Goal: Task Accomplishment & Management: Use online tool/utility

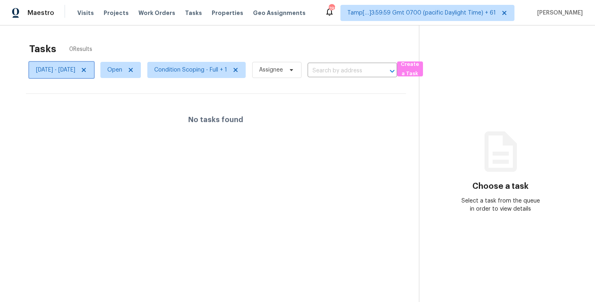
click at [87, 68] on icon at bounding box center [84, 70] width 6 height 6
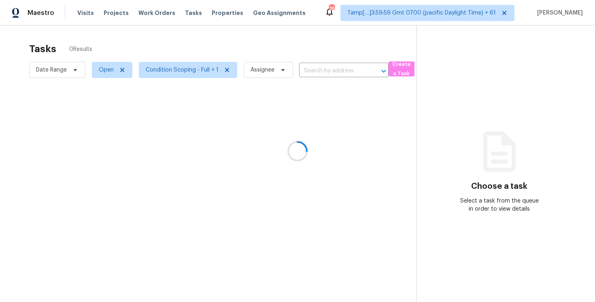
click at [144, 33] on div at bounding box center [297, 151] width 595 height 302
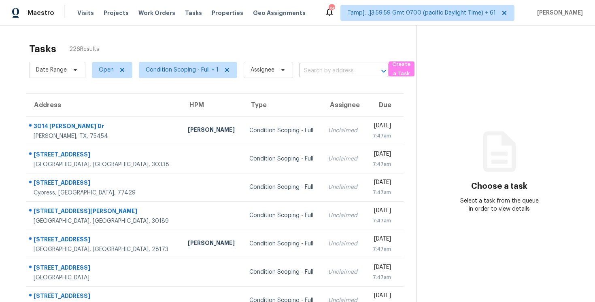
click at [325, 65] on input "text" at bounding box center [332, 71] width 67 height 13
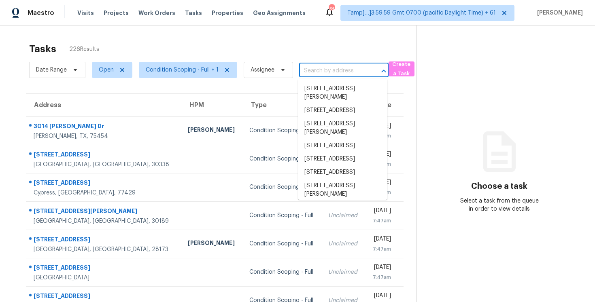
paste input "[STREET_ADDRESS]"
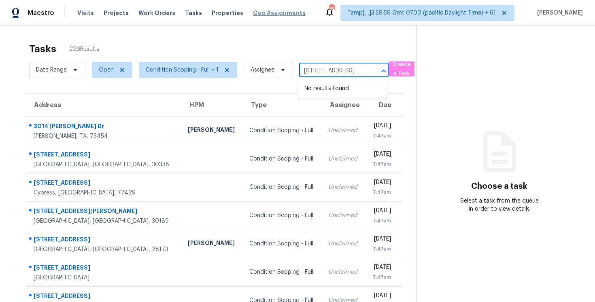
type input "[STREET_ADDRESS]"
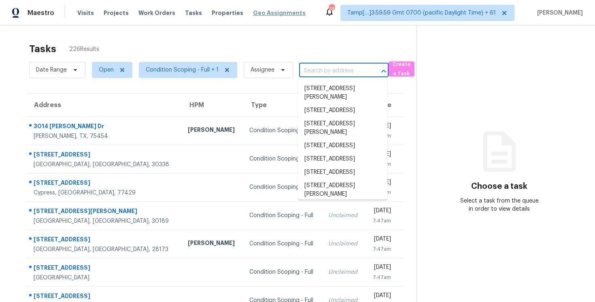
scroll to position [0, 0]
click at [314, 69] on input "text" at bounding box center [332, 71] width 67 height 13
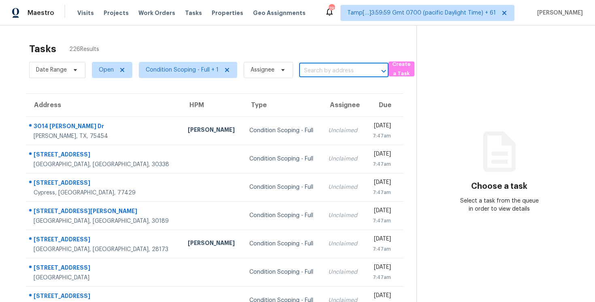
paste input "4009 Ridge Rock Dr, Plano, TX 75074"
type input "4009 Ridge Rock Dr, Plano, TX 75074"
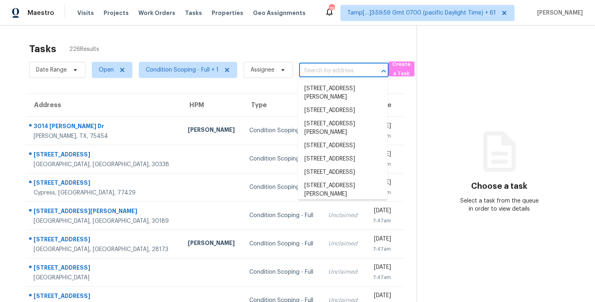
click at [129, 53] on div "Tasks 226 Results" at bounding box center [222, 48] width 387 height 21
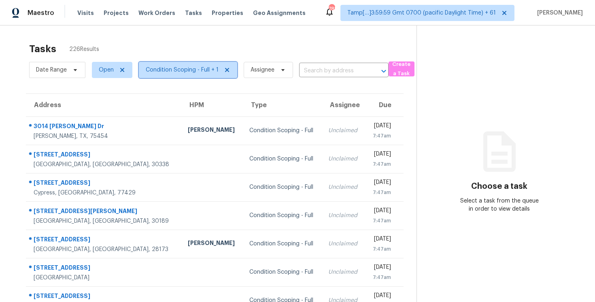
click at [194, 70] on span "Condition Scoping - Full + 1" at bounding box center [182, 70] width 73 height 8
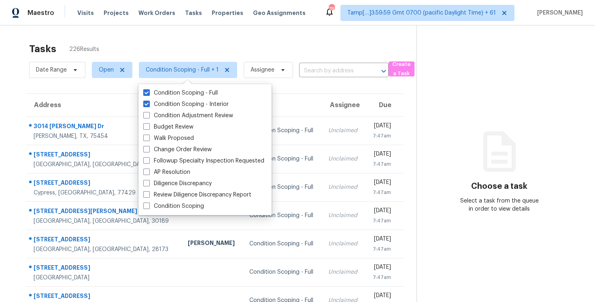
click at [194, 44] on div "Tasks 226 Results" at bounding box center [222, 48] width 387 height 21
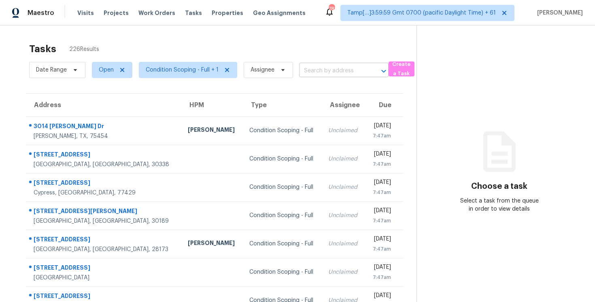
click at [314, 68] on input "text" at bounding box center [332, 71] width 67 height 13
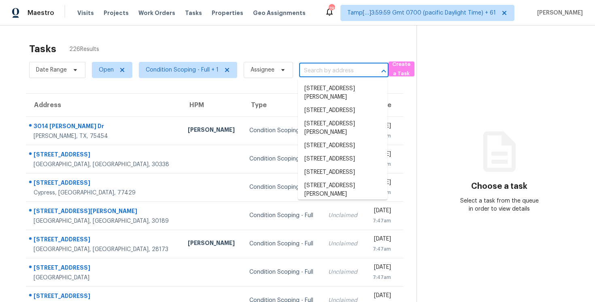
paste input "4009 Ridge Rock Dr, Plano, TX 75074"
type input "4009 Ridge Rock Dr, Plano, TX 75074"
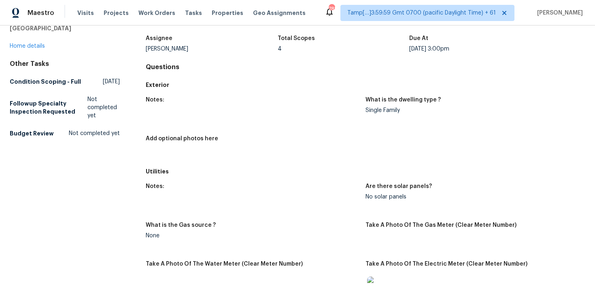
scroll to position [54, 0]
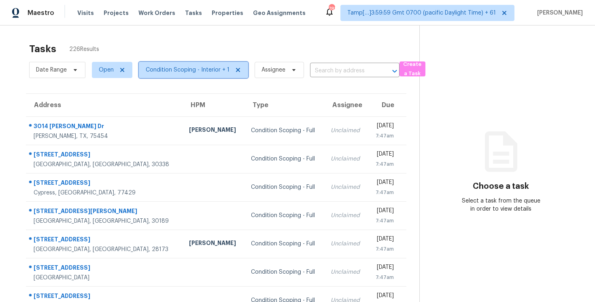
click at [168, 70] on span "Condition Scoping - Interior + 1" at bounding box center [188, 70] width 84 height 8
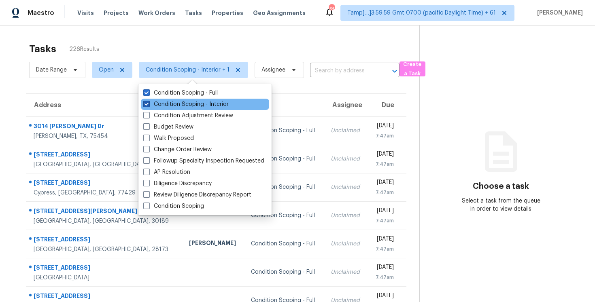
click at [185, 100] on label "Condition Scoping - Interior" at bounding box center [185, 104] width 85 height 8
click at [149, 100] on input "Condition Scoping - Interior" at bounding box center [145, 102] width 5 height 5
checkbox input "false"
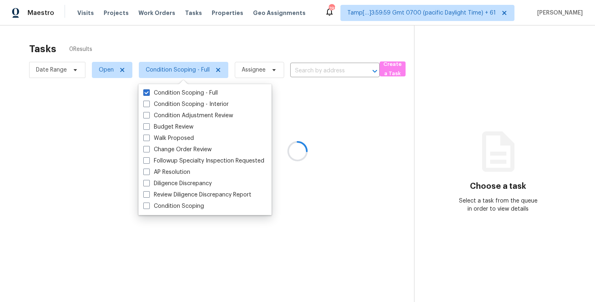
click at [179, 51] on div at bounding box center [297, 151] width 595 height 302
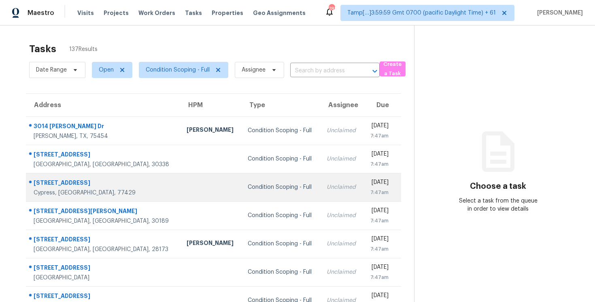
scroll to position [119, 0]
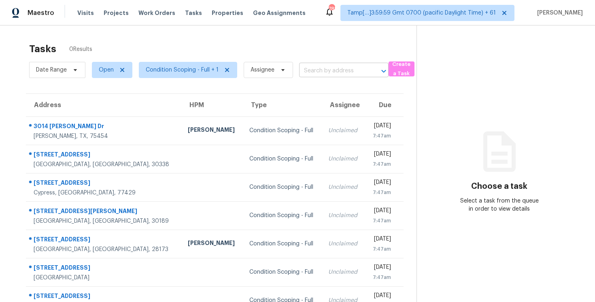
click at [331, 67] on input "text" at bounding box center [332, 71] width 67 height 13
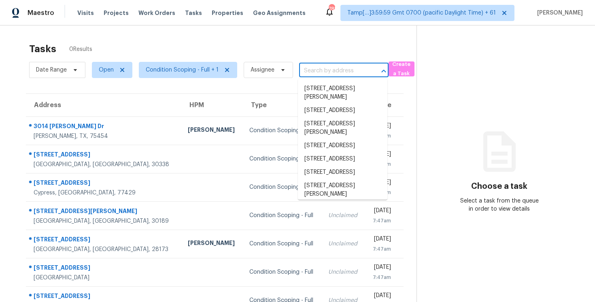
paste input "[STREET_ADDRESS]"
type input "[STREET_ADDRESS]"
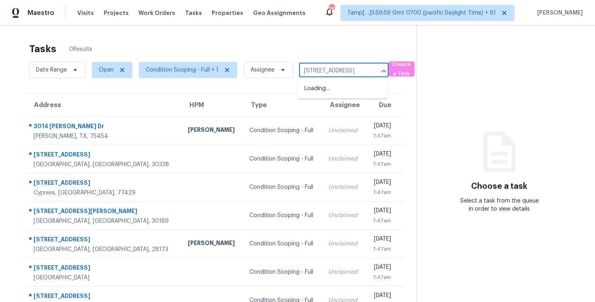
scroll to position [0, 36]
click at [332, 88] on li "4009 Ridge Rock Dr, Plano, TX 75074" at bounding box center [342, 88] width 89 height 13
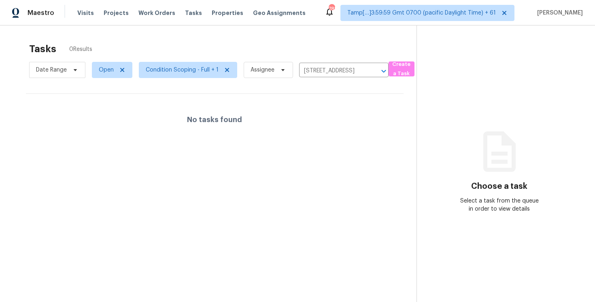
click at [298, 119] on div "No tasks found" at bounding box center [215, 120] width 378 height 52
click at [259, 70] on span "Assignee" at bounding box center [263, 70] width 24 height 8
click at [201, 46] on div "Tasks 0 Results" at bounding box center [222, 48] width 387 height 21
click at [107, 72] on span "Open" at bounding box center [106, 70] width 15 height 8
click at [110, 116] on label "Blocked" at bounding box center [112, 116] width 32 height 8
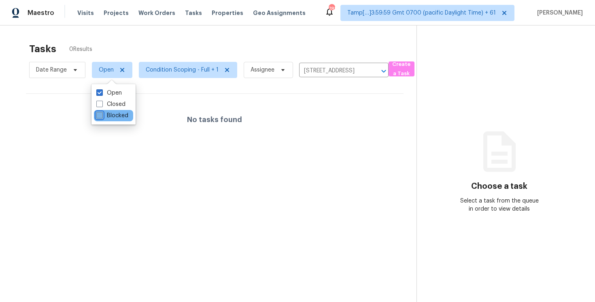
click at [102, 116] on input "Blocked" at bounding box center [98, 114] width 5 height 5
checkbox input "true"
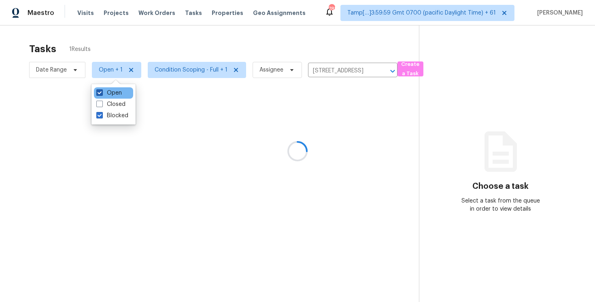
click at [110, 93] on label "Open" at bounding box center [108, 93] width 25 height 8
click at [102, 93] on input "Open" at bounding box center [98, 91] width 5 height 5
checkbox input "false"
click at [140, 47] on div "Tasks 1 Results" at bounding box center [223, 48] width 389 height 21
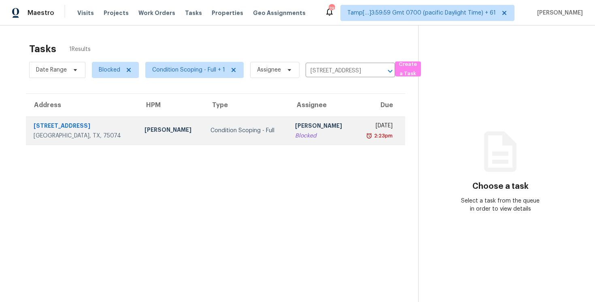
click at [272, 140] on td "Condition Scoping - Full" at bounding box center [246, 131] width 85 height 28
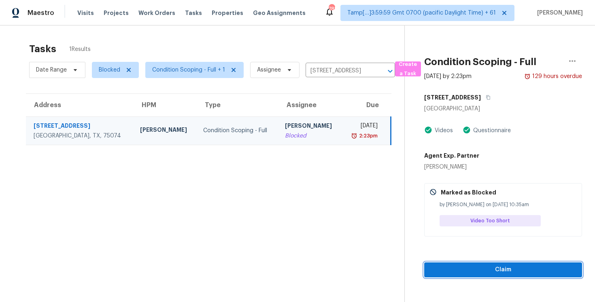
click at [480, 273] on span "Claim" at bounding box center [503, 270] width 145 height 10
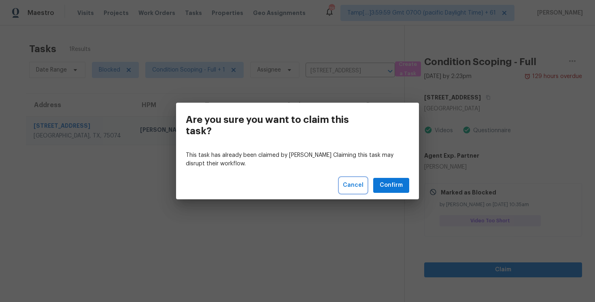
click at [357, 182] on span "Cancel" at bounding box center [353, 185] width 21 height 10
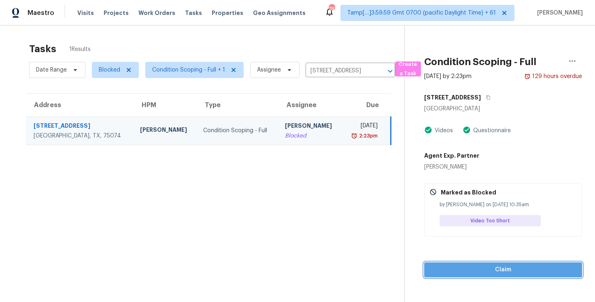
click at [454, 271] on span "Claim" at bounding box center [503, 270] width 145 height 10
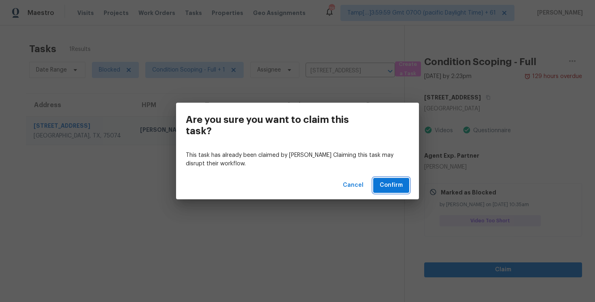
click at [395, 187] on span "Confirm" at bounding box center [391, 185] width 23 height 10
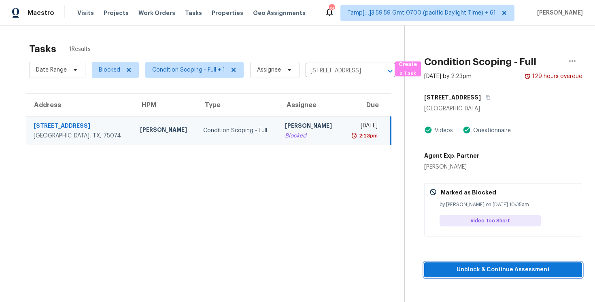
click at [525, 274] on span "Unblock & Continue Assessment" at bounding box center [503, 270] width 145 height 10
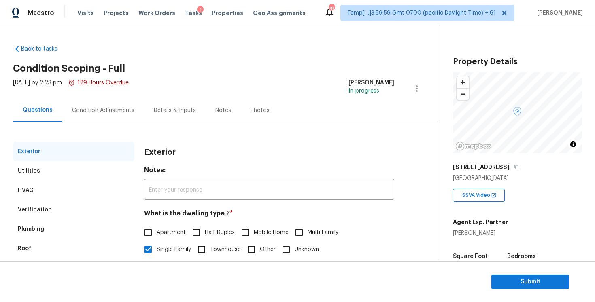
click at [121, 117] on div "Condition Adjustments" at bounding box center [103, 110] width 82 height 24
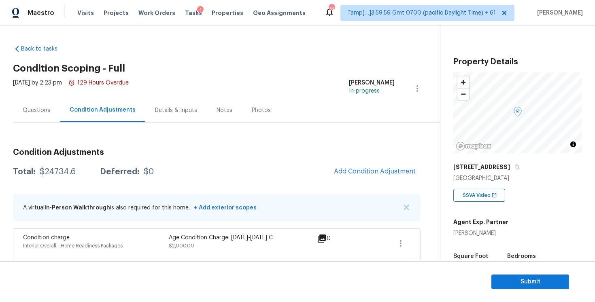
click at [41, 108] on div "Questions" at bounding box center [37, 110] width 28 height 8
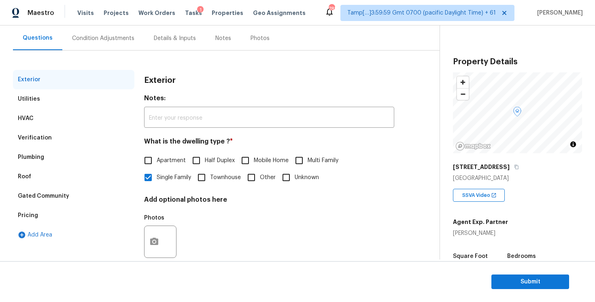
scroll to position [87, 0]
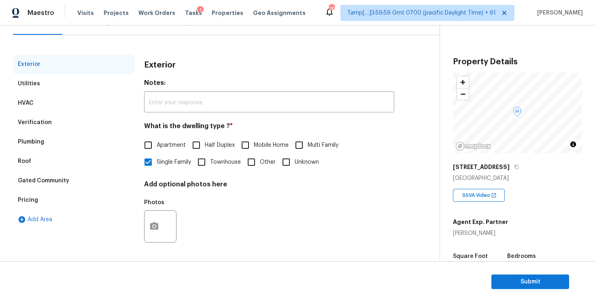
click at [93, 87] on div "Utilities" at bounding box center [73, 83] width 121 height 19
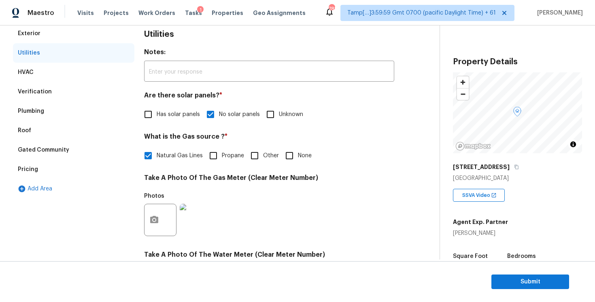
scroll to position [93, 0]
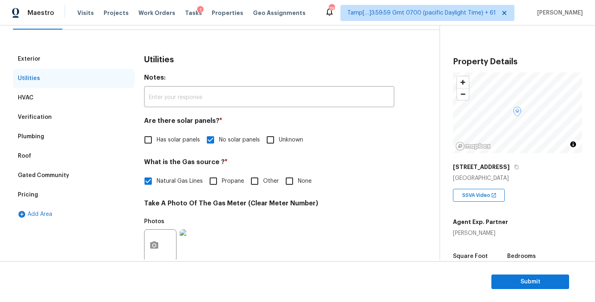
click at [123, 87] on div "Utilities" at bounding box center [73, 78] width 121 height 19
click at [133, 107] on div "HVAC" at bounding box center [73, 97] width 121 height 19
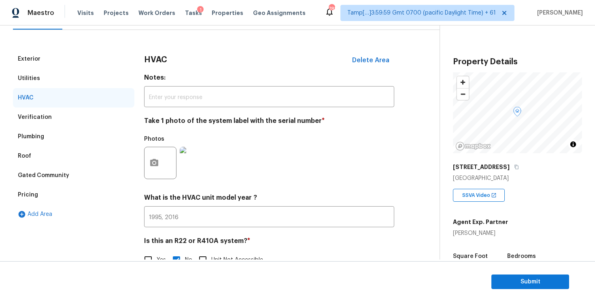
scroll to position [114, 0]
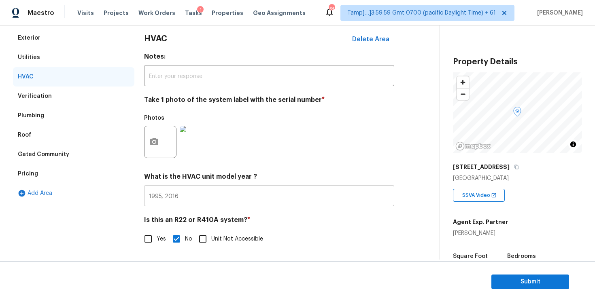
click at [203, 194] on input "1995, 2016" at bounding box center [269, 196] width 250 height 19
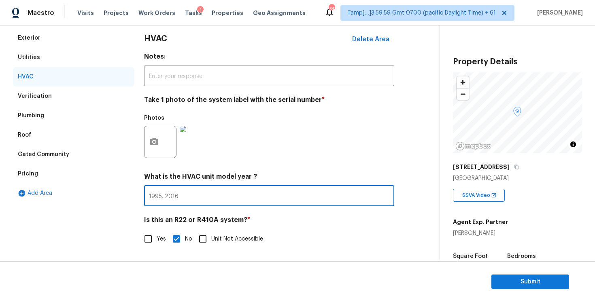
click at [76, 99] on div "Verification" at bounding box center [73, 96] width 121 height 19
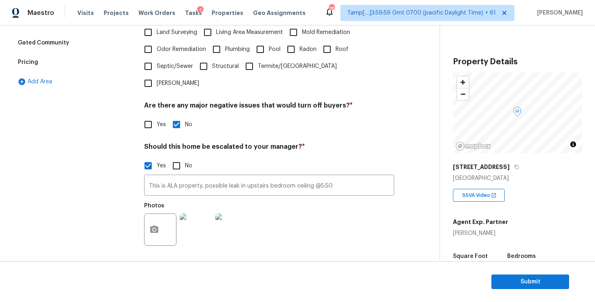
scroll to position [253, 0]
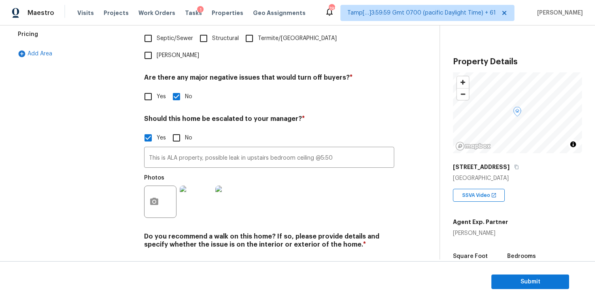
click at [195, 186] on img at bounding box center [196, 202] width 32 height 32
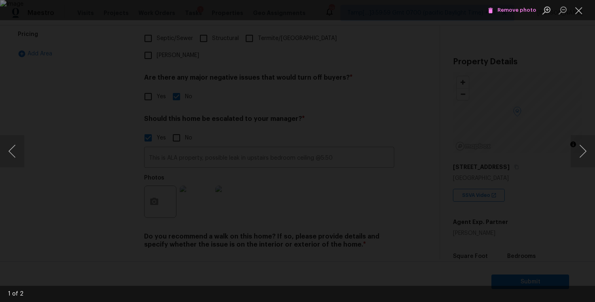
click at [520, 113] on div "Lightbox" at bounding box center [297, 151] width 595 height 302
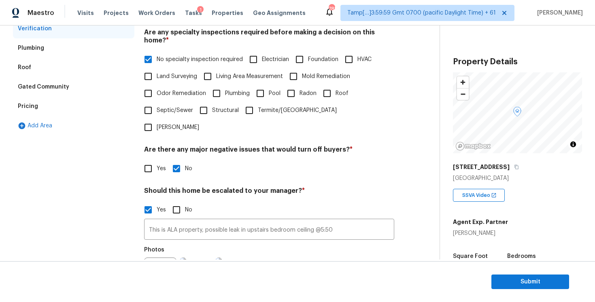
click at [116, 45] on div "Plumbing" at bounding box center [73, 47] width 121 height 19
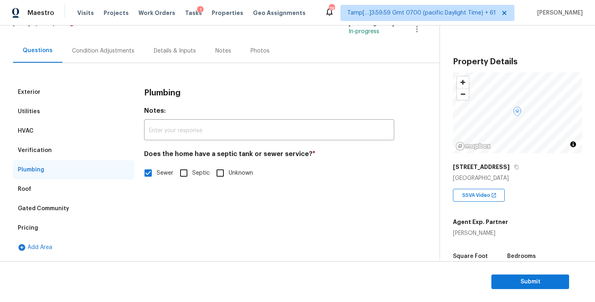
scroll to position [59, 0]
click at [84, 176] on div "Plumbing" at bounding box center [73, 169] width 121 height 19
click at [115, 190] on div "Roof" at bounding box center [73, 189] width 121 height 19
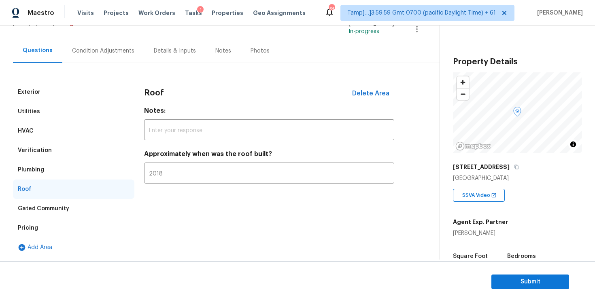
click at [109, 206] on div "Gated Community" at bounding box center [73, 208] width 121 height 19
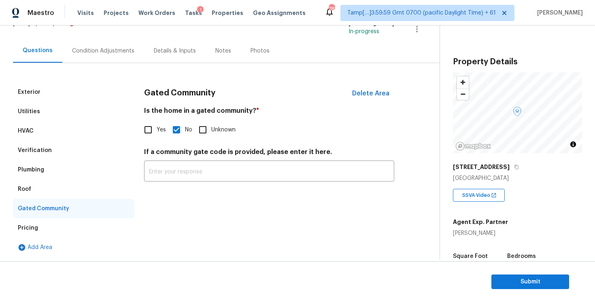
click at [100, 190] on div "Roof" at bounding box center [73, 189] width 121 height 19
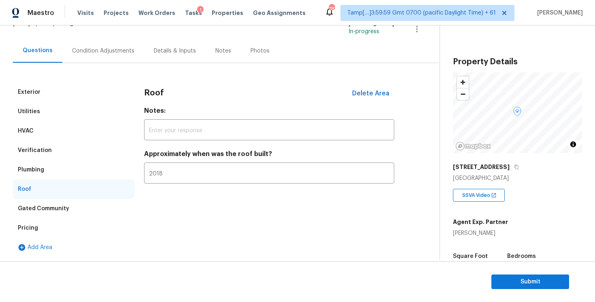
click at [90, 215] on div "Gated Community" at bounding box center [73, 208] width 121 height 19
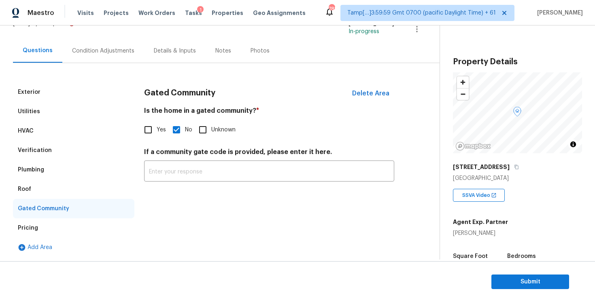
click at [97, 230] on div "Pricing" at bounding box center [73, 228] width 121 height 19
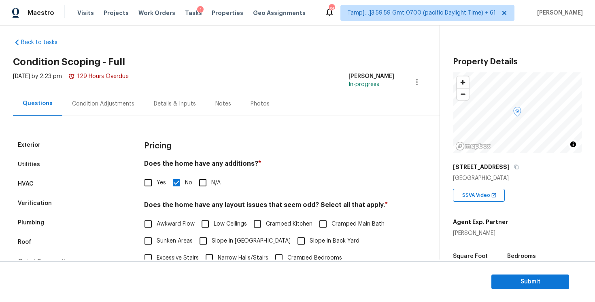
scroll to position [0, 0]
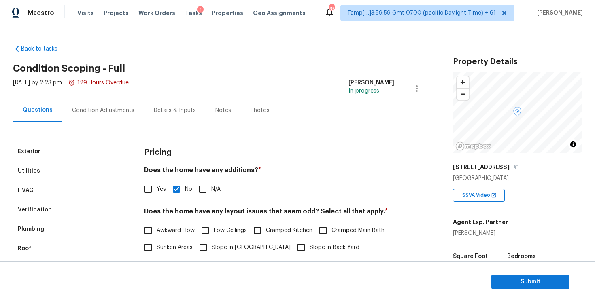
click at [135, 116] on div "Condition Adjustments" at bounding box center [103, 110] width 82 height 24
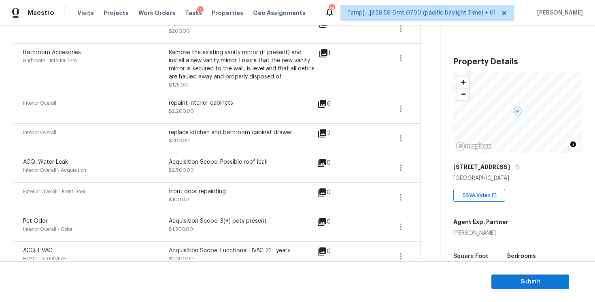
scroll to position [436, 0]
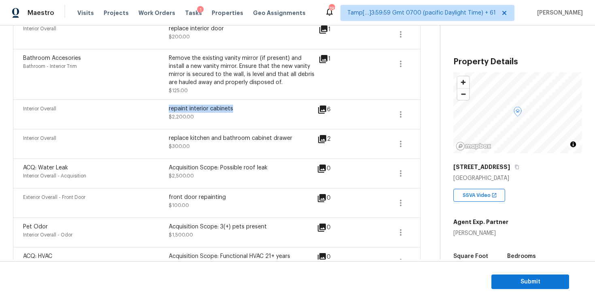
drag, startPoint x: 167, startPoint y: 108, endPoint x: 256, endPoint y: 107, distance: 89.0
click at [256, 108] on div "Interior Overall repaint interior cabinets $2,200.00" at bounding box center [168, 114] width 291 height 19
click at [209, 109] on div "repaint interior cabinets" at bounding box center [242, 109] width 146 height 8
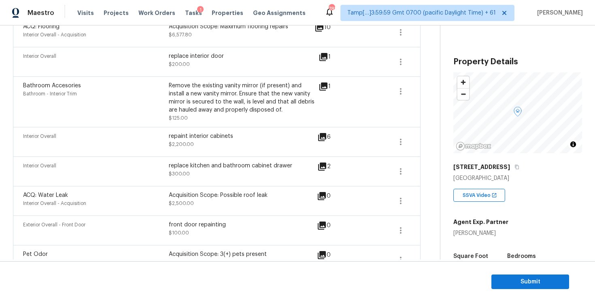
scroll to position [395, 0]
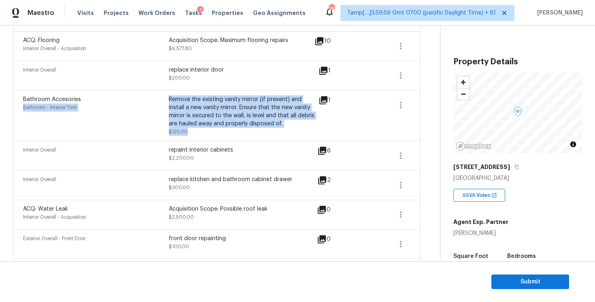
drag, startPoint x: 168, startPoint y: 99, endPoint x: 288, endPoint y: 134, distance: 124.9
click at [288, 134] on div "Bathroom Accesories Bathroom - Interior Trim Remove the existing vanity mirror …" at bounding box center [168, 116] width 291 height 40
click at [310, 153] on div "repaint interior cabinets" at bounding box center [242, 150] width 146 height 8
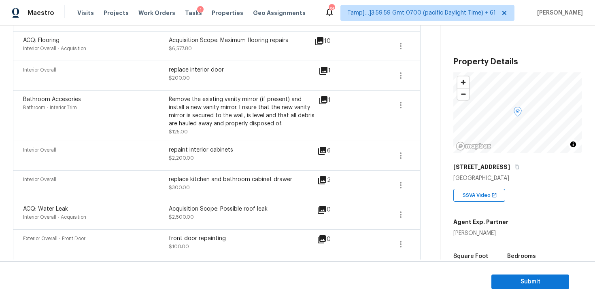
click at [327, 183] on div "2" at bounding box center [336, 181] width 39 height 10
click at [325, 180] on icon at bounding box center [322, 180] width 8 height 8
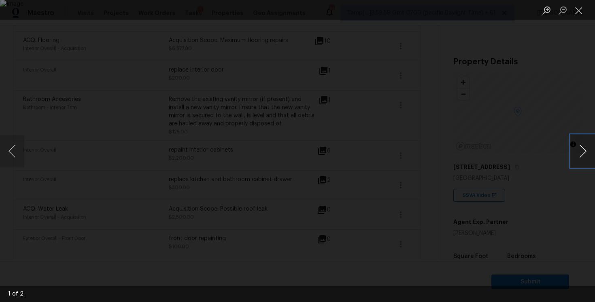
click at [577, 151] on button "Next image" at bounding box center [583, 151] width 24 height 32
click at [560, 115] on div "Lightbox" at bounding box center [297, 151] width 595 height 302
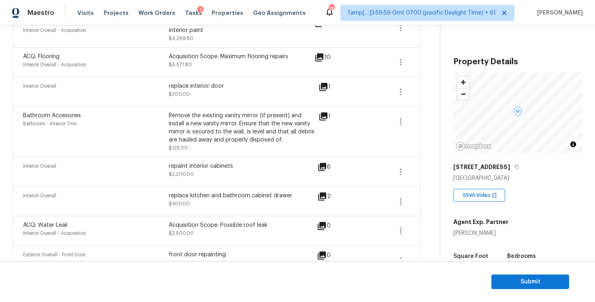
scroll to position [378, 0]
click at [319, 111] on div "Bathroom Accesories Bathroom - Interior Trim Remove the existing vanity mirror …" at bounding box center [217, 132] width 408 height 51
click at [327, 122] on icon at bounding box center [323, 117] width 10 height 10
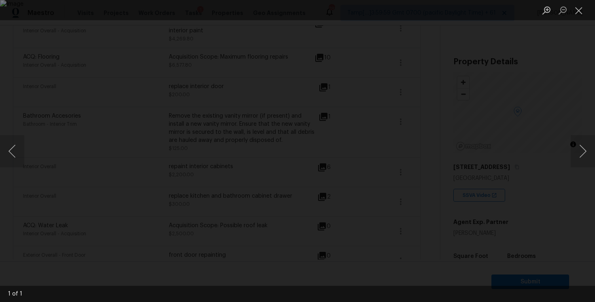
click at [488, 113] on img "Lightbox" at bounding box center [297, 151] width 595 height 302
click at [504, 112] on img "Lightbox" at bounding box center [297, 151] width 595 height 302
click at [450, 117] on img "Lightbox" at bounding box center [297, 151] width 595 height 302
click at [514, 107] on div "Lightbox" at bounding box center [297, 151] width 595 height 302
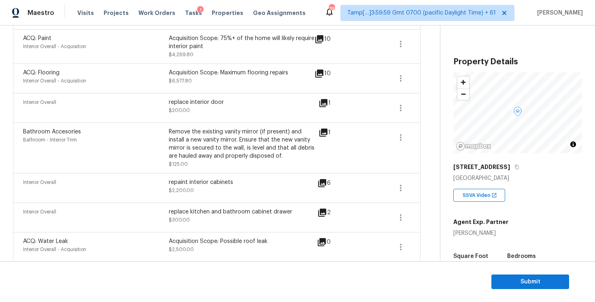
scroll to position [362, 0]
click at [323, 108] on icon at bounding box center [323, 104] width 10 height 10
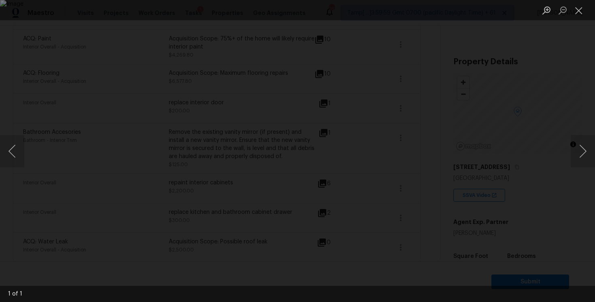
click at [558, 127] on div "Lightbox" at bounding box center [297, 151] width 595 height 302
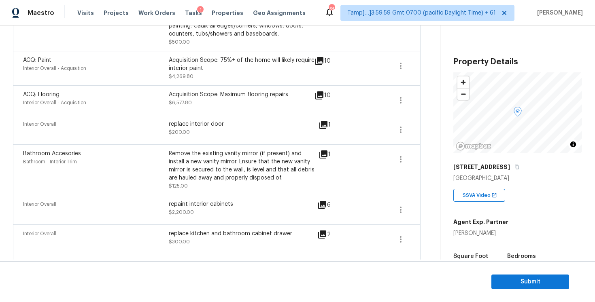
scroll to position [341, 0]
click at [321, 98] on icon at bounding box center [319, 95] width 8 height 8
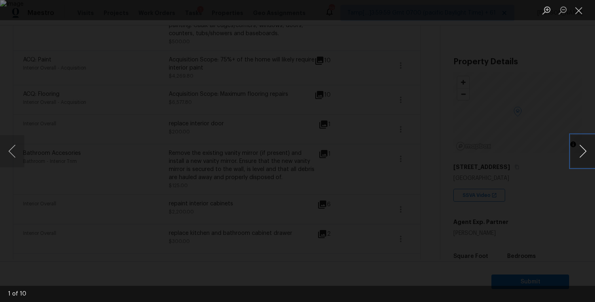
click at [578, 150] on button "Next image" at bounding box center [583, 151] width 24 height 32
click at [578, 151] on button "Next image" at bounding box center [583, 151] width 24 height 32
click at [538, 114] on div "Lightbox" at bounding box center [297, 151] width 595 height 302
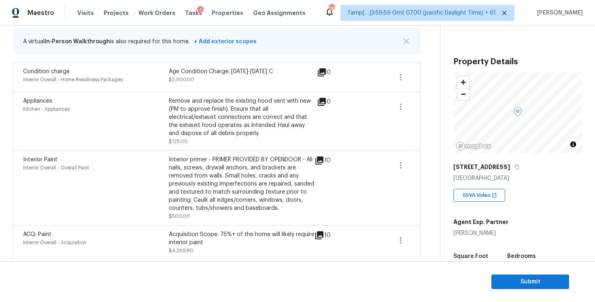
scroll to position [160, 0]
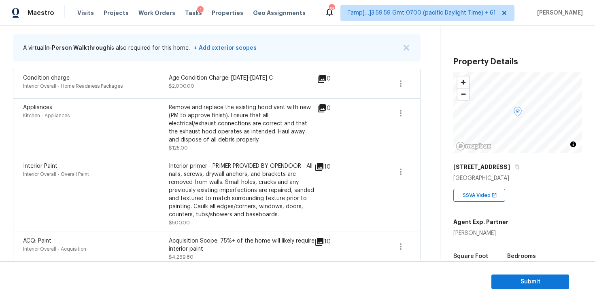
click at [318, 106] on icon at bounding box center [322, 109] width 10 height 10
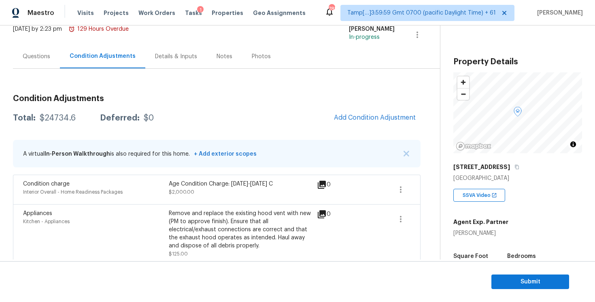
scroll to position [24, 0]
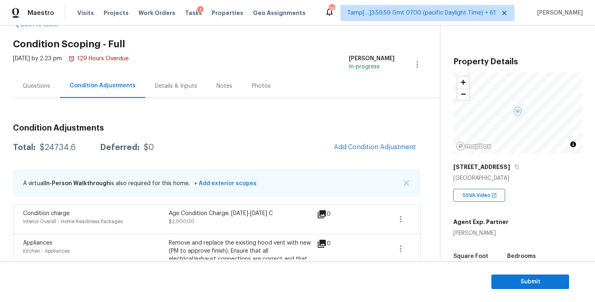
click at [49, 76] on div "Questions" at bounding box center [36, 86] width 47 height 24
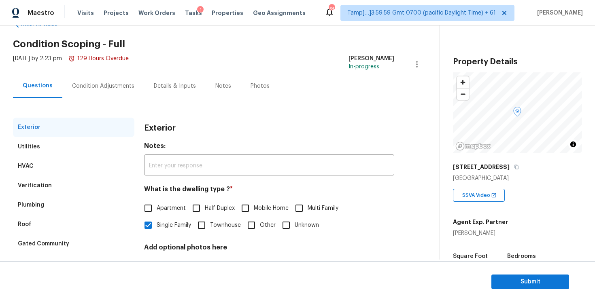
click at [95, 100] on div "Exterior Utilities HVAC Verification Plumbing Roof Gated Community Pricing Add …" at bounding box center [216, 209] width 407 height 222
click at [115, 87] on div "Condition Adjustments" at bounding box center [103, 86] width 62 height 8
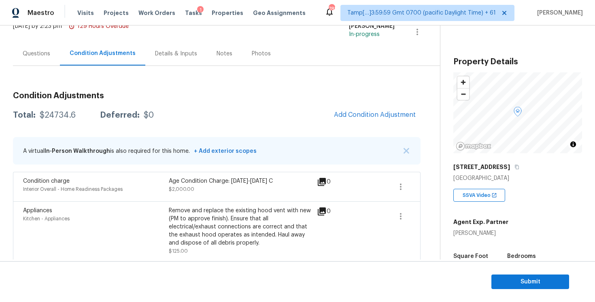
scroll to position [75, 0]
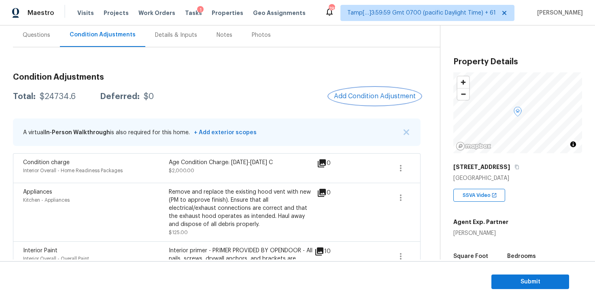
click at [384, 99] on span "Add Condition Adjustment" at bounding box center [375, 96] width 82 height 7
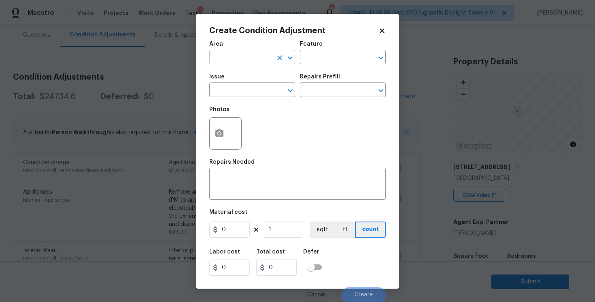
click at [271, 56] on input "text" at bounding box center [240, 58] width 63 height 13
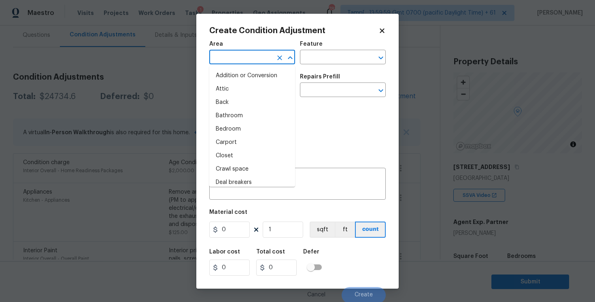
type input "e"
type input "xt"
type input "er"
click at [232, 91] on li "Exterior Overall" at bounding box center [252, 89] width 86 height 13
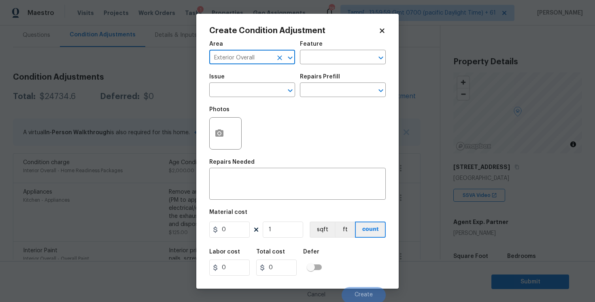
type input "Exterior Overall"
click at [232, 91] on input "text" at bounding box center [240, 91] width 63 height 13
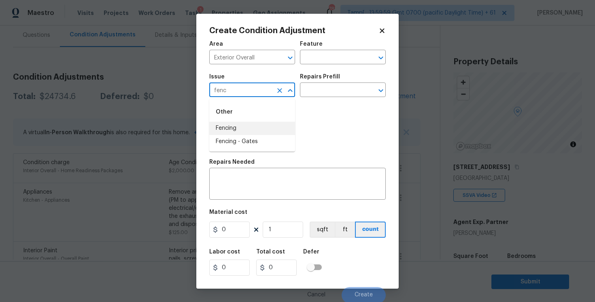
click at [231, 123] on li "Fencing" at bounding box center [252, 128] width 86 height 13
type input "Fencing"
click at [269, 177] on textarea at bounding box center [297, 184] width 167 height 17
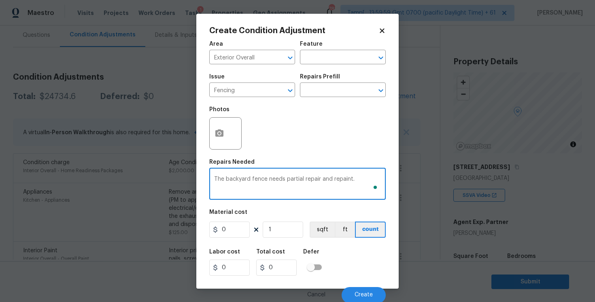
type textarea "The backyard fence needs partial repair and repaint."
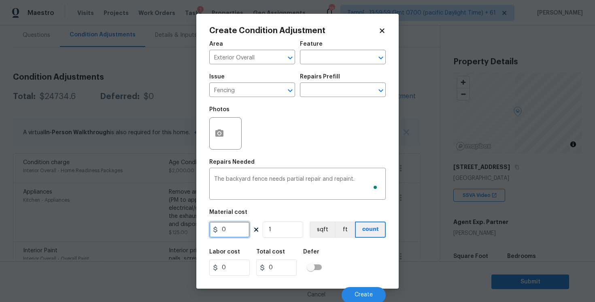
click at [243, 223] on input "0" at bounding box center [229, 230] width 40 height 16
type input "1500"
click at [236, 206] on div "Area Exterior Overall ​ Feature ​ Issue Fencing ​ Repairs Prefill ​ Photos Repa…" at bounding box center [297, 169] width 176 height 267
type input "1500"
click at [217, 140] on button "button" at bounding box center [219, 134] width 19 height 32
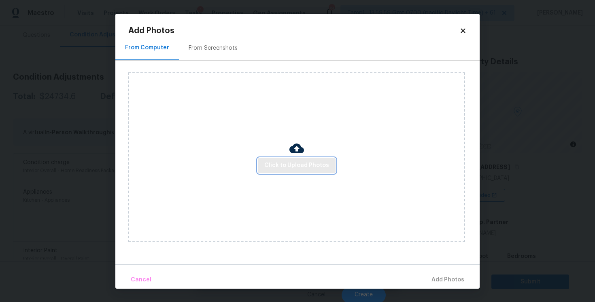
click at [295, 163] on span "Click to Upload Photos" at bounding box center [296, 166] width 65 height 10
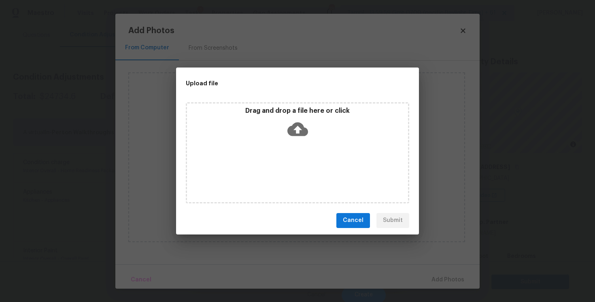
click at [295, 142] on div "Drag and drop a file here or click" at bounding box center [297, 152] width 223 height 101
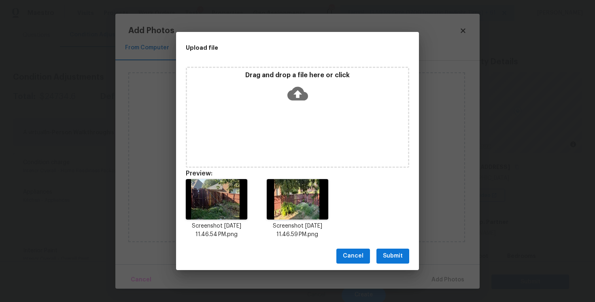
click at [398, 254] on span "Submit" at bounding box center [393, 256] width 20 height 10
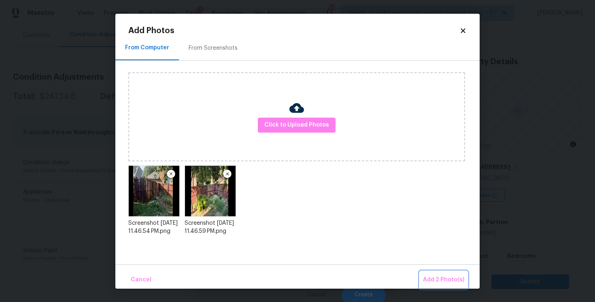
click at [452, 275] on span "Add 2 Photo(s)" at bounding box center [443, 280] width 41 height 10
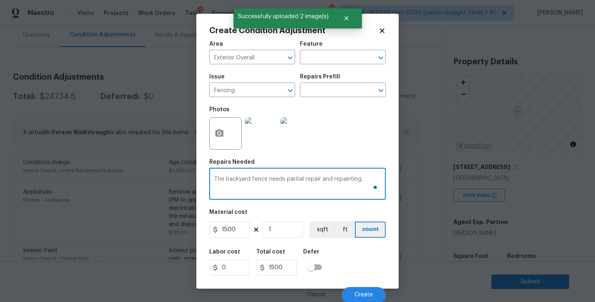
type textarea "The backyard fence needs partial repair and repainting."
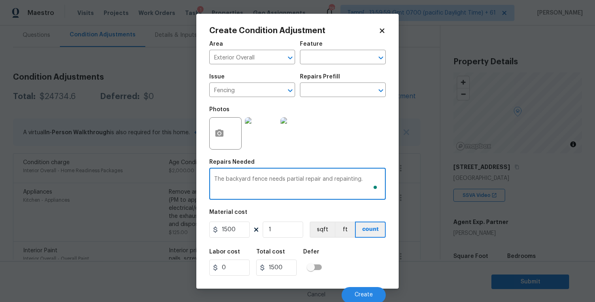
scroll to position [1, 0]
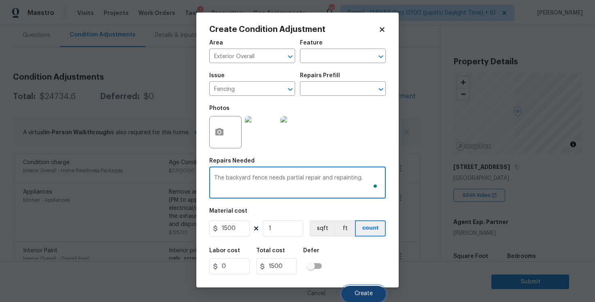
click at [355, 289] on button "Create" at bounding box center [364, 294] width 44 height 16
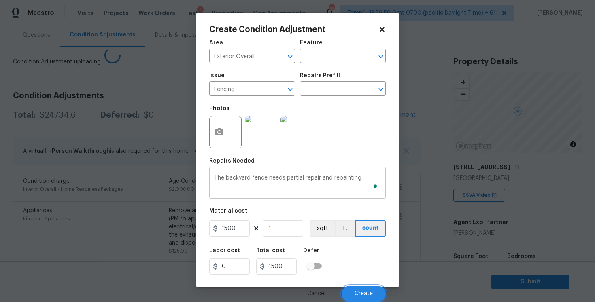
scroll to position [0, 0]
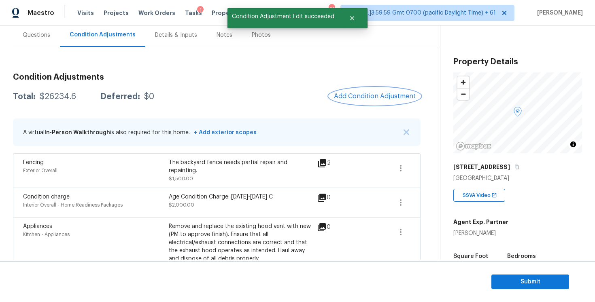
click at [367, 94] on span "Add Condition Adjustment" at bounding box center [375, 96] width 82 height 7
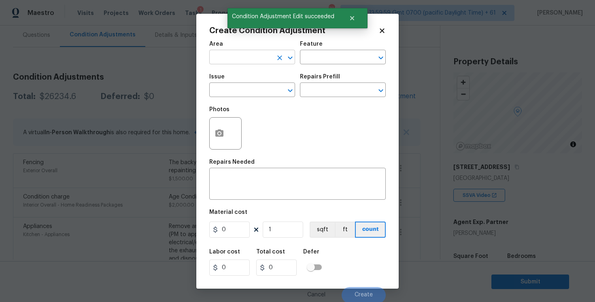
click at [248, 55] on input "text" at bounding box center [240, 58] width 63 height 13
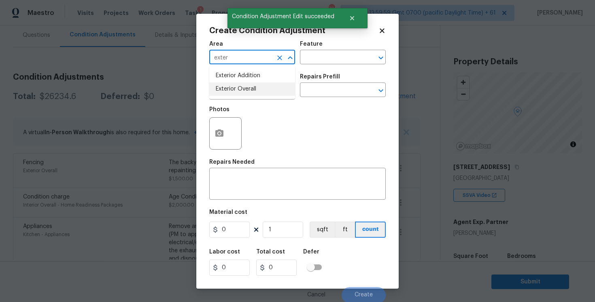
click at [247, 88] on li "Exterior Overall" at bounding box center [252, 89] width 86 height 13
type input "Exterior Overall"
click at [247, 88] on input "text" at bounding box center [240, 91] width 63 height 13
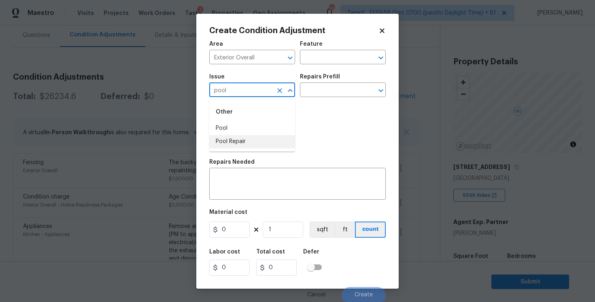
click at [243, 143] on li "Pool Repair" at bounding box center [252, 141] width 86 height 13
type input "Pool Repair"
click at [319, 97] on div "Issue Pool Repair ​ Repairs Prefill ​" at bounding box center [297, 85] width 176 height 33
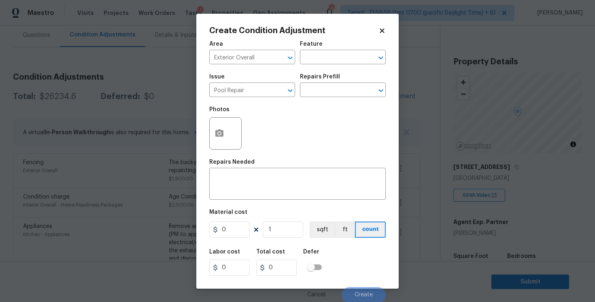
click at [319, 97] on div "Issue Pool Repair ​ Repairs Prefill ​" at bounding box center [297, 85] width 176 height 33
click at [324, 90] on input "text" at bounding box center [331, 91] width 63 height 13
type input "a"
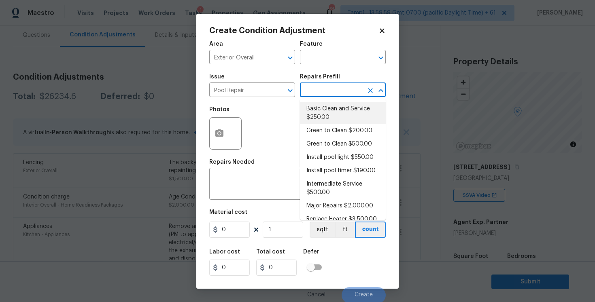
click at [259, 166] on div "Repairs Needed" at bounding box center [297, 164] width 176 height 11
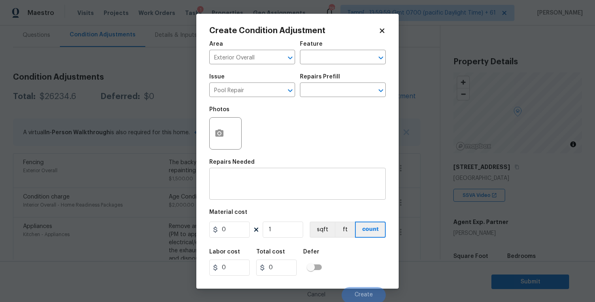
click at [259, 175] on div "x ​" at bounding box center [297, 185] width 176 height 30
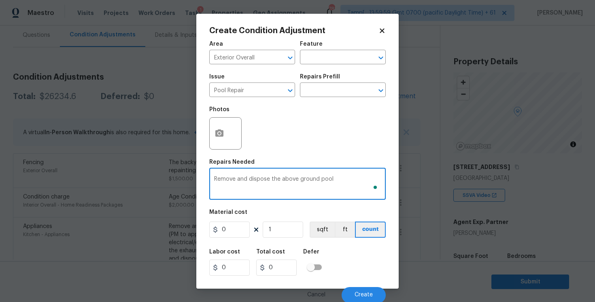
type textarea "Remove and dispose the above ground pool"
click at [235, 239] on figure "Material cost 0 1 sqft ft count" at bounding box center [297, 225] width 176 height 30
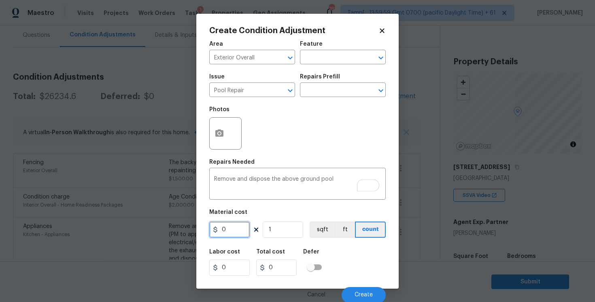
click at [231, 231] on input "0" at bounding box center [229, 230] width 40 height 16
type input "1000"
click at [226, 140] on button "button" at bounding box center [219, 134] width 19 height 32
type input "1000"
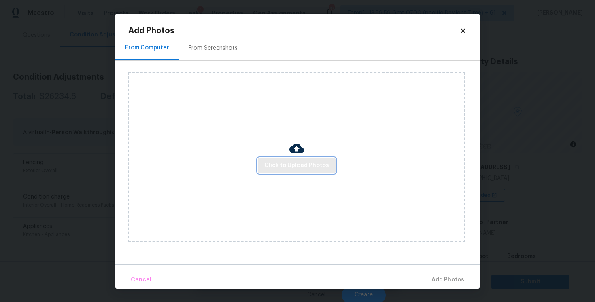
click at [306, 165] on span "Click to Upload Photos" at bounding box center [296, 166] width 65 height 10
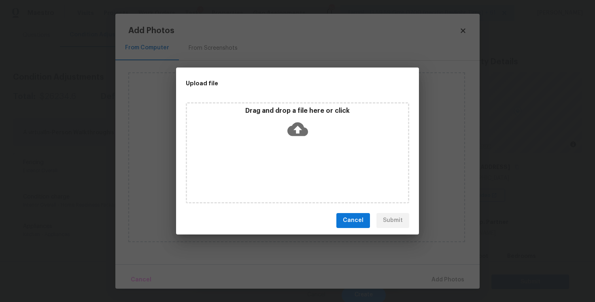
click at [300, 129] on icon at bounding box center [297, 129] width 21 height 21
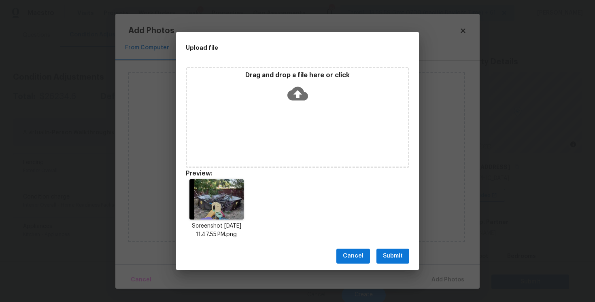
click at [397, 259] on span "Submit" at bounding box center [393, 256] width 20 height 10
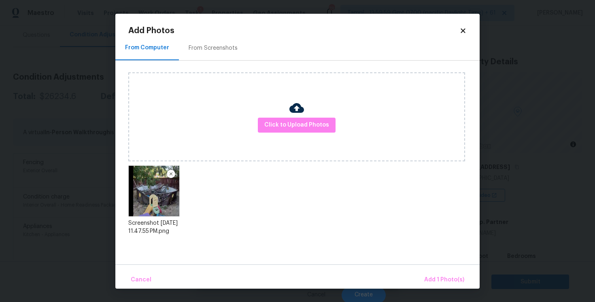
click at [425, 270] on div "Cancel Add 1 Photo(s)" at bounding box center [297, 277] width 364 height 24
click at [431, 278] on span "Add 1 Photo(s)" at bounding box center [444, 280] width 40 height 10
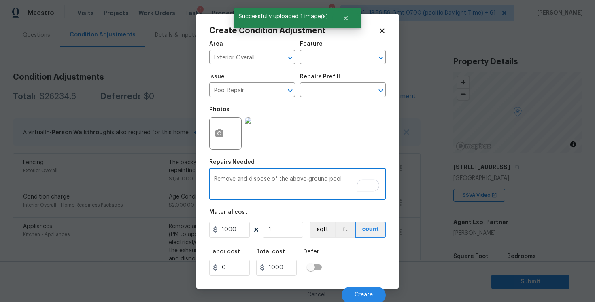
type textarea "Remove and dispose of the above-ground pool"
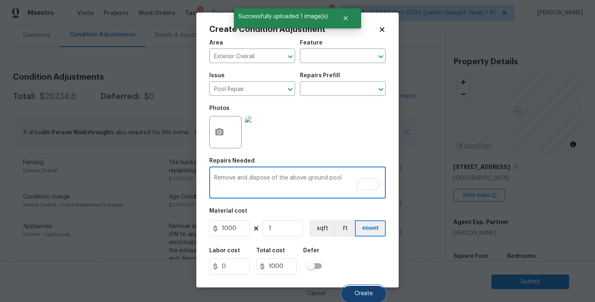
click at [362, 287] on button "Create" at bounding box center [364, 294] width 44 height 16
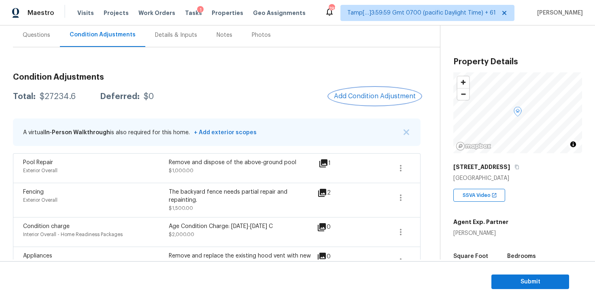
scroll to position [52, 0]
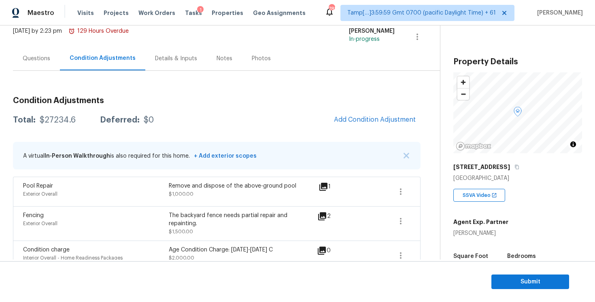
click at [383, 116] on span "Add Condition Adjustment" at bounding box center [375, 119] width 82 height 7
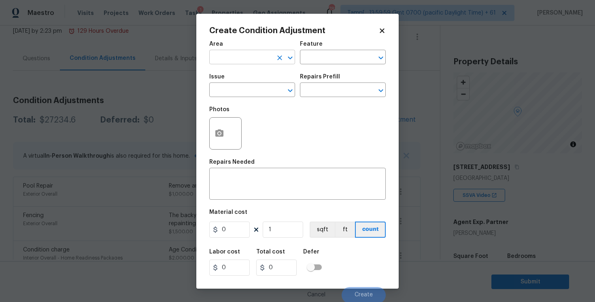
click at [259, 57] on input "text" at bounding box center [240, 58] width 63 height 13
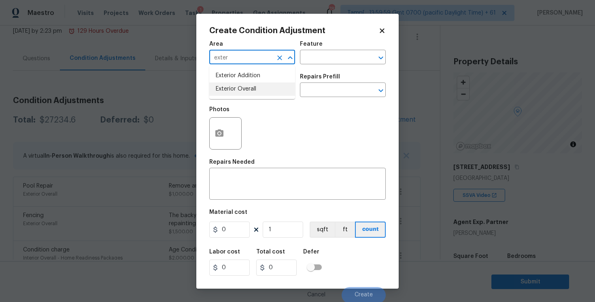
click at [255, 87] on li "Exterior Overall" at bounding box center [252, 89] width 86 height 13
type input "Exterior Overall"
click at [255, 87] on input "text" at bounding box center [240, 91] width 63 height 13
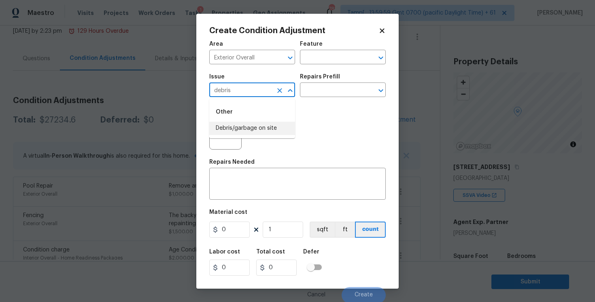
click at [251, 128] on li "Debris/garbage on site" at bounding box center [252, 128] width 86 height 13
type input "Debris/garbage on site"
click at [217, 133] on icon "button" at bounding box center [219, 133] width 8 height 7
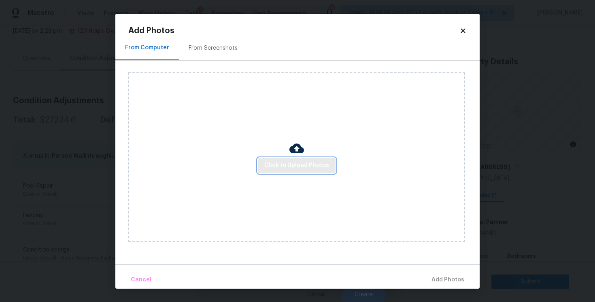
click at [299, 159] on button "Click to Upload Photos" at bounding box center [297, 165] width 78 height 15
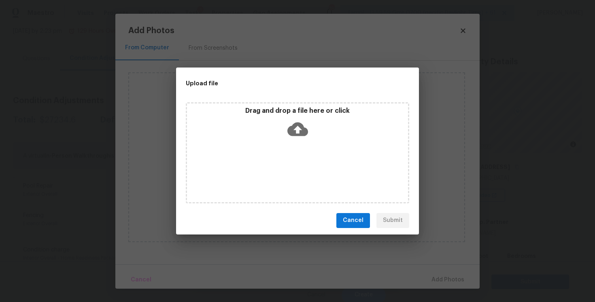
click at [299, 130] on icon at bounding box center [297, 129] width 21 height 21
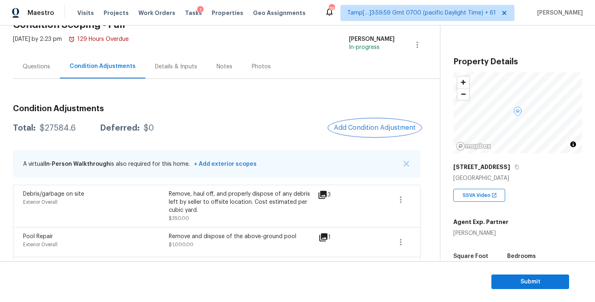
scroll to position [22, 0]
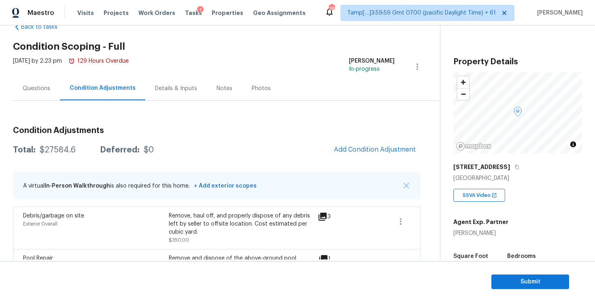
click at [58, 99] on div "Questions" at bounding box center [36, 88] width 47 height 24
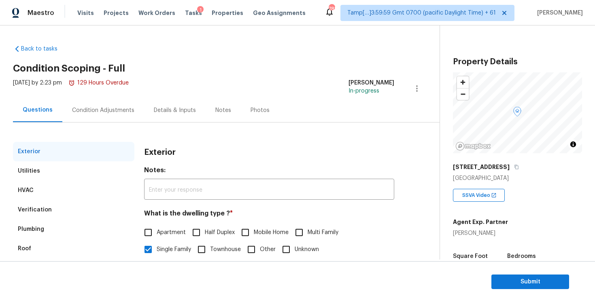
click at [127, 109] on div "Condition Adjustments" at bounding box center [103, 110] width 62 height 8
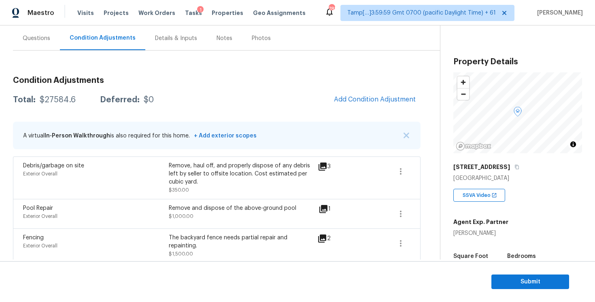
scroll to position [89, 0]
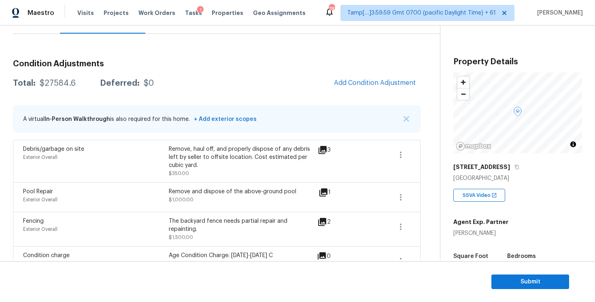
drag, startPoint x: 36, startPoint y: 82, endPoint x: 78, endPoint y: 81, distance: 42.1
click at [78, 81] on div "Total: $27584.6 Deferred: $0" at bounding box center [83, 83] width 141 height 8
copy div "$27584.6"
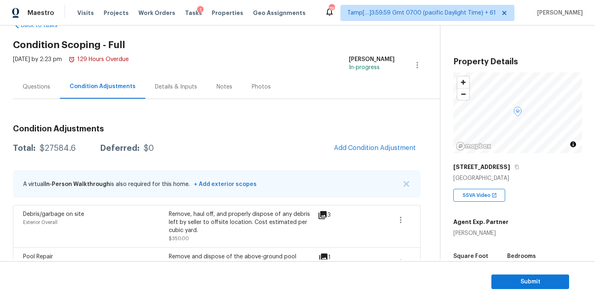
click at [31, 86] on div "Questions" at bounding box center [37, 87] width 28 height 8
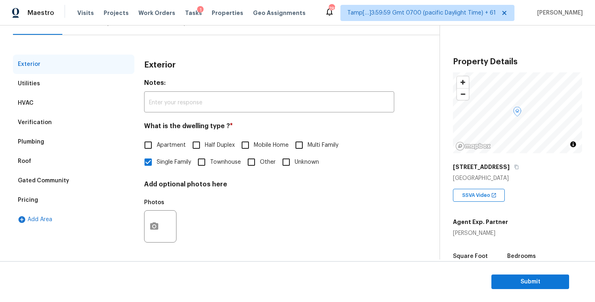
click at [86, 119] on div "Verification" at bounding box center [73, 122] width 121 height 19
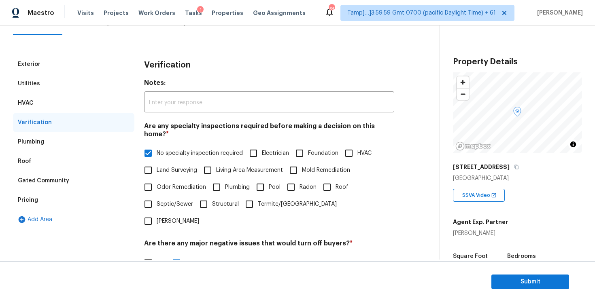
scroll to position [253, 0]
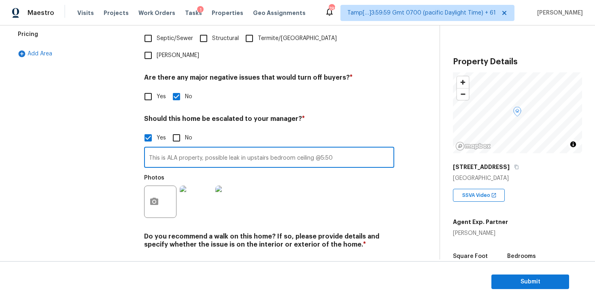
drag, startPoint x: 203, startPoint y: 133, endPoint x: 366, endPoint y: 136, distance: 162.7
click at [366, 149] on input "This is ALA property, possible leak in upstairs bedroom ceiling @5:50" at bounding box center [269, 158] width 250 height 19
click at [128, 135] on div "Exterior Utilities HVAC Verification Plumbing Roof Gated Community Pricing Add …" at bounding box center [73, 85] width 121 height 393
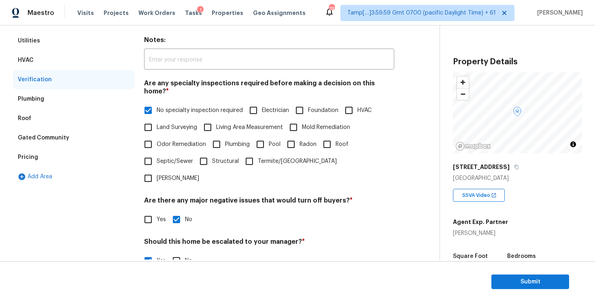
scroll to position [0, 0]
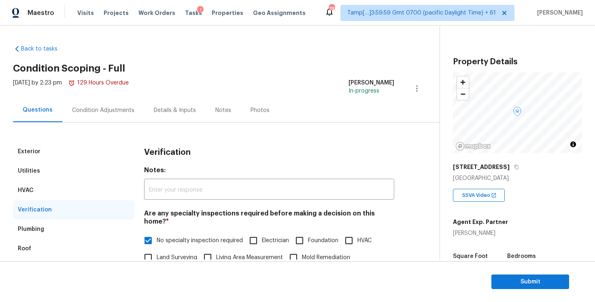
click at [136, 106] on div "Condition Adjustments" at bounding box center [103, 110] width 82 height 24
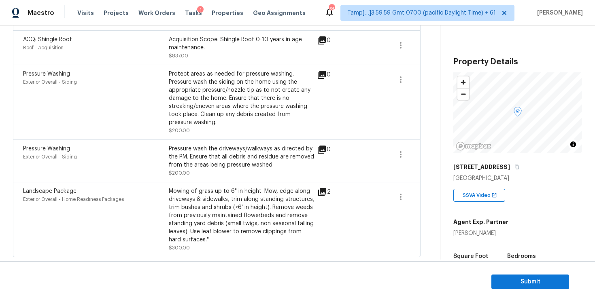
scroll to position [821, 0]
click at [514, 276] on button "Submit" at bounding box center [530, 282] width 78 height 15
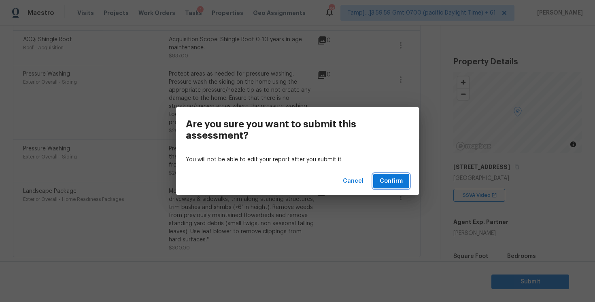
click at [393, 183] on span "Confirm" at bounding box center [391, 181] width 23 height 10
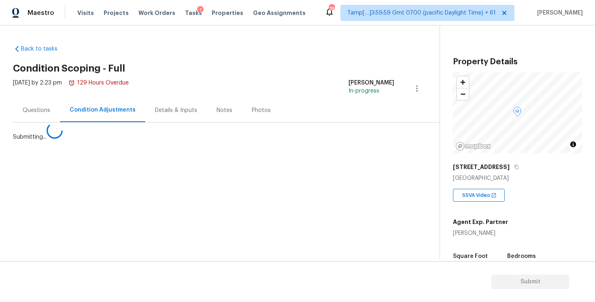
scroll to position [0, 0]
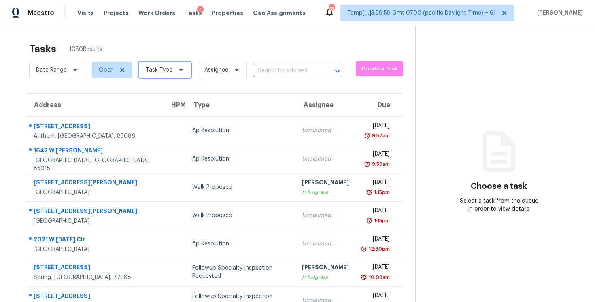
click at [144, 70] on span "Task Type" at bounding box center [165, 70] width 52 height 16
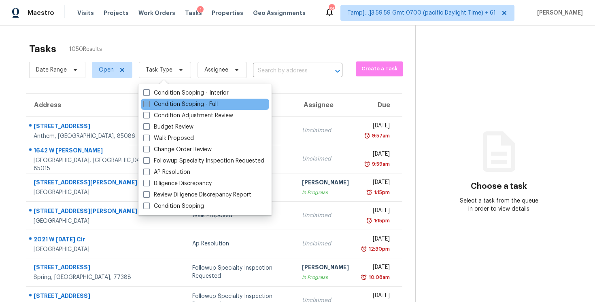
click at [178, 100] on label "Condition Scoping - Full" at bounding box center [180, 104] width 74 height 8
click at [149, 100] on input "Condition Scoping - Full" at bounding box center [145, 102] width 5 height 5
checkbox input "true"
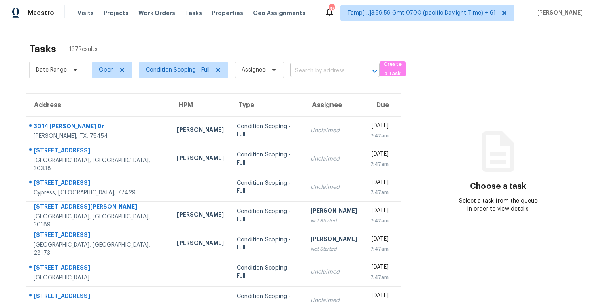
click at [297, 69] on input "text" at bounding box center [323, 71] width 67 height 13
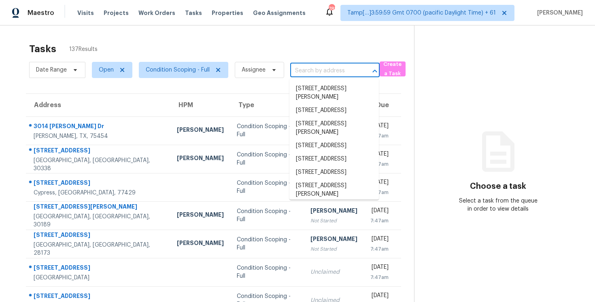
paste input "[STREET_ADDRESS]"
type input "[STREET_ADDRESS]"
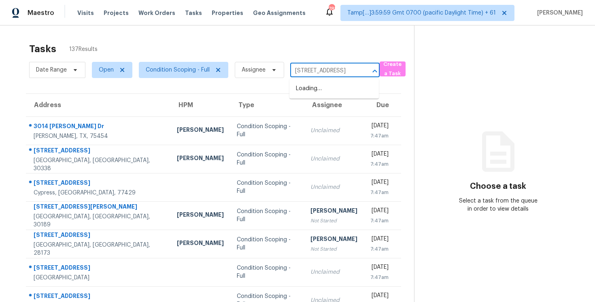
scroll to position [0, 41]
click at [325, 91] on li "[STREET_ADDRESS]" at bounding box center [333, 88] width 89 height 13
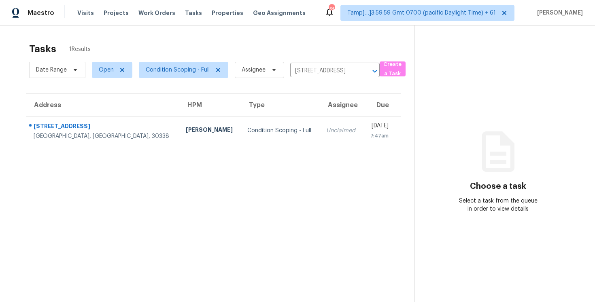
click at [320, 137] on td "Unclaimed" at bounding box center [341, 131] width 43 height 28
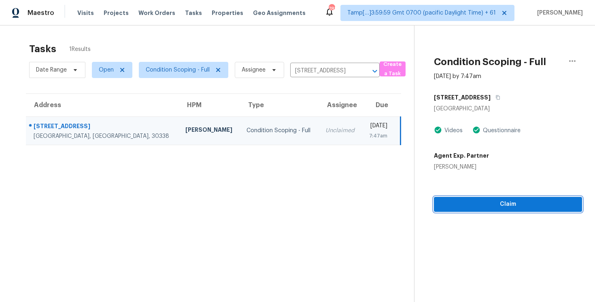
click at [500, 202] on span "Claim" at bounding box center [507, 205] width 135 height 10
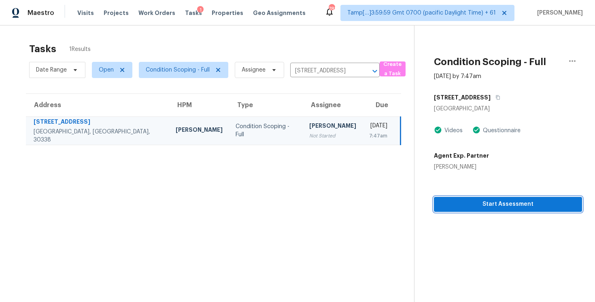
click at [451, 200] on span "Start Assessment" at bounding box center [507, 205] width 135 height 10
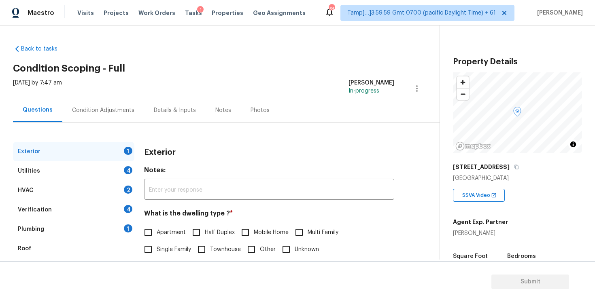
click at [202, 57] on div "Back to tasks Condition Scoping - Full [DATE] by 7:47 am [PERSON_NAME] B In-pro…" at bounding box center [226, 192] width 427 height 309
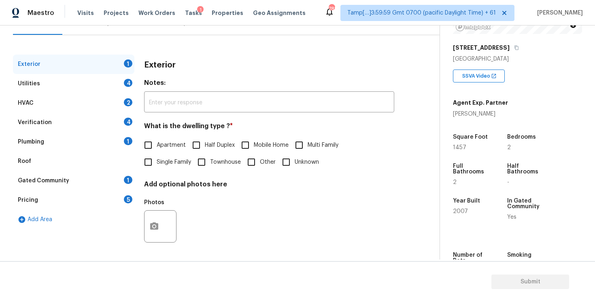
scroll to position [72, 0]
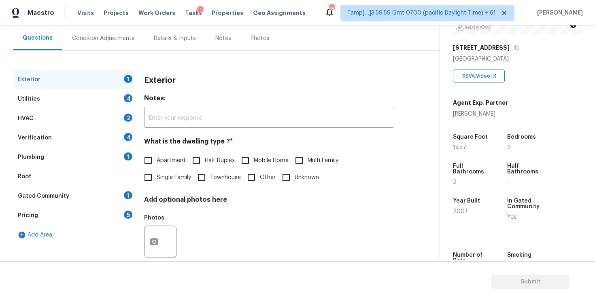
click at [155, 164] on input "Apartment" at bounding box center [148, 160] width 17 height 17
checkbox input "true"
click at [85, 141] on div "Verification 4" at bounding box center [73, 137] width 121 height 19
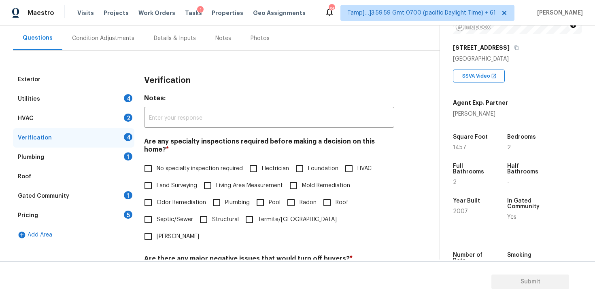
click at [96, 189] on div "Gated Community 1" at bounding box center [73, 196] width 121 height 19
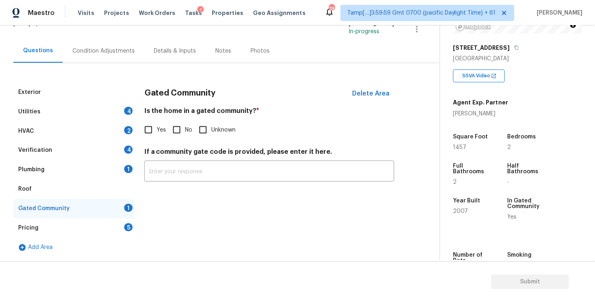
scroll to position [59, 0]
click at [144, 126] on input "Yes" at bounding box center [148, 129] width 17 height 17
checkbox input "true"
click at [176, 185] on div "Gated Community Delete Area Is the home in a gated community? * Yes No Unknown …" at bounding box center [269, 138] width 250 height 110
click at [171, 174] on input "text" at bounding box center [269, 172] width 250 height 19
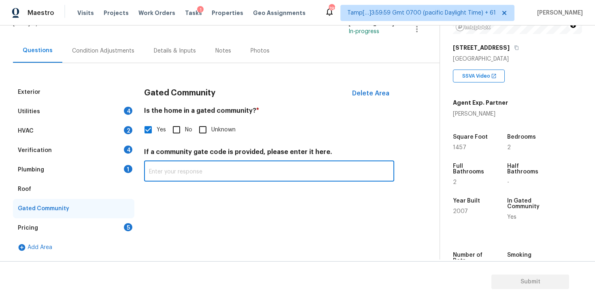
paste input "access via call-box"
type input "Access via call-box"
click at [191, 205] on div "Gated Community Delete Area Is the home in a gated community? * Yes No Unknown …" at bounding box center [269, 170] width 250 height 175
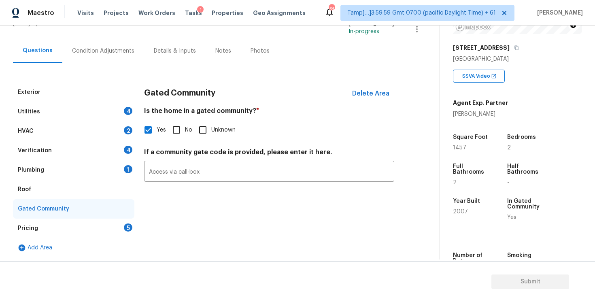
scroll to position [60, 0]
click at [89, 154] on div "Verification 4" at bounding box center [73, 149] width 121 height 19
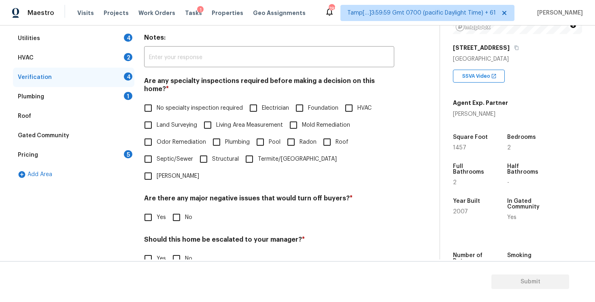
scroll to position [177, 0]
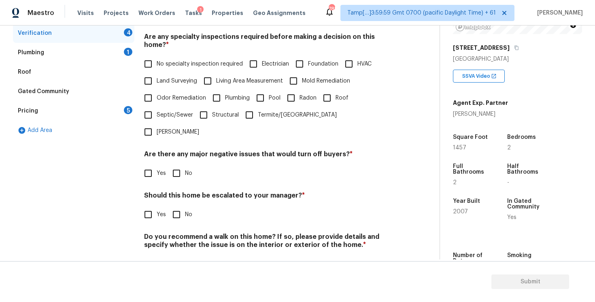
click at [160, 210] on span "Yes" at bounding box center [161, 214] width 9 height 8
click at [157, 206] on input "Yes" at bounding box center [148, 214] width 17 height 17
checkbox input "true"
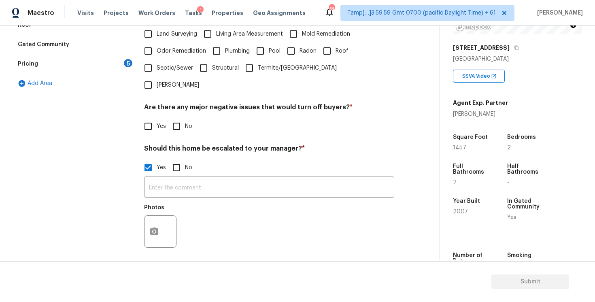
scroll to position [240, 0]
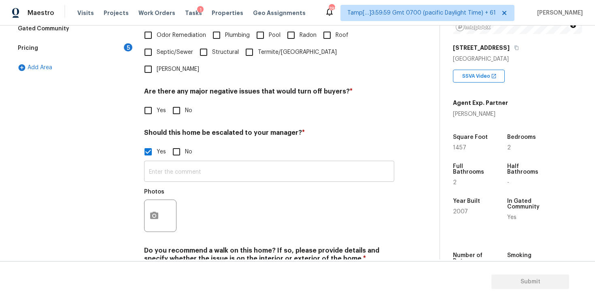
click at [202, 163] on input "text" at bounding box center [269, 172] width 250 height 19
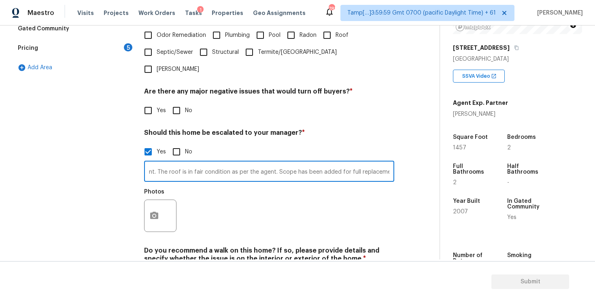
scroll to position [0, 57]
type input "Agent led assessment. The roof is in fair condition as per the agent. Scope has…"
click at [151, 200] on button "button" at bounding box center [153, 216] width 19 height 32
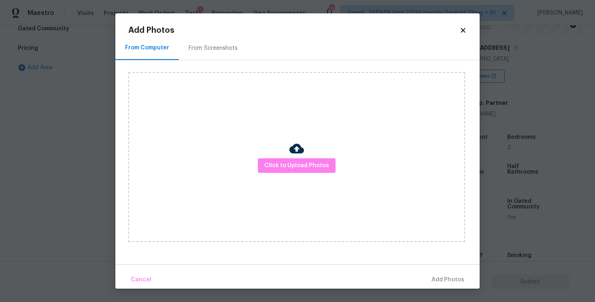
click at [307, 150] on div "Click to Upload Photos" at bounding box center [296, 157] width 337 height 170
click at [305, 159] on button "Click to Upload Photos" at bounding box center [297, 165] width 78 height 15
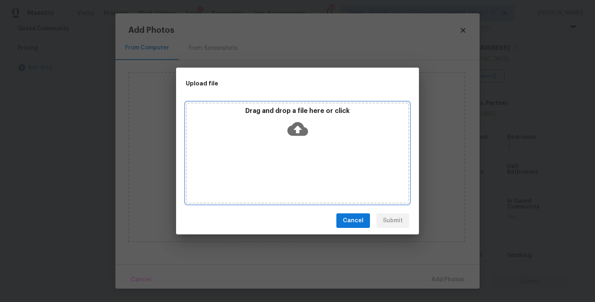
click at [299, 130] on icon at bounding box center [297, 129] width 21 height 14
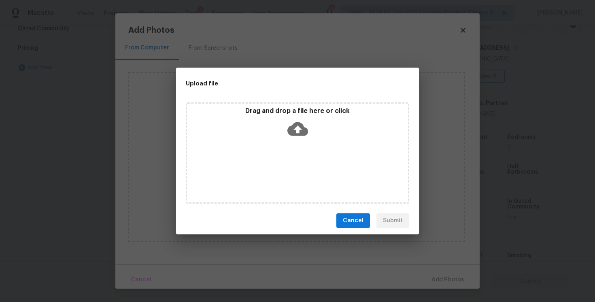
click at [363, 223] on span "Cancel" at bounding box center [353, 221] width 21 height 10
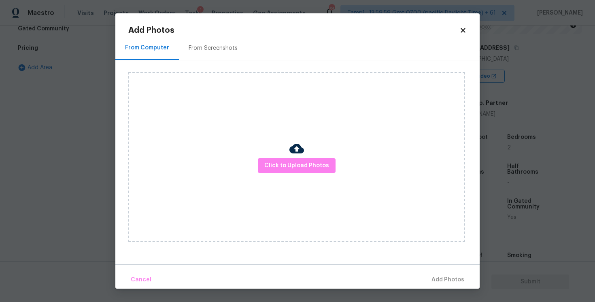
click at [464, 27] on icon at bounding box center [462, 30] width 7 height 7
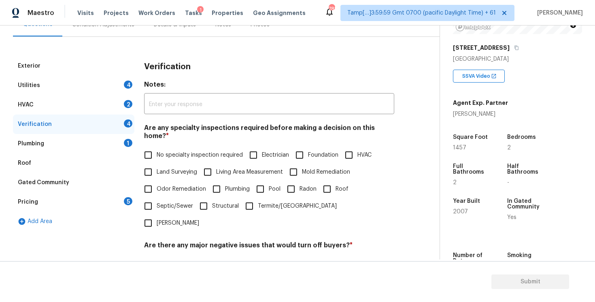
scroll to position [4, 0]
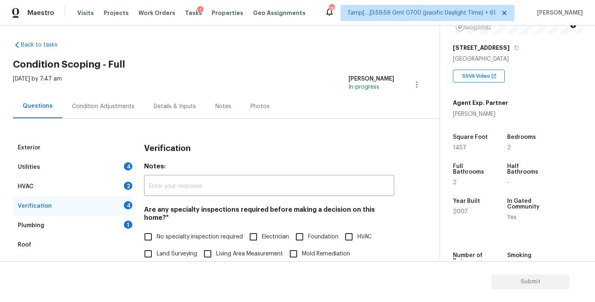
click at [116, 115] on div "Condition Adjustments" at bounding box center [103, 106] width 82 height 24
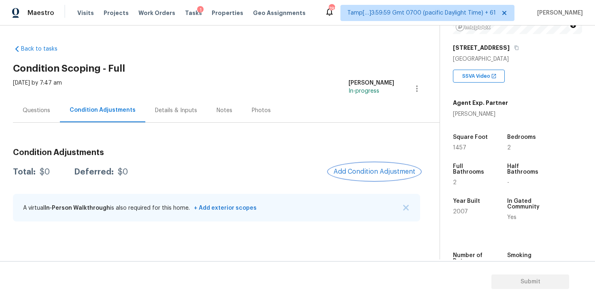
click at [387, 174] on span "Add Condition Adjustment" at bounding box center [374, 171] width 82 height 7
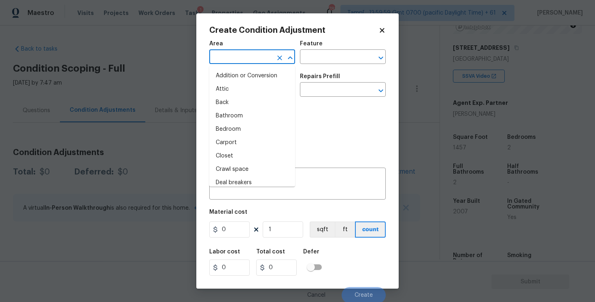
click at [259, 53] on input "text" at bounding box center [240, 57] width 63 height 13
type input "e"
type input "xt"
type input "e"
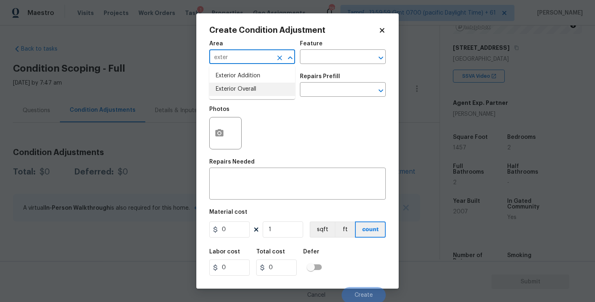
click at [244, 91] on li "Exterior Overall" at bounding box center [252, 89] width 86 height 13
type input "Exterior Overall"
click at [244, 91] on input "text" at bounding box center [240, 90] width 63 height 13
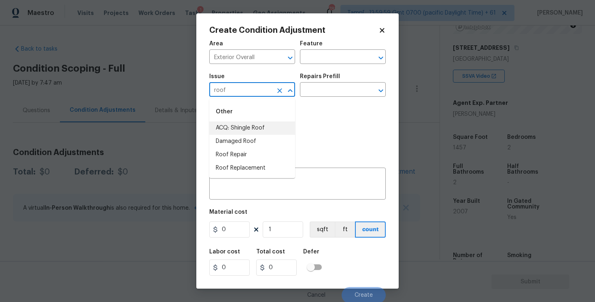
click at [239, 121] on li "ACQ: Shingle Roof" at bounding box center [252, 127] width 86 height 13
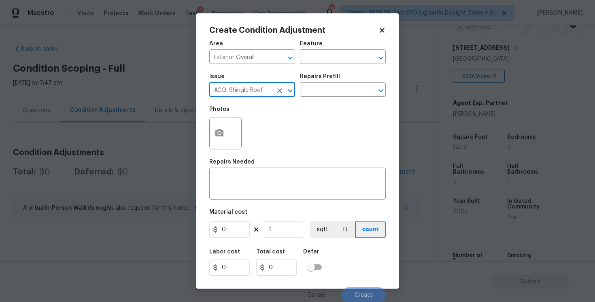
type input "ACQ: Shingle Roof"
click at [319, 98] on div "Issue ACQ: Shingle Roof ​ Repairs Prefill ​" at bounding box center [297, 85] width 176 height 33
click at [327, 85] on input "text" at bounding box center [331, 90] width 63 height 13
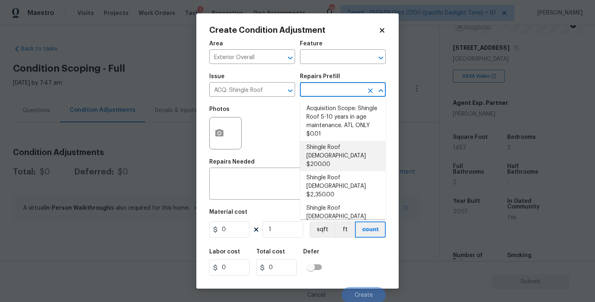
scroll to position [12, 0]
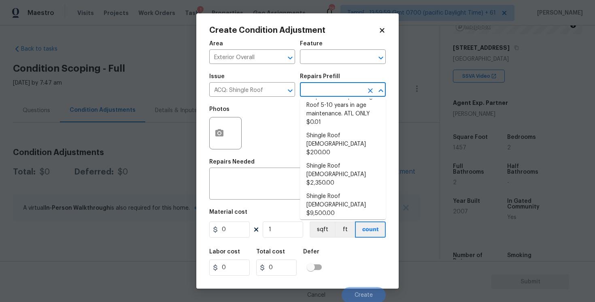
click at [342, 220] on li "Shingle Roof [DEMOGRAPHIC_DATA] $9,500.00" at bounding box center [343, 235] width 86 height 30
type input "Acquisition"
type textarea "Acquisition Scope: Shingle Roof 21+ years in age or replacement required."
type input "9500"
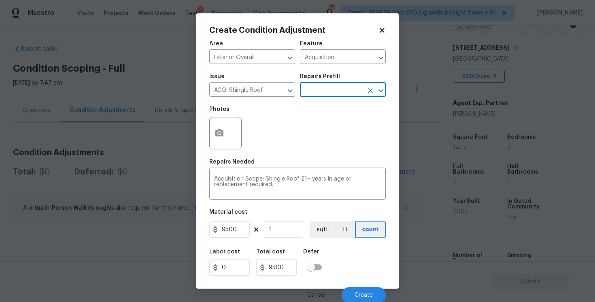
scroll to position [2, 0]
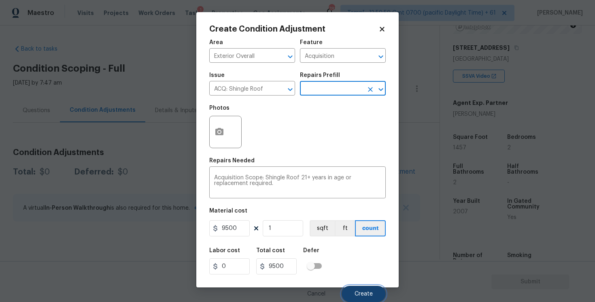
click at [353, 297] on button "Create" at bounding box center [364, 294] width 44 height 16
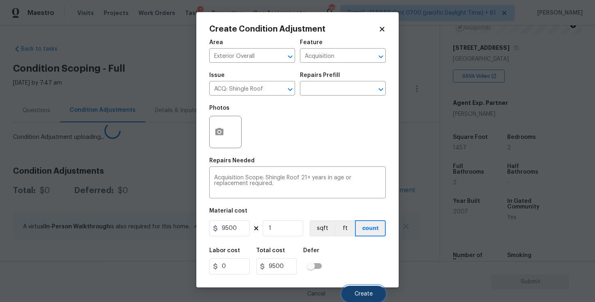
scroll to position [0, 0]
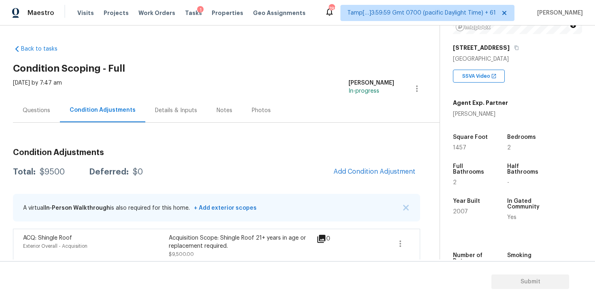
click at [373, 160] on div "Condition Adjustments Total: $9500 Deferred: $0 Add Condition Adjustment A virt…" at bounding box center [216, 202] width 407 height 121
click at [372, 168] on span "Add Condition Adjustment" at bounding box center [374, 171] width 82 height 7
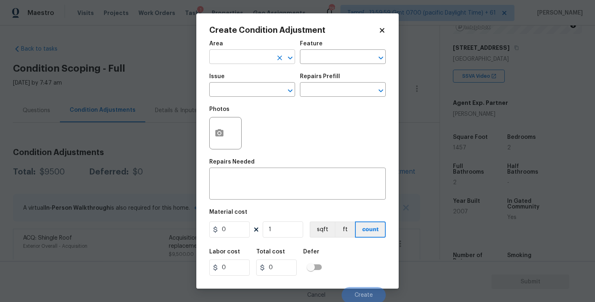
click at [251, 57] on input "text" at bounding box center [240, 57] width 63 height 13
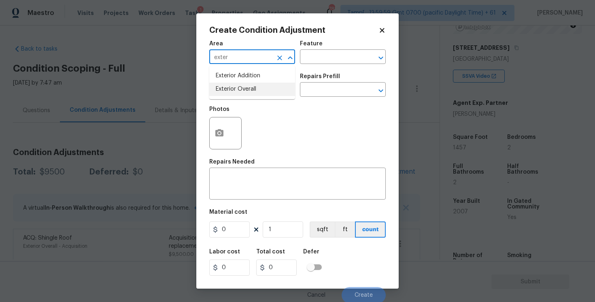
click at [244, 87] on li "Exterior Overall" at bounding box center [252, 89] width 86 height 13
type input "Exterior Overall"
click at [244, 87] on input "text" at bounding box center [240, 90] width 63 height 13
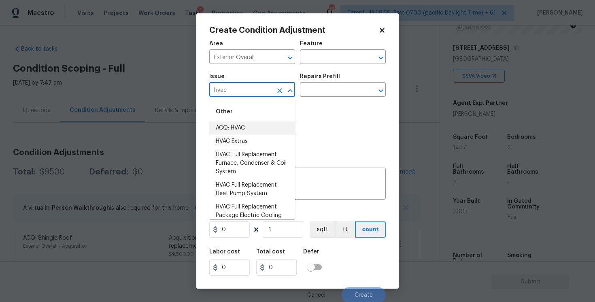
click at [253, 123] on li "ACQ: HVAC" at bounding box center [252, 127] width 86 height 13
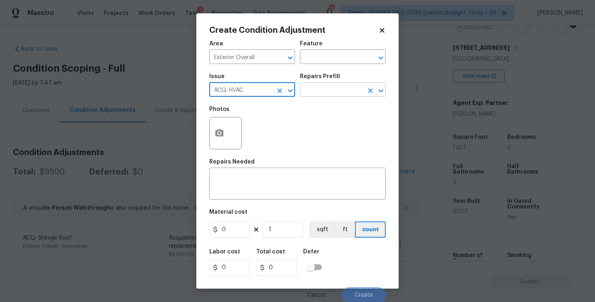
type input "ACQ: HVAC"
click at [323, 94] on input "text" at bounding box center [331, 90] width 63 height 13
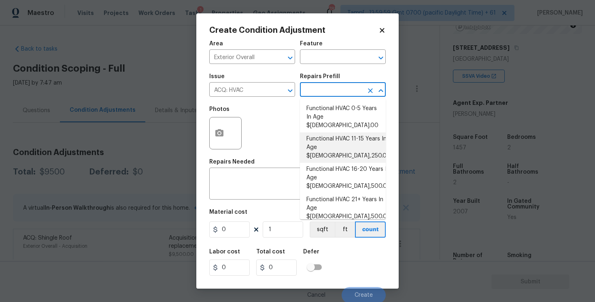
click at [333, 132] on li "Functional HVAC 11-15 Years In Age $3,250.00" at bounding box center [343, 147] width 86 height 30
type input "Acquisition"
type textarea "Acquisition Scope: Functional HVAC 11-15"
type input "3250"
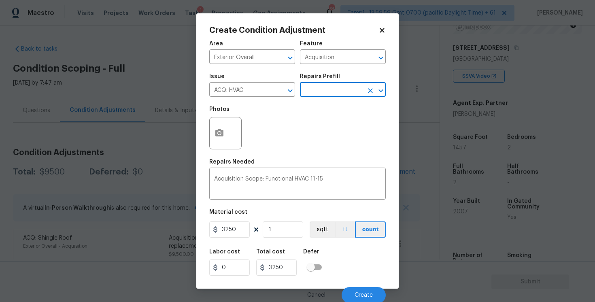
scroll to position [2, 0]
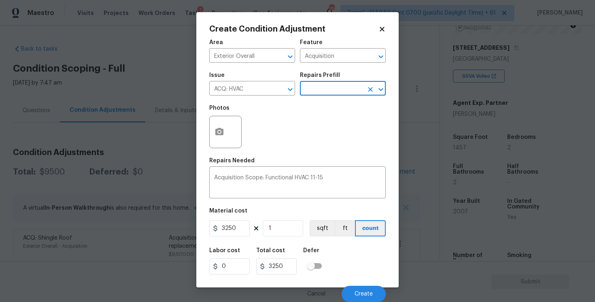
click at [361, 284] on div "Cancel Create" at bounding box center [297, 290] width 176 height 23
click at [361, 291] on span "Create" at bounding box center [364, 294] width 18 height 6
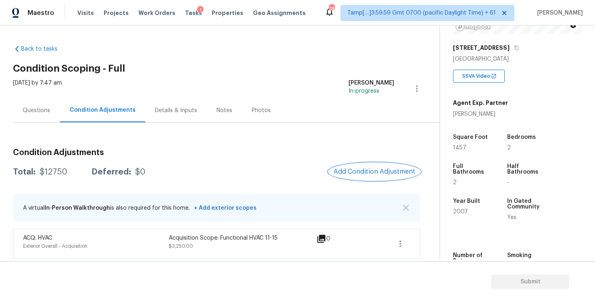
scroll to position [36, 0]
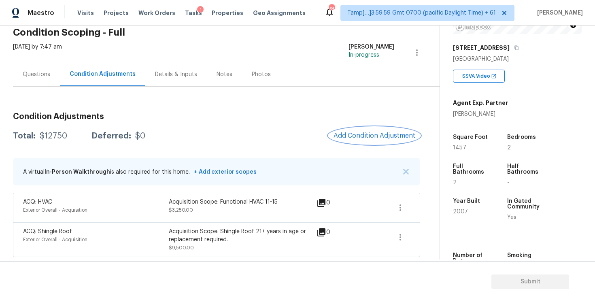
click at [355, 138] on span "Add Condition Adjustment" at bounding box center [374, 135] width 82 height 7
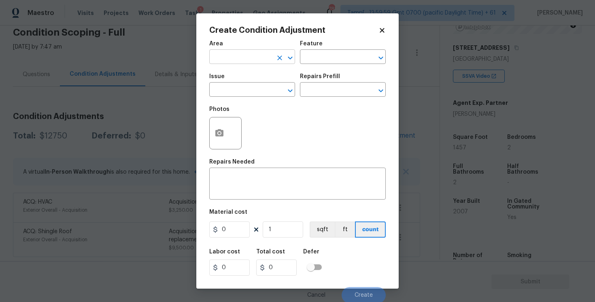
click at [213, 62] on input "text" at bounding box center [240, 57] width 63 height 13
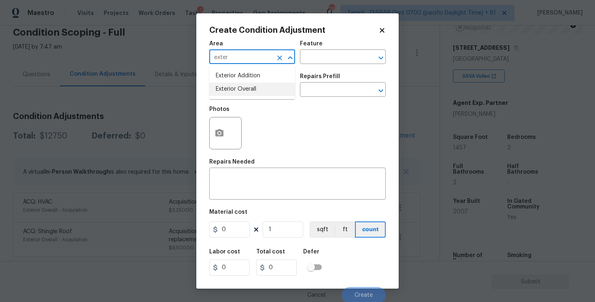
click at [240, 93] on li "Exterior Overall" at bounding box center [252, 89] width 86 height 13
type input "Exterior Overall"
click at [240, 93] on input "text" at bounding box center [240, 90] width 63 height 13
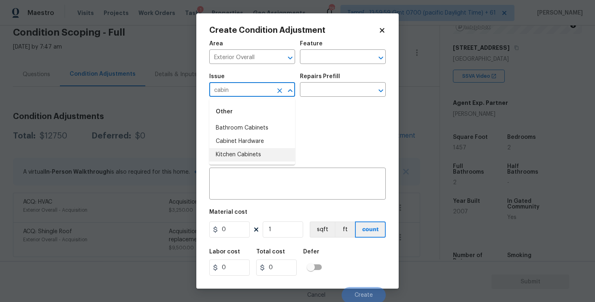
click at [266, 157] on li "Kitchen Cabinets" at bounding box center [252, 154] width 86 height 13
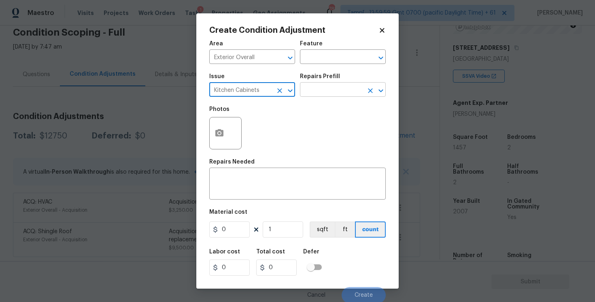
type input "Kitchen Cabinets"
click at [316, 95] on input "text" at bounding box center [331, 90] width 63 height 13
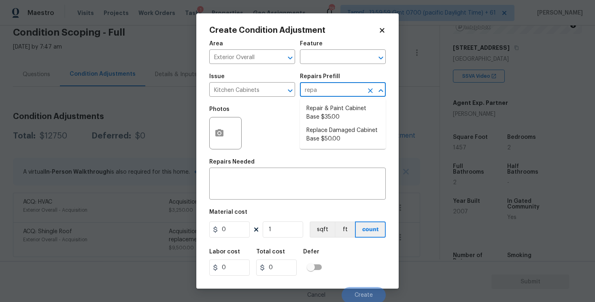
type input "repai"
click at [330, 116] on li "Repair & Paint Cabinet Base $35.00" at bounding box center [343, 113] width 86 height 22
type input "Cabinets"
type textarea "Prep/Paint the damaged cabinet base and repair to meet current standard. Remove…"
type input "35"
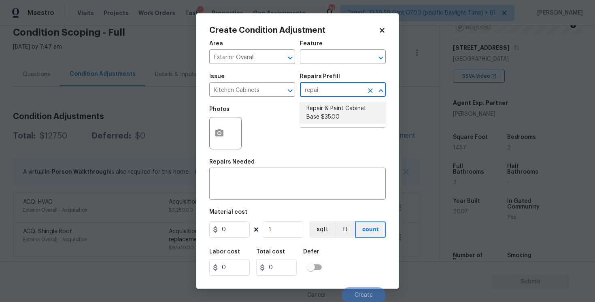
type input "35"
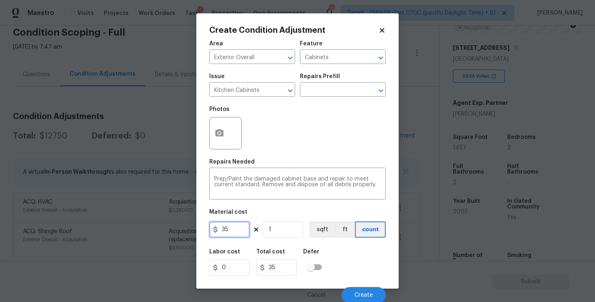
click at [244, 225] on input "35" at bounding box center [229, 229] width 40 height 16
type input "1200"
click at [249, 134] on div "Photos" at bounding box center [297, 128] width 176 height 53
type input "1200"
click at [208, 125] on div "Create Condition Adjustment Area Exterior Overall ​ Feature Cabinets ​ Issue Ki…" at bounding box center [297, 150] width 202 height 275
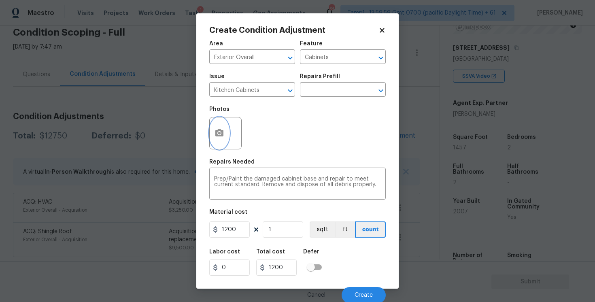
click at [222, 131] on icon "button" at bounding box center [219, 132] width 8 height 7
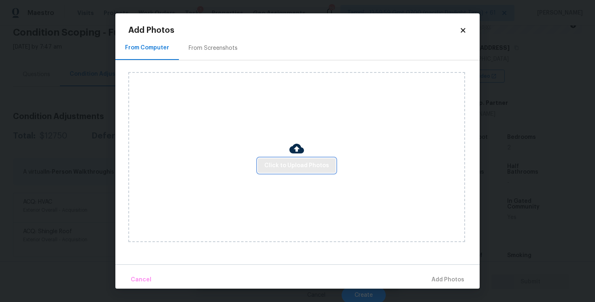
click at [306, 161] on span "Click to Upload Photos" at bounding box center [296, 166] width 65 height 10
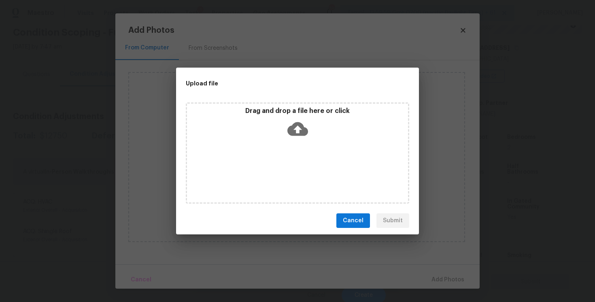
click at [302, 131] on icon at bounding box center [297, 129] width 21 height 14
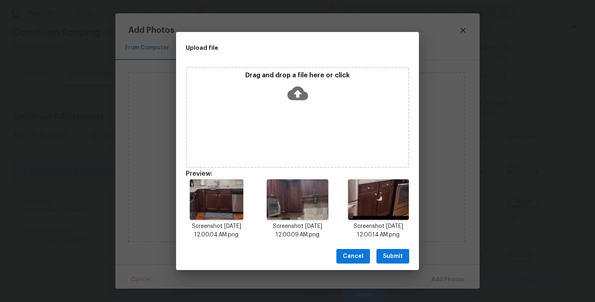
click at [408, 263] on button "Submit" at bounding box center [392, 256] width 33 height 15
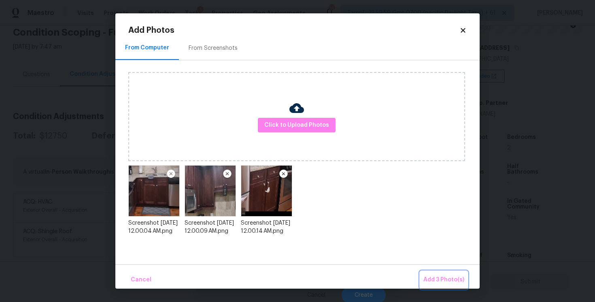
click at [438, 278] on span "Add 3 Photo(s)" at bounding box center [443, 280] width 41 height 10
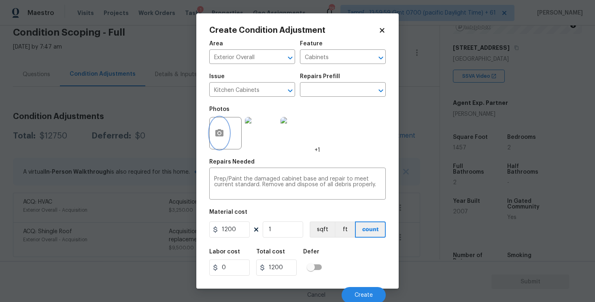
scroll to position [2, 0]
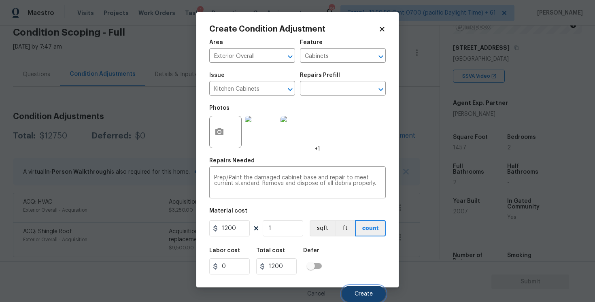
click at [371, 295] on span "Create" at bounding box center [364, 294] width 18 height 6
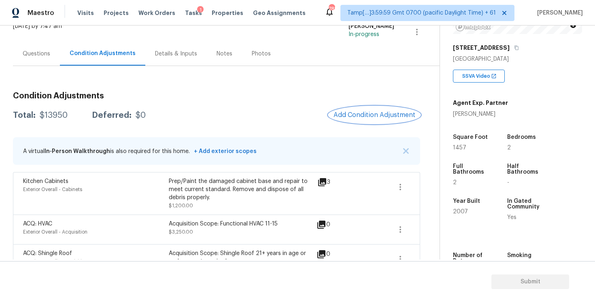
scroll to position [79, 0]
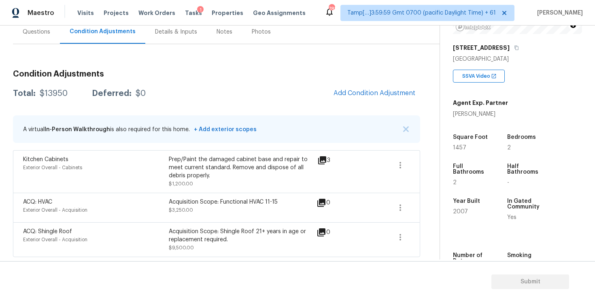
click at [350, 79] on div "Condition Adjustments Total: $13950 Deferred: $0 Add Condition Adjustment A vir…" at bounding box center [216, 160] width 407 height 193
click at [302, 96] on div "Total: $13950 Deferred: $0 Add Condition Adjustment" at bounding box center [216, 94] width 407 height 18
click at [360, 102] on div "Condition Adjustments Total: $13950 Deferred: $0 Add Condition Adjustment A vir…" at bounding box center [216, 160] width 407 height 193
click at [357, 98] on button "Add Condition Adjustment" at bounding box center [374, 93] width 91 height 17
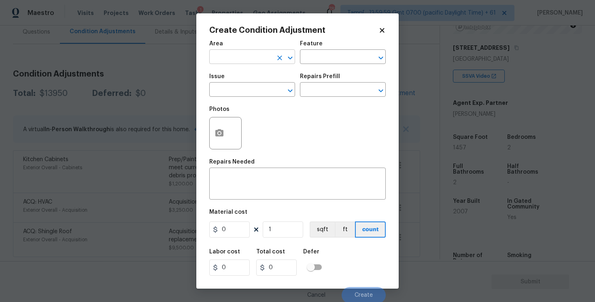
click at [257, 58] on input "text" at bounding box center [240, 57] width 63 height 13
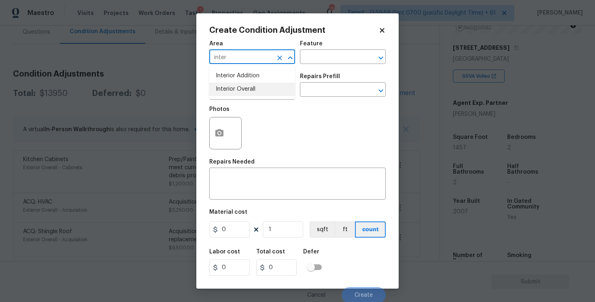
click at [254, 90] on li "Interior Overall" at bounding box center [252, 89] width 86 height 13
type input "Interior Overall"
click at [254, 90] on input "text" at bounding box center [240, 90] width 63 height 13
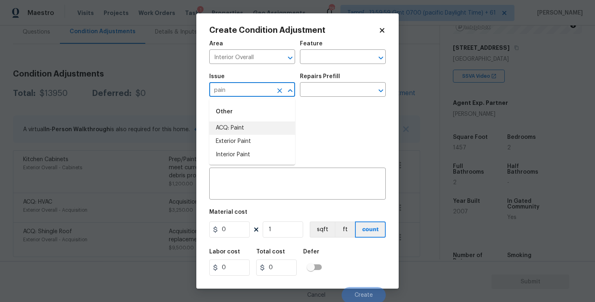
click at [251, 129] on li "ACQ: Paint" at bounding box center [252, 127] width 86 height 13
type input "ACQ: Paint"
click at [318, 89] on input "text" at bounding box center [331, 90] width 63 height 13
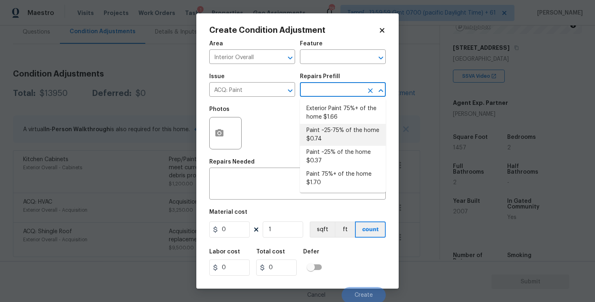
click at [326, 128] on li "Paint ~25-75% of the home $0.74" at bounding box center [343, 135] width 86 height 22
type input "Acquisition"
type textarea "Acquisition Scope: ~25 - 75% of the home needs interior paint"
type input "0.74"
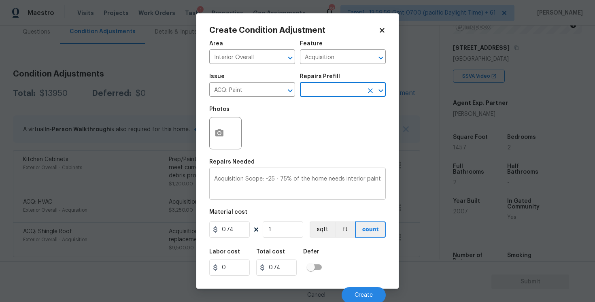
scroll to position [2, 0]
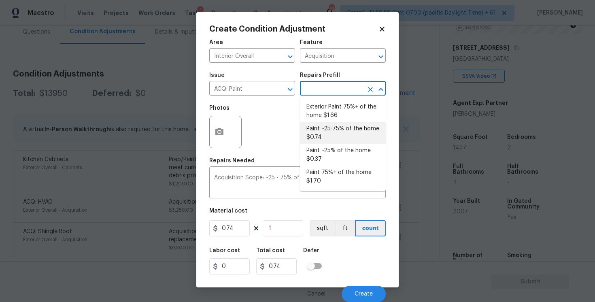
click at [327, 129] on li "Paint ~25-75% of the home $0.74" at bounding box center [343, 133] width 86 height 22
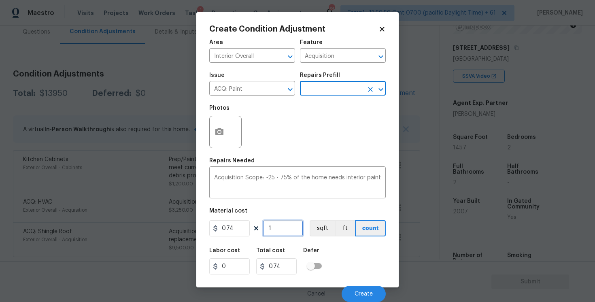
click at [287, 231] on input "1" at bounding box center [283, 228] width 40 height 16
type input "0"
paste input "1457"
type input "1457"
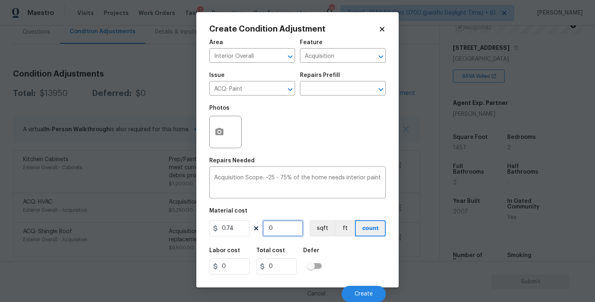
type input "1078.18"
type input "1457"
click at [333, 230] on button "sqft" at bounding box center [322, 228] width 25 height 16
click at [232, 149] on div "Photos" at bounding box center [226, 126] width 34 height 53
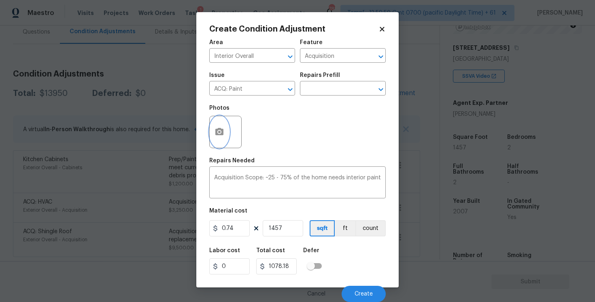
click at [222, 134] on icon "button" at bounding box center [219, 131] width 8 height 7
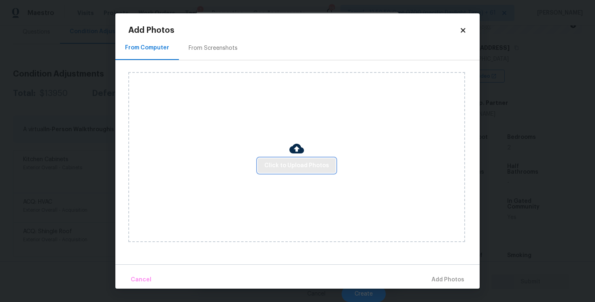
click at [306, 172] on button "Click to Upload Photos" at bounding box center [297, 165] width 78 height 15
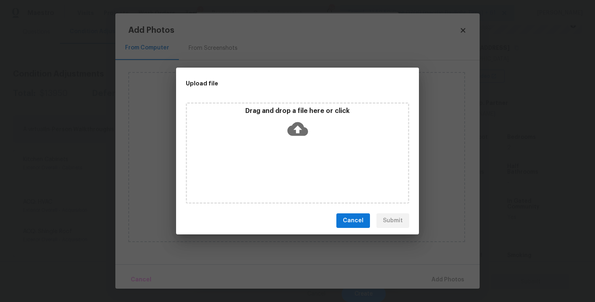
click at [299, 139] on div "Drag and drop a file here or click" at bounding box center [297, 124] width 221 height 35
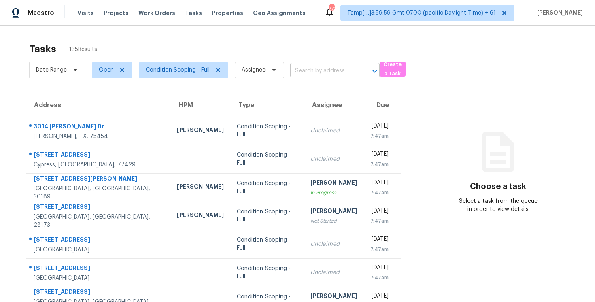
click at [315, 72] on input "text" at bounding box center [323, 71] width 67 height 13
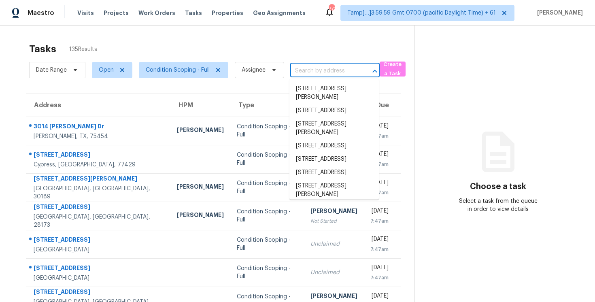
paste input "[STREET_ADDRESS][PERSON_NAME][PERSON_NAME]"
type input "[STREET_ADDRESS][PERSON_NAME][PERSON_NAME]"
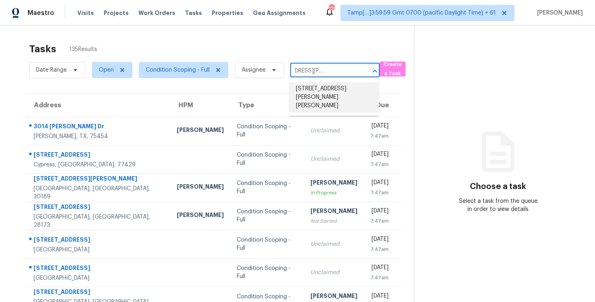
click at [329, 94] on li "[STREET_ADDRESS][PERSON_NAME][PERSON_NAME]" at bounding box center [333, 97] width 89 height 30
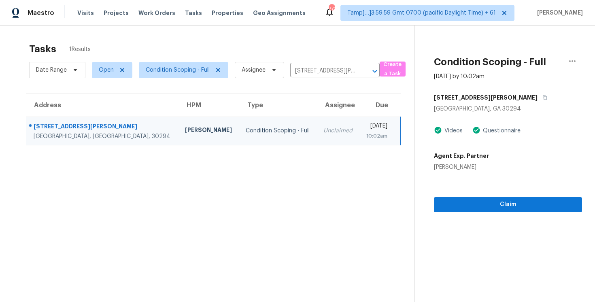
click at [463, 194] on div "Claim" at bounding box center [508, 191] width 148 height 41
click at [461, 205] on span "Claim" at bounding box center [507, 205] width 135 height 10
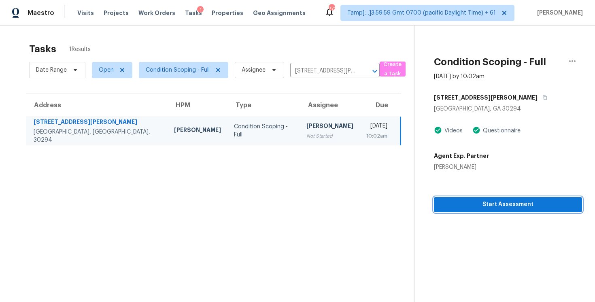
click at [461, 205] on span "Start Assessment" at bounding box center [507, 205] width 135 height 10
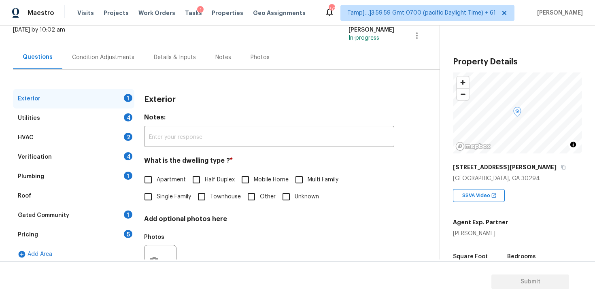
scroll to position [58, 0]
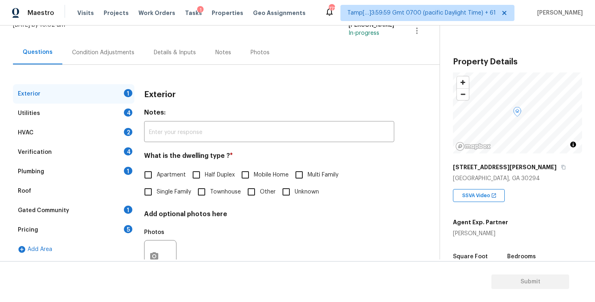
click at [148, 197] on input "Single Family" at bounding box center [148, 191] width 17 height 17
checkbox input "true"
click at [105, 44] on div "Condition Adjustments" at bounding box center [103, 52] width 82 height 24
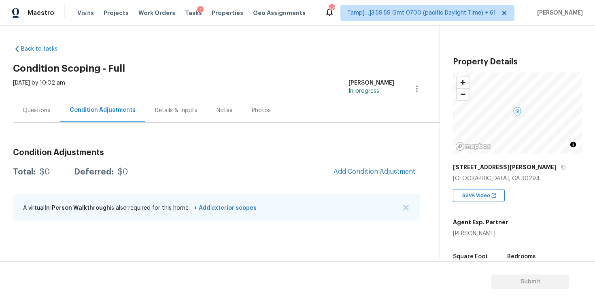
click at [414, 201] on div "A virtual In-Person Walkthrough is also required for this home. + Add exterior …" at bounding box center [216, 208] width 407 height 28
click at [411, 203] on div "A virtual In-Person Walkthrough is also required for this home. + Add exterior …" at bounding box center [216, 208] width 407 height 28
click at [408, 204] on button "button" at bounding box center [406, 208] width 8 height 8
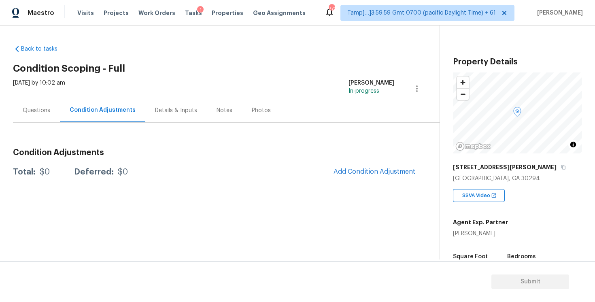
click at [210, 190] on section "Back to tasks Condition Scoping - Full Tue, Aug 12 2025 by 10:02 am Vigneshwara…" at bounding box center [226, 148] width 427 height 221
click at [349, 167] on button "Add Condition Adjustment" at bounding box center [374, 171] width 91 height 17
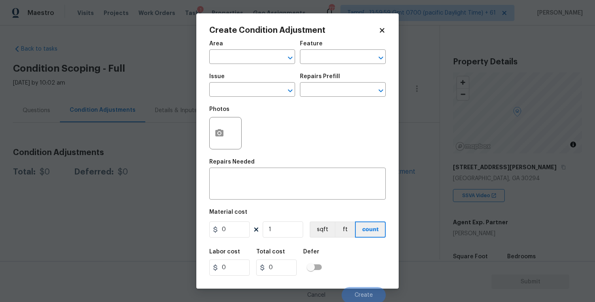
click at [384, 28] on icon at bounding box center [381, 30] width 7 height 7
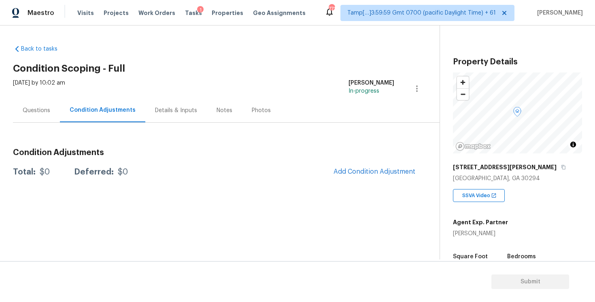
click at [13, 105] on div "Questions" at bounding box center [36, 110] width 47 height 24
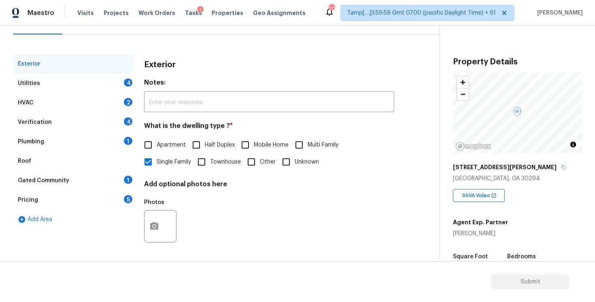
click at [85, 123] on div "Verification 4" at bounding box center [73, 122] width 121 height 19
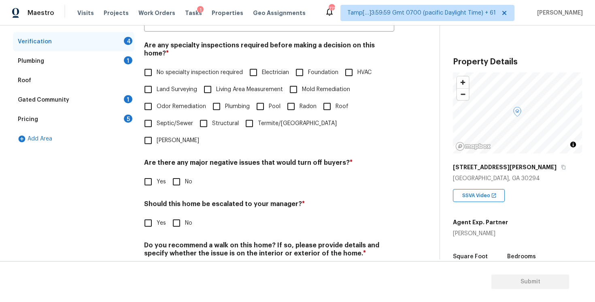
scroll to position [177, 0]
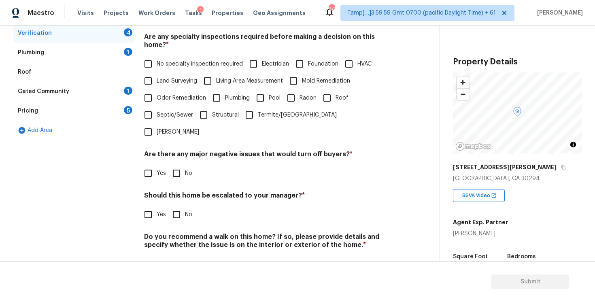
click at [168, 206] on input "No" at bounding box center [176, 214] width 17 height 17
checkbox input "true"
click at [150, 207] on input "Yes" at bounding box center [148, 215] width 17 height 17
checkbox input "true"
checkbox input "false"
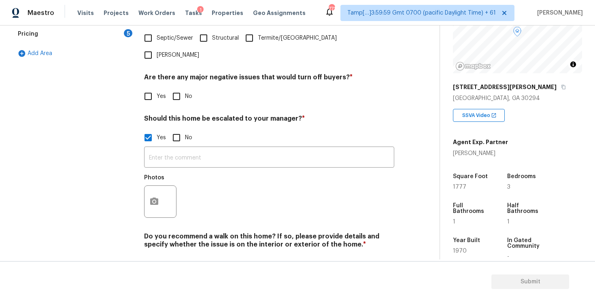
scroll to position [97, 0]
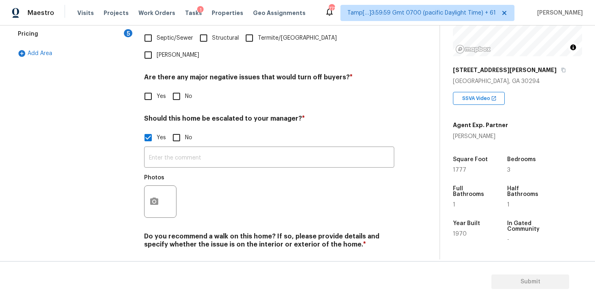
click at [258, 146] on div "​ Photos" at bounding box center [269, 184] width 250 height 76
click at [257, 149] on input "text" at bounding box center [269, 158] width 250 height 19
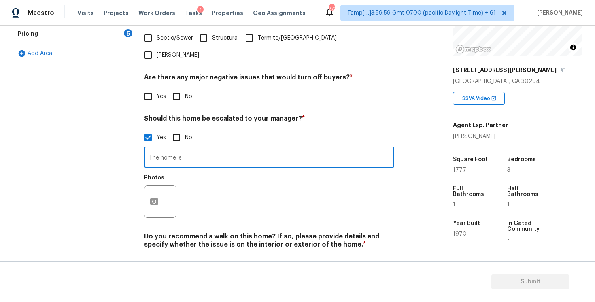
type input "The home is"
click at [327, 149] on input "Agent led assessment. The driveway is in major disrepair at" at bounding box center [269, 158] width 250 height 19
type input "Agent led assessment. The driveway is in major disrepair at 1:04"
click at [318, 170] on div "Photos" at bounding box center [269, 196] width 250 height 53
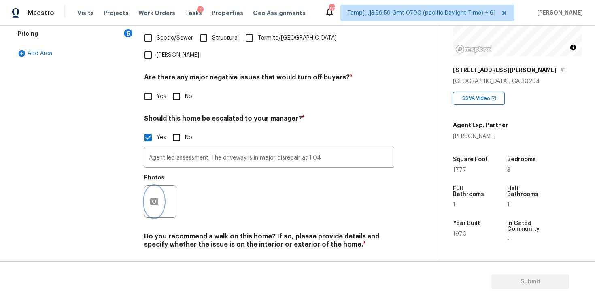
click at [155, 197] on icon "button" at bounding box center [154, 202] width 10 height 10
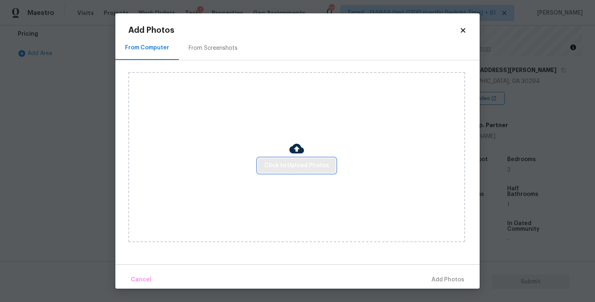
click at [308, 163] on span "Click to Upload Photos" at bounding box center [296, 166] width 65 height 10
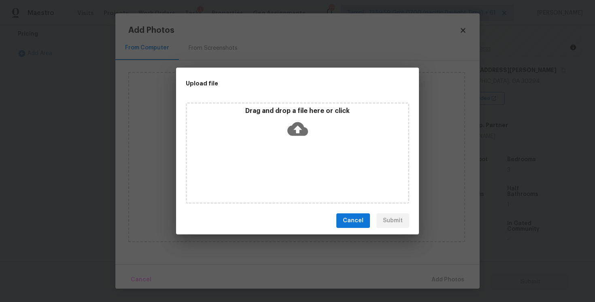
click at [296, 123] on icon at bounding box center [297, 129] width 21 height 14
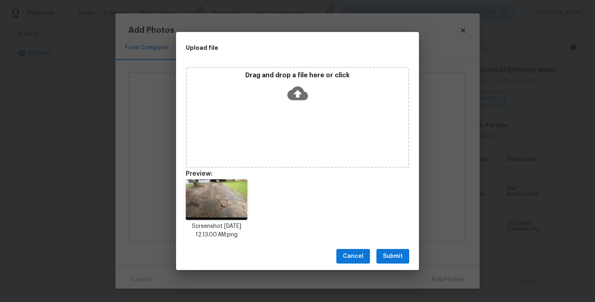
click at [403, 255] on button "Submit" at bounding box center [392, 256] width 33 height 15
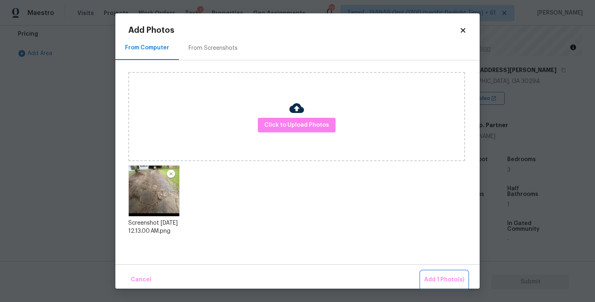
click at [433, 278] on span "Add 1 Photo(s)" at bounding box center [444, 280] width 40 height 10
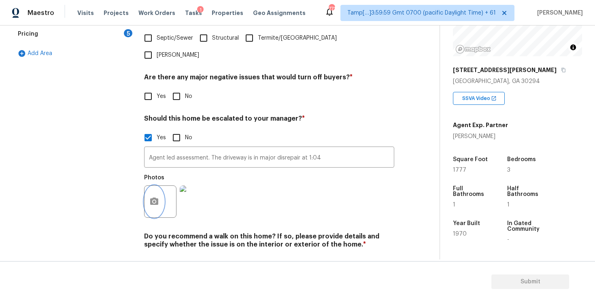
scroll to position [253, 0]
click at [151, 187] on button "button" at bounding box center [153, 203] width 19 height 32
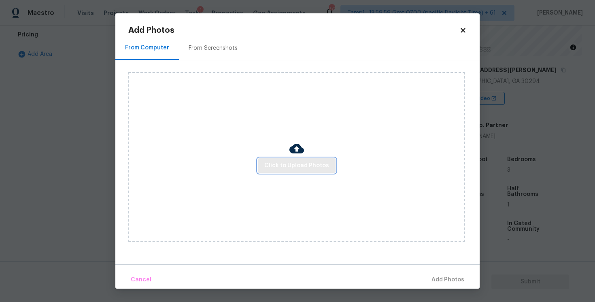
click at [316, 159] on button "Click to Upload Photos" at bounding box center [297, 165] width 78 height 15
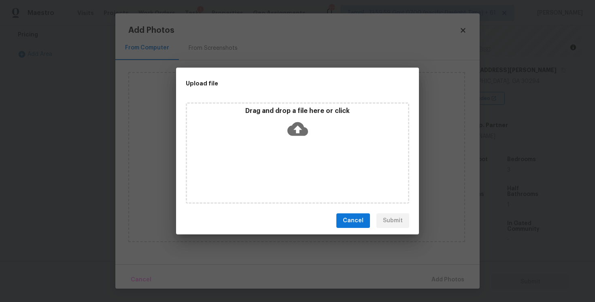
click at [291, 104] on div "Drag and drop a file here or click" at bounding box center [297, 152] width 223 height 101
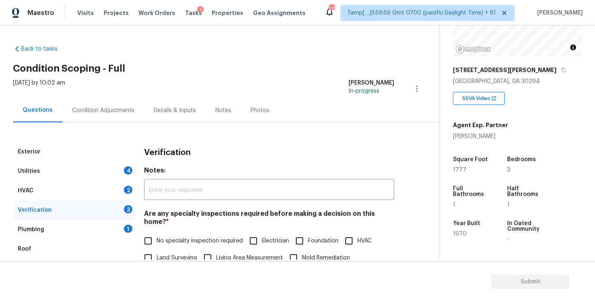
click at [114, 117] on div "Condition Adjustments" at bounding box center [103, 110] width 82 height 24
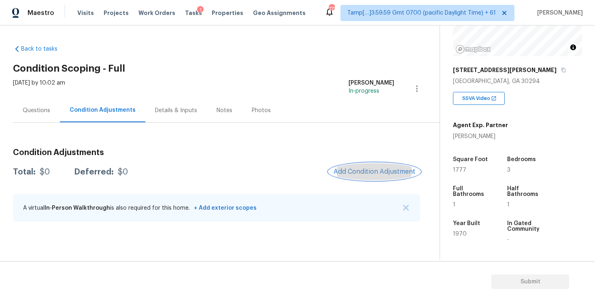
click at [372, 166] on button "Add Condition Adjustment" at bounding box center [374, 171] width 91 height 17
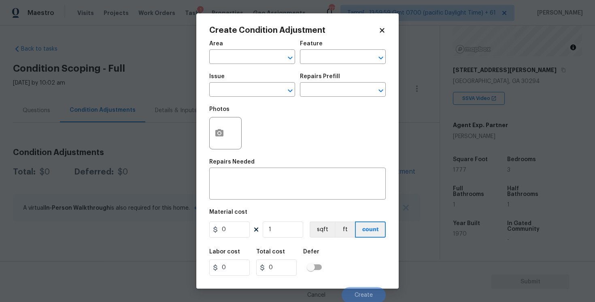
click at [234, 49] on div "Area" at bounding box center [252, 46] width 86 height 11
click at [234, 55] on input "text" at bounding box center [240, 57] width 63 height 13
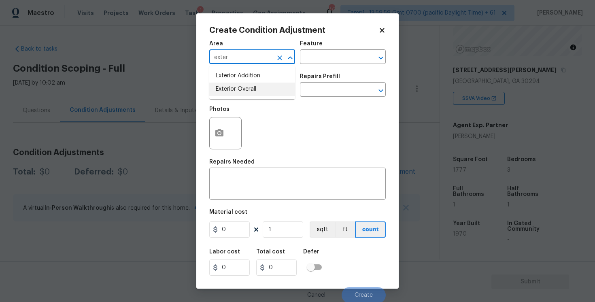
click at [239, 96] on ul "Exterior Addition Exterior Overall" at bounding box center [252, 82] width 86 height 33
click at [238, 91] on li "Exterior Overall" at bounding box center [252, 89] width 86 height 13
type input "Exterior Overall"
click at [238, 91] on input "text" at bounding box center [240, 90] width 63 height 13
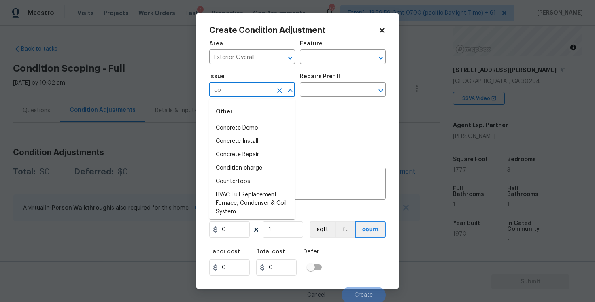
type input "c"
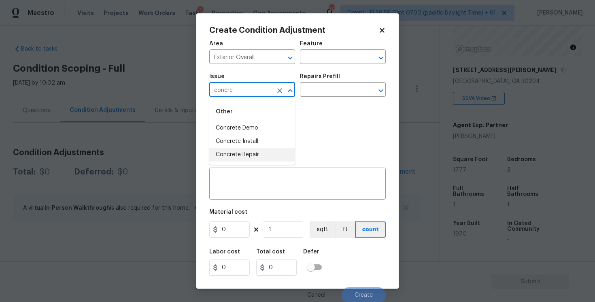
click at [248, 159] on li "Concrete Repair" at bounding box center [252, 154] width 86 height 13
type input "Concrete Repair"
click at [324, 87] on input "text" at bounding box center [331, 90] width 63 height 13
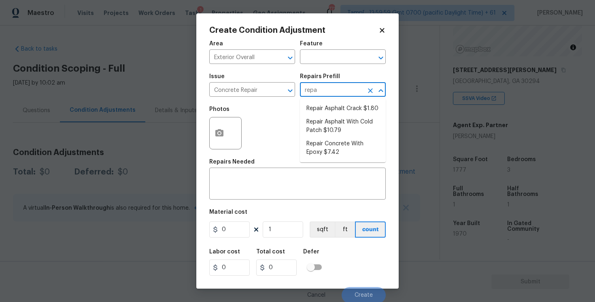
type input "repai"
click at [331, 147] on li "Repair Concrete With Epoxy $7.42" at bounding box center [343, 148] width 86 height 22
type input "Flatwork"
type textarea "Prep and clean the crack in the concrete thoroughly. Apply/inject a concrete ad…"
type input "7.42"
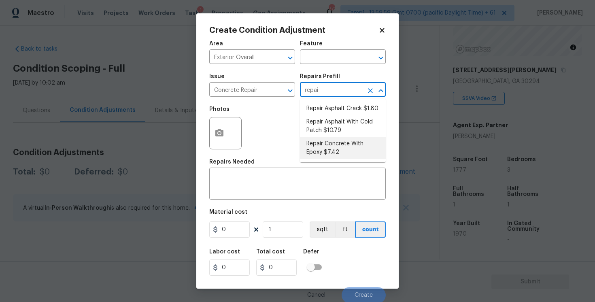
type input "7.42"
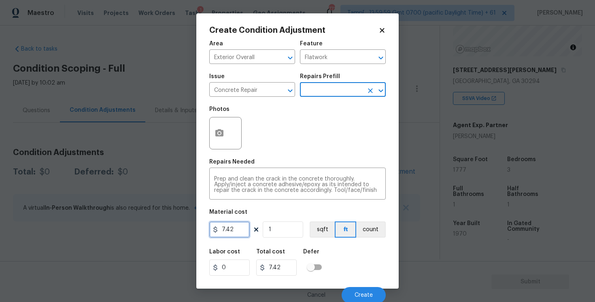
click at [234, 233] on input "7.42" at bounding box center [229, 229] width 40 height 16
type input "3500"
click at [278, 205] on div "Area Exterior Overall ​ Feature Flatwork ​ Issue Concrete Repair ​ Repairs Pref…" at bounding box center [297, 169] width 176 height 267
type input "3500"
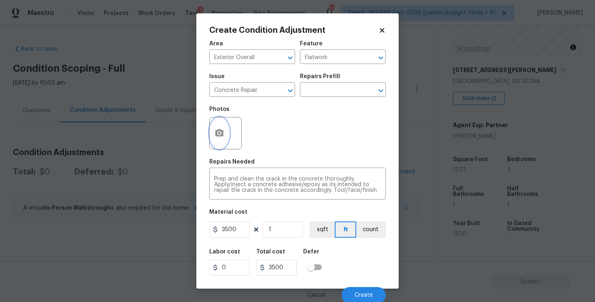
click at [221, 133] on circle "button" at bounding box center [219, 133] width 2 height 2
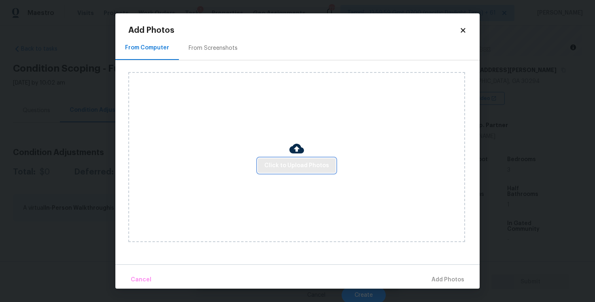
click at [291, 164] on span "Click to Upload Photos" at bounding box center [296, 166] width 65 height 10
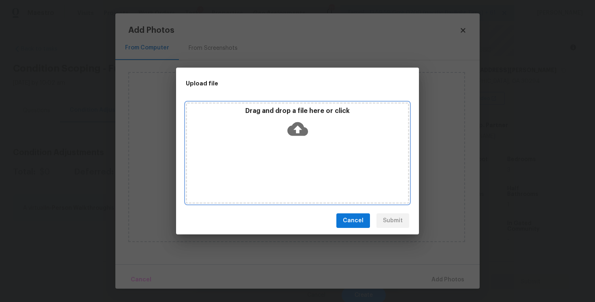
click at [291, 137] on icon at bounding box center [297, 129] width 21 height 21
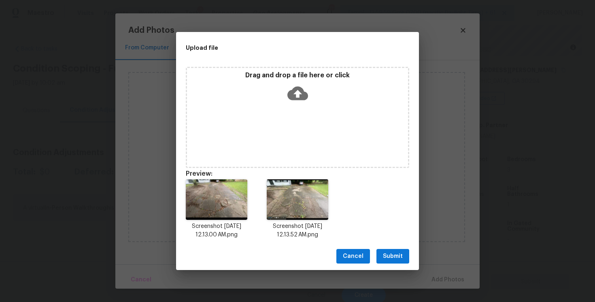
click at [398, 253] on span "Submit" at bounding box center [393, 256] width 20 height 10
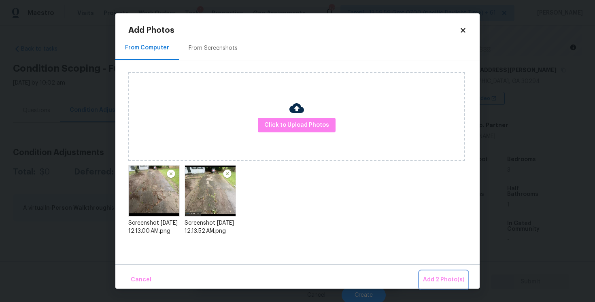
click at [436, 282] on span "Add 2 Photo(s)" at bounding box center [443, 280] width 41 height 10
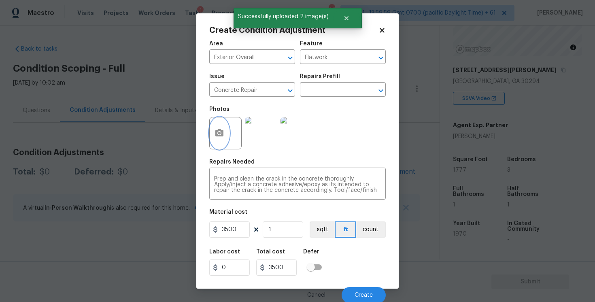
scroll to position [2, 0]
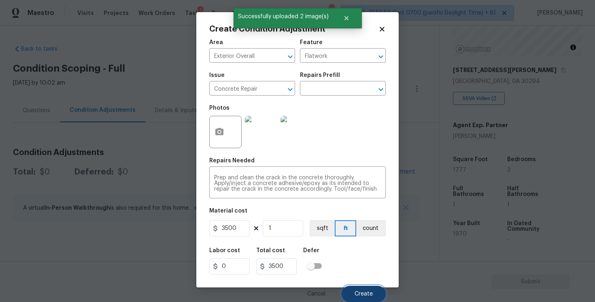
click at [363, 291] on span "Create" at bounding box center [364, 294] width 18 height 6
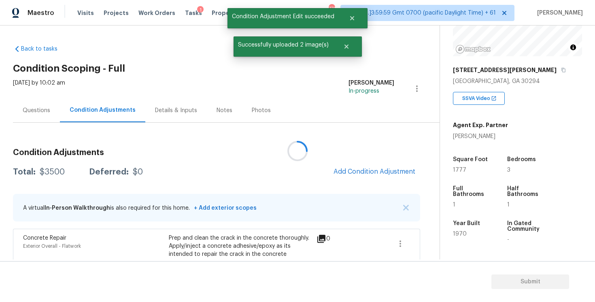
scroll to position [0, 0]
click at [48, 112] on div "Questions" at bounding box center [37, 110] width 28 height 8
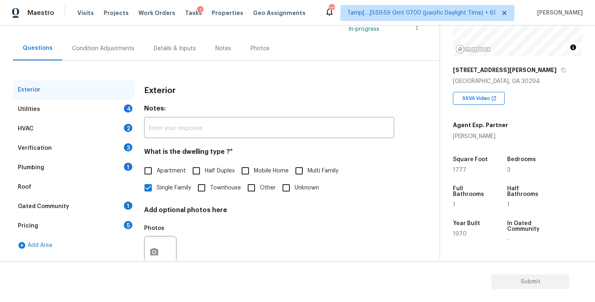
scroll to position [88, 0]
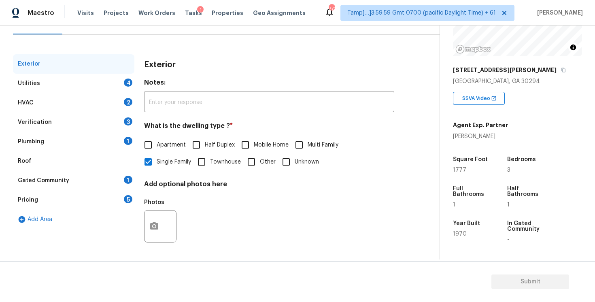
click at [115, 124] on div "Verification 3" at bounding box center [73, 122] width 121 height 19
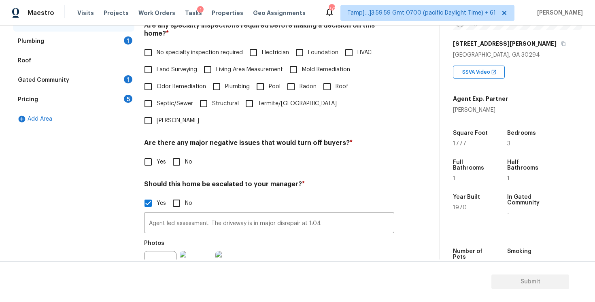
scroll to position [195, 0]
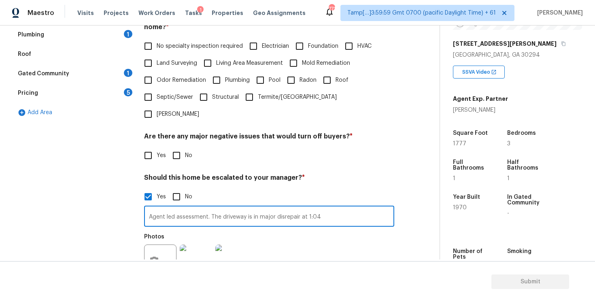
click at [333, 208] on input "Agent led assessment. The driveway is in major disrepair at 1:04" at bounding box center [269, 217] width 250 height 19
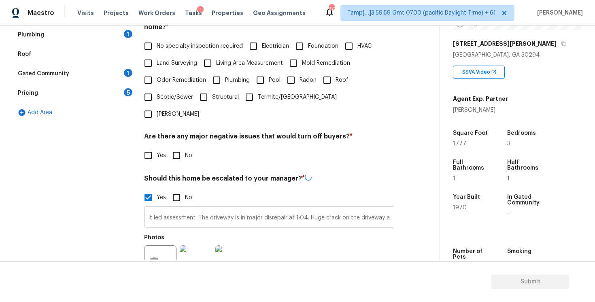
scroll to position [0, 0]
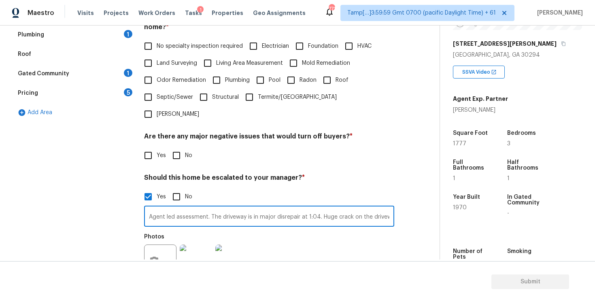
click at [375, 208] on input "Agent led assessment. The driveway is in major disrepair at 1:04. Huge crack on…" at bounding box center [269, 217] width 250 height 19
type input "Agent led assessment. The driveway is in major disrepair at 1:04. Huge crack on…"
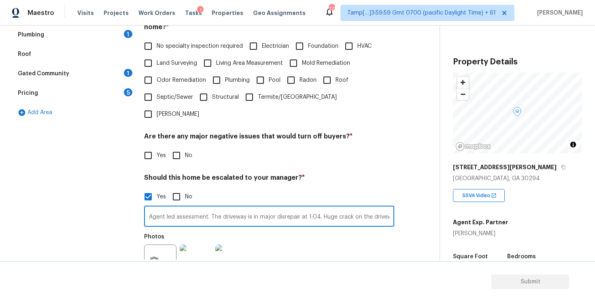
scroll to position [123, 0]
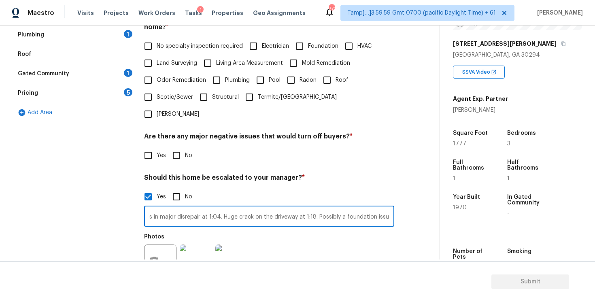
type input "Agent led assessment. The driveway is in major disrepair at 1:04. Huge crack on…"
click at [164, 244] on div at bounding box center [160, 260] width 32 height 32
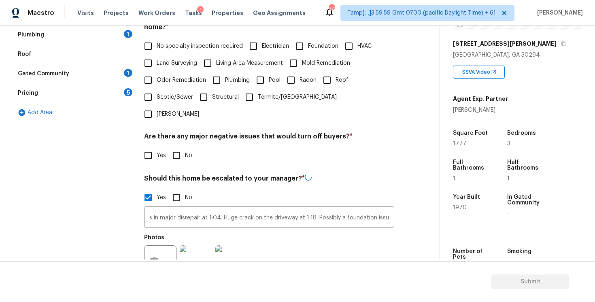
scroll to position [0, 0]
click at [157, 257] on icon "button" at bounding box center [154, 260] width 8 height 7
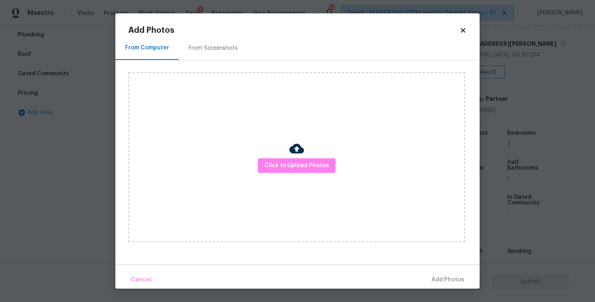
click at [327, 155] on div "Click to Upload Photos" at bounding box center [296, 157] width 337 height 170
click at [324, 164] on span "Click to Upload Photos" at bounding box center [296, 166] width 65 height 10
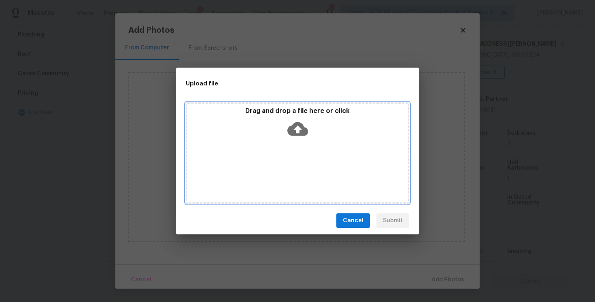
click at [300, 127] on icon at bounding box center [297, 129] width 21 height 14
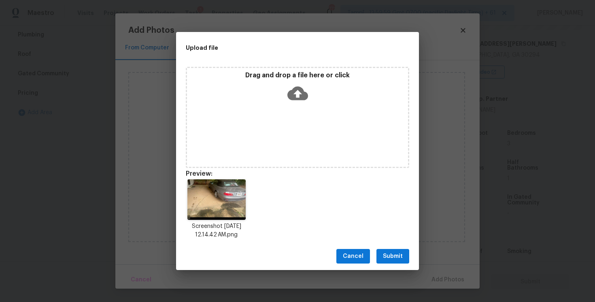
click at [389, 253] on span "Submit" at bounding box center [393, 256] width 20 height 10
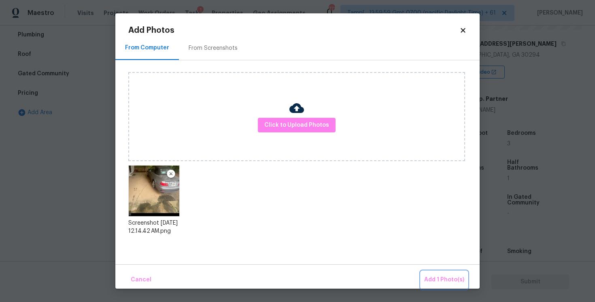
click at [435, 280] on span "Add 1 Photo(s)" at bounding box center [444, 280] width 40 height 10
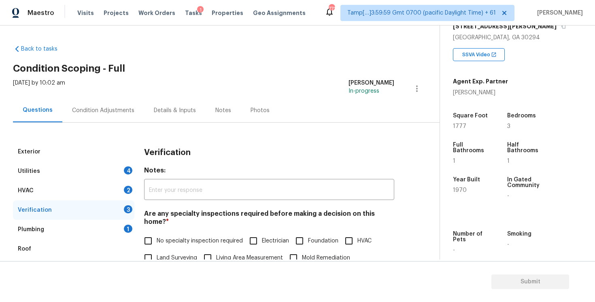
scroll to position [142, 0]
click at [120, 115] on div "Condition Adjustments" at bounding box center [103, 110] width 82 height 24
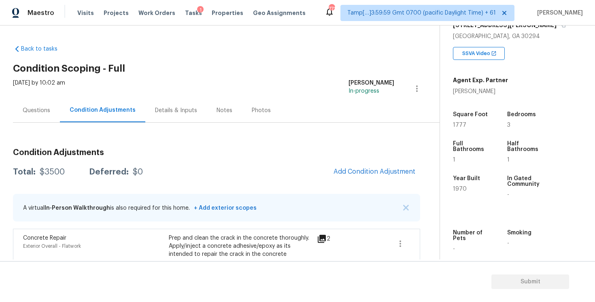
scroll to position [39, 0]
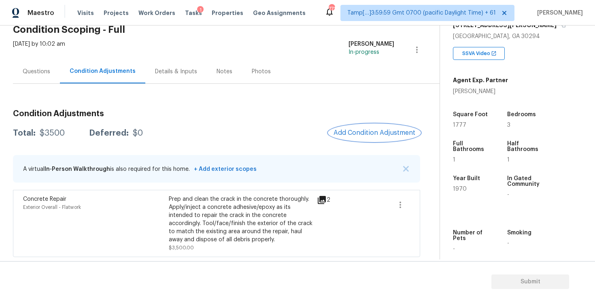
click at [359, 129] on span "Add Condition Adjustment" at bounding box center [374, 132] width 82 height 7
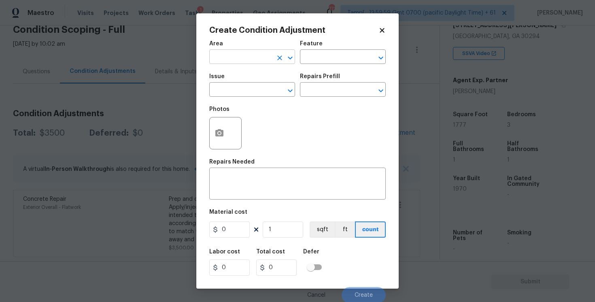
click at [237, 58] on input "text" at bounding box center [240, 57] width 63 height 13
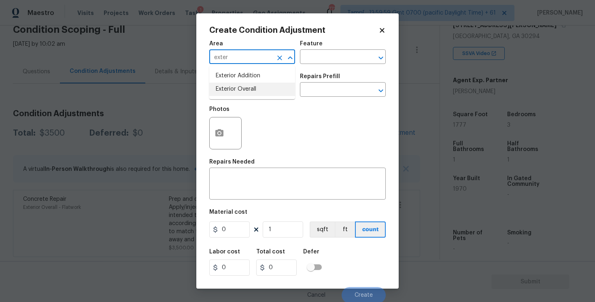
click at [244, 89] on li "Exterior Overall" at bounding box center [252, 89] width 86 height 13
type input "Exterior Overall"
click at [244, 89] on input "text" at bounding box center [240, 90] width 63 height 13
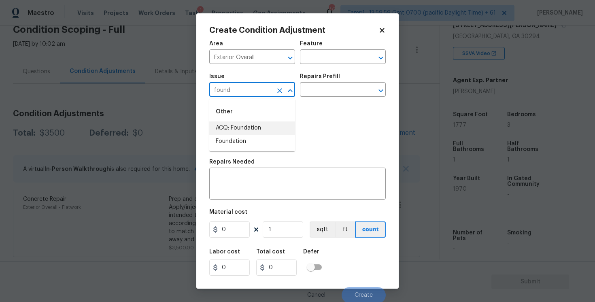
click at [255, 123] on li "ACQ: Foundation" at bounding box center [252, 127] width 86 height 13
type input "ACQ: Foundation"
click at [322, 93] on input "text" at bounding box center [331, 90] width 63 height 13
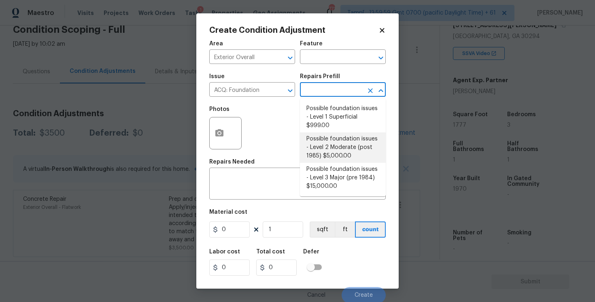
click at [333, 148] on li "Possible foundation issues - Level 2 Moderate (post 1985) $5,000.00" at bounding box center [343, 147] width 86 height 30
type input "Acquisition"
type textarea "Possible foundation issues - Level 2 Moderate: Disclaimer: This is NOT a techni…"
type input "5000"
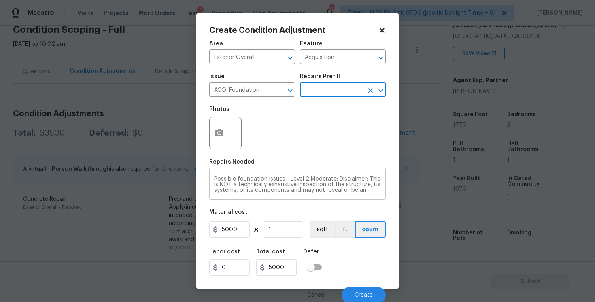
scroll to position [2, 0]
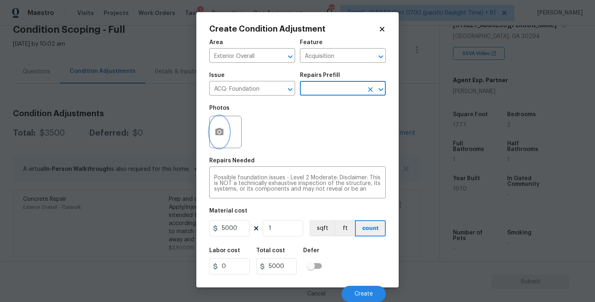
click at [216, 126] on button "button" at bounding box center [219, 132] width 19 height 32
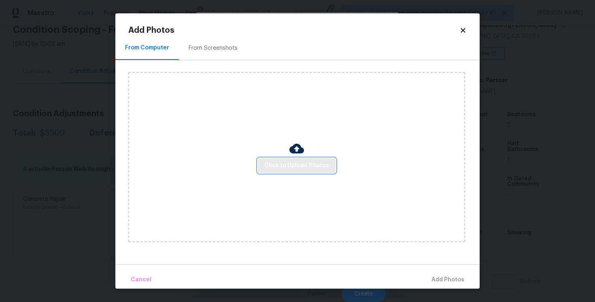
click at [304, 168] on span "Click to Upload Photos" at bounding box center [296, 166] width 65 height 10
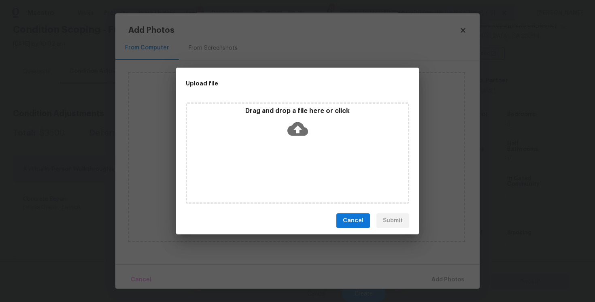
click at [297, 127] on icon at bounding box center [297, 129] width 21 height 21
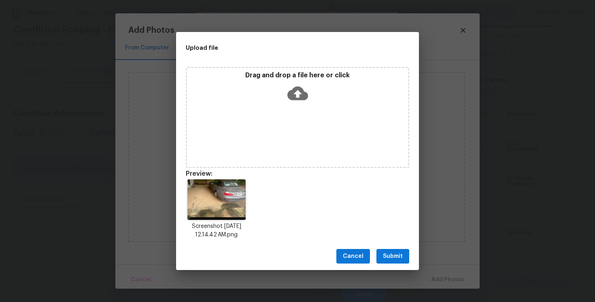
click at [387, 252] on span "Submit" at bounding box center [393, 256] width 20 height 10
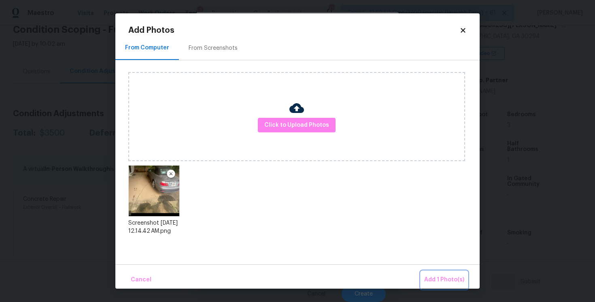
click at [437, 275] on span "Add 1 Photo(s)" at bounding box center [444, 280] width 40 height 10
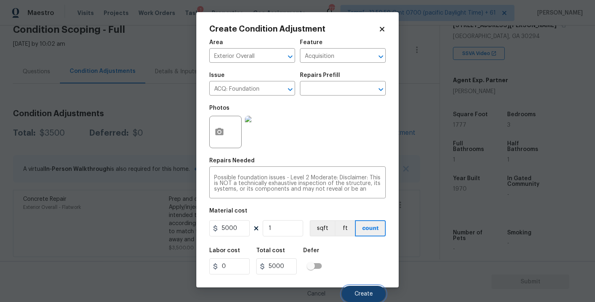
click at [359, 289] on button "Create" at bounding box center [364, 294] width 44 height 16
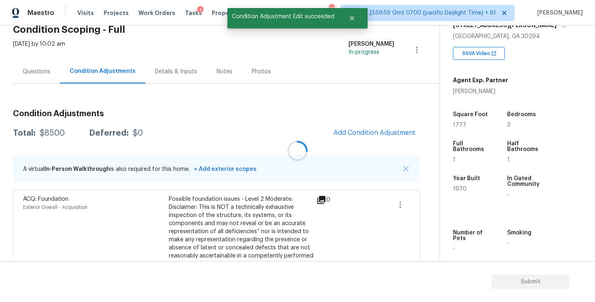
scroll to position [0, 0]
click at [376, 131] on span "Add Condition Adjustment" at bounding box center [374, 132] width 82 height 7
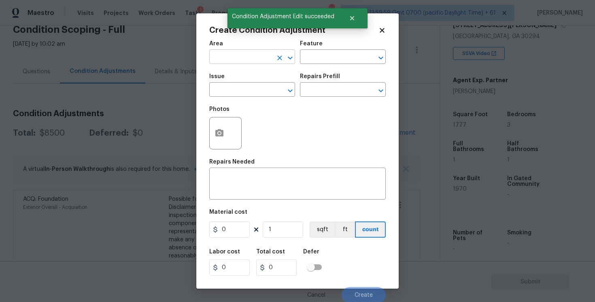
click at [252, 51] on div "Area" at bounding box center [252, 46] width 86 height 11
click at [251, 55] on input "text" at bounding box center [240, 57] width 63 height 13
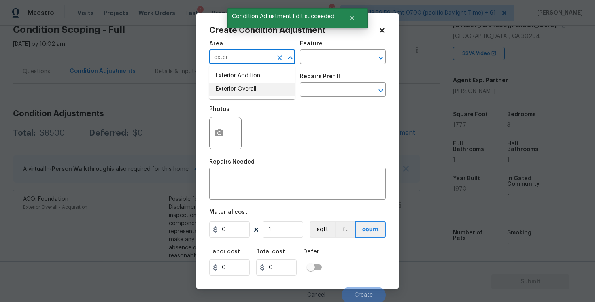
click at [246, 89] on li "Exterior Overall" at bounding box center [252, 89] width 86 height 13
type input "Exterior Overall"
click at [246, 89] on input "text" at bounding box center [240, 90] width 63 height 13
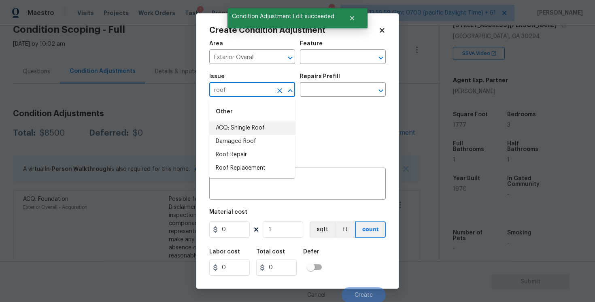
click at [248, 130] on li "ACQ: Shingle Roof" at bounding box center [252, 127] width 86 height 13
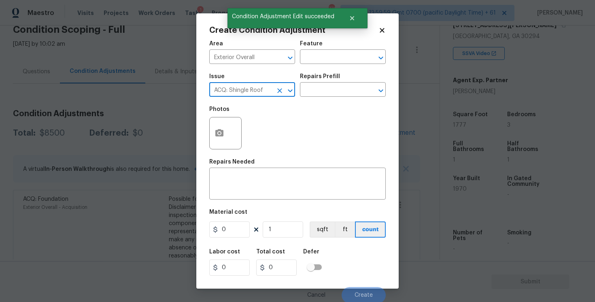
type input "ACQ: Shingle Roof"
click at [314, 99] on div "Issue ACQ: Shingle Roof ​ Repairs Prefill ​" at bounding box center [297, 85] width 176 height 33
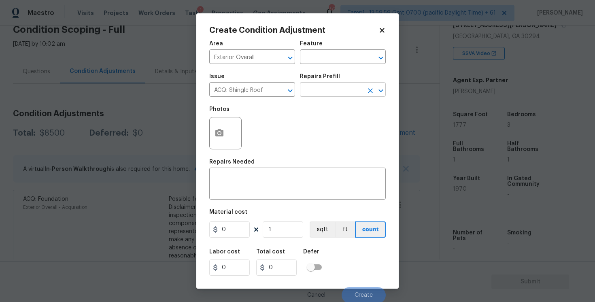
click at [321, 87] on input "text" at bounding box center [331, 90] width 63 height 13
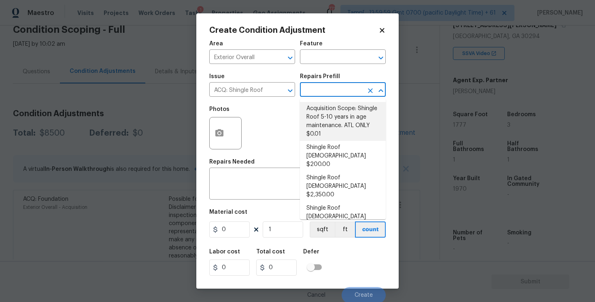
click at [327, 140] on li "Acquisition Scope: Shingle Roof 5-10 years in age maintenance. ATL ONLY $0.01" at bounding box center [343, 121] width 86 height 39
type input "Acquisition"
type textarea "Acquisition Scope: Shingle Roof 5-10 years in age maintenance. ATL ONLY"
type input "0.01"
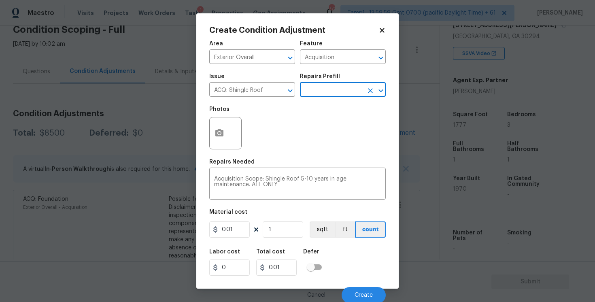
click at [333, 96] on input "text" at bounding box center [331, 90] width 63 height 13
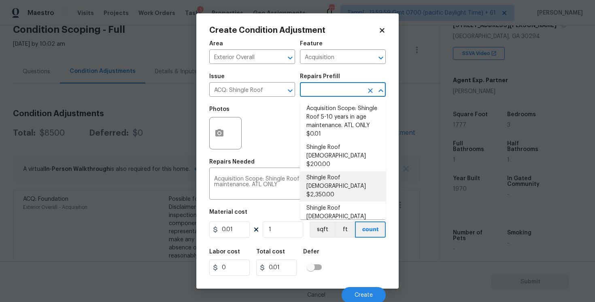
click at [331, 171] on li "Shingle Roof [DEMOGRAPHIC_DATA] $2,350.00" at bounding box center [343, 186] width 86 height 30
type textarea "Acquisition Scope: Shingle Roof 11-15 years in age maintenance."
type input "2350"
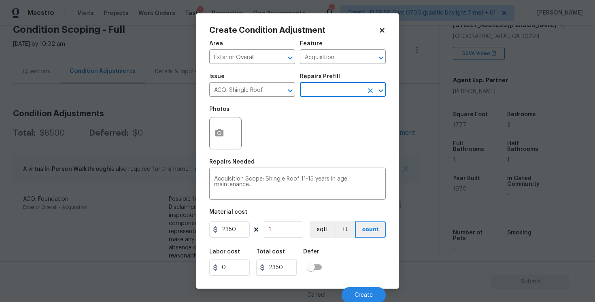
click at [335, 87] on input "text" at bounding box center [331, 90] width 63 height 13
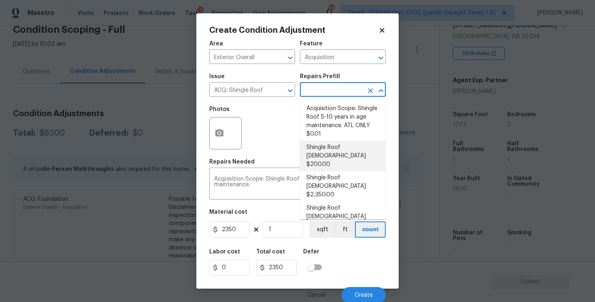
click at [340, 147] on li "Shingle Roof [DEMOGRAPHIC_DATA] $200.00" at bounding box center [343, 156] width 86 height 30
type textarea "Acquisition Scope: Shingle Roof 0-10 years in age maintenance."
type input "200"
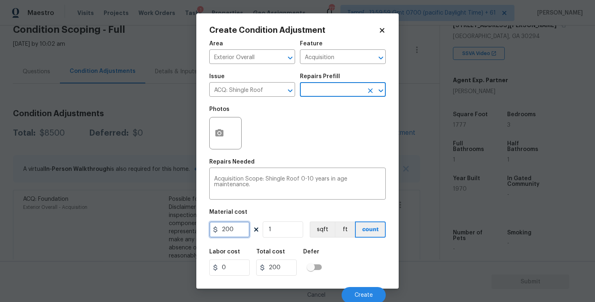
click at [238, 230] on input "200" at bounding box center [229, 229] width 40 height 16
type input "500"
click at [357, 261] on div "Labor cost 0 Total cost 200 Defer" at bounding box center [297, 262] width 176 height 36
type input "500"
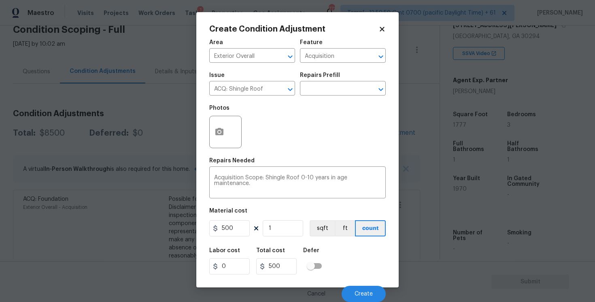
click at [366, 284] on div "Cancel Create" at bounding box center [297, 290] width 176 height 23
click at [366, 291] on span "Create" at bounding box center [364, 294] width 18 height 6
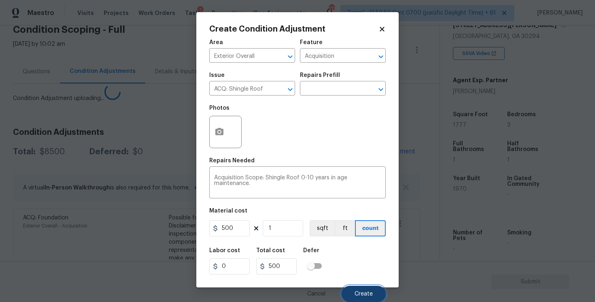
scroll to position [0, 0]
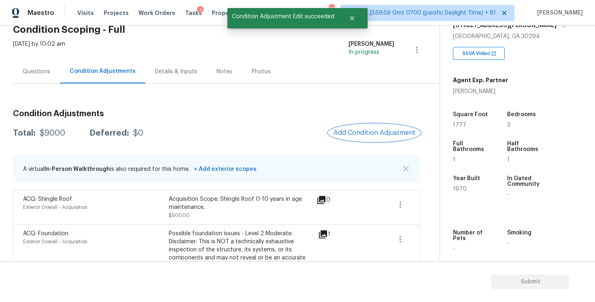
click at [358, 138] on button "Add Condition Adjustment" at bounding box center [374, 132] width 91 height 17
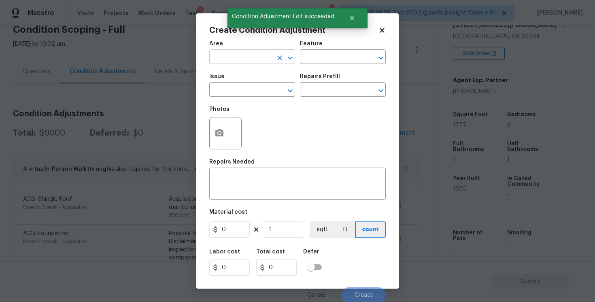
click at [244, 54] on input "text" at bounding box center [240, 57] width 63 height 13
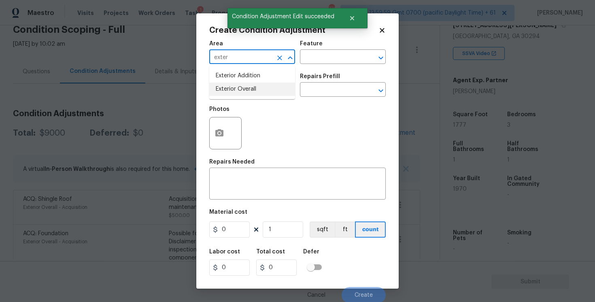
click at [243, 91] on li "Exterior Overall" at bounding box center [252, 89] width 86 height 13
type input "Exterior Overall"
click at [243, 91] on input "text" at bounding box center [240, 90] width 63 height 13
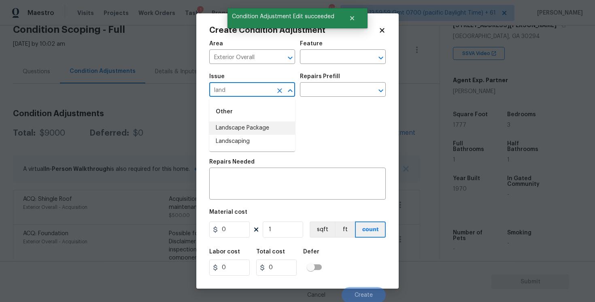
click at [246, 121] on li "Landscape Package" at bounding box center [252, 127] width 86 height 13
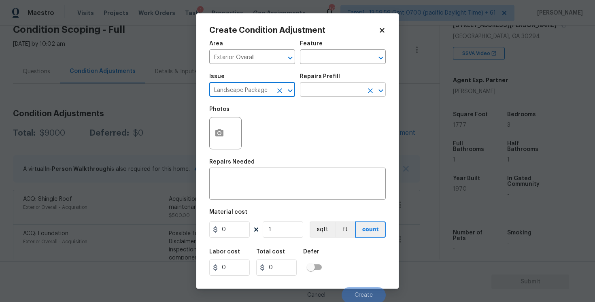
type input "Landscape Package"
click at [340, 97] on body "Maestro Visits Projects Work Orders Tasks 1 Properties Geo Assignments 771 Tamp…" at bounding box center [297, 151] width 595 height 302
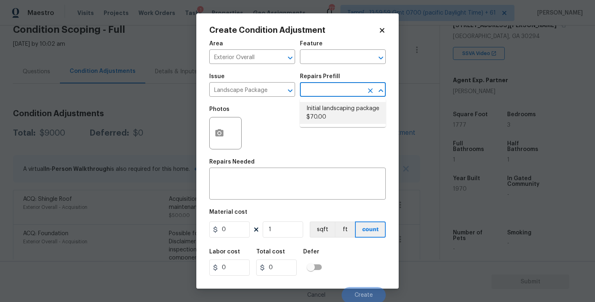
click at [336, 111] on li "Initial landscaping package $70.00" at bounding box center [343, 113] width 86 height 22
type input "Home Readiness Packages"
type textarea "Mowing of grass up to 6" in height. Mow, edge along driveways & sidewalks, trim…"
type input "70"
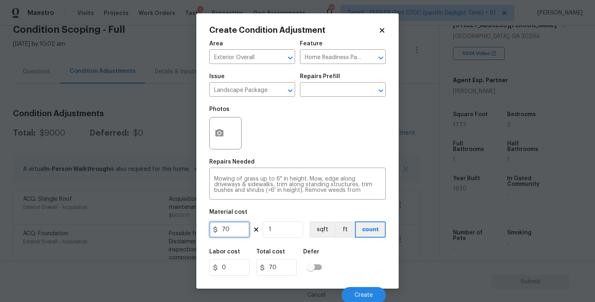
click at [231, 232] on input "70" at bounding box center [229, 229] width 40 height 16
type input "2000"
click at [222, 127] on button "button" at bounding box center [219, 133] width 19 height 32
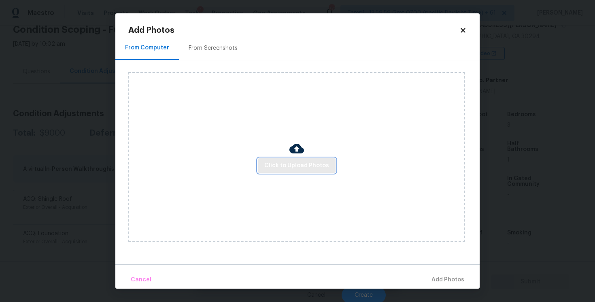
click at [301, 158] on button "Click to Upload Photos" at bounding box center [297, 165] width 78 height 15
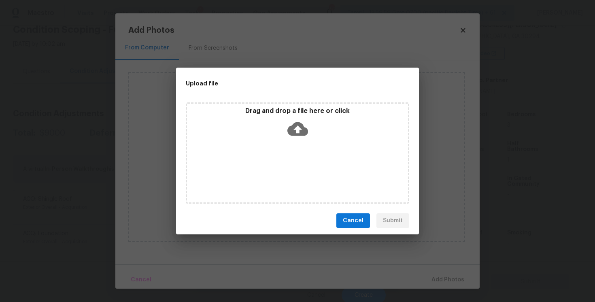
click at [297, 134] on icon at bounding box center [297, 129] width 21 height 14
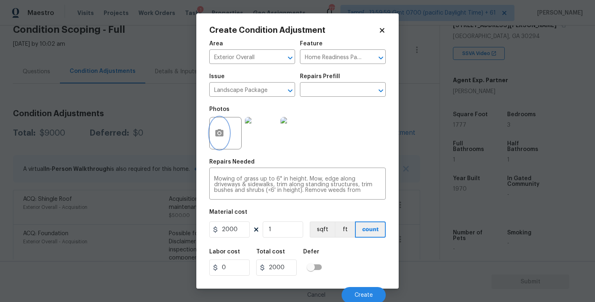
scroll to position [2, 0]
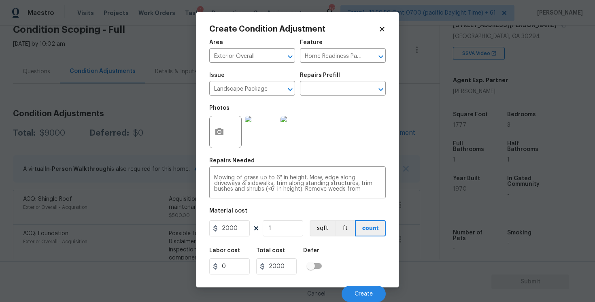
click at [371, 284] on div "Cancel Create" at bounding box center [297, 290] width 176 height 23
click at [369, 292] on span "Create" at bounding box center [364, 294] width 18 height 6
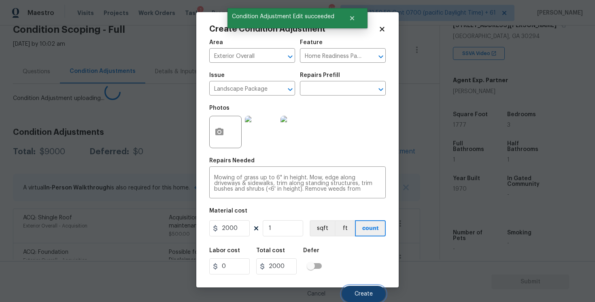
scroll to position [0, 0]
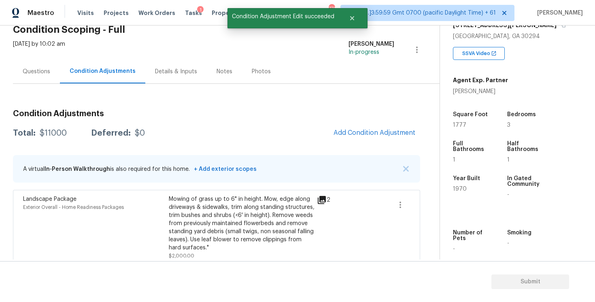
click at [385, 141] on span "Add Condition Adjustment" at bounding box center [374, 133] width 91 height 18
click at [374, 136] on span "Add Condition Adjustment" at bounding box center [374, 132] width 82 height 7
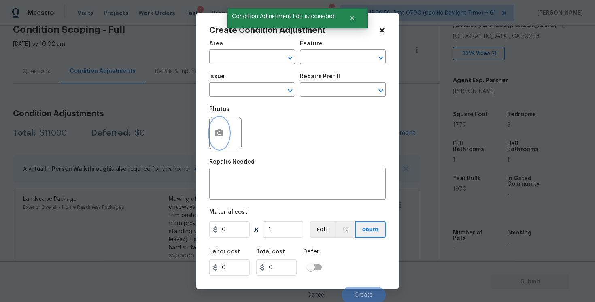
click at [224, 136] on button "button" at bounding box center [219, 133] width 19 height 32
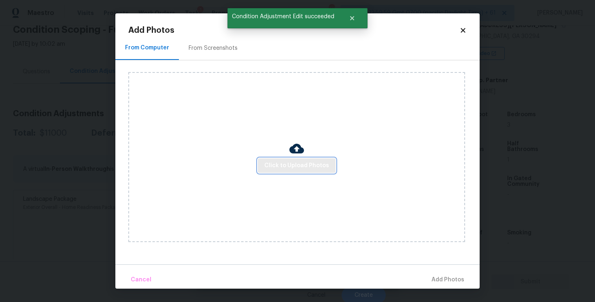
click at [300, 163] on span "Click to Upload Photos" at bounding box center [296, 166] width 65 height 10
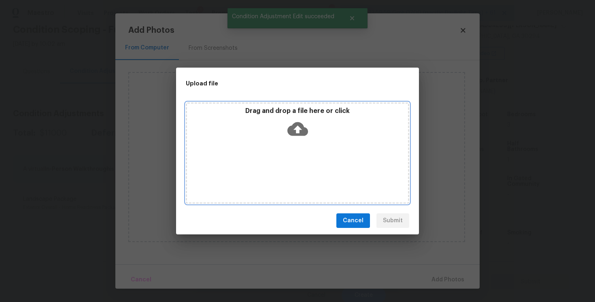
click at [302, 131] on icon at bounding box center [297, 129] width 21 height 14
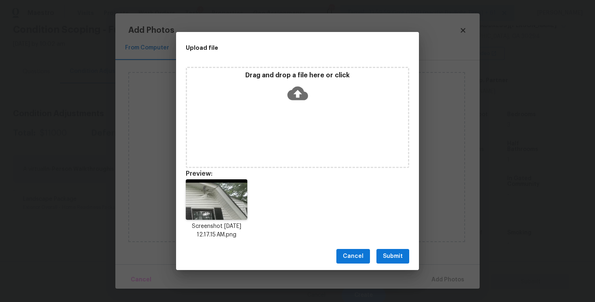
click at [405, 256] on button "Submit" at bounding box center [392, 256] width 33 height 15
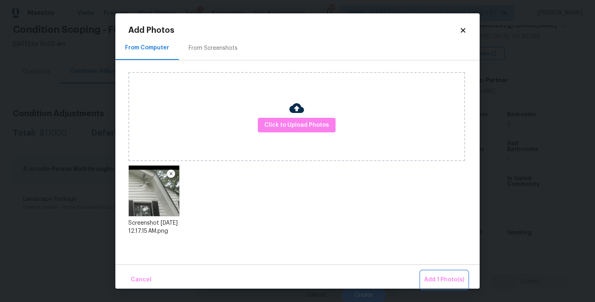
click at [435, 276] on span "Add 1 Photo(s)" at bounding box center [444, 280] width 40 height 10
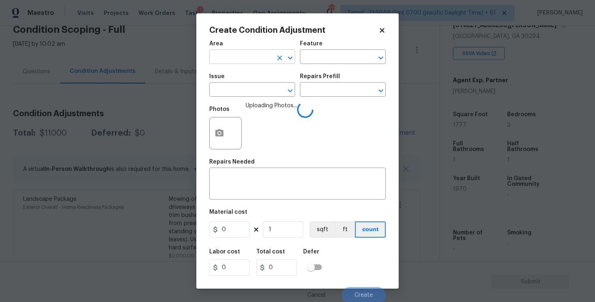
click at [256, 53] on input "text" at bounding box center [240, 57] width 63 height 13
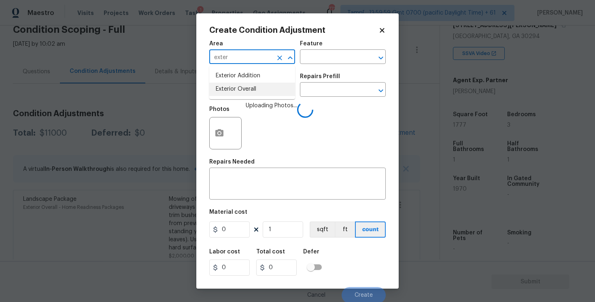
click at [247, 86] on li "Exterior Overall" at bounding box center [252, 89] width 86 height 13
type input "Exterior Overall"
click at [247, 86] on input "text" at bounding box center [240, 90] width 63 height 13
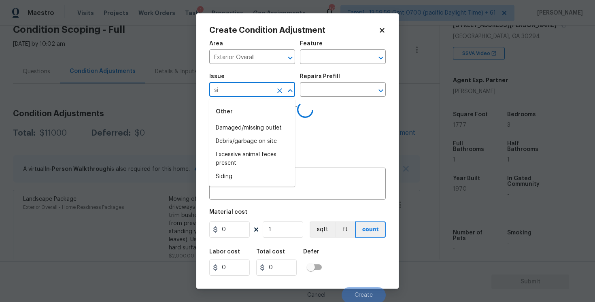
type input "sid"
type input "i"
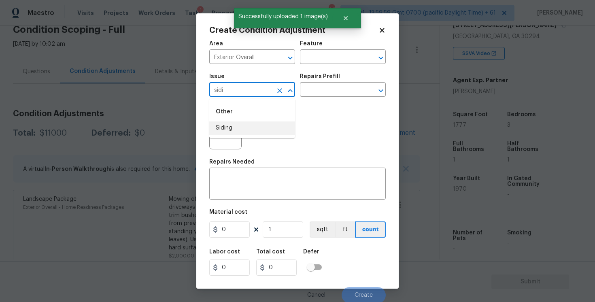
click at [226, 123] on li "Siding" at bounding box center [252, 127] width 86 height 13
type input "Siding"
click at [316, 100] on div "Issue Siding ​ Repairs Prefill ​" at bounding box center [297, 85] width 176 height 33
click at [324, 92] on input "text" at bounding box center [331, 90] width 63 height 13
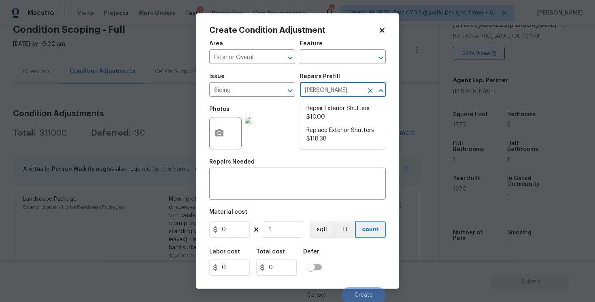
type input "shutte"
click at [323, 114] on li "Repair Exterior Shutters $10.00" at bounding box center [343, 113] width 86 height 22
type input "Siding"
type textarea "Repair the existing exterior shutters on the home (cracks, chips, holes, etc.).…"
type input "10"
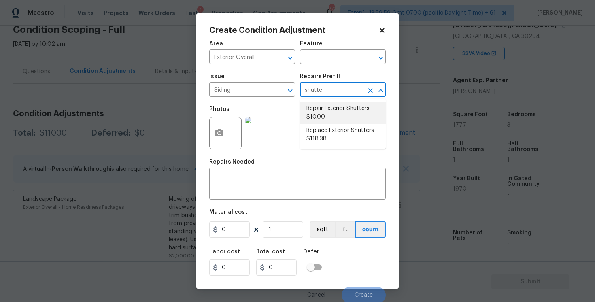
type input "10"
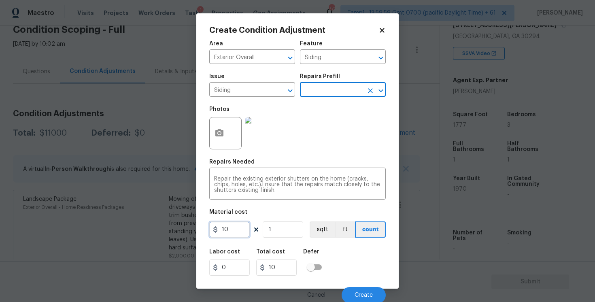
click at [236, 234] on input "10" at bounding box center [229, 229] width 40 height 16
type input "575"
click at [330, 260] on div "Labor cost 0 Total cost 10 Defer" at bounding box center [297, 262] width 176 height 36
type input "575"
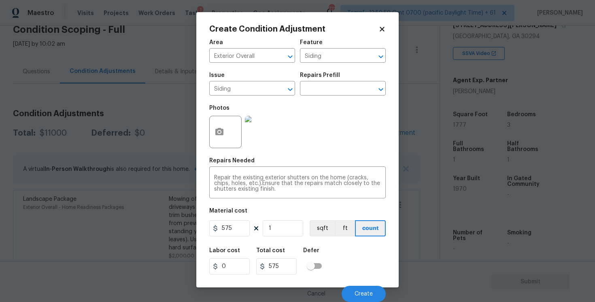
click at [366, 285] on div "Cancel Create" at bounding box center [297, 290] width 176 height 23
click at [367, 293] on span "Create" at bounding box center [364, 294] width 18 height 6
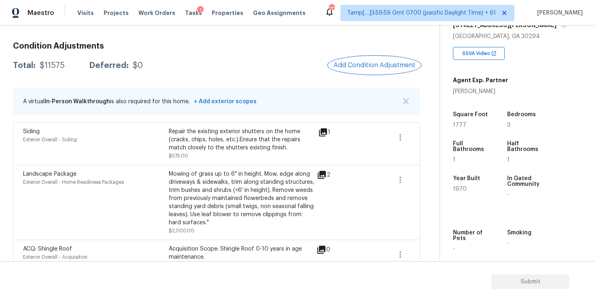
scroll to position [117, 0]
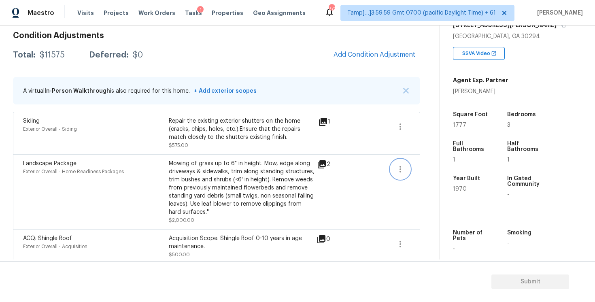
click at [400, 169] on icon "button" at bounding box center [400, 169] width 2 height 6
click at [456, 171] on div "Edit" at bounding box center [446, 167] width 63 height 8
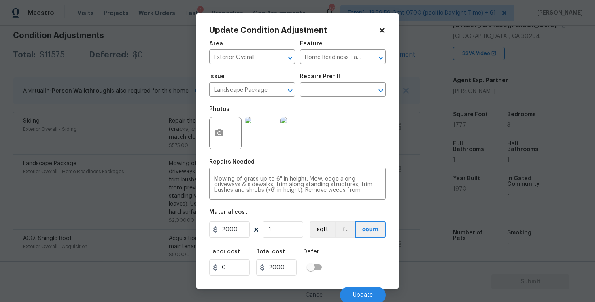
click at [227, 122] on div at bounding box center [225, 133] width 32 height 32
click at [224, 127] on button "button" at bounding box center [219, 133] width 19 height 32
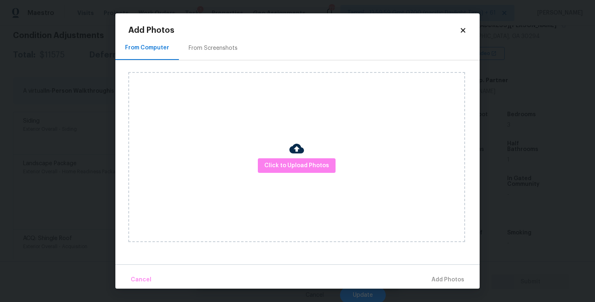
click at [322, 173] on div "Click to Upload Photos" at bounding box center [296, 157] width 337 height 170
click at [310, 168] on span "Click to Upload Photos" at bounding box center [296, 166] width 65 height 10
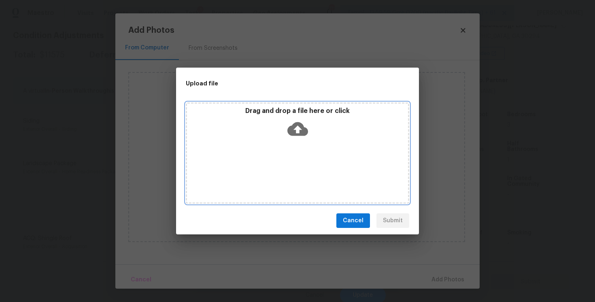
click at [298, 130] on icon at bounding box center [297, 129] width 21 height 21
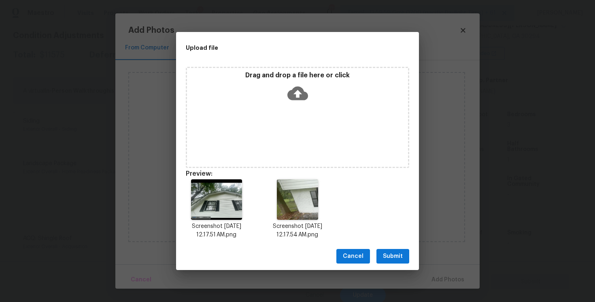
click at [397, 256] on span "Submit" at bounding box center [393, 256] width 20 height 10
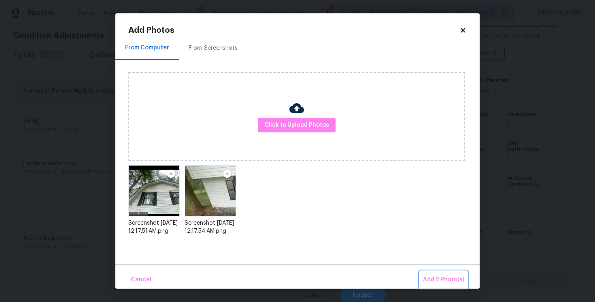
click at [434, 276] on span "Add 2 Photo(s)" at bounding box center [443, 280] width 41 height 10
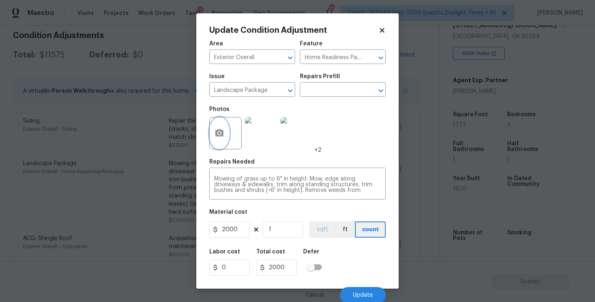
scroll to position [2, 0]
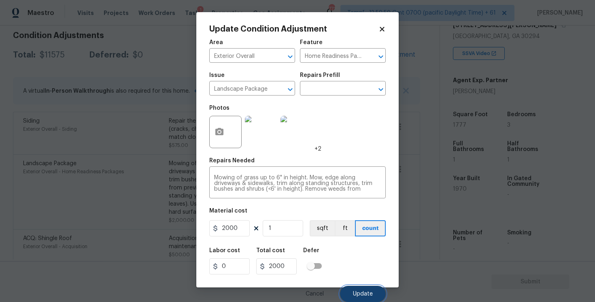
click at [361, 295] on span "Update" at bounding box center [363, 294] width 20 height 6
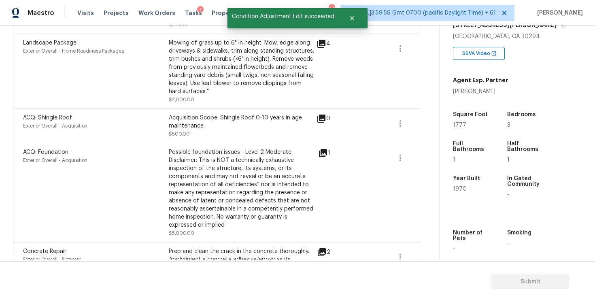
scroll to position [229, 0]
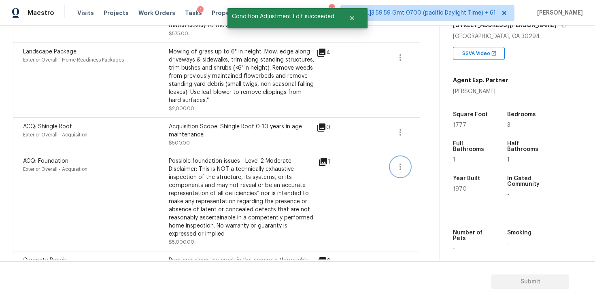
click at [406, 168] on button "button" at bounding box center [400, 166] width 19 height 19
click at [423, 169] on div "Edit" at bounding box center [446, 165] width 63 height 8
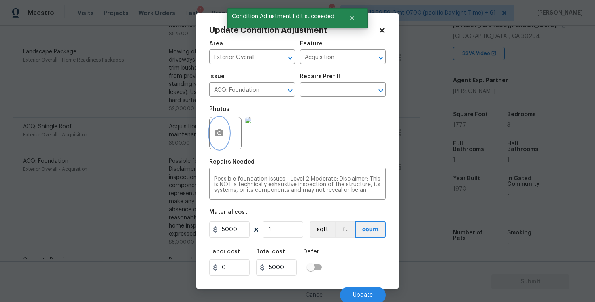
click at [216, 135] on icon "button" at bounding box center [219, 132] width 8 height 7
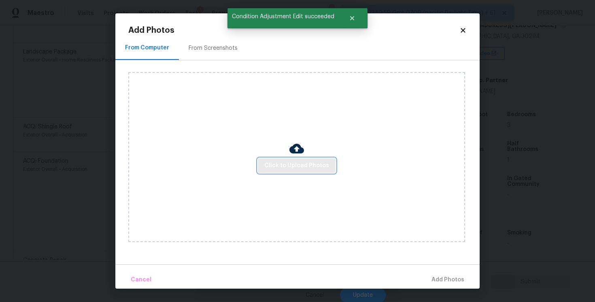
click at [279, 161] on span "Click to Upload Photos" at bounding box center [296, 166] width 65 height 10
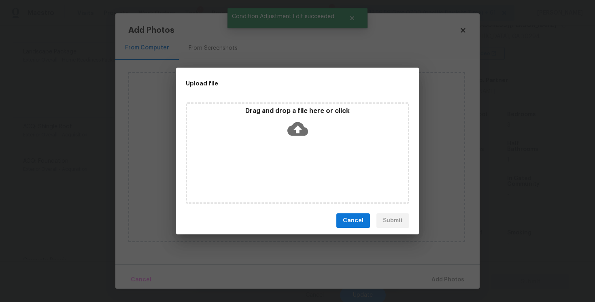
click at [295, 126] on icon at bounding box center [297, 129] width 21 height 14
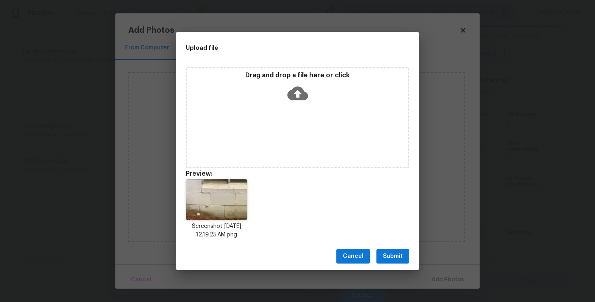
click at [404, 256] on button "Submit" at bounding box center [392, 256] width 33 height 15
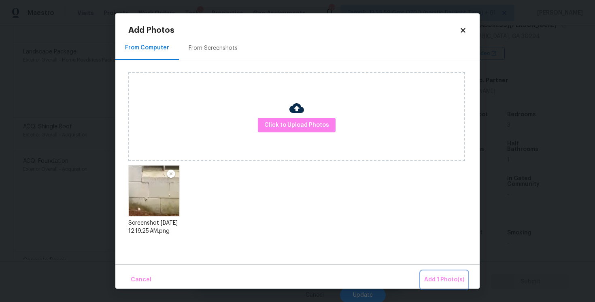
click at [439, 278] on span "Add 1 Photo(s)" at bounding box center [444, 280] width 40 height 10
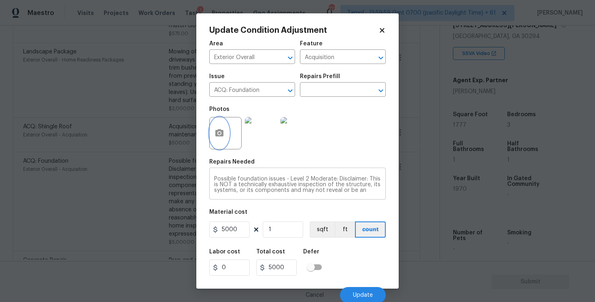
scroll to position [28, 0]
click at [357, 288] on button "Update" at bounding box center [363, 295] width 46 height 16
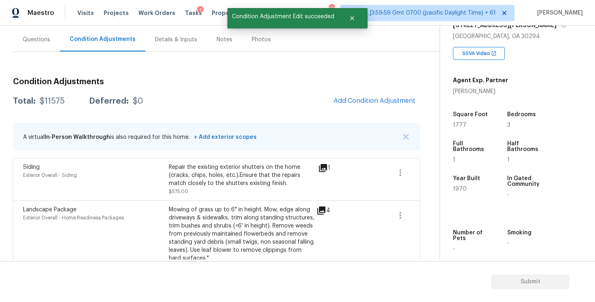
scroll to position [68, 0]
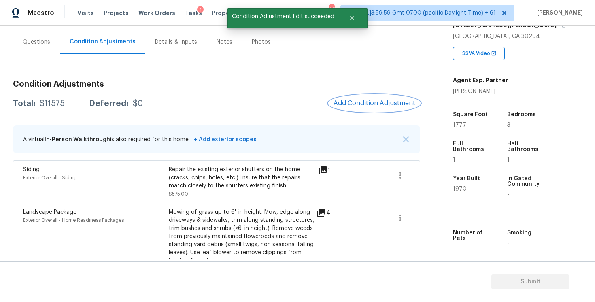
click at [376, 100] on span "Add Condition Adjustment" at bounding box center [374, 103] width 82 height 7
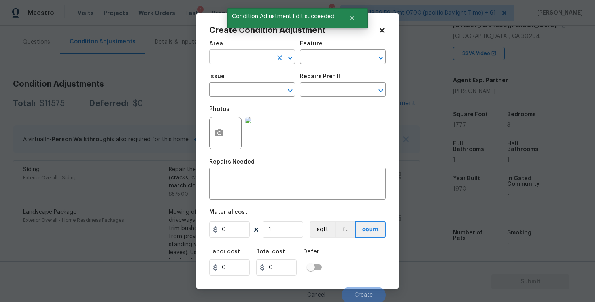
click at [234, 56] on input "text" at bounding box center [240, 57] width 63 height 13
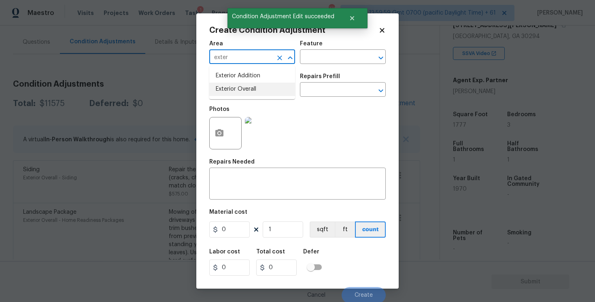
click at [236, 91] on li "Exterior Overall" at bounding box center [252, 89] width 86 height 13
type input "Exterior Overall"
click at [236, 91] on input "text" at bounding box center [240, 90] width 63 height 13
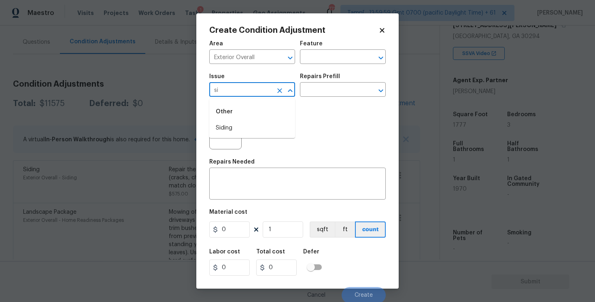
type input "s"
click at [236, 134] on li "ACQ: Paint" at bounding box center [252, 127] width 86 height 13
type input "ACQ: Paint"
click at [311, 95] on input "text" at bounding box center [331, 90] width 63 height 13
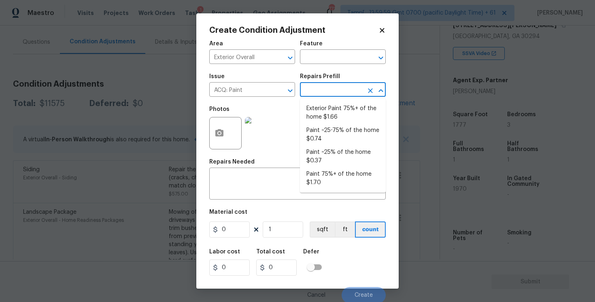
click at [322, 115] on li "Exterior Paint 75%+ of the home $1.66" at bounding box center [343, 113] width 86 height 22
type input "Acquisition"
type textarea "Acquisition Scope: 75%+ of the home exterior will likely require paint"
type input "1.66"
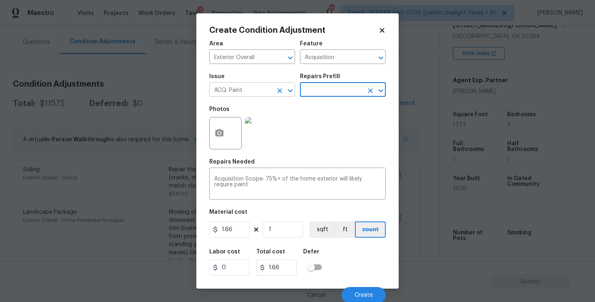
click at [278, 90] on icon "Clear" at bounding box center [280, 91] width 8 height 8
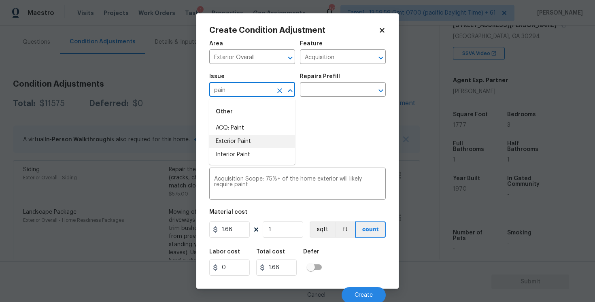
click at [251, 146] on li "Exterior Paint" at bounding box center [252, 141] width 86 height 13
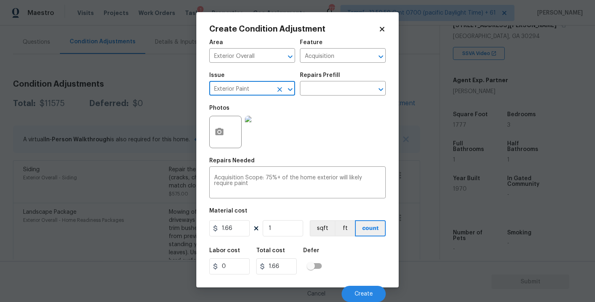
type input "Exterior Paint"
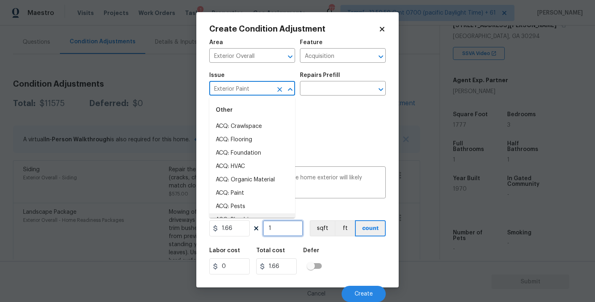
click at [284, 221] on input "1" at bounding box center [283, 228] width 40 height 16
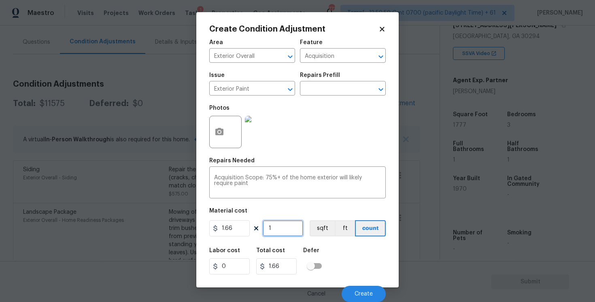
type input "0"
paste input "1777"
type input "1777"
type input "2949.82"
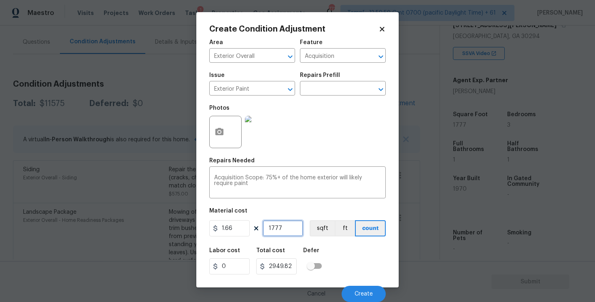
type input "1777"
click at [316, 217] on div "Material cost" at bounding box center [297, 213] width 176 height 11
click at [319, 227] on button "sqft" at bounding box center [322, 228] width 25 height 16
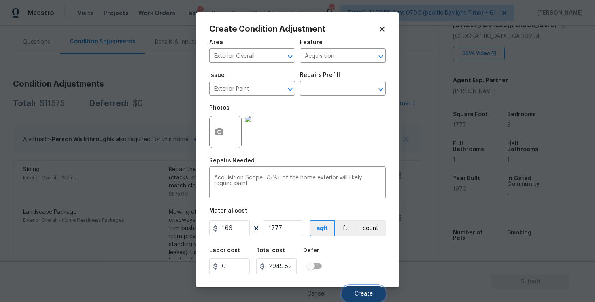
click at [366, 290] on button "Create" at bounding box center [364, 294] width 44 height 16
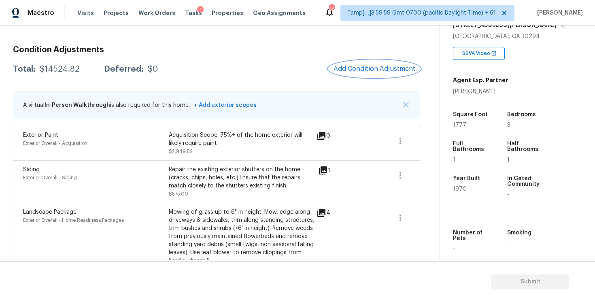
scroll to position [88, 0]
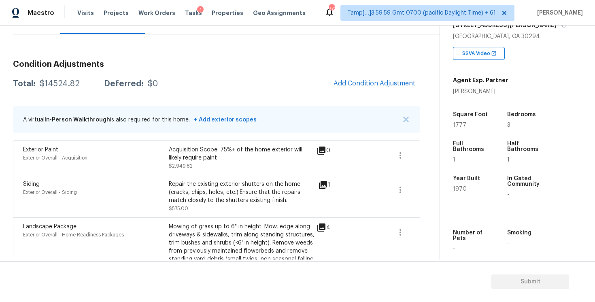
click at [383, 93] on div "Condition Adjustments Total: $14524.82 Deferred: $0 Add Condition Adjustment A …" at bounding box center [216, 273] width 407 height 439
click at [379, 89] on button "Add Condition Adjustment" at bounding box center [374, 83] width 91 height 17
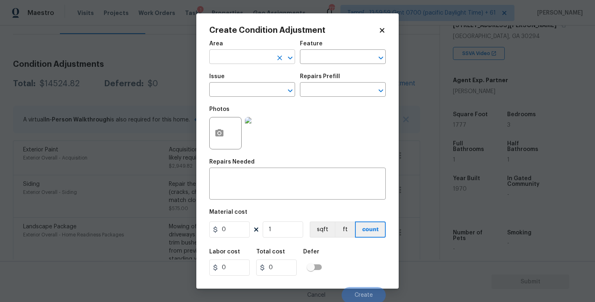
click at [265, 61] on input "text" at bounding box center [240, 57] width 63 height 13
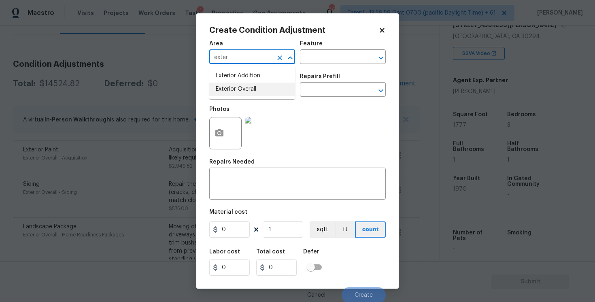
click at [267, 87] on li "Exterior Overall" at bounding box center [252, 89] width 86 height 13
type input "Exterior Overall"
click at [267, 87] on input "text" at bounding box center [240, 90] width 63 height 13
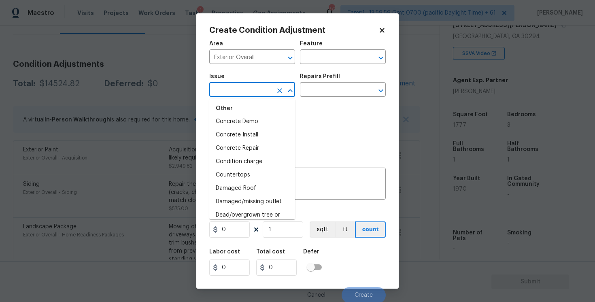
scroll to position [288, 0]
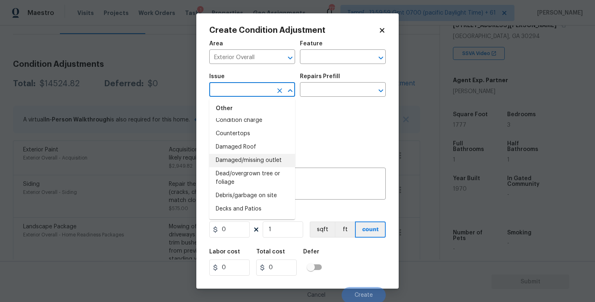
click at [313, 131] on div "Photos" at bounding box center [297, 128] width 176 height 53
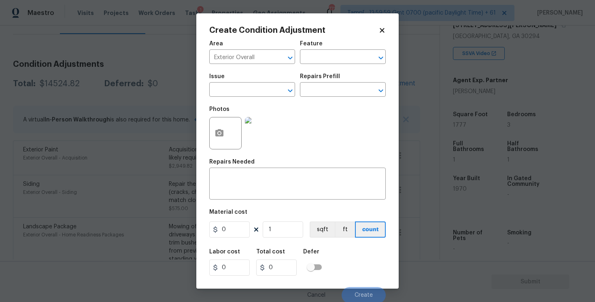
click at [257, 138] on img at bounding box center [261, 133] width 32 height 32
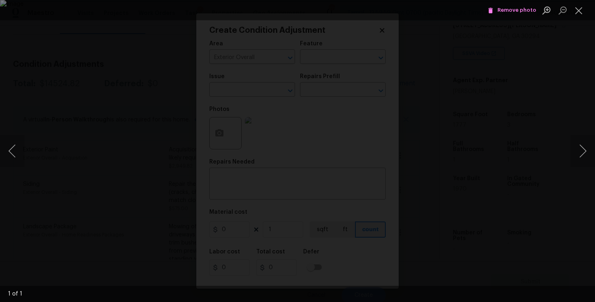
click at [556, 66] on div "Lightbox" at bounding box center [297, 151] width 595 height 302
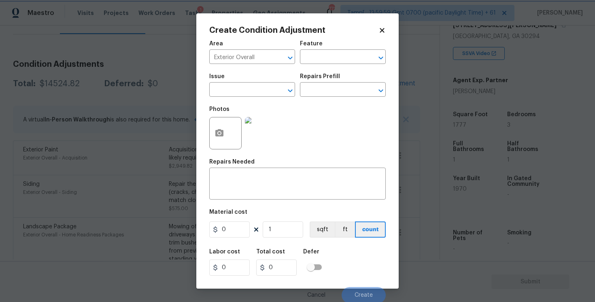
scroll to position [2, 0]
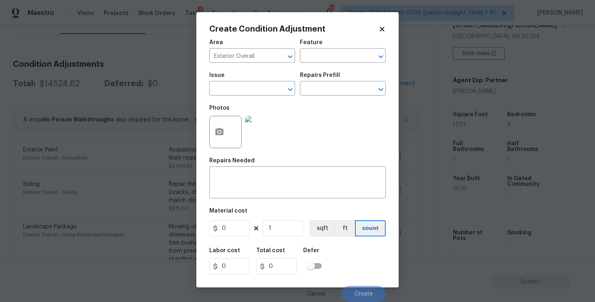
click at [380, 26] on icon at bounding box center [381, 28] width 7 height 7
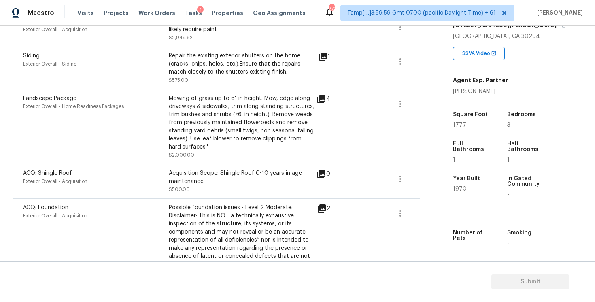
scroll to position [217, 0]
drag, startPoint x: 170, startPoint y: 173, endPoint x: 205, endPoint y: 182, distance: 35.8
click at [205, 182] on div "Acquisition Scope: Shingle Roof 0-10 years in age maintenance." at bounding box center [242, 177] width 146 height 16
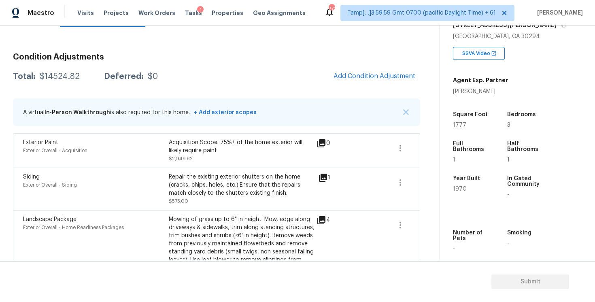
scroll to position [96, 0]
click at [369, 68] on button "Add Condition Adjustment" at bounding box center [374, 76] width 91 height 17
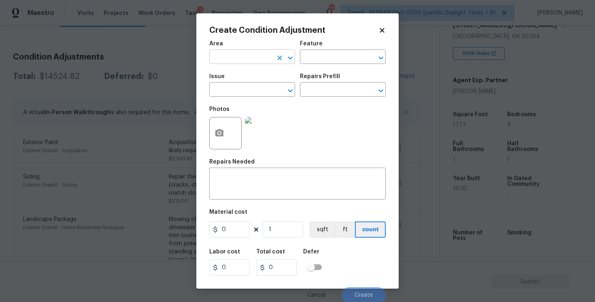
click at [230, 53] on input "text" at bounding box center [240, 57] width 63 height 13
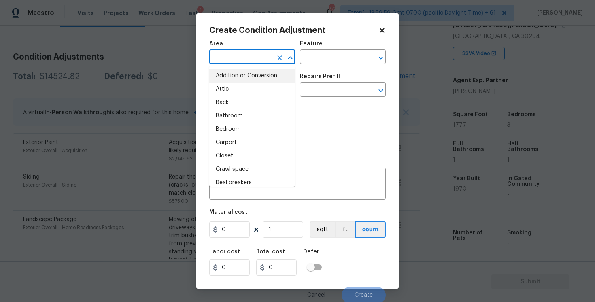
click at [157, 134] on body "Maestro Visits Projects Work Orders Tasks 1 Properties Geo Assignments 771 Tamp…" at bounding box center [297, 151] width 595 height 302
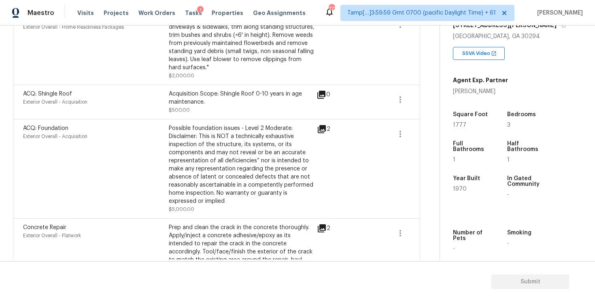
scroll to position [306, 0]
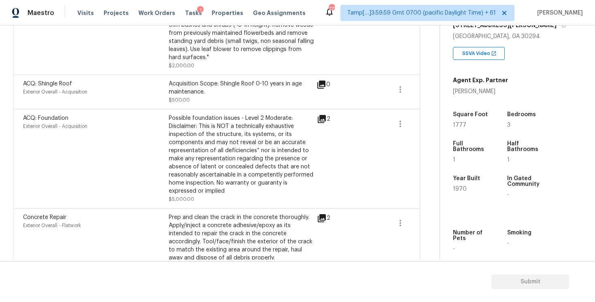
click at [273, 174] on div "Possible foundation issues - Level 2 Moderate: Disclaimer: This is NOT a techni…" at bounding box center [242, 154] width 146 height 81
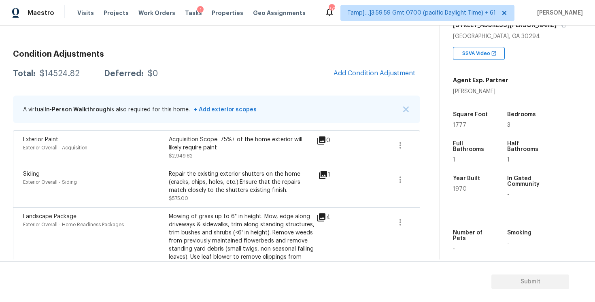
scroll to position [93, 0]
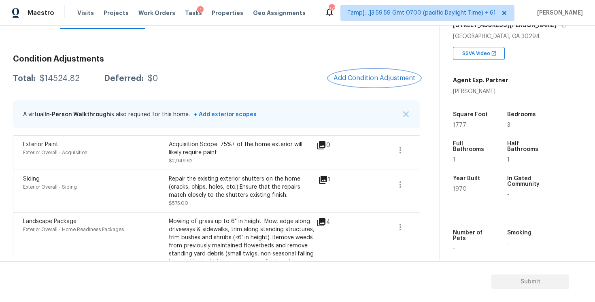
click at [360, 77] on span "Add Condition Adjustment" at bounding box center [374, 77] width 82 height 7
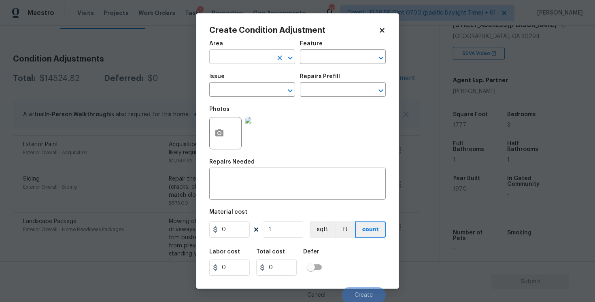
click at [243, 52] on input "text" at bounding box center [240, 57] width 63 height 13
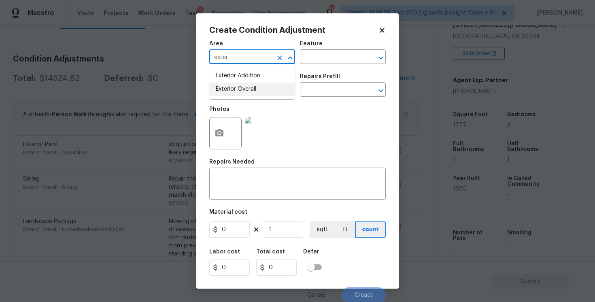
click at [242, 85] on li "Exterior Overall" at bounding box center [252, 89] width 86 height 13
type input "Exterior Overall"
click at [242, 85] on input "text" at bounding box center [240, 90] width 63 height 13
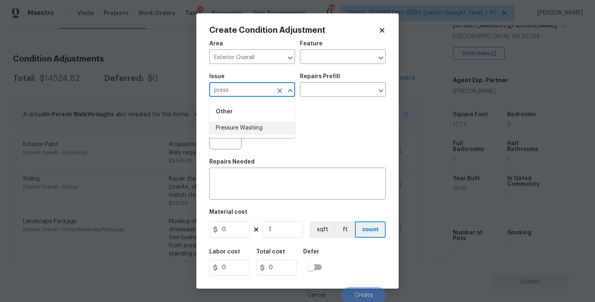
click at [250, 128] on li "Pressure Washing" at bounding box center [252, 127] width 86 height 13
type input "Pressure Washing"
click at [326, 87] on input "text" at bounding box center [331, 90] width 63 height 13
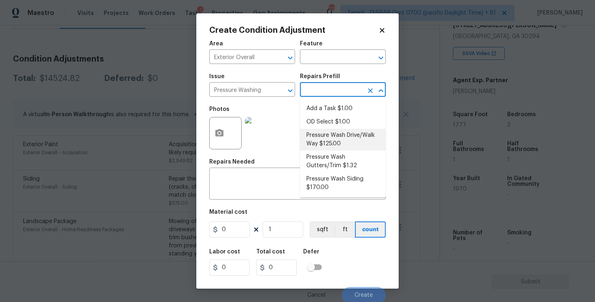
click at [329, 141] on li "Pressure Wash Drive/Walk Way $125.00" at bounding box center [343, 140] width 86 height 22
type input "Siding"
type textarea "Pressure wash the driveways/walkways as directed by the PM. Ensure that all deb…"
type input "125"
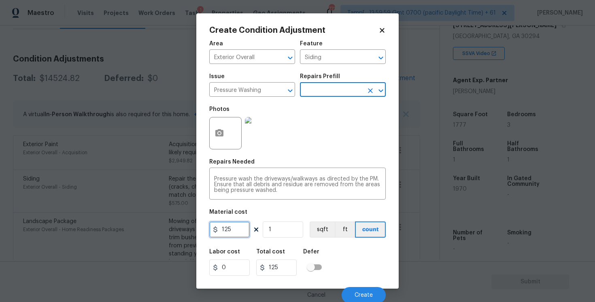
click at [235, 233] on input "125" at bounding box center [229, 229] width 40 height 16
type input "200"
click at [343, 268] on div "Labor cost 0 Total cost 200 Defer" at bounding box center [297, 262] width 176 height 36
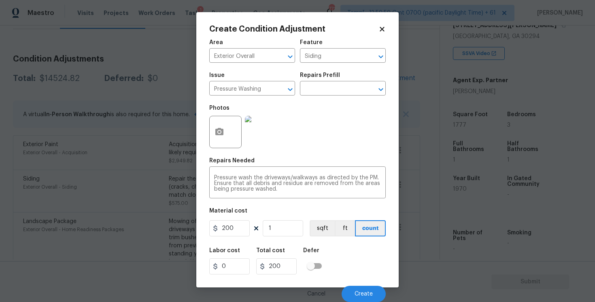
click at [381, 26] on icon at bounding box center [381, 28] width 7 height 7
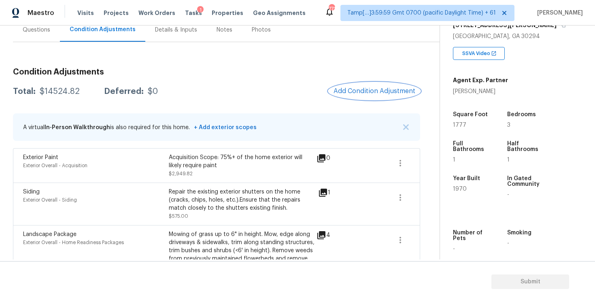
scroll to position [76, 0]
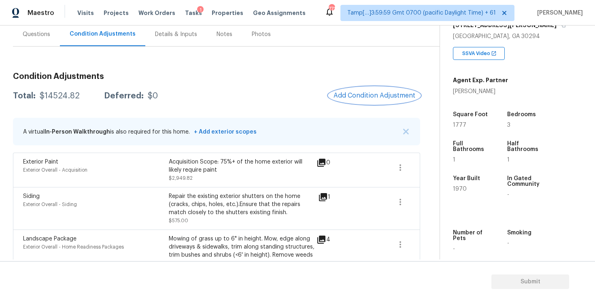
click at [343, 96] on span "Add Condition Adjustment" at bounding box center [374, 95] width 82 height 7
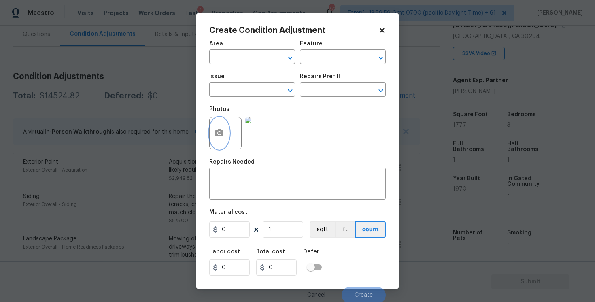
click at [218, 127] on button "button" at bounding box center [219, 133] width 19 height 32
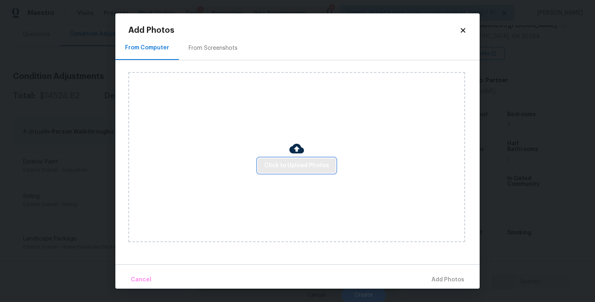
click at [306, 163] on span "Click to Upload Photos" at bounding box center [296, 166] width 65 height 10
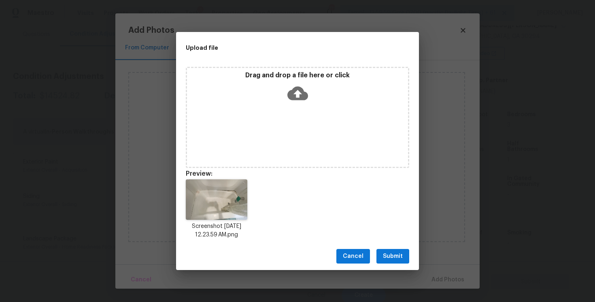
click at [410, 257] on div "Cancel Submit" at bounding box center [297, 256] width 243 height 28
click at [399, 257] on span "Submit" at bounding box center [393, 256] width 20 height 10
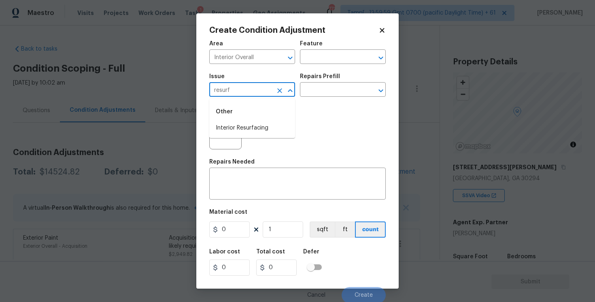
scroll to position [142, 0]
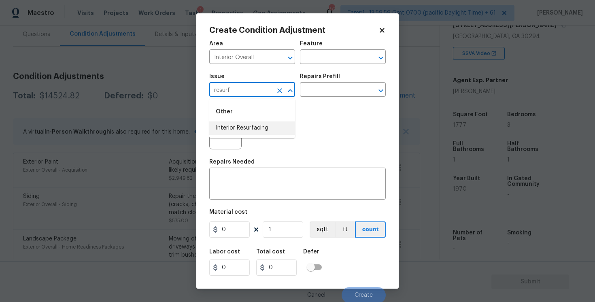
click at [249, 129] on li "Interior Resurfacing" at bounding box center [252, 127] width 86 height 13
type input "Interior Resurfacing"
click at [327, 89] on input "text" at bounding box center [331, 90] width 63 height 13
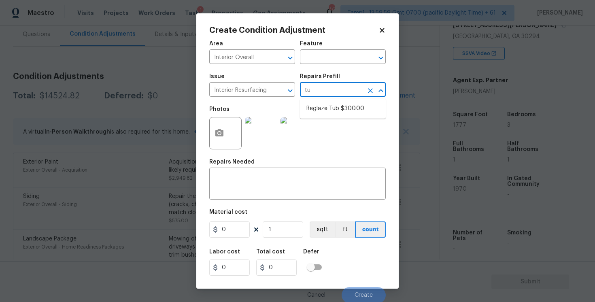
type input "tub"
click at [338, 114] on li "Reglaze Tub $300.00" at bounding box center [343, 108] width 86 height 13
type input "300"
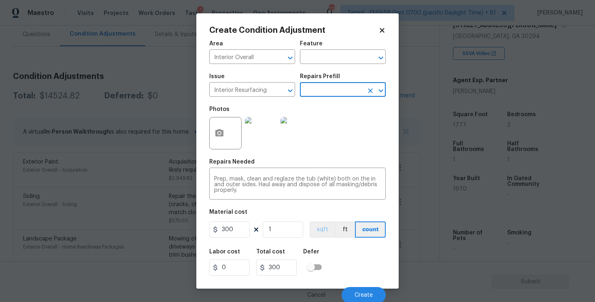
scroll to position [2, 0]
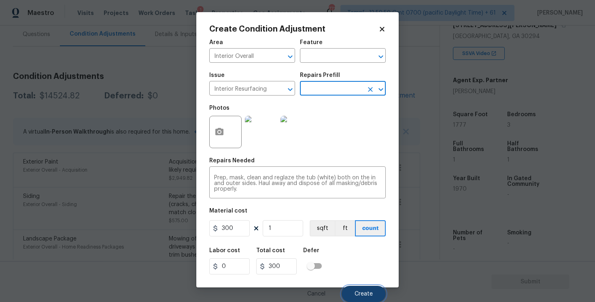
click at [359, 286] on button "Create" at bounding box center [364, 294] width 44 height 16
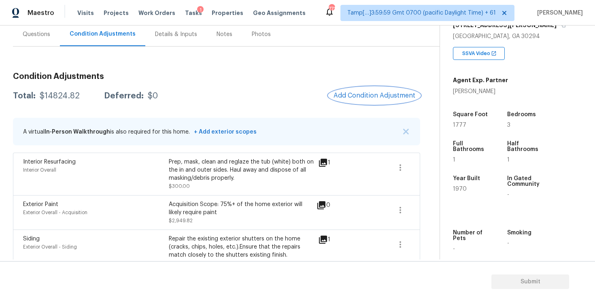
scroll to position [12, 0]
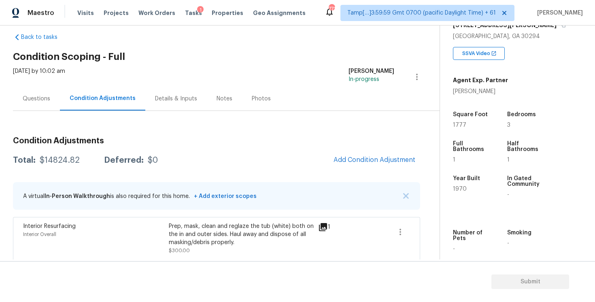
click at [47, 95] on div "Questions" at bounding box center [37, 99] width 28 height 8
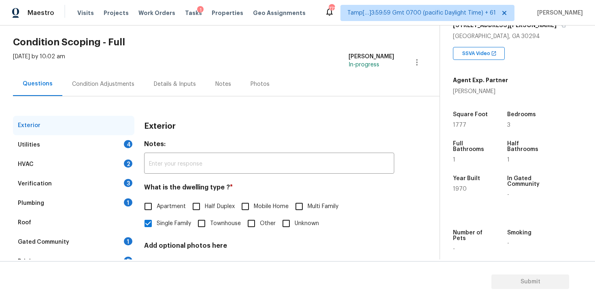
scroll to position [88, 0]
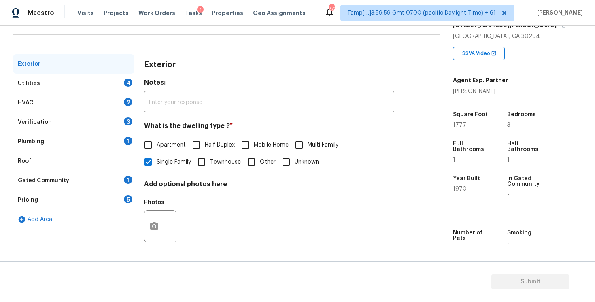
click at [89, 121] on div "Verification 3" at bounding box center [73, 122] width 121 height 19
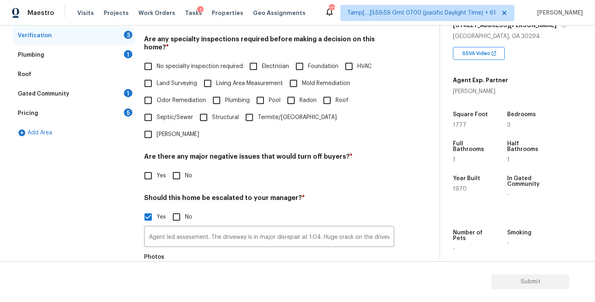
scroll to position [217, 0]
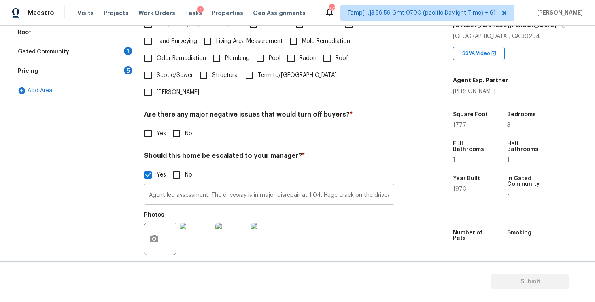
click at [326, 186] on input "Agent led assessment. The driveway is in major disrepair at 1:04. Huge crack on…" at bounding box center [269, 195] width 250 height 19
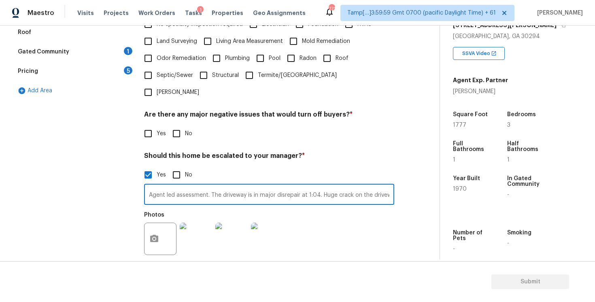
click at [372, 186] on input "Agent led assessment. The driveway is in major disrepair at 1:04. Huge crack on…" at bounding box center [269, 195] width 250 height 19
type input "Agent led assessment. The driveway is in major disrepair at 1:04. Huge crack on…"
click at [163, 223] on button "button" at bounding box center [153, 239] width 19 height 32
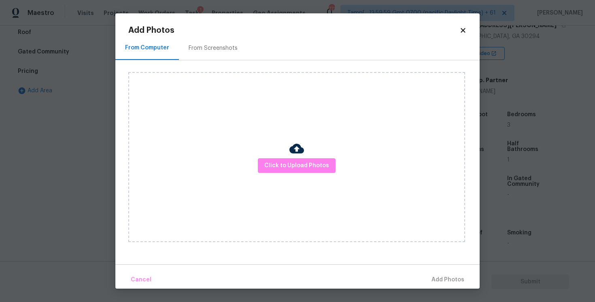
scroll to position [0, 0]
click at [294, 169] on span "Click to Upload Photos" at bounding box center [296, 166] width 65 height 10
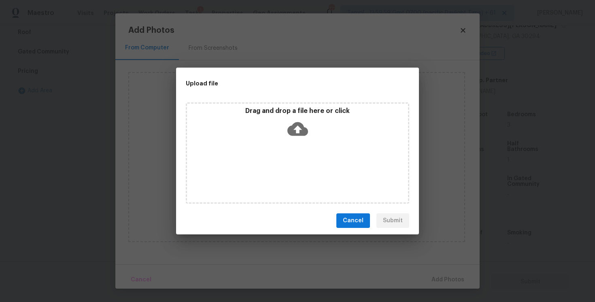
click at [297, 135] on icon at bounding box center [297, 129] width 21 height 14
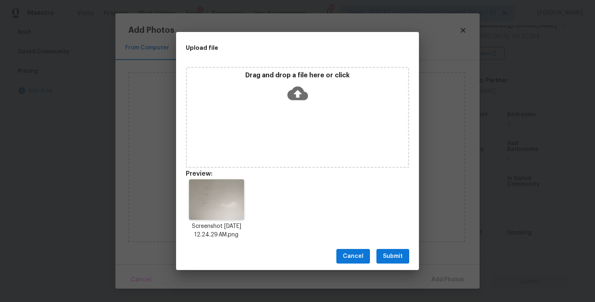
click at [401, 253] on span "Submit" at bounding box center [393, 256] width 20 height 10
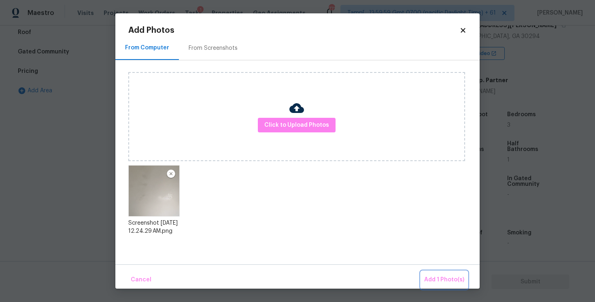
click at [429, 275] on span "Add 1 Photo(s)" at bounding box center [444, 280] width 40 height 10
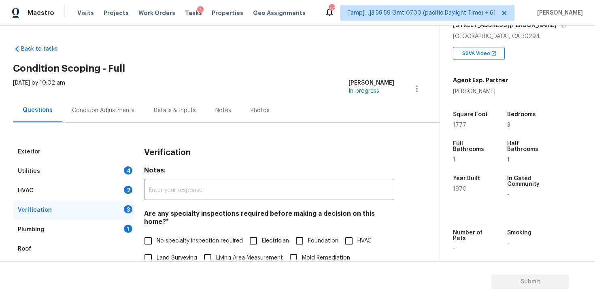
click at [127, 114] on div "Condition Adjustments" at bounding box center [103, 110] width 62 height 8
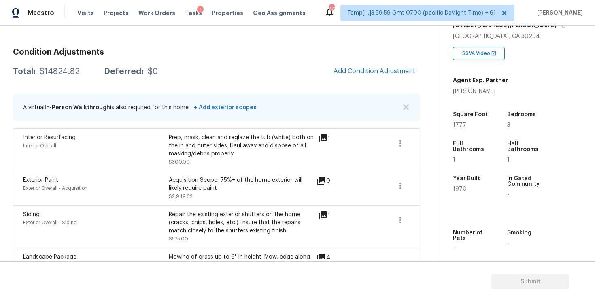
scroll to position [102, 0]
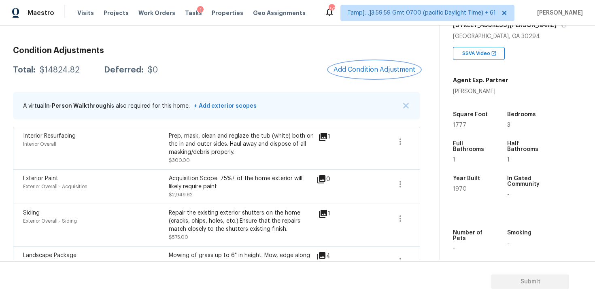
click at [365, 77] on button "Add Condition Adjustment" at bounding box center [374, 69] width 91 height 17
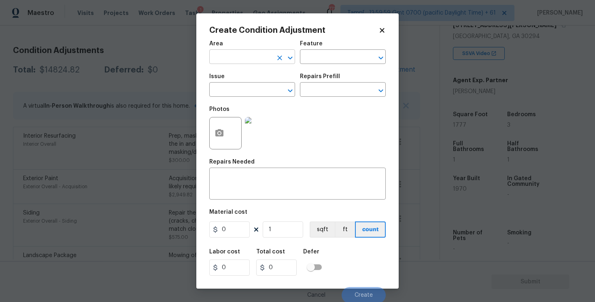
click at [237, 56] on input "text" at bounding box center [240, 57] width 63 height 13
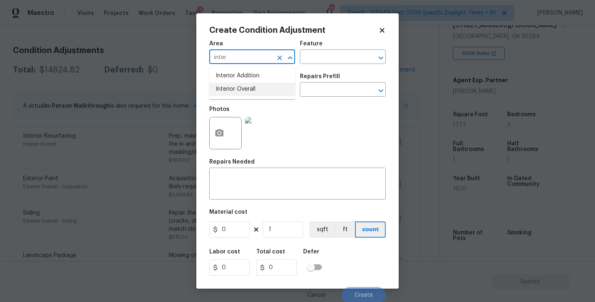
click at [239, 87] on li "Interior Overall" at bounding box center [252, 89] width 86 height 13
type input "Interior Overall"
click at [239, 87] on input "text" at bounding box center [240, 90] width 63 height 13
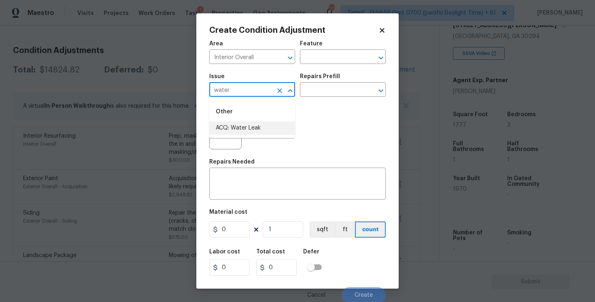
click at [238, 127] on li "ACQ: Water Leak" at bounding box center [252, 127] width 86 height 13
type input "ACQ: Water Leak"
click at [331, 86] on input "text" at bounding box center [331, 90] width 63 height 13
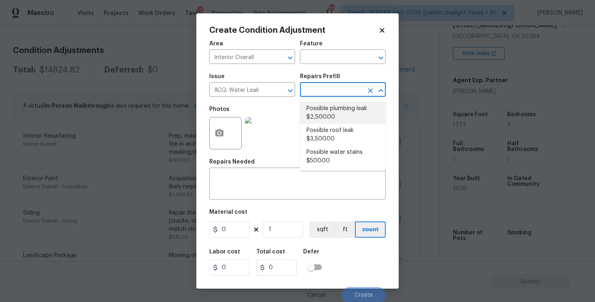
click at [329, 119] on li "Possible plumbing leak $2,500.00" at bounding box center [343, 113] width 86 height 22
type input "Acquisition"
type textarea "Acquisition Scope: Possible plumbing leak"
type input "2500"
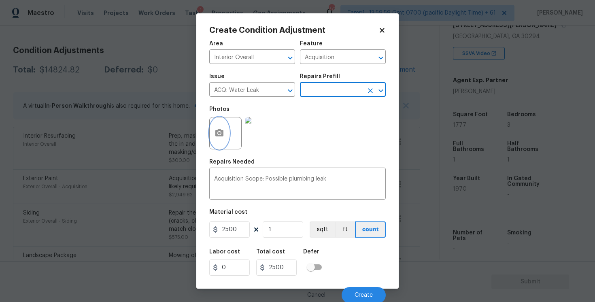
click at [227, 140] on button "button" at bounding box center [219, 133] width 19 height 32
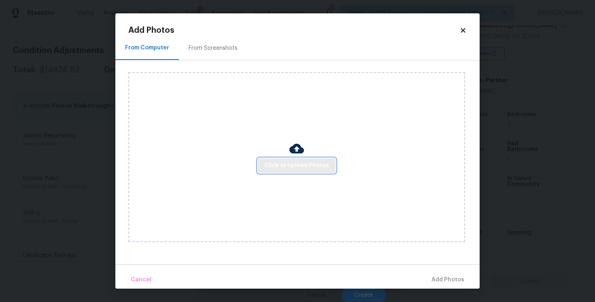
click at [287, 167] on span "Click to Upload Photos" at bounding box center [296, 166] width 65 height 10
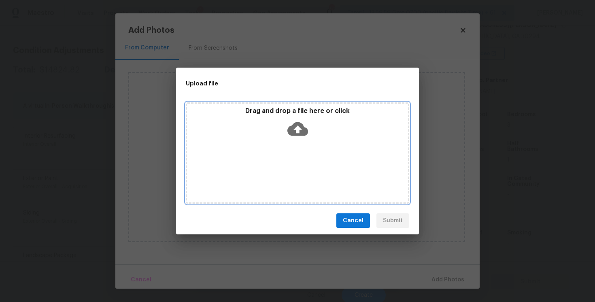
click at [294, 134] on icon at bounding box center [297, 129] width 21 height 14
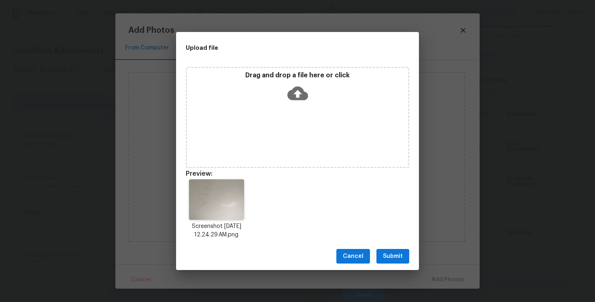
click at [389, 260] on span "Submit" at bounding box center [393, 256] width 20 height 10
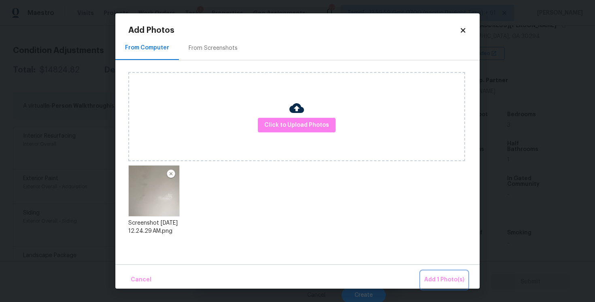
click at [443, 282] on span "Add 1 Photo(s)" at bounding box center [444, 280] width 40 height 10
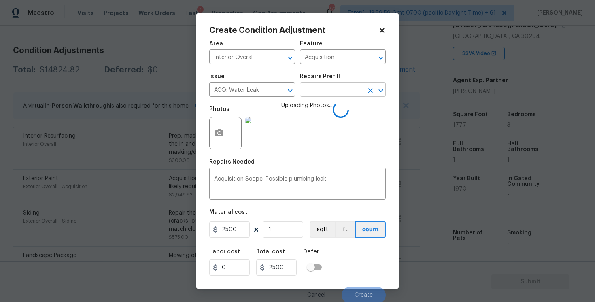
click at [322, 92] on input "text" at bounding box center [331, 90] width 63 height 13
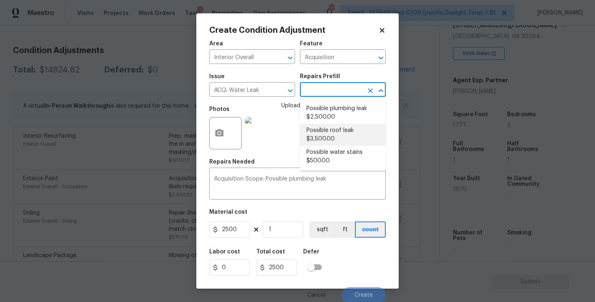
click at [325, 131] on li "Possible roof leak $3,500.00" at bounding box center [343, 135] width 86 height 22
type textarea "Acquisition Scope: Possible roof leak"
type input "3500"
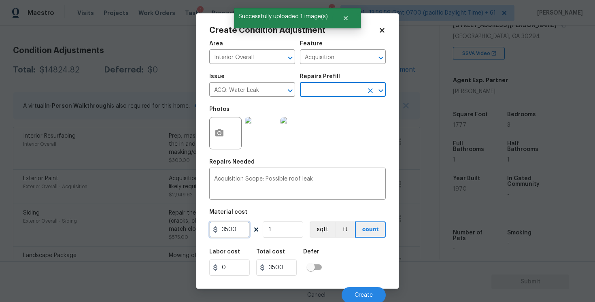
click at [223, 227] on input "3500" at bounding box center [229, 229] width 40 height 16
click at [224, 228] on input "3500" at bounding box center [229, 229] width 40 height 16
type input "2500"
click at [361, 254] on div "Labor cost 0 Total cost 2500 Defer" at bounding box center [297, 262] width 176 height 36
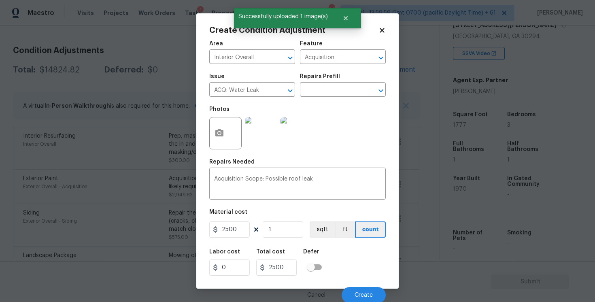
scroll to position [2, 0]
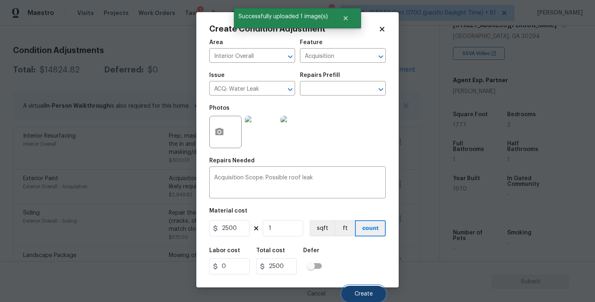
click at [362, 289] on button "Create" at bounding box center [364, 294] width 44 height 16
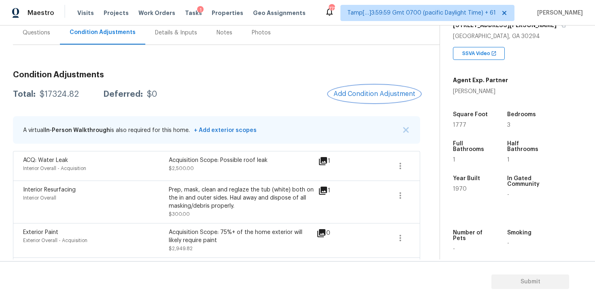
scroll to position [70, 0]
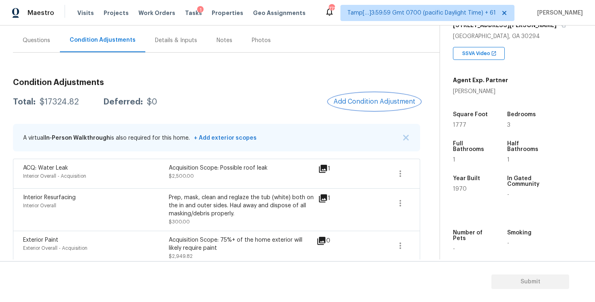
click at [378, 110] on button "Add Condition Adjustment" at bounding box center [374, 101] width 91 height 17
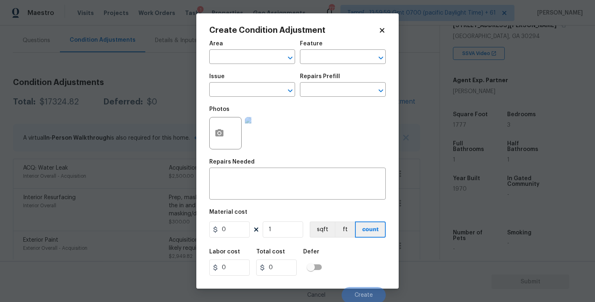
click at [378, 110] on div "Photos" at bounding box center [297, 128] width 176 height 53
click at [253, 63] on input "text" at bounding box center [240, 57] width 63 height 13
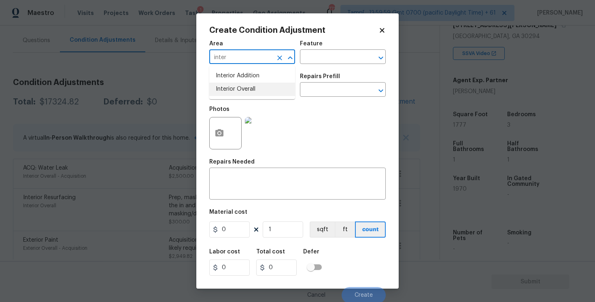
click at [246, 91] on li "Interior Overall" at bounding box center [252, 89] width 86 height 13
type input "Interior Overall"
click at [246, 91] on input "text" at bounding box center [240, 90] width 63 height 13
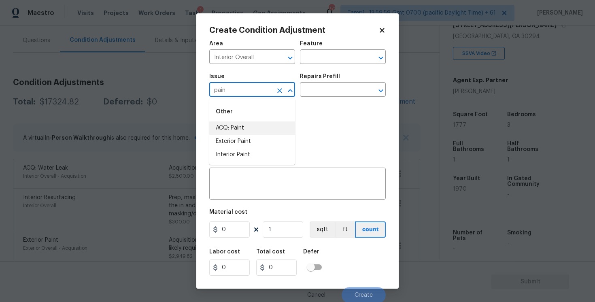
click at [254, 122] on li "ACQ: Paint" at bounding box center [252, 127] width 86 height 13
type input "ACQ: Paint"
click at [325, 93] on input "text" at bounding box center [331, 90] width 63 height 13
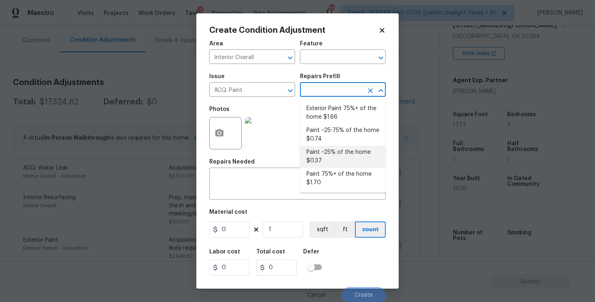
click at [331, 158] on li "Paint ~25% of the home $0.37" at bounding box center [343, 157] width 86 height 22
type input "Acquisition"
type textarea "Acquisition Scope: ~25% of the home needs interior paint"
type input "0.37"
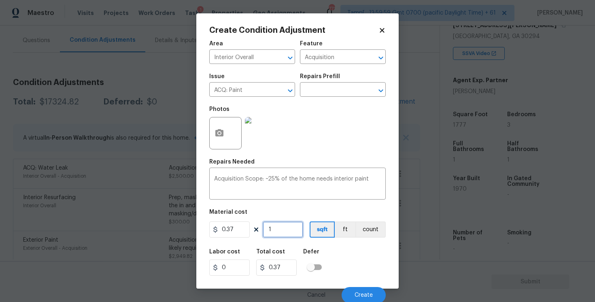
click at [284, 229] on input "1" at bounding box center [283, 229] width 40 height 16
type input "0"
paste input "1777"
type input "1777"
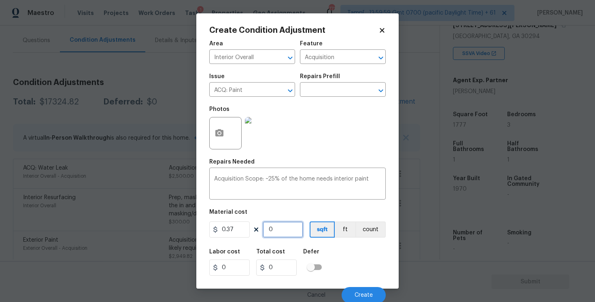
type input "657.49"
type input "1777"
click at [372, 265] on div "Labor cost 0 Total cost 657.49 Defer" at bounding box center [297, 262] width 176 height 36
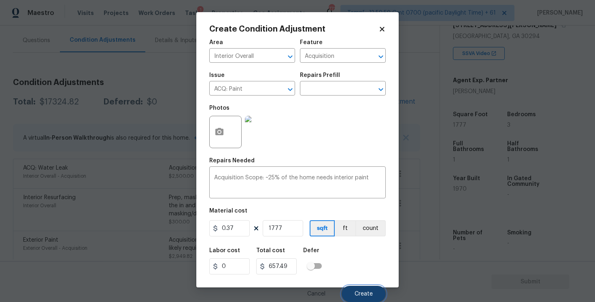
click at [373, 287] on button "Create" at bounding box center [364, 294] width 44 height 16
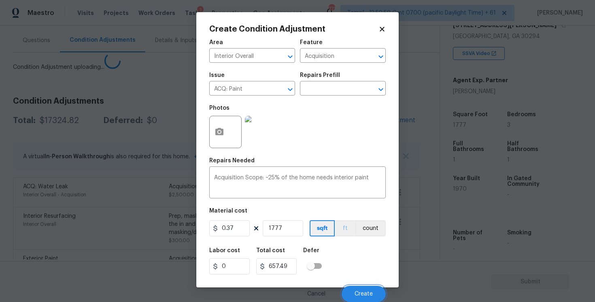
scroll to position [0, 0]
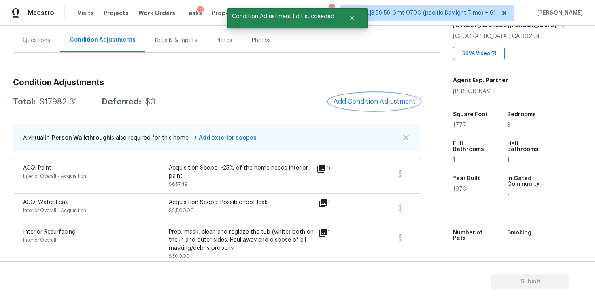
click at [376, 101] on span "Add Condition Adjustment" at bounding box center [374, 101] width 82 height 7
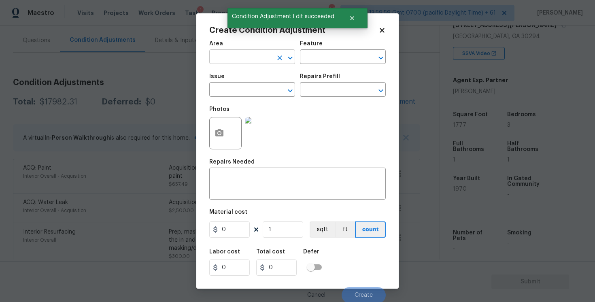
click at [255, 52] on input "text" at bounding box center [240, 57] width 63 height 13
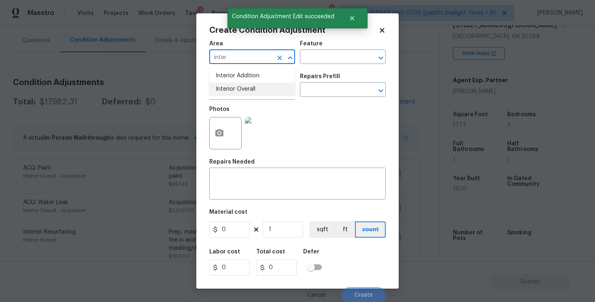
click at [247, 89] on li "Interior Overall" at bounding box center [252, 89] width 86 height 13
type input "Interior Overall"
click at [247, 89] on input "text" at bounding box center [240, 90] width 63 height 13
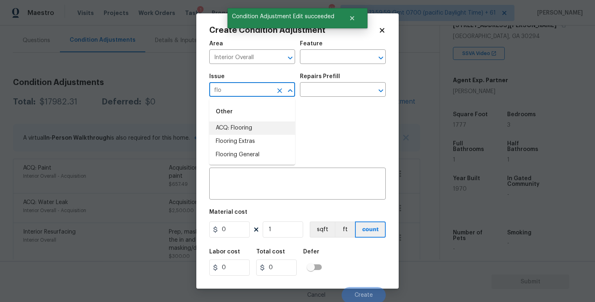
click at [245, 123] on li "ACQ: Flooring" at bounding box center [252, 127] width 86 height 13
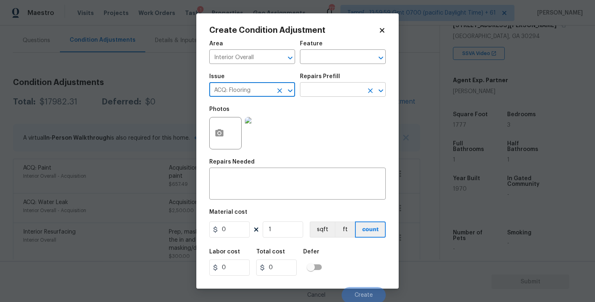
type input "ACQ: Flooring"
click at [326, 91] on input "text" at bounding box center [331, 90] width 63 height 13
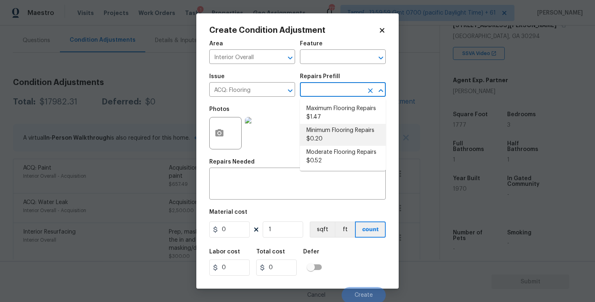
click at [325, 135] on li "Minimum Flooring Repairs $0.20" at bounding box center [343, 135] width 86 height 22
type input "Acquisition"
type textarea "Acquisition Scope: Minimum flooring repairs"
type input "0.2"
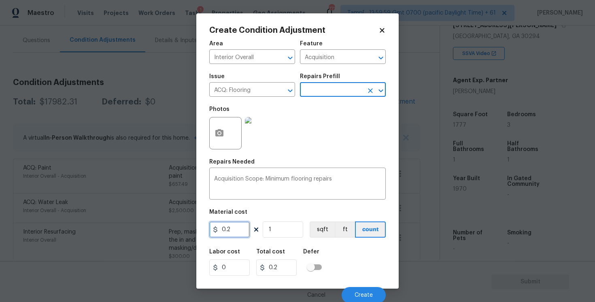
click at [237, 233] on input "0.2" at bounding box center [229, 229] width 40 height 16
type input "400"
click at [324, 255] on div "Defer" at bounding box center [314, 254] width 23 height 11
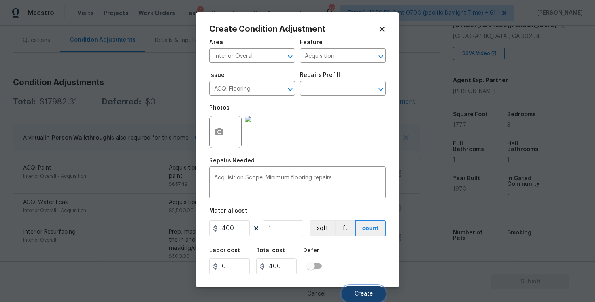
click at [363, 291] on span "Create" at bounding box center [364, 294] width 18 height 6
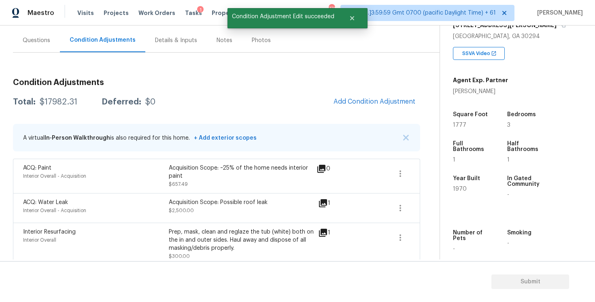
scroll to position [0, 0]
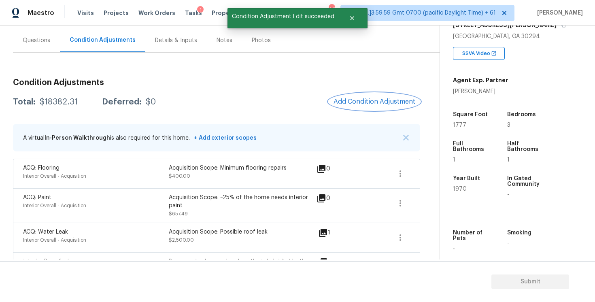
click at [367, 106] on button "Add Condition Adjustment" at bounding box center [374, 101] width 91 height 17
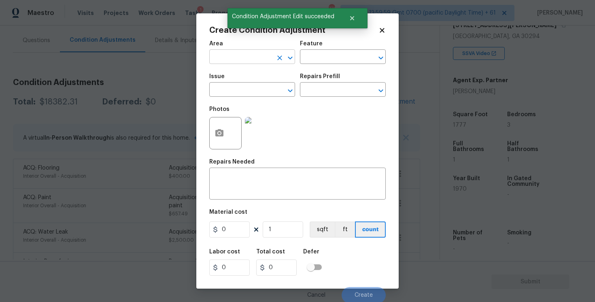
click at [246, 57] on input "text" at bounding box center [240, 57] width 63 height 13
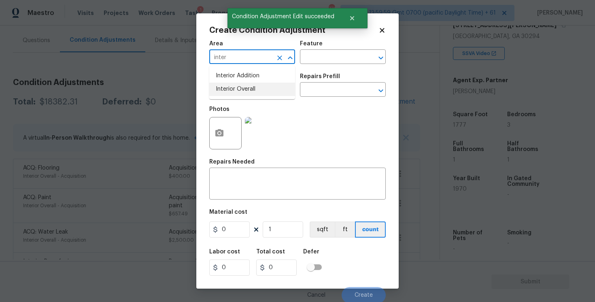
click at [242, 96] on ul "Interior Addition Interior Overall" at bounding box center [252, 82] width 86 height 33
click at [241, 92] on li "Interior Overall" at bounding box center [252, 89] width 86 height 13
type input "Interior Overall"
click at [241, 92] on input "text" at bounding box center [240, 90] width 63 height 13
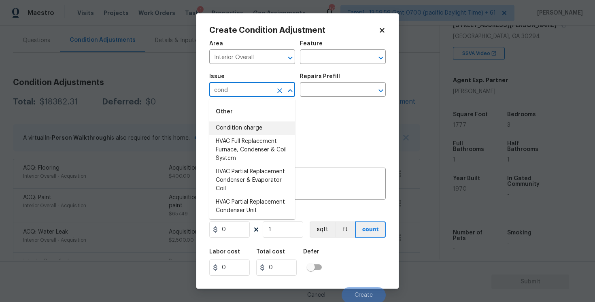
click at [245, 127] on li "Condition charge" at bounding box center [252, 127] width 86 height 13
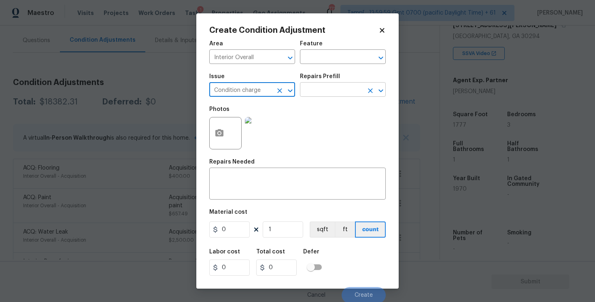
type input "Condition charge"
click at [325, 92] on input "text" at bounding box center [331, 90] width 63 height 13
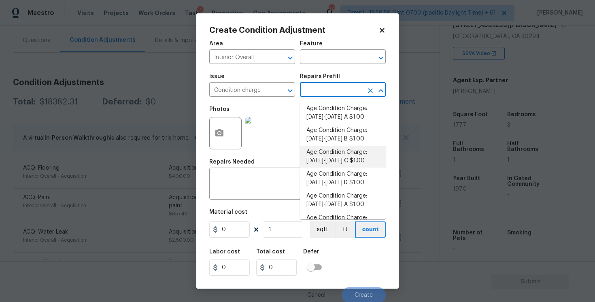
click at [335, 157] on li "Age Condition Charge: 1922-1978 C $1.00" at bounding box center [343, 157] width 86 height 22
type input "Home Readiness Packages"
type textarea "Age Condition Charge: 1922-1978 C"
type input "1"
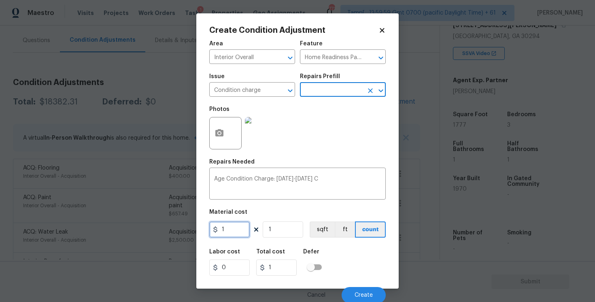
click at [236, 227] on input "1" at bounding box center [229, 229] width 40 height 16
type input "2000"
click at [328, 250] on div "Labor cost 0 Total cost 2000 Defer" at bounding box center [297, 262] width 176 height 36
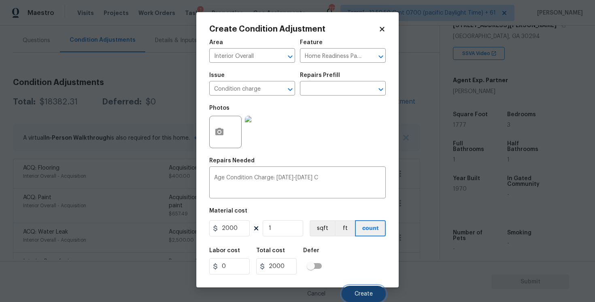
click at [362, 292] on span "Create" at bounding box center [364, 294] width 18 height 6
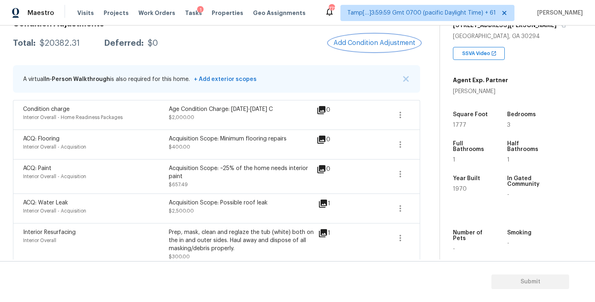
scroll to position [56, 0]
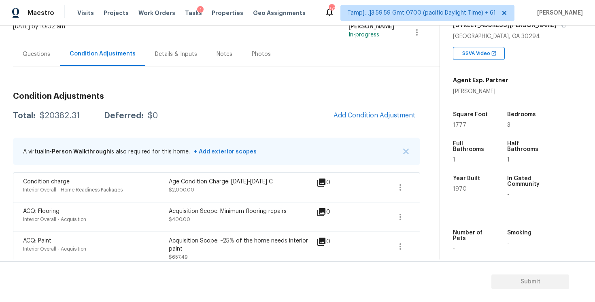
click at [36, 55] on div "Questions" at bounding box center [37, 54] width 28 height 8
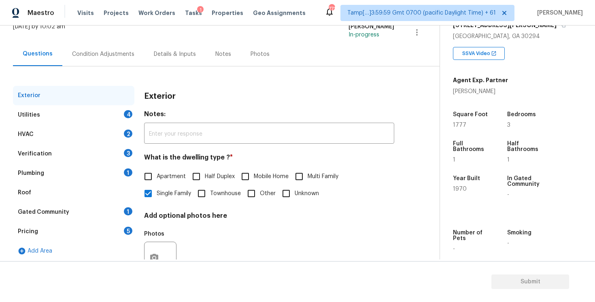
scroll to position [88, 0]
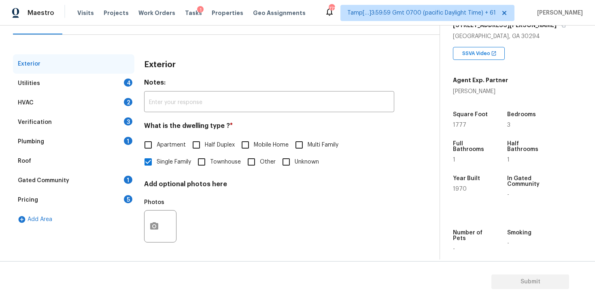
click at [124, 94] on div "HVAC 2" at bounding box center [73, 102] width 121 height 19
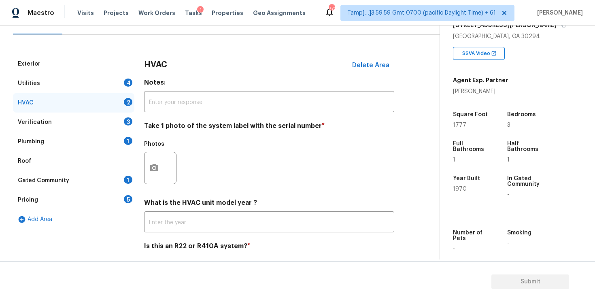
click at [126, 81] on div "4" at bounding box center [128, 83] width 8 height 8
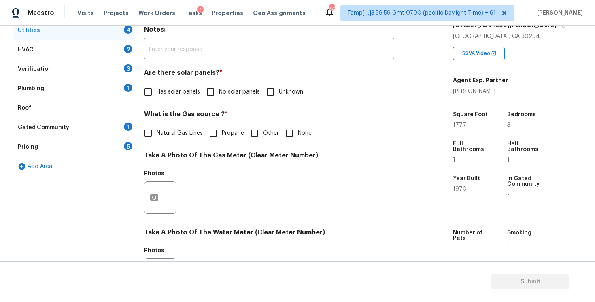
scroll to position [166, 0]
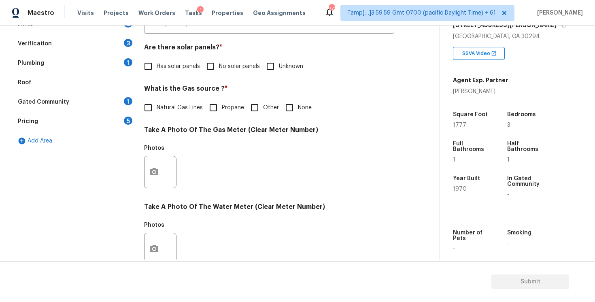
click at [221, 63] on span "No solar panels" at bounding box center [239, 66] width 41 height 8
click at [219, 63] on input "No solar panels" at bounding box center [210, 66] width 17 height 17
checkbox input "true"
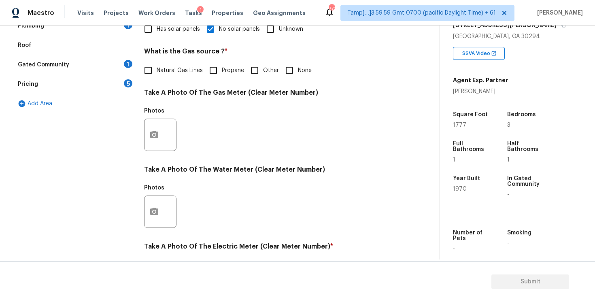
click at [291, 65] on input "None" at bounding box center [289, 70] width 17 height 17
checkbox input "true"
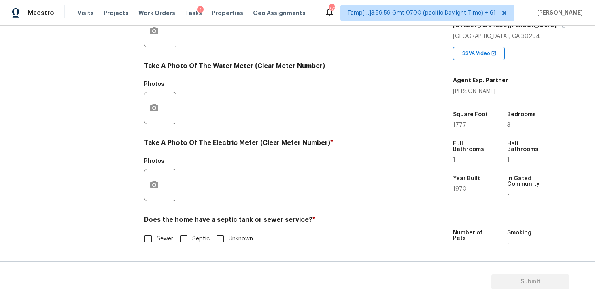
click at [168, 181] on div at bounding box center [160, 185] width 32 height 32
click at [152, 180] on icon "button" at bounding box center [154, 185] width 10 height 10
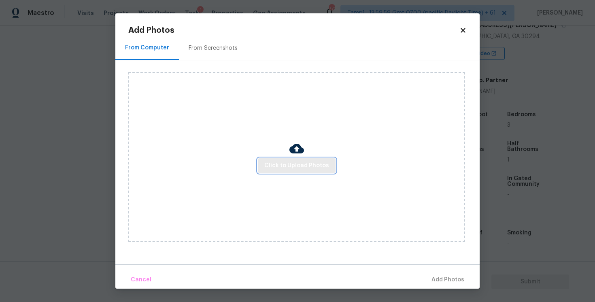
click at [285, 161] on span "Click to Upload Photos" at bounding box center [296, 166] width 65 height 10
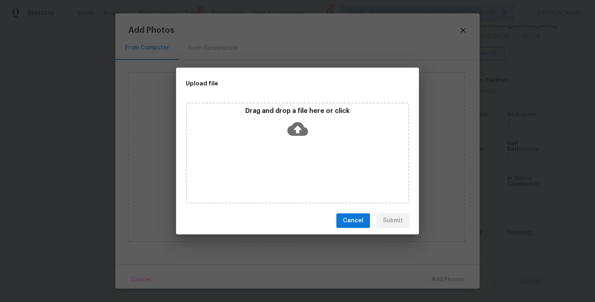
click at [289, 136] on icon at bounding box center [297, 129] width 21 height 21
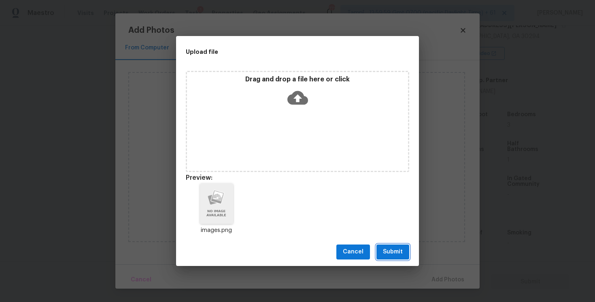
click at [391, 252] on span "Submit" at bounding box center [393, 252] width 20 height 10
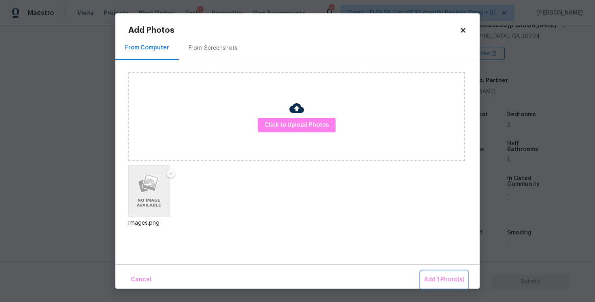
click at [447, 280] on span "Add 1 Photo(s)" at bounding box center [444, 280] width 40 height 10
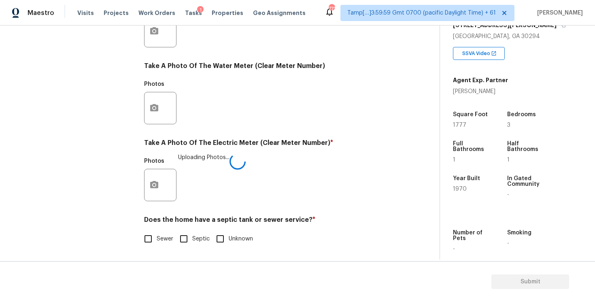
click at [157, 240] on span "Sewer" at bounding box center [165, 239] width 17 height 8
click at [157, 240] on input "Sewer" at bounding box center [148, 238] width 17 height 17
checkbox input "true"
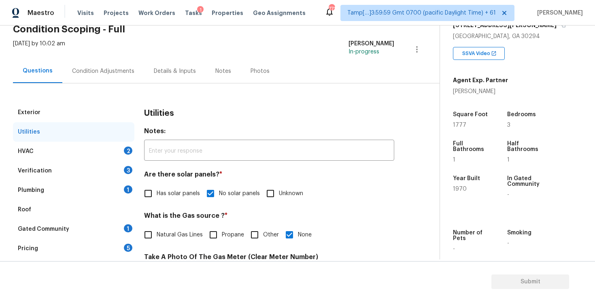
scroll to position [29, 0]
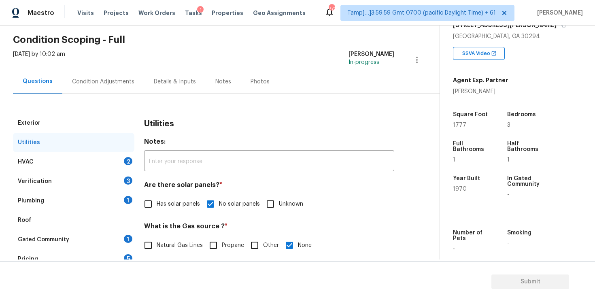
click at [111, 159] on div "HVAC 2" at bounding box center [73, 161] width 121 height 19
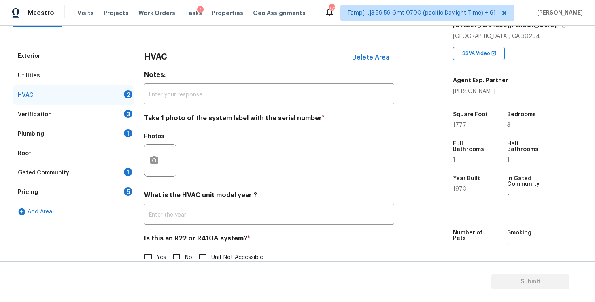
scroll to position [115, 0]
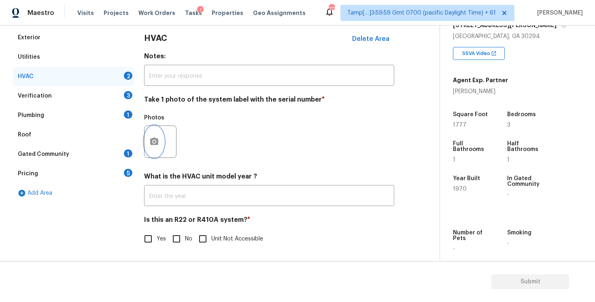
click at [156, 142] on icon "button" at bounding box center [154, 142] width 10 height 10
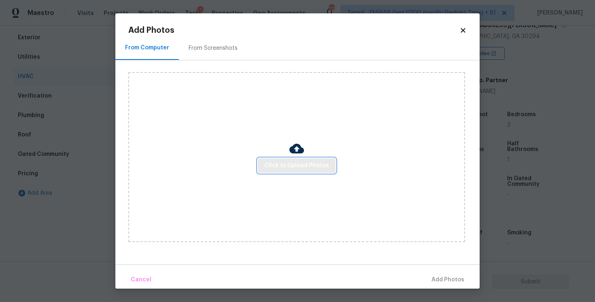
click at [304, 167] on span "Click to Upload Photos" at bounding box center [296, 166] width 65 height 10
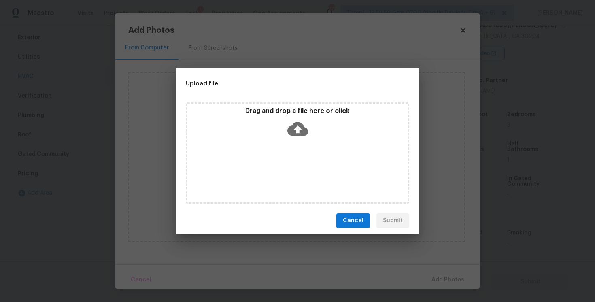
click at [297, 134] on icon at bounding box center [297, 129] width 21 height 14
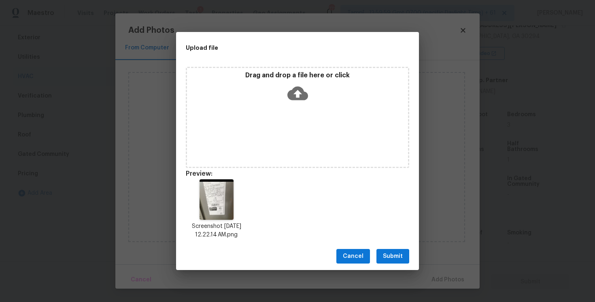
click at [405, 254] on button "Submit" at bounding box center [392, 256] width 33 height 15
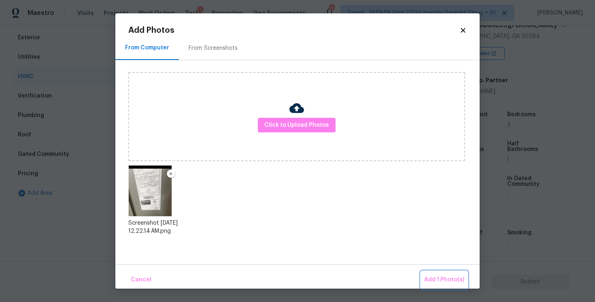
click at [432, 275] on span "Add 1 Photo(s)" at bounding box center [444, 280] width 40 height 10
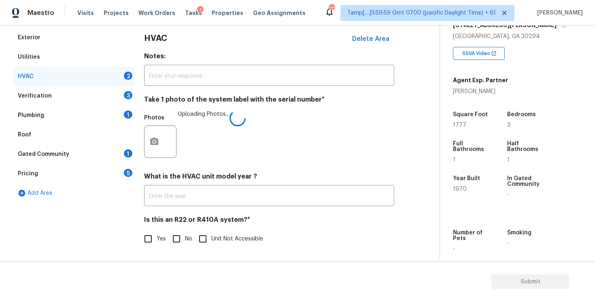
click at [171, 240] on input "No" at bounding box center [176, 238] width 17 height 17
checkbox input "true"
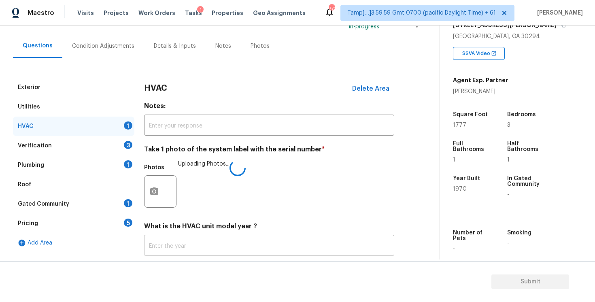
scroll to position [52, 0]
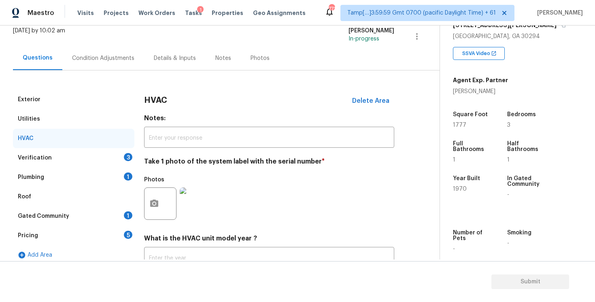
click at [117, 149] on div "Verification 3" at bounding box center [73, 157] width 121 height 19
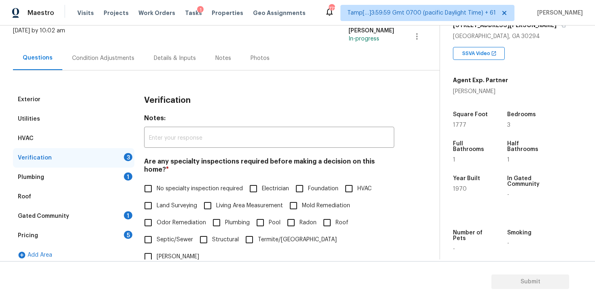
click at [127, 153] on div "3" at bounding box center [128, 157] width 8 height 8
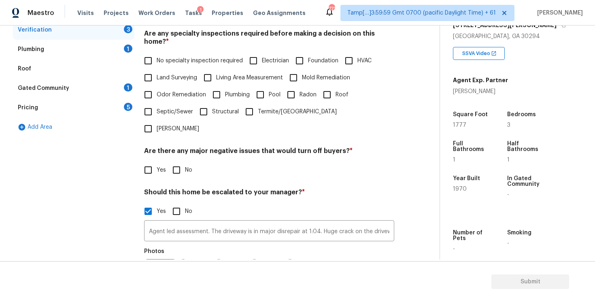
scroll to position [179, 0]
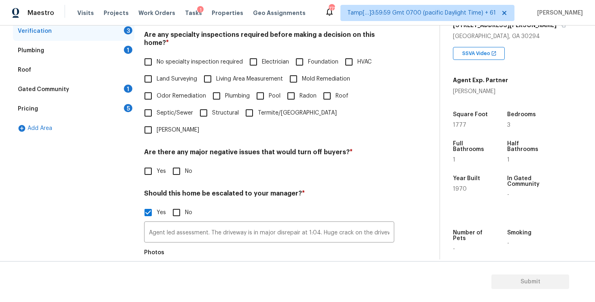
click at [306, 57] on input "Foundation" at bounding box center [299, 61] width 17 height 17
checkbox input "true"
click at [326, 87] on input "Roof" at bounding box center [326, 95] width 17 height 17
checkbox input "true"
click at [229, 92] on span "Plumbing" at bounding box center [237, 96] width 25 height 8
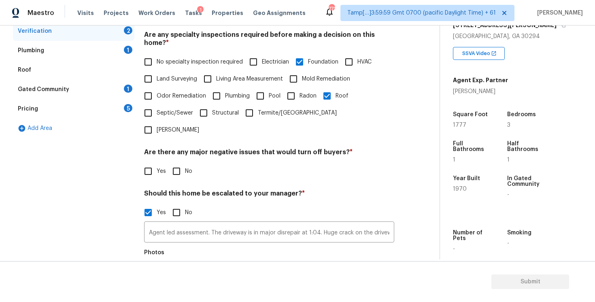
click at [225, 90] on input "Plumbing" at bounding box center [216, 95] width 17 height 17
checkbox input "true"
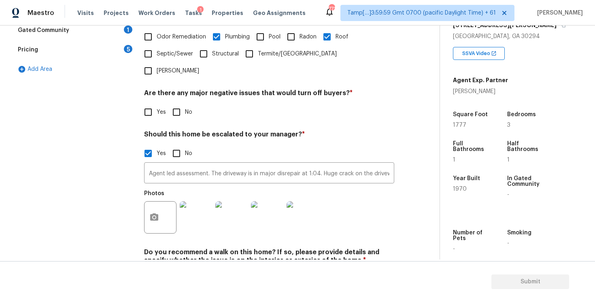
click at [180, 104] on input "No" at bounding box center [176, 112] width 17 height 17
checkbox input "true"
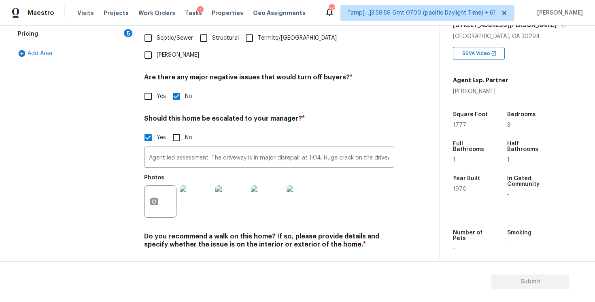
click at [169, 255] on input "No" at bounding box center [176, 263] width 17 height 17
checkbox input "true"
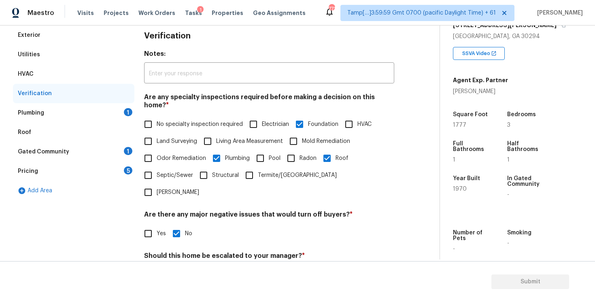
click at [116, 109] on div "Plumbing 1" at bounding box center [73, 112] width 121 height 19
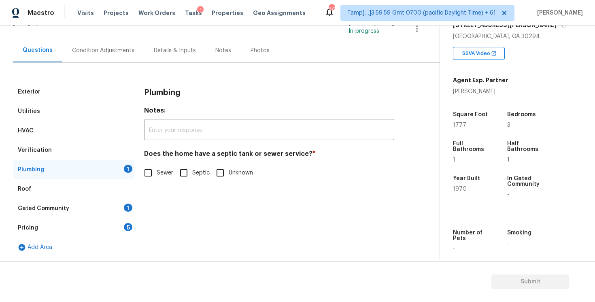
click at [151, 167] on input "Sewer" at bounding box center [148, 172] width 17 height 17
checkbox input "true"
click at [109, 224] on div "Pricing 5" at bounding box center [73, 227] width 121 height 19
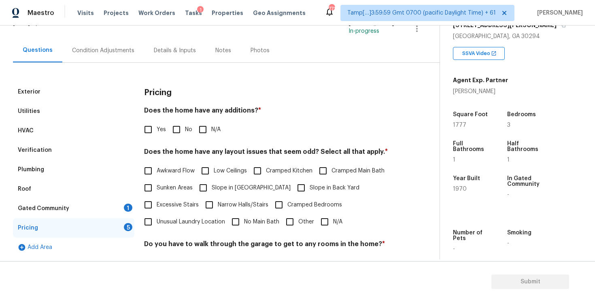
click at [121, 208] on div "Gated Community 1" at bounding box center [73, 208] width 121 height 19
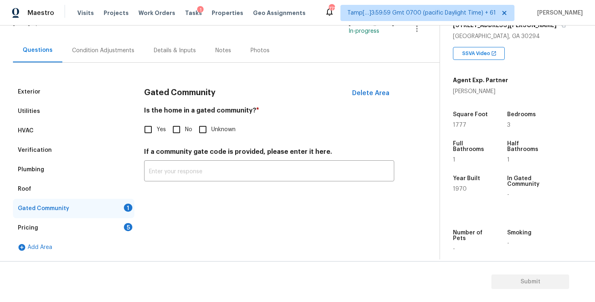
click at [178, 128] on input "No" at bounding box center [176, 129] width 17 height 17
checkbox input "true"
click at [130, 226] on div "5" at bounding box center [128, 227] width 8 height 8
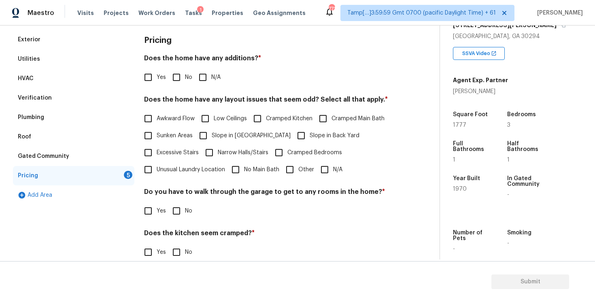
scroll to position [119, 0]
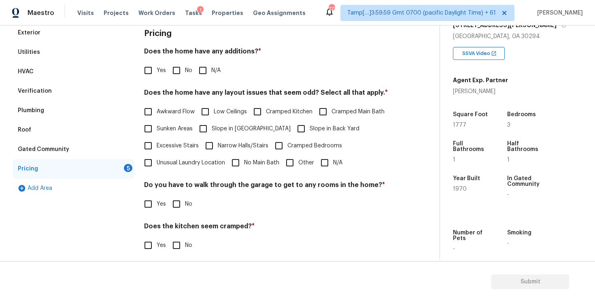
click at [174, 59] on div "Does the home have any additions? * Yes No N/A" at bounding box center [269, 63] width 250 height 32
click at [177, 64] on input "No" at bounding box center [176, 70] width 17 height 17
checkbox input "true"
click at [183, 111] on span "Awkward Flow" at bounding box center [176, 112] width 38 height 8
click at [157, 111] on input "Awkward Flow" at bounding box center [148, 111] width 17 height 17
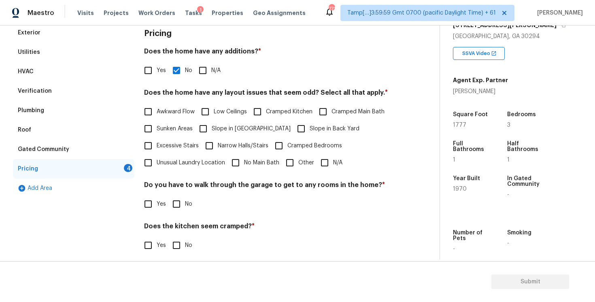
checkbox input "true"
click at [289, 110] on span "Cramped Kitchen" at bounding box center [289, 112] width 47 height 8
click at [266, 110] on input "Cramped Kitchen" at bounding box center [257, 111] width 17 height 17
click at [292, 110] on span "Cramped Kitchen" at bounding box center [289, 112] width 47 height 8
click at [266, 110] on input "Cramped Kitchen" at bounding box center [257, 111] width 17 height 17
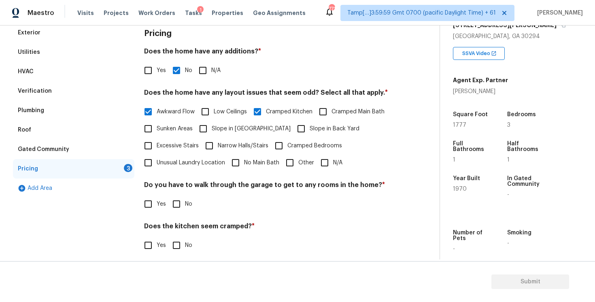
checkbox input "false"
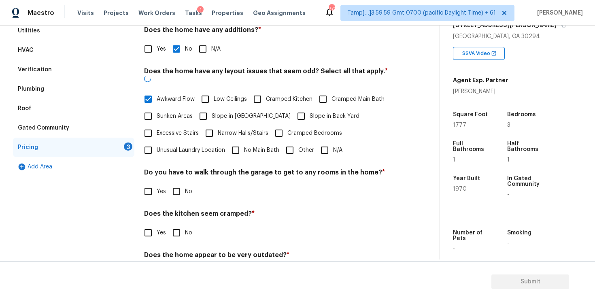
scroll to position [142, 0]
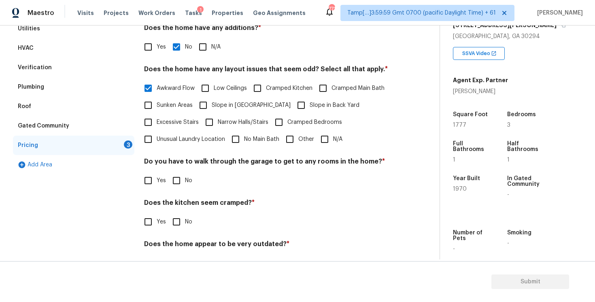
click at [252, 136] on span "No Main Bath" at bounding box center [261, 139] width 35 height 8
click at [244, 136] on input "No Main Bath" at bounding box center [235, 139] width 17 height 17
checkbox input "true"
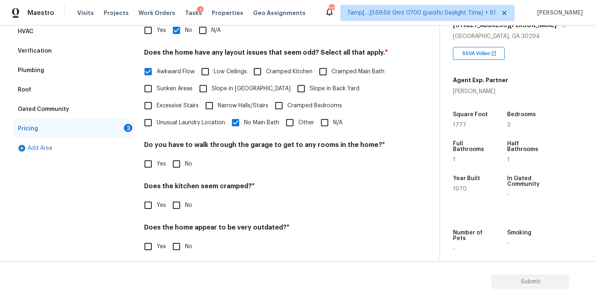
scroll to position [159, 0]
click at [271, 100] on input "Cramped Bedrooms" at bounding box center [278, 105] width 17 height 17
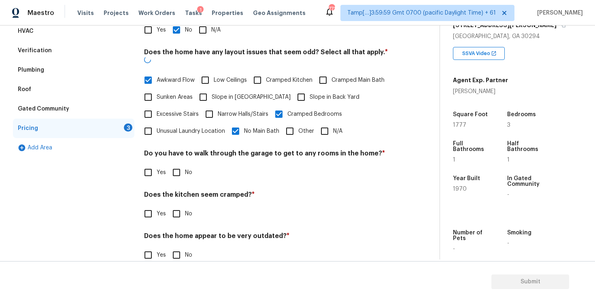
click at [271, 106] on input "Cramped Bedrooms" at bounding box center [278, 114] width 17 height 17
checkbox input "false"
click at [293, 89] on input "Slope in Back Yard" at bounding box center [301, 97] width 17 height 17
checkbox input "true"
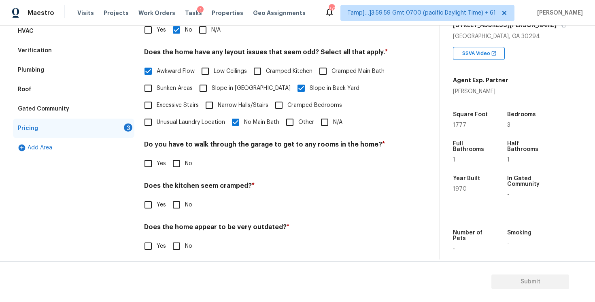
scroll to position [167, 0]
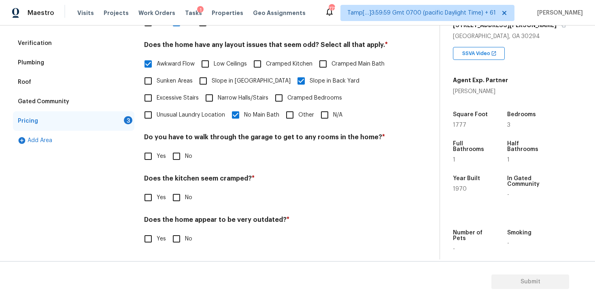
click at [181, 157] on input "No" at bounding box center [176, 156] width 17 height 17
checkbox input "true"
click at [179, 190] on input "No" at bounding box center [176, 198] width 17 height 17
checkbox input "true"
click at [157, 236] on span "Yes" at bounding box center [161, 239] width 9 height 8
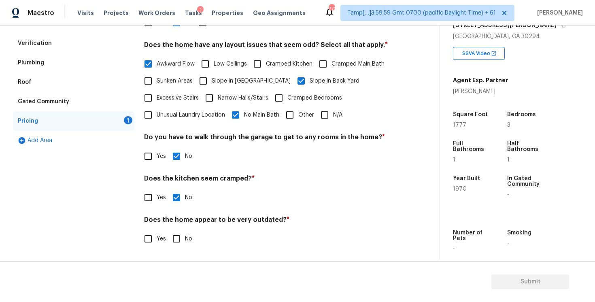
click at [157, 236] on input "Yes" at bounding box center [148, 238] width 17 height 17
checkbox input "true"
click at [174, 252] on input "text" at bounding box center [269, 260] width 250 height 19
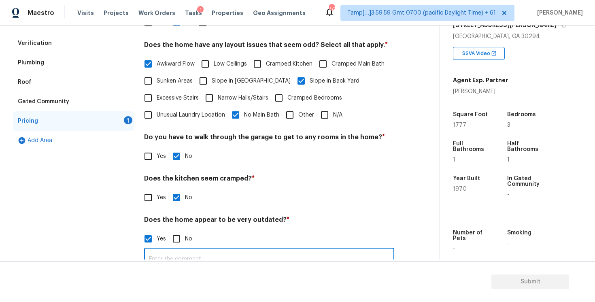
scroll to position [188, 0]
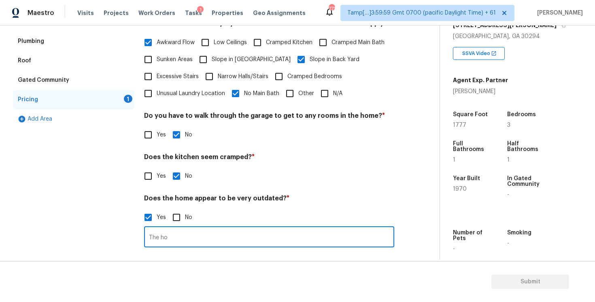
type input "The hom"
type input "3 beds but only 1 full bath and 1 half bath"
click at [232, 208] on div "Does the home appear to be very outdated? * Yes No 3 beds but only 1 full bath …" at bounding box center [269, 220] width 250 height 53
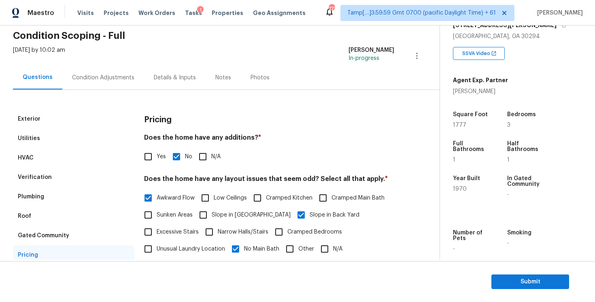
scroll to position [0, 0]
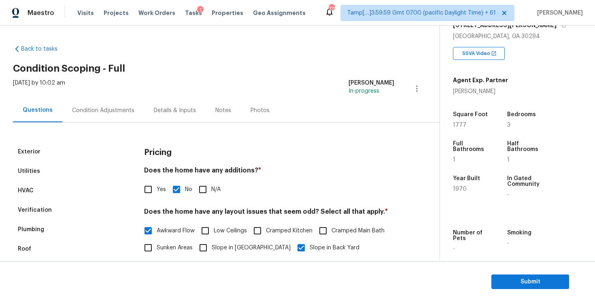
click at [102, 105] on div "Condition Adjustments" at bounding box center [103, 110] width 82 height 24
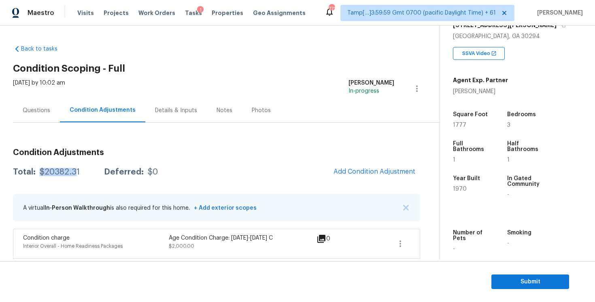
drag, startPoint x: 38, startPoint y: 172, endPoint x: 72, endPoint y: 172, distance: 34.8
click at [72, 172] on div "Total: $20382.31 Deferred: $0" at bounding box center [85, 172] width 145 height 8
click at [36, 173] on div "Total: $20382.31 Deferred: $0" at bounding box center [85, 172] width 145 height 8
drag, startPoint x: 39, startPoint y: 172, endPoint x: 79, endPoint y: 172, distance: 39.7
click at [79, 172] on div "Total: $20382.31 Deferred: $0" at bounding box center [85, 172] width 145 height 8
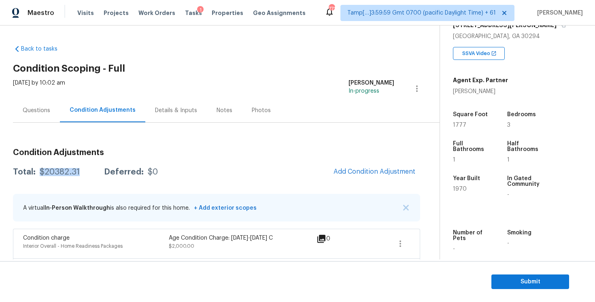
copy div "$20382.31"
click at [169, 172] on div "Total: $20382.31 Deferred: $0 Add Condition Adjustment" at bounding box center [216, 172] width 407 height 18
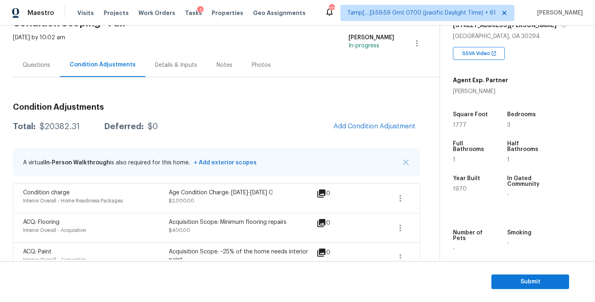
scroll to position [50, 0]
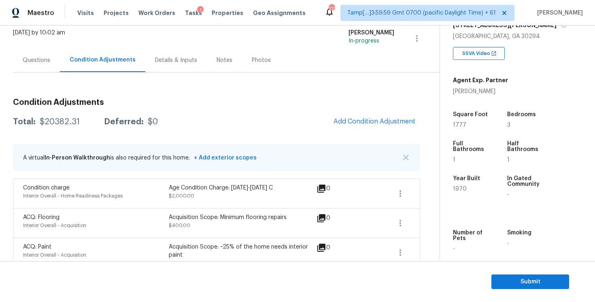
click at [46, 66] on div "Questions" at bounding box center [36, 60] width 47 height 24
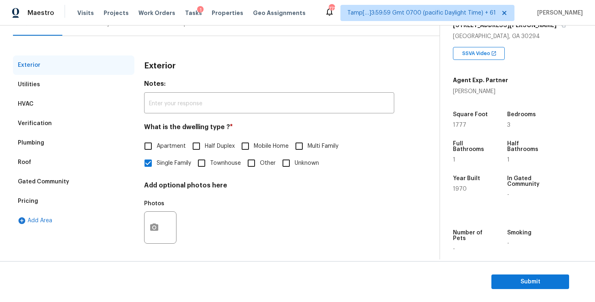
click at [110, 117] on div "Verification" at bounding box center [73, 123] width 121 height 19
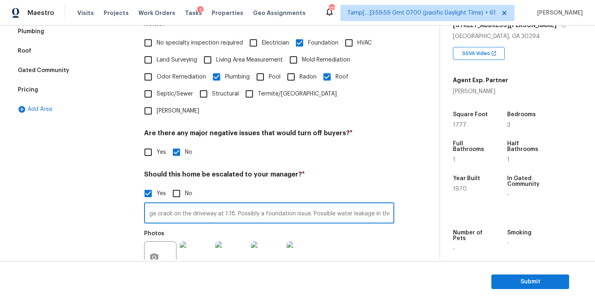
scroll to position [0, 220]
drag, startPoint x: 208, startPoint y: 188, endPoint x: 402, endPoint y: 202, distance: 194.4
click at [402, 202] on div "Exterior Utilities HVAC Verification Plumbing Roof Gated Community Pricing Add …" at bounding box center [216, 140] width 407 height 393
click at [248, 185] on div "Yes No" at bounding box center [269, 193] width 250 height 17
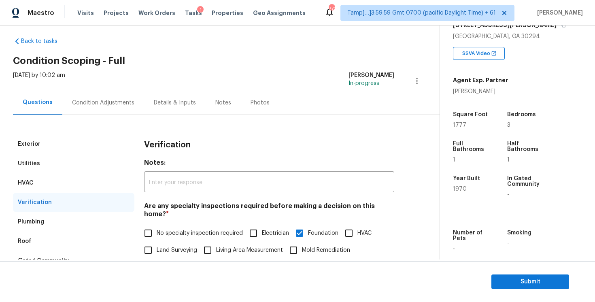
scroll to position [2, 0]
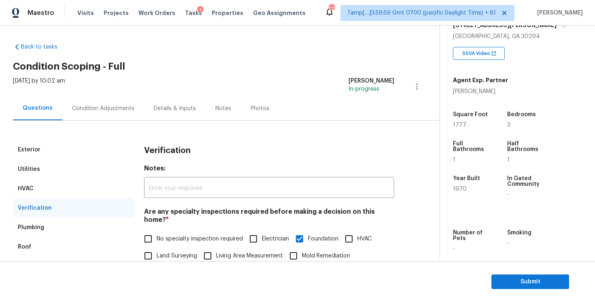
click at [107, 94] on div "Tue, Aug 12 2025 by 10:02 am Vigneshwaran B In-progress" at bounding box center [226, 86] width 427 height 19
click at [113, 104] on div "Condition Adjustments" at bounding box center [103, 108] width 62 height 8
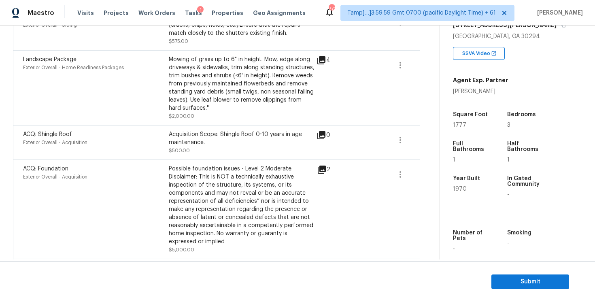
scroll to position [491, 0]
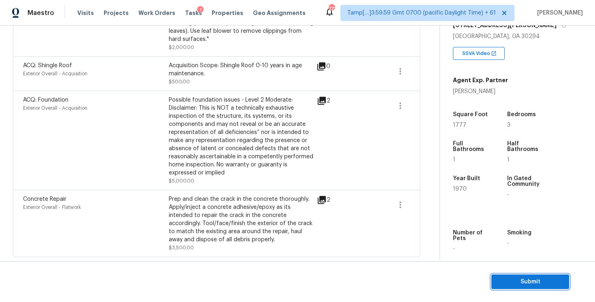
click at [511, 275] on button "Submit" at bounding box center [530, 281] width 78 height 15
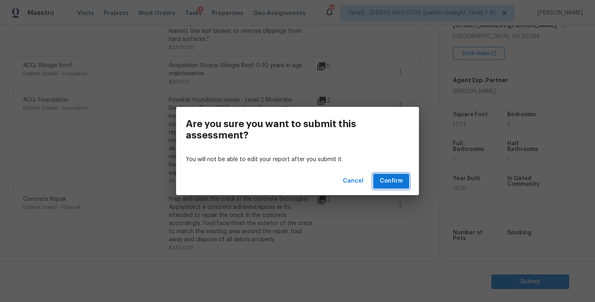
click at [406, 185] on button "Confirm" at bounding box center [391, 181] width 36 height 15
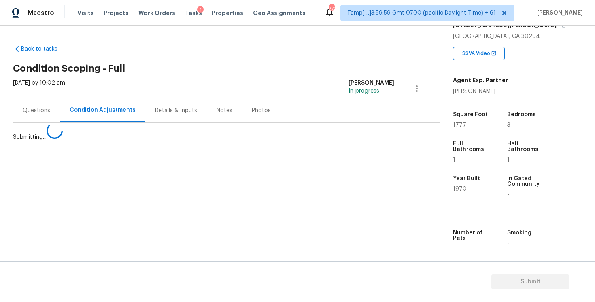
scroll to position [0, 0]
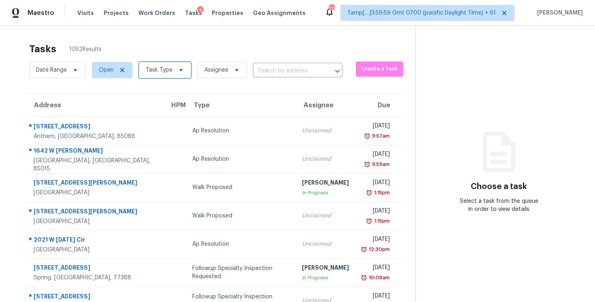
click at [168, 75] on span "Task Type" at bounding box center [165, 70] width 52 height 16
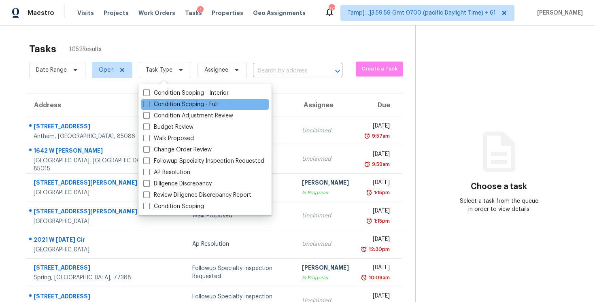
click at [193, 104] on label "Condition Scoping - Full" at bounding box center [180, 104] width 74 height 8
click at [149, 104] on input "Condition Scoping - Full" at bounding box center [145, 102] width 5 height 5
checkbox input "true"
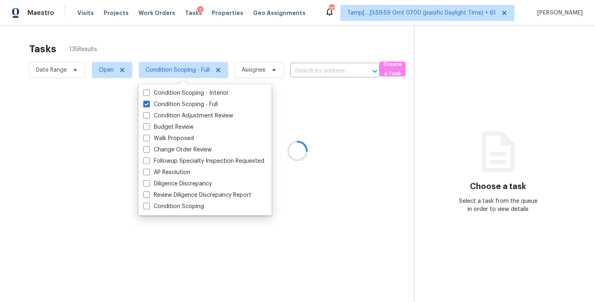
click at [151, 43] on div at bounding box center [297, 151] width 595 height 302
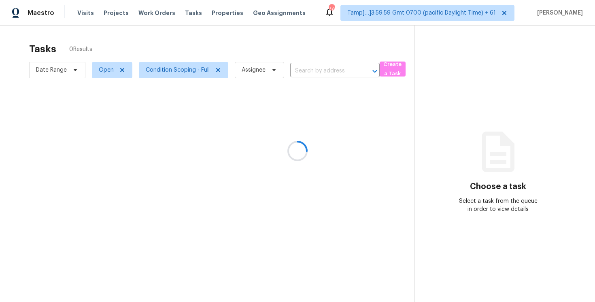
click at [331, 75] on div at bounding box center [297, 151] width 595 height 302
click at [330, 69] on div at bounding box center [297, 151] width 595 height 302
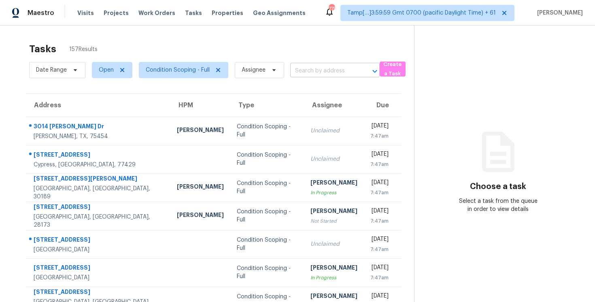
click at [292, 65] on input "text" at bounding box center [323, 71] width 67 height 13
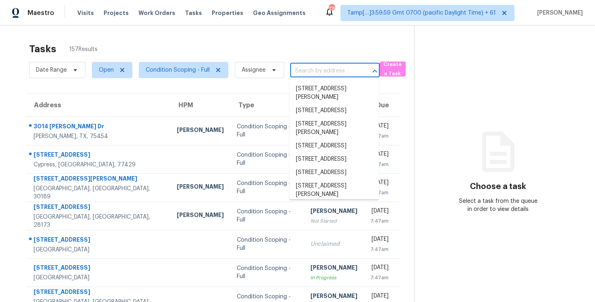
paste input "[STREET_ADDRESS][PERSON_NAME]"
type input "[STREET_ADDRESS][PERSON_NAME]"
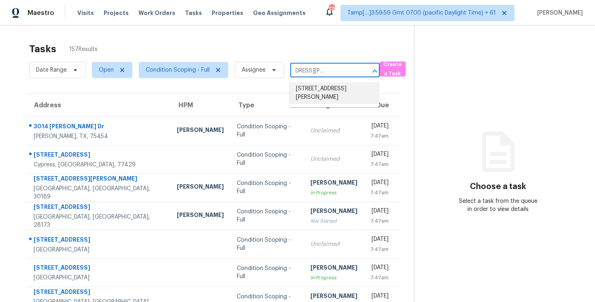
click at [331, 92] on li "[STREET_ADDRESS][PERSON_NAME]" at bounding box center [333, 93] width 89 height 22
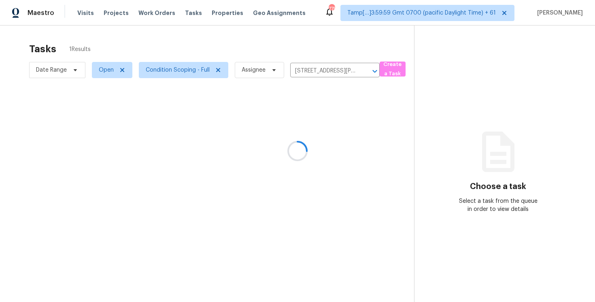
click at [293, 127] on div at bounding box center [297, 151] width 595 height 302
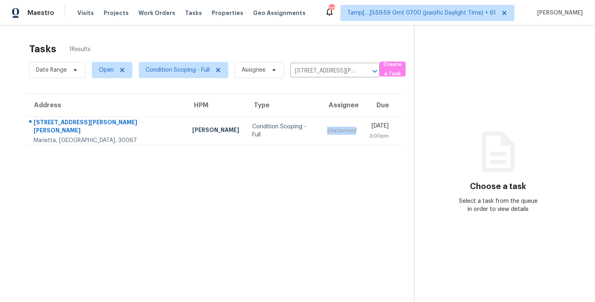
click at [327, 127] on div "Unclaimed" at bounding box center [341, 131] width 29 height 8
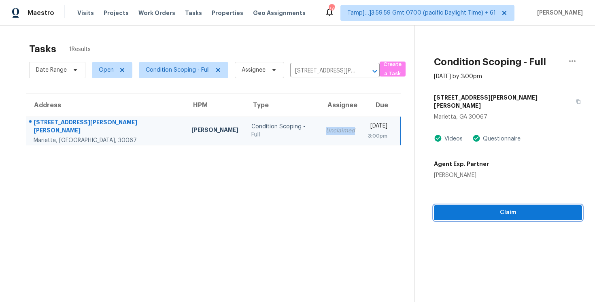
click at [486, 208] on span "Claim" at bounding box center [507, 213] width 135 height 10
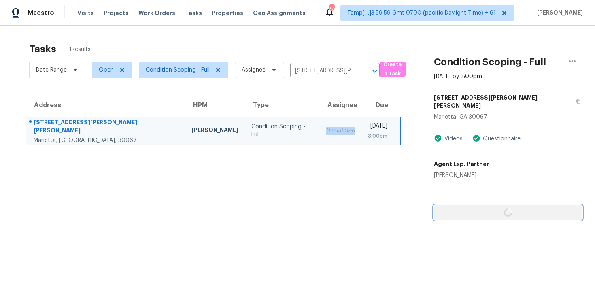
click at [486, 208] on span "button" at bounding box center [507, 213] width 135 height 10
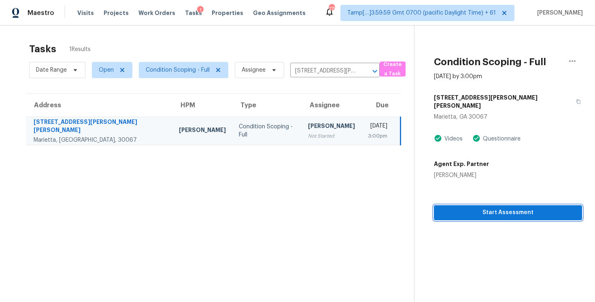
click at [476, 208] on span "Start Assessment" at bounding box center [507, 213] width 135 height 10
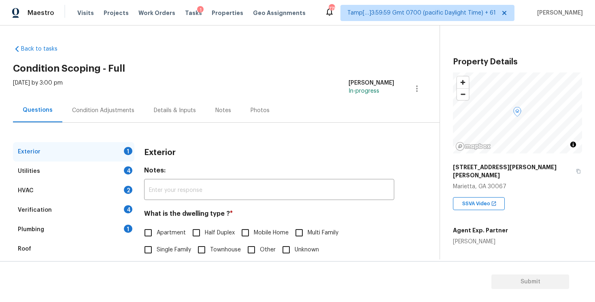
scroll to position [88, 0]
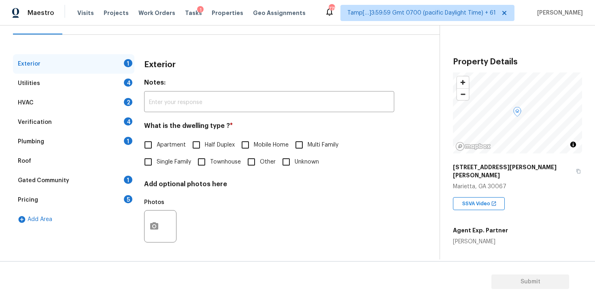
click at [231, 166] on label "Townhouse" at bounding box center [217, 161] width 48 height 17
click at [210, 166] on input "Townhouse" at bounding box center [201, 161] width 17 height 17
checkbox input "true"
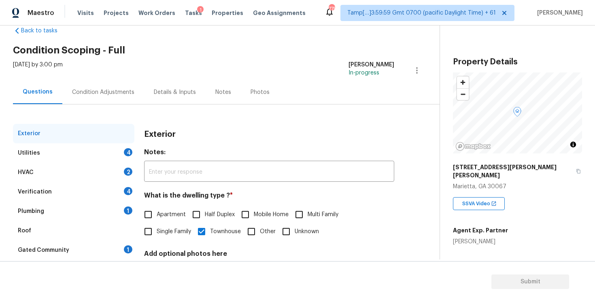
scroll to position [0, 0]
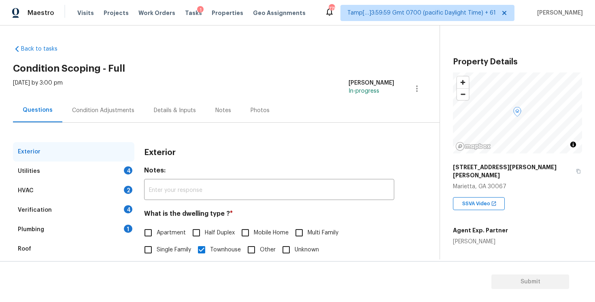
click at [101, 113] on div "Condition Adjustments" at bounding box center [103, 110] width 62 height 8
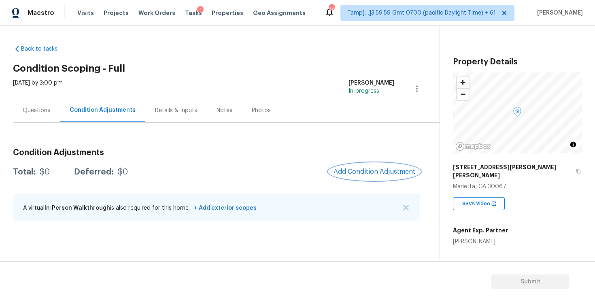
click at [380, 168] on span "Add Condition Adjustment" at bounding box center [374, 171] width 82 height 7
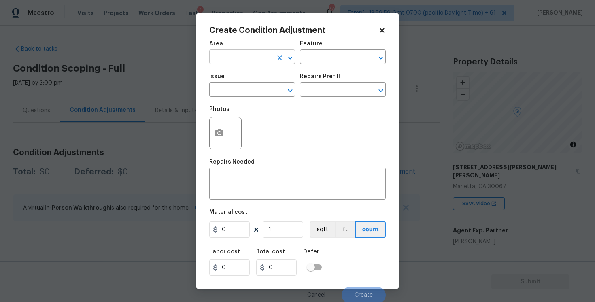
click at [253, 64] on input "text" at bounding box center [240, 57] width 63 height 13
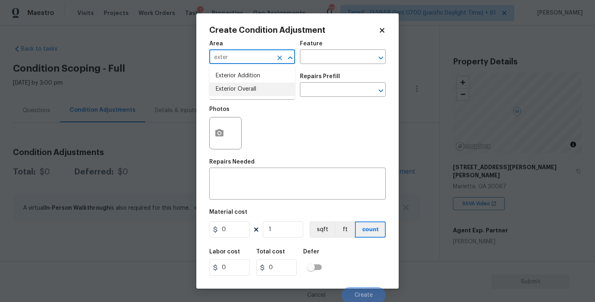
click at [250, 91] on li "Exterior Overall" at bounding box center [252, 89] width 86 height 13
type input "Exterior Overall"
click at [250, 91] on input "text" at bounding box center [240, 90] width 63 height 13
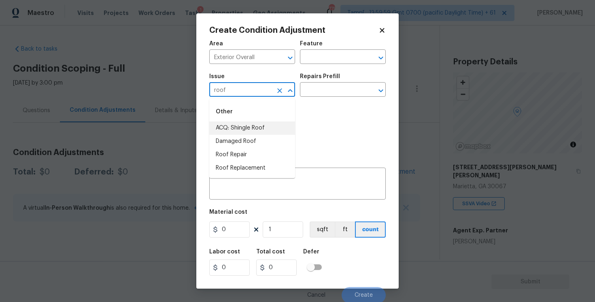
click at [248, 128] on li "ACQ: Shingle Roof" at bounding box center [252, 127] width 86 height 13
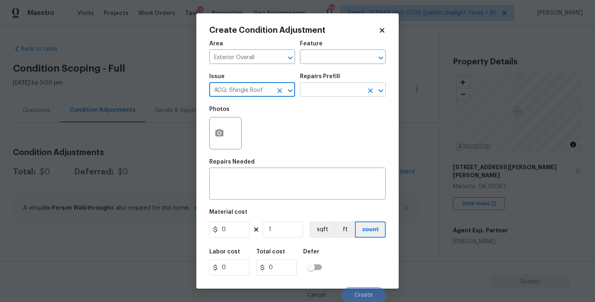
type input "ACQ: Shingle Roof"
click at [323, 96] on input "text" at bounding box center [331, 90] width 63 height 13
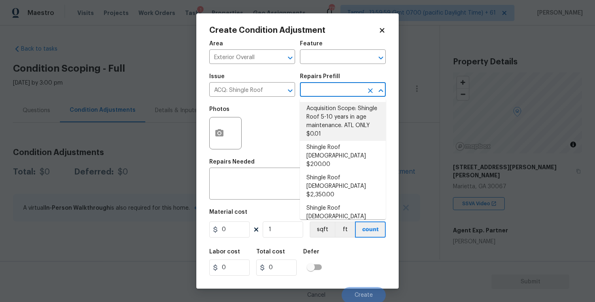
click at [325, 147] on li "Shingle Roof [DEMOGRAPHIC_DATA] $200.00" at bounding box center [343, 156] width 86 height 30
type input "Acquisition"
type textarea "Acquisition Scope: Shingle Roof 0-10 years in age maintenance."
type input "200"
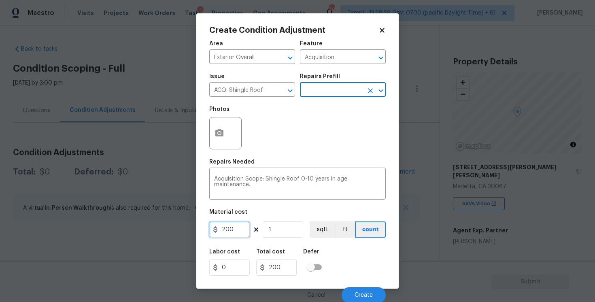
click at [236, 225] on input "200" at bounding box center [229, 229] width 40 height 16
type input "500"
click at [344, 250] on div "Labor cost 0 Total cost 200 Defer" at bounding box center [297, 262] width 176 height 36
type input "500"
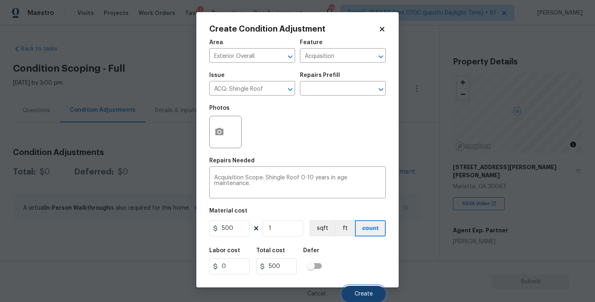
click at [362, 288] on button "Create" at bounding box center [364, 294] width 44 height 16
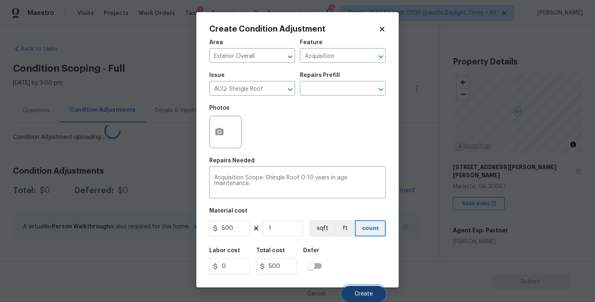
scroll to position [0, 0]
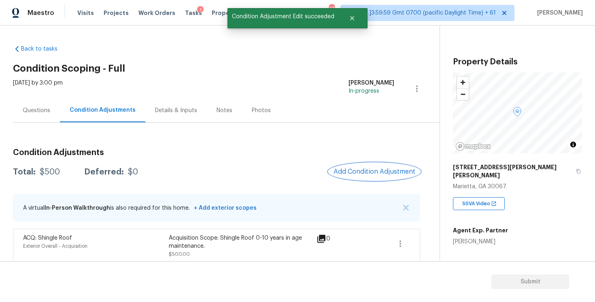
click at [388, 180] on button "Add Condition Adjustment" at bounding box center [374, 171] width 91 height 17
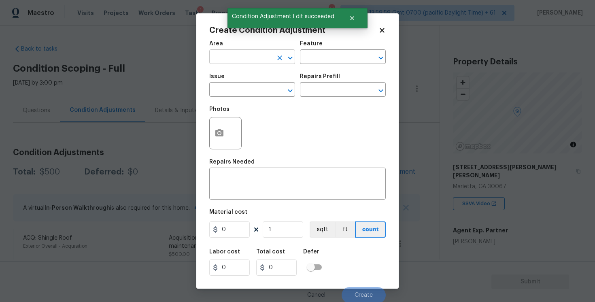
click at [255, 58] on input "text" at bounding box center [240, 57] width 63 height 13
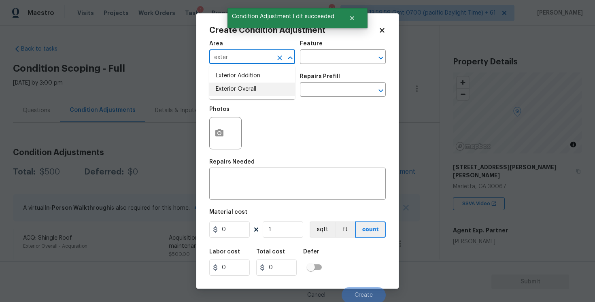
click at [248, 87] on li "Exterior Overall" at bounding box center [252, 89] width 86 height 13
type input "Exterior Overall"
click at [248, 87] on input "text" at bounding box center [240, 90] width 63 height 13
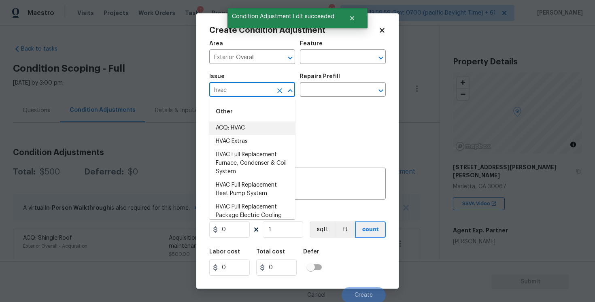
click at [248, 124] on li "ACQ: HVAC" at bounding box center [252, 127] width 86 height 13
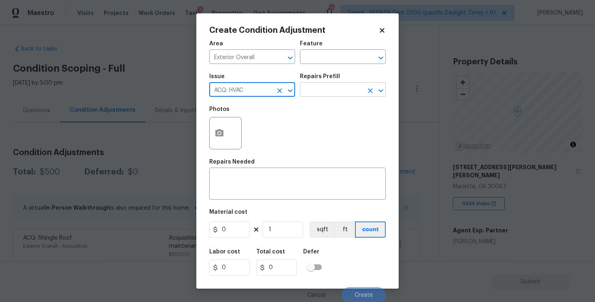
type input "ACQ: HVAC"
click at [315, 89] on input "text" at bounding box center [331, 90] width 63 height 13
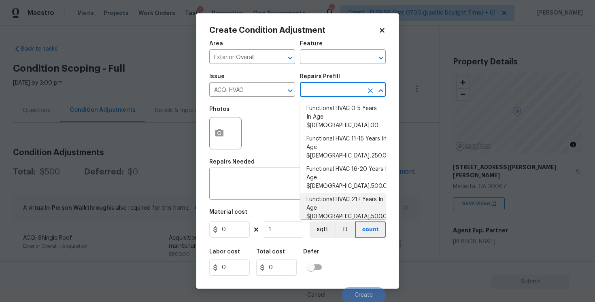
scroll to position [25, 0]
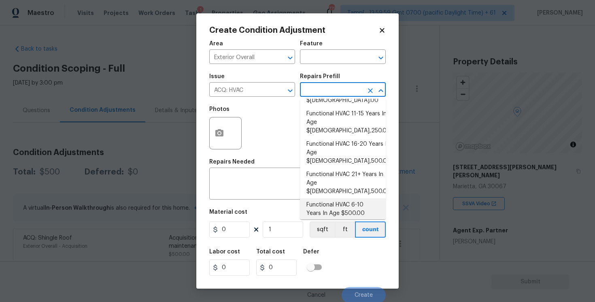
click at [345, 198] on li "Functional HVAC 6-10 Years In Age $500.00" at bounding box center [343, 209] width 86 height 22
type input "Acquisition"
type textarea "Acquisition Scope: Functional HVAC 6-10 years"
type input "500"
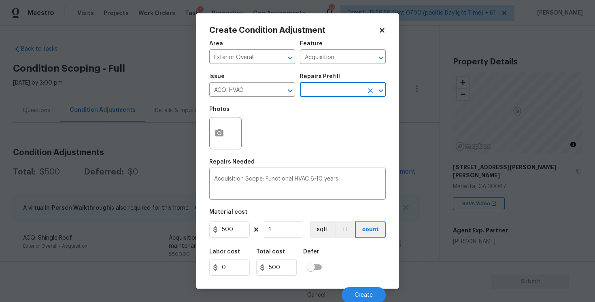
scroll to position [2, 0]
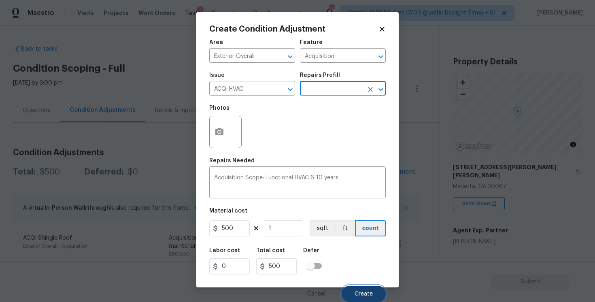
click at [358, 289] on button "Create" at bounding box center [364, 294] width 44 height 16
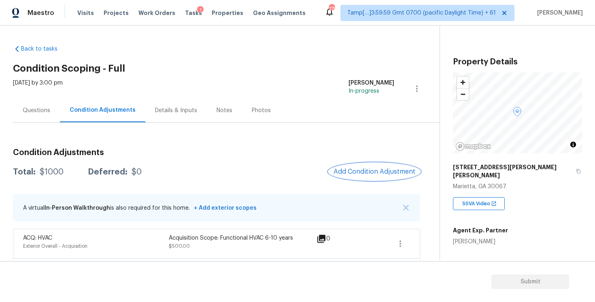
scroll to position [36, 0]
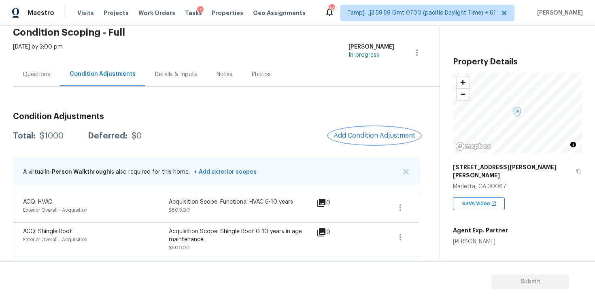
click at [365, 136] on span "Add Condition Adjustment" at bounding box center [374, 135] width 82 height 7
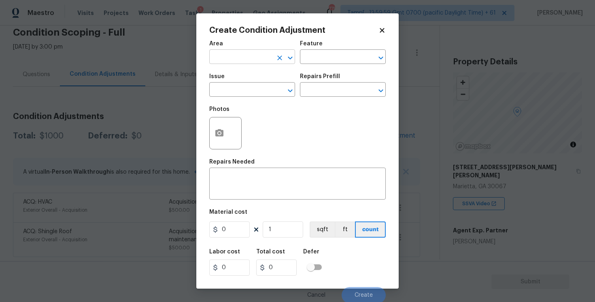
click at [246, 63] on input "text" at bounding box center [240, 57] width 63 height 13
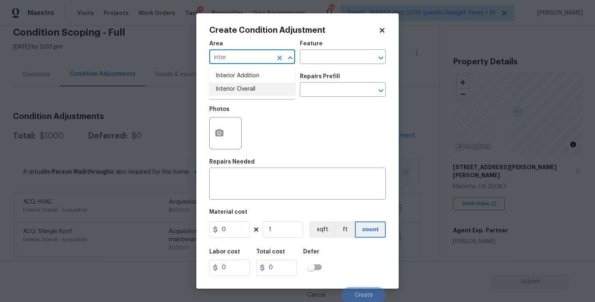
click at [247, 92] on li "Interior Overall" at bounding box center [252, 89] width 86 height 13
type input "Interior Overall"
click at [247, 92] on input "text" at bounding box center [240, 90] width 63 height 13
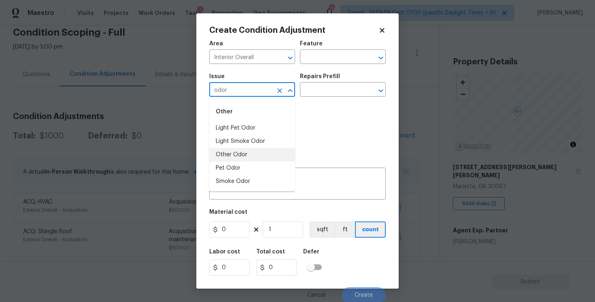
click at [248, 160] on li "Other Odor" at bounding box center [252, 154] width 86 height 13
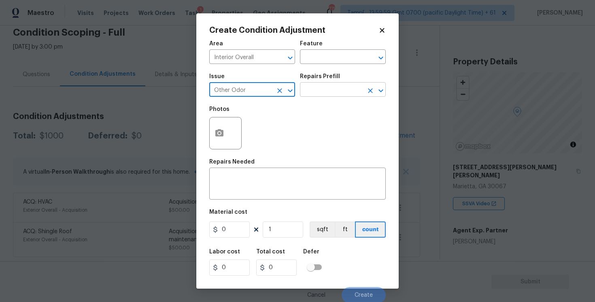
type input "Other Odor"
click at [320, 92] on input "text" at bounding box center [331, 90] width 63 height 13
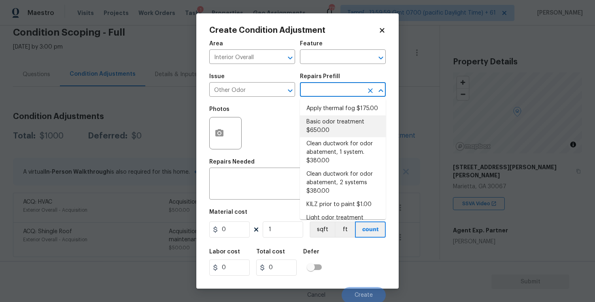
click at [321, 128] on li "Basic odor treatment $650.00" at bounding box center [343, 126] width 86 height 22
type textarea "OD Odor Protocol: Heavy Odor present. Remediate home odor. Including but not li…"
type input "650"
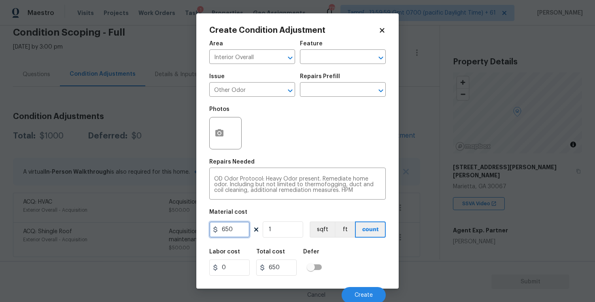
click at [239, 230] on input "650" at bounding box center [229, 229] width 40 height 16
type input "575"
click at [337, 255] on div "Labor cost 0 Total cost 575 Defer" at bounding box center [297, 262] width 176 height 36
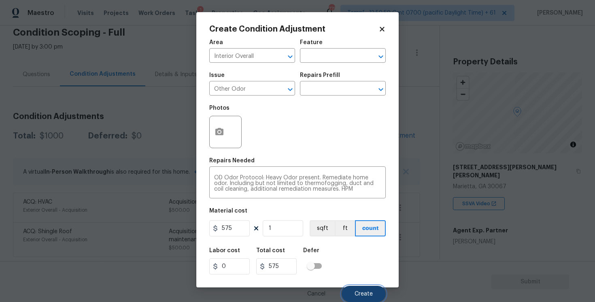
click at [367, 291] on span "Create" at bounding box center [364, 294] width 18 height 6
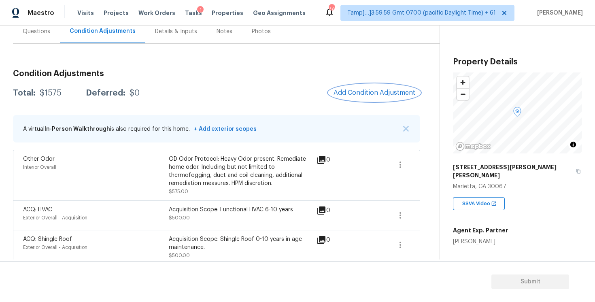
scroll to position [87, 0]
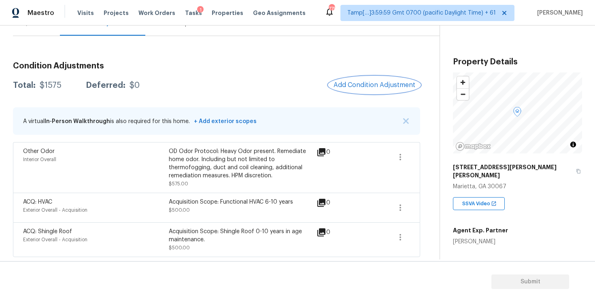
click at [364, 89] on button "Add Condition Adjustment" at bounding box center [374, 84] width 91 height 17
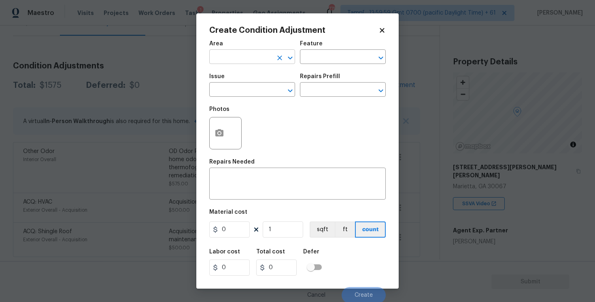
click at [234, 52] on input "text" at bounding box center [240, 57] width 63 height 13
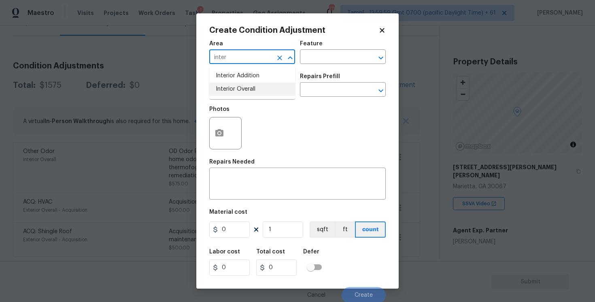
click at [232, 89] on li "Interior Overall" at bounding box center [252, 89] width 86 height 13
type input "Interior Overall"
click at [232, 89] on input "text" at bounding box center [240, 90] width 63 height 13
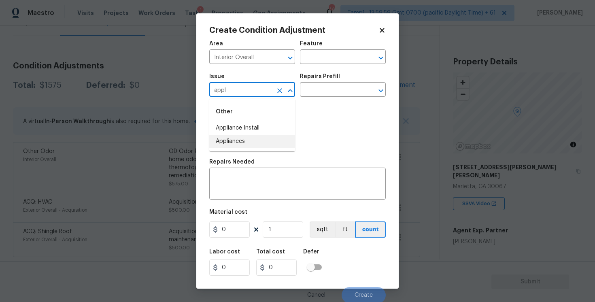
click at [237, 136] on li "Appliances" at bounding box center [252, 141] width 86 height 13
type input "Appliances"
click at [304, 95] on input "text" at bounding box center [331, 90] width 63 height 13
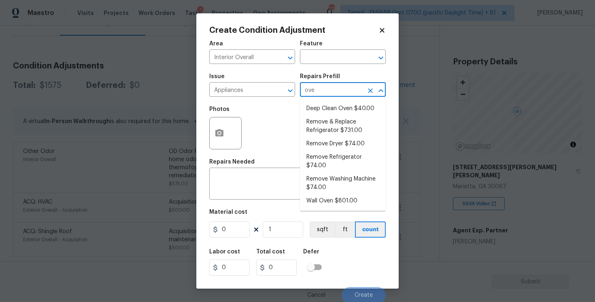
type input "oven"
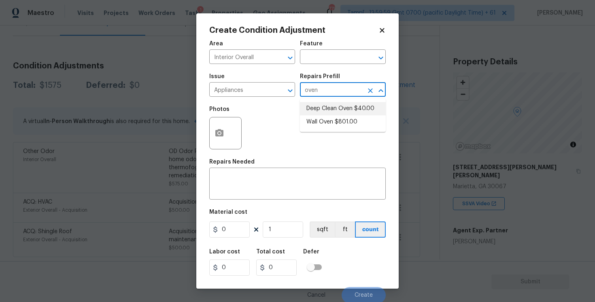
click at [320, 118] on li "Wall Oven $801.00" at bounding box center [343, 121] width 86 height 13
type input "Appliances"
type textarea "Remove the existing wall oven and prep the area for a new unit. Install a new 3…"
type input "801"
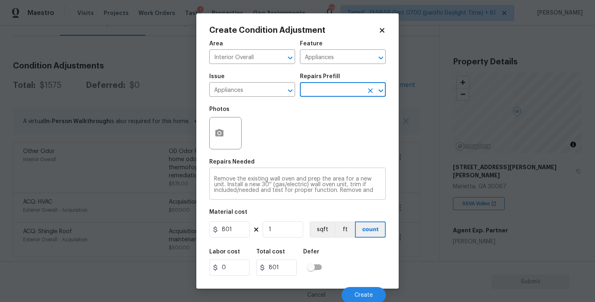
scroll to position [6, 0]
click at [352, 290] on button "Create" at bounding box center [364, 295] width 44 height 16
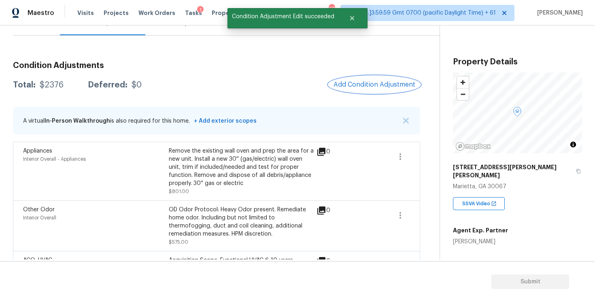
click at [390, 87] on span "Add Condition Adjustment" at bounding box center [374, 84] width 82 height 7
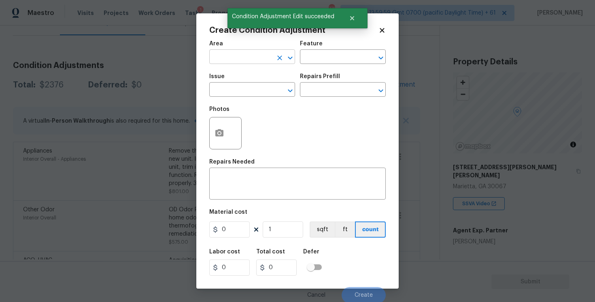
click at [253, 56] on input "text" at bounding box center [240, 57] width 63 height 13
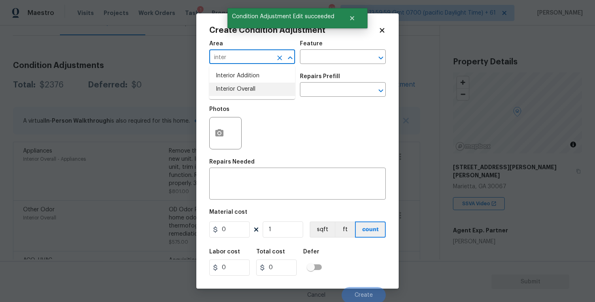
click at [249, 83] on li "Interior Overall" at bounding box center [252, 89] width 86 height 13
type input "Interior Overall"
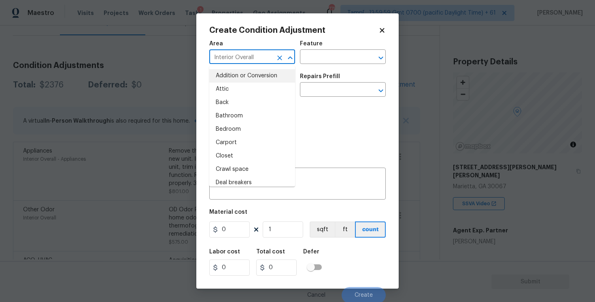
click at [343, 129] on div "Photos" at bounding box center [297, 128] width 176 height 53
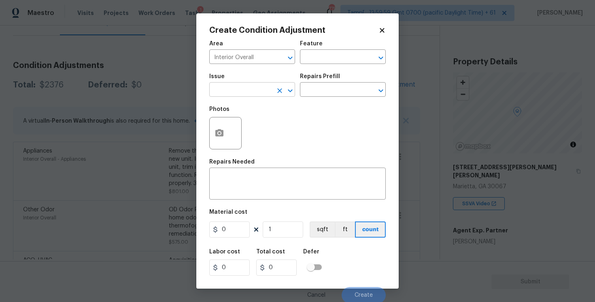
click at [258, 91] on input "text" at bounding box center [240, 90] width 63 height 13
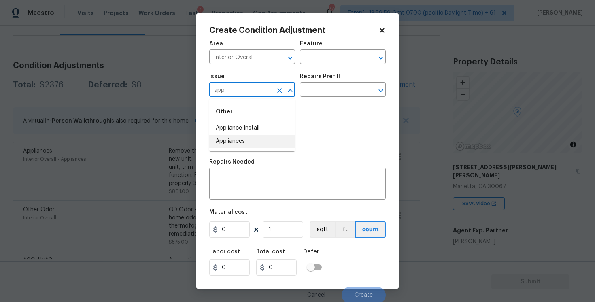
click at [259, 141] on li "Appliances" at bounding box center [252, 141] width 86 height 13
type input "Appliances"
click at [307, 91] on input "text" at bounding box center [331, 90] width 63 height 13
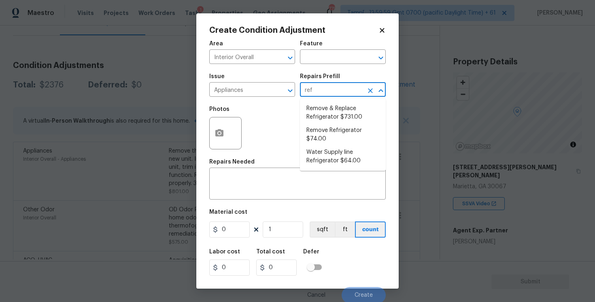
type input "ref"
click at [383, 30] on icon at bounding box center [382, 30] width 4 height 4
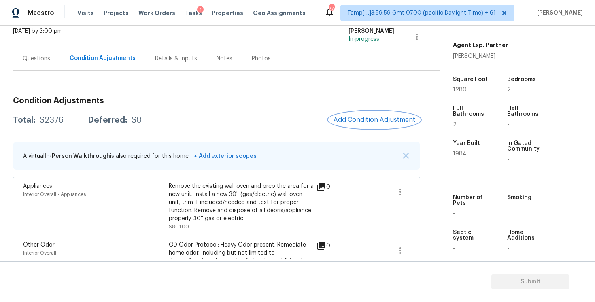
scroll to position [57, 0]
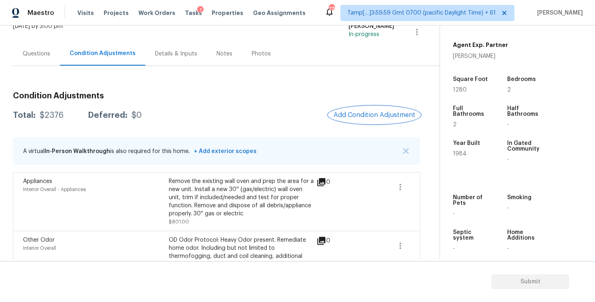
click at [359, 114] on span "Add Condition Adjustment" at bounding box center [374, 114] width 82 height 7
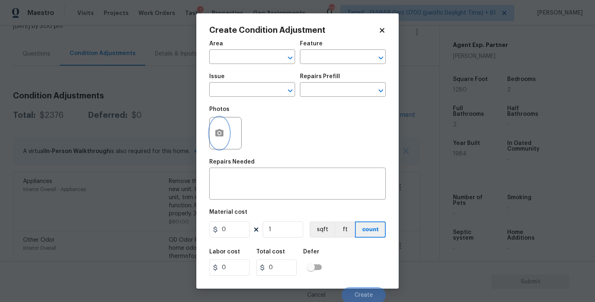
click at [228, 134] on button "button" at bounding box center [219, 133] width 19 height 32
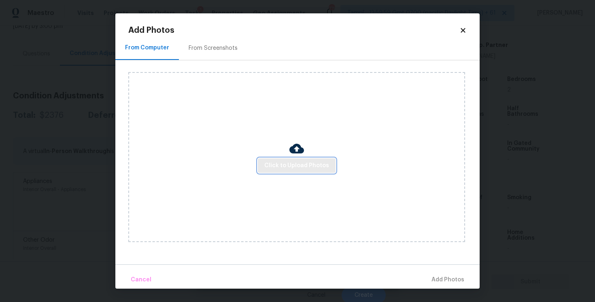
click at [301, 163] on span "Click to Upload Photos" at bounding box center [296, 166] width 65 height 10
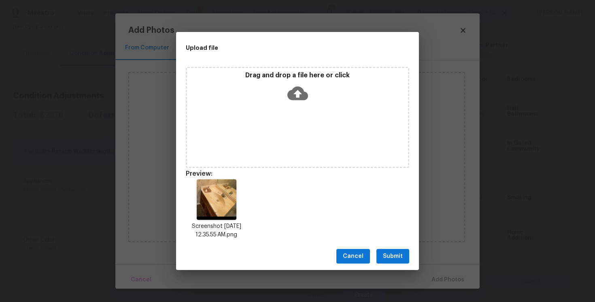
click at [396, 257] on span "Submit" at bounding box center [393, 256] width 20 height 10
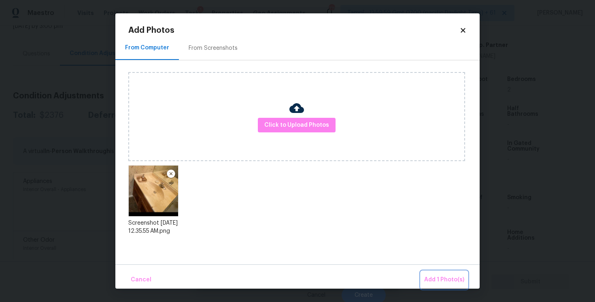
click at [427, 273] on button "Add 1 Photo(s)" at bounding box center [444, 279] width 47 height 17
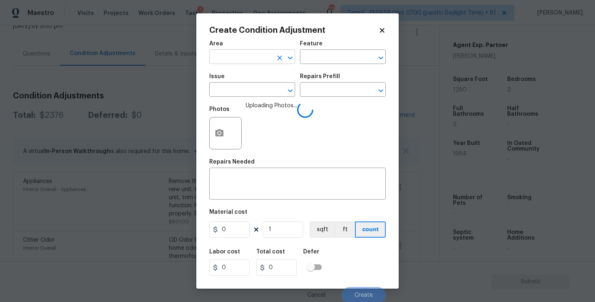
click at [252, 63] on input "text" at bounding box center [240, 57] width 63 height 13
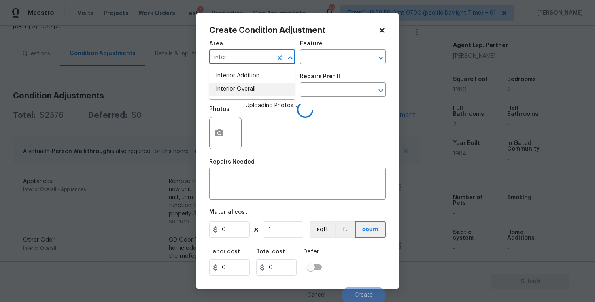
click at [255, 93] on li "Interior Overall" at bounding box center [252, 89] width 86 height 13
type input "Interior Overall"
click at [255, 93] on input "text" at bounding box center [240, 90] width 63 height 13
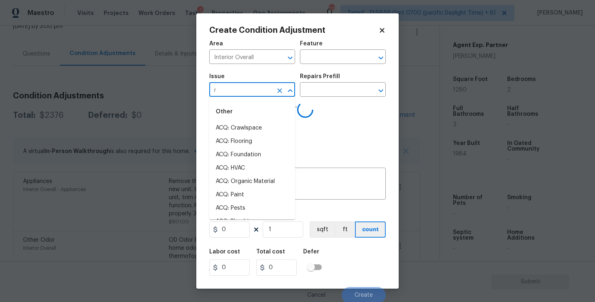
type input "re"
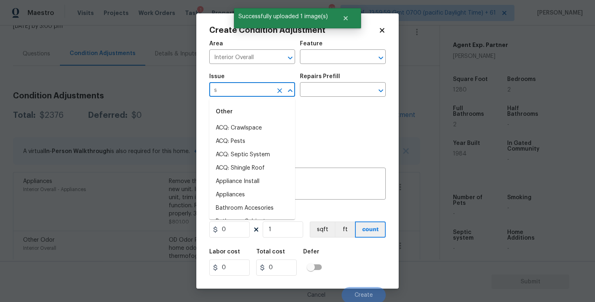
type input "su"
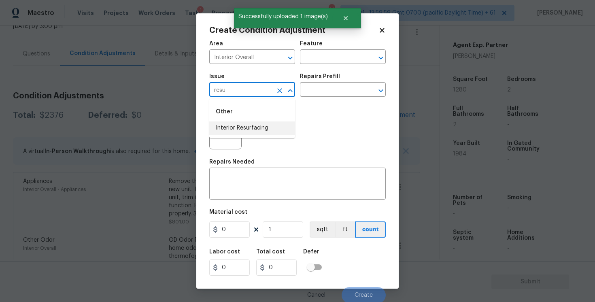
click at [256, 127] on li "Interior Resurfacing" at bounding box center [252, 127] width 86 height 13
type input "Interior Resurfacing"
click at [314, 94] on input "text" at bounding box center [331, 90] width 63 height 13
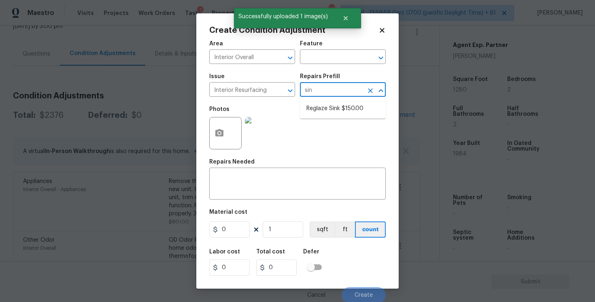
type input "sink"
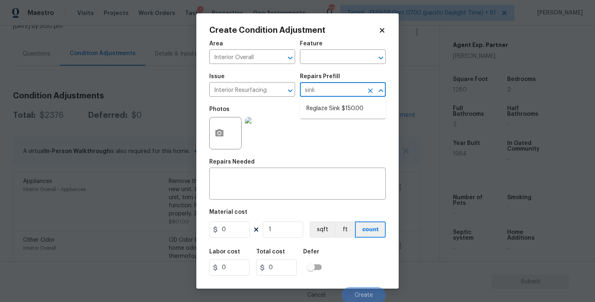
click at [344, 100] on ul "Reglaze Sink $150.00" at bounding box center [343, 109] width 86 height 20
click at [340, 106] on li "Reglaze Sink $150.00" at bounding box center [343, 108] width 86 height 13
type textarea "Prep, mask and reglaze finish the bathroom sink (white). Ensure that the finish…"
type input "150"
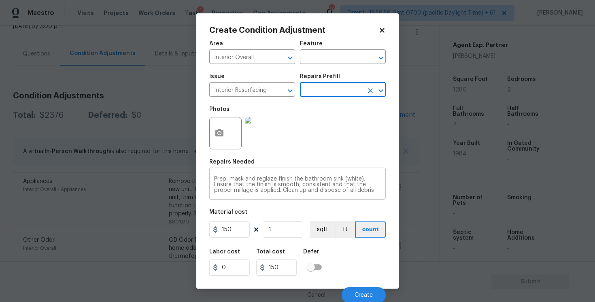
scroll to position [6, 0]
click at [363, 289] on button "Create" at bounding box center [364, 295] width 44 height 16
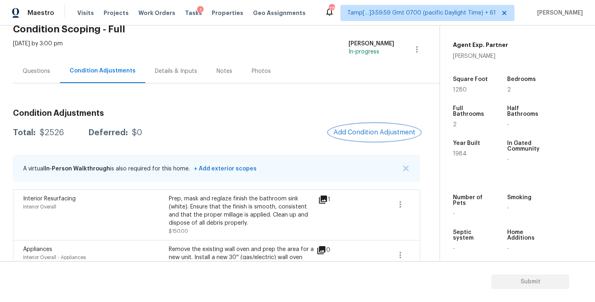
scroll to position [38, 0]
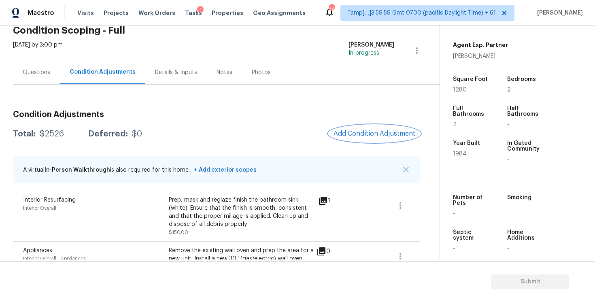
click at [365, 134] on span "Add Condition Adjustment" at bounding box center [374, 133] width 82 height 7
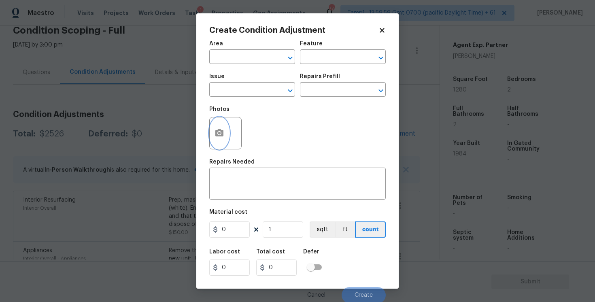
click at [225, 140] on button "button" at bounding box center [219, 133] width 19 height 32
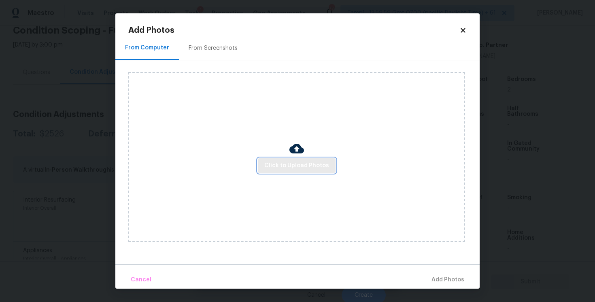
click at [327, 164] on span "Click to Upload Photos" at bounding box center [296, 166] width 65 height 10
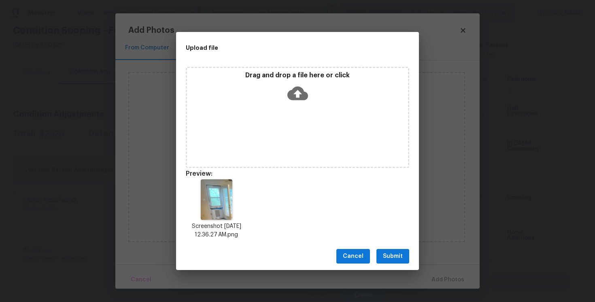
click at [403, 257] on button "Submit" at bounding box center [392, 256] width 33 height 15
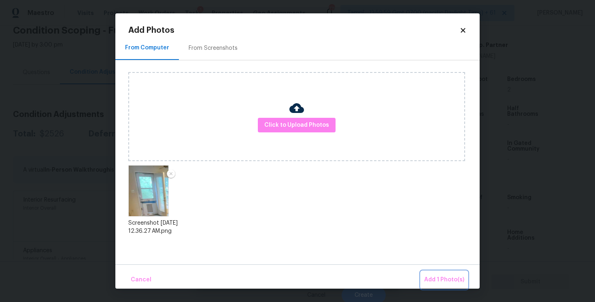
click at [429, 272] on button "Add 1 Photo(s)" at bounding box center [444, 279] width 47 height 17
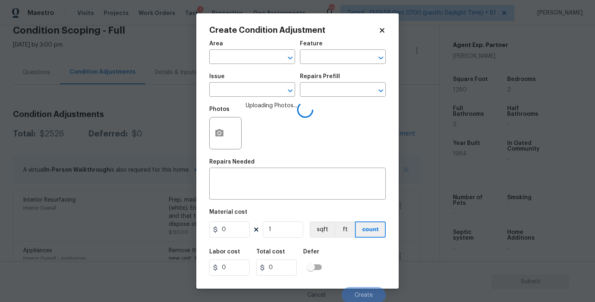
click at [210, 45] on h5 "Area" at bounding box center [216, 44] width 14 height 6
click at [225, 57] on input "text" at bounding box center [240, 57] width 63 height 13
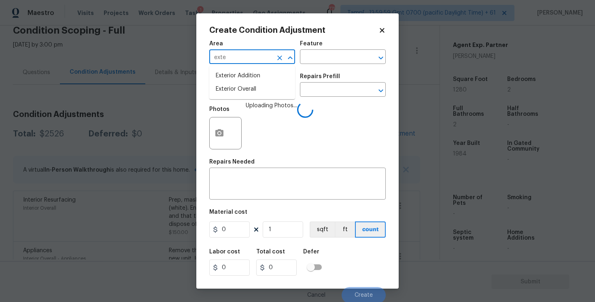
type input "extet"
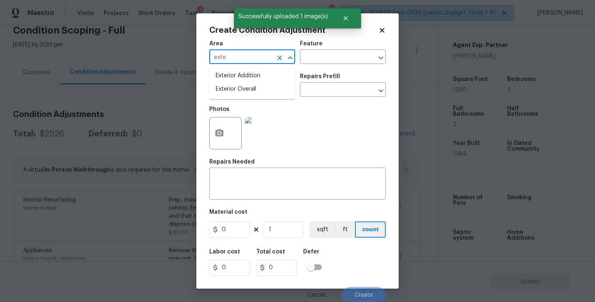
type input "exter"
click at [244, 84] on li "Exterior Overall" at bounding box center [252, 89] width 86 height 13
type input "Exterior Overall"
click at [244, 84] on input "text" at bounding box center [240, 90] width 63 height 13
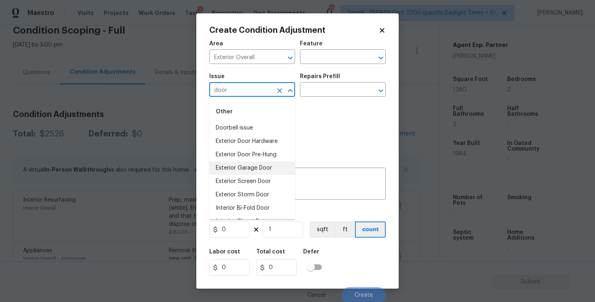
click at [253, 168] on li "Exterior Garage Door" at bounding box center [252, 167] width 86 height 13
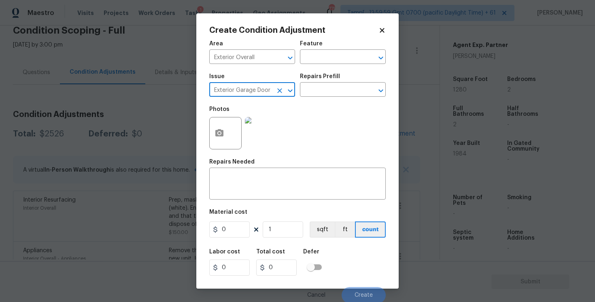
scroll to position [2, 0]
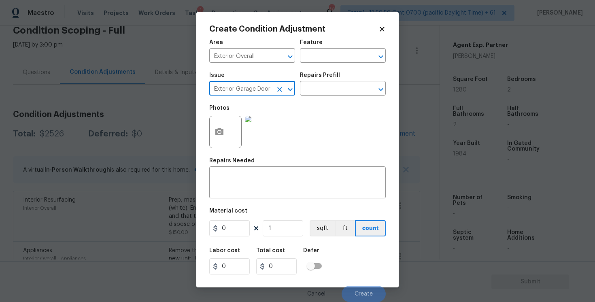
type input "Exterior Garage Door"
click at [338, 79] on div "Repairs Prefill" at bounding box center [343, 77] width 86 height 11
click at [338, 86] on input "text" at bounding box center [331, 89] width 63 height 13
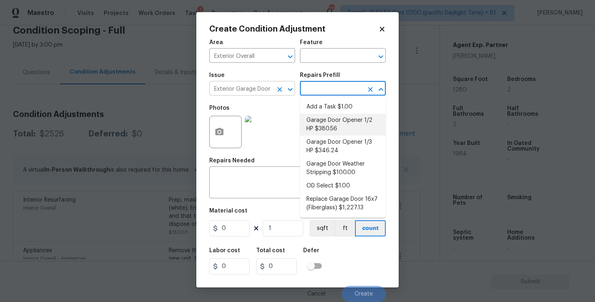
click at [278, 88] on icon "Clear" at bounding box center [279, 89] width 5 height 5
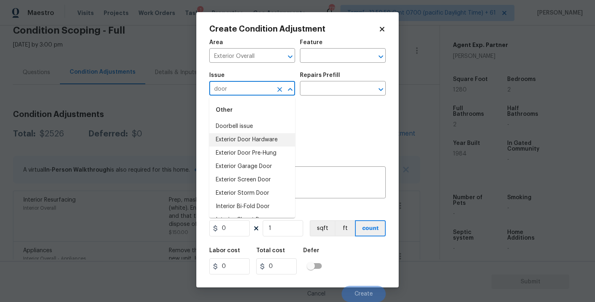
scroll to position [29, 0]
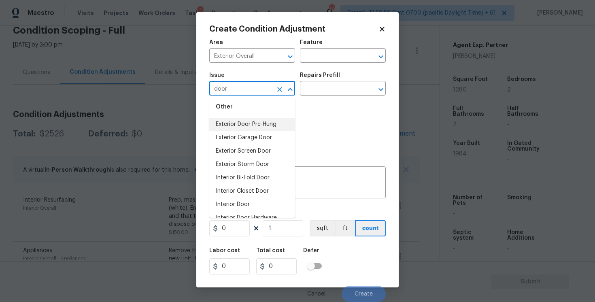
click at [261, 128] on li "Exterior Door Pre-Hung" at bounding box center [252, 124] width 86 height 13
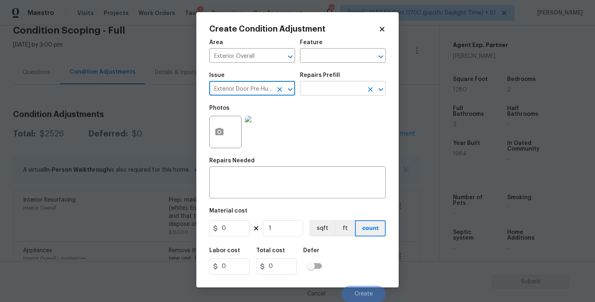
type input "Exterior Door Pre-Hung"
click at [318, 92] on input "text" at bounding box center [331, 89] width 63 height 13
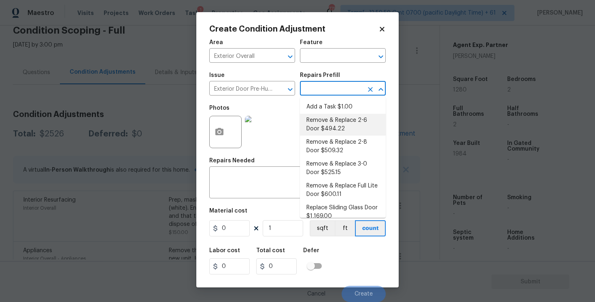
click at [330, 121] on li "Remove & Replace 2-6 Door $494.22" at bounding box center [343, 125] width 86 height 22
type input "Interior Door"
type textarea "Remove the existing exterior door, prep the opening and install a new 2-6 steel…"
type input "494.22"
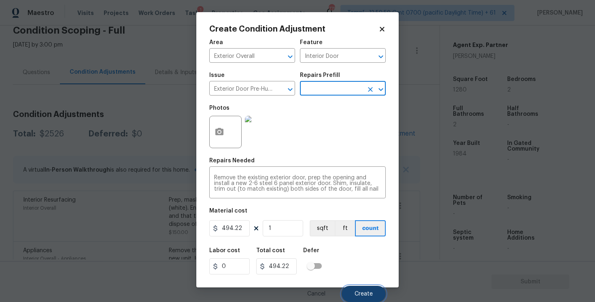
click at [360, 290] on button "Create" at bounding box center [364, 294] width 44 height 16
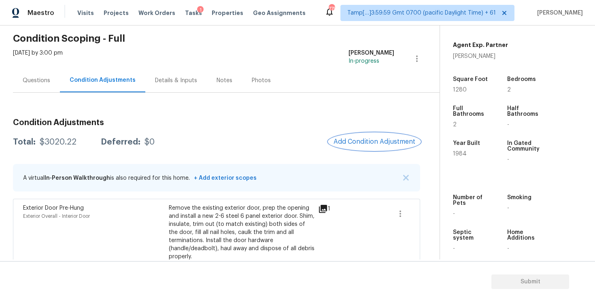
scroll to position [0, 0]
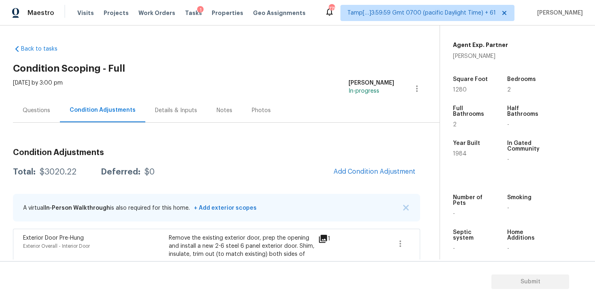
click at [45, 104] on div "Questions" at bounding box center [36, 110] width 47 height 24
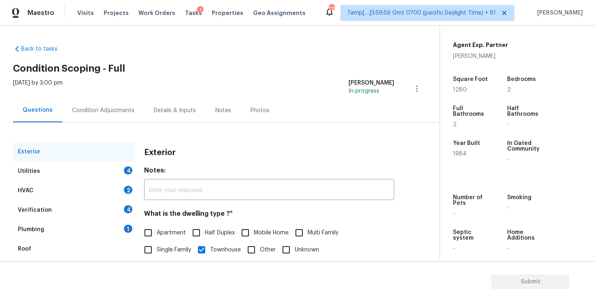
scroll to position [88, 0]
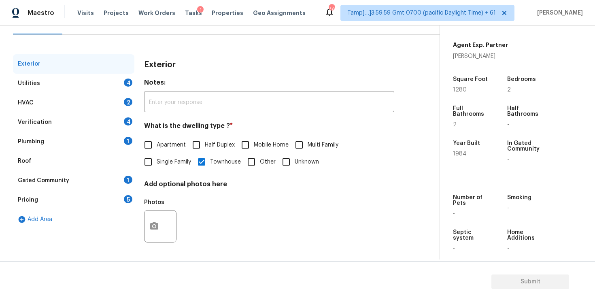
click at [81, 118] on div "Verification 4" at bounding box center [73, 122] width 121 height 19
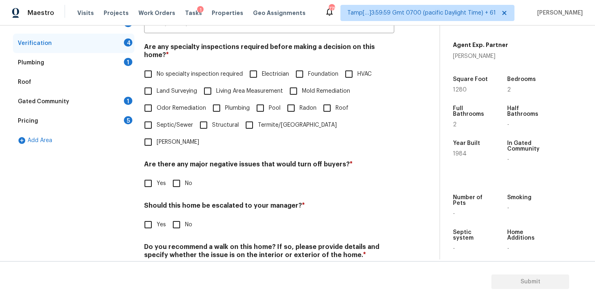
scroll to position [177, 0]
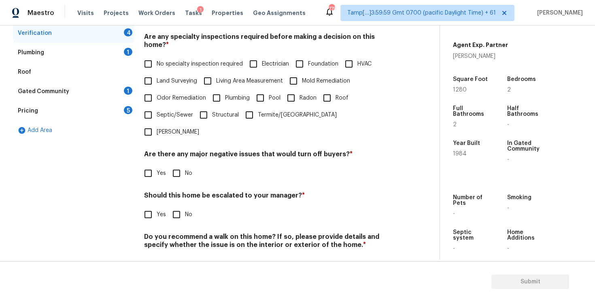
click at [156, 206] on input "Yes" at bounding box center [148, 214] width 17 height 17
checkbox input "true"
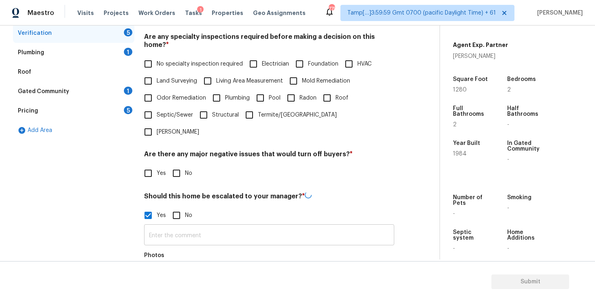
click at [200, 226] on input "text" at bounding box center [269, 235] width 250 height 19
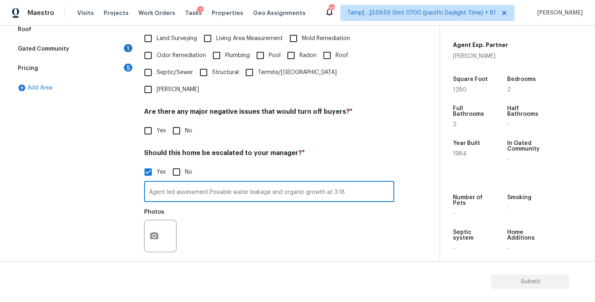
scroll to position [254, 0]
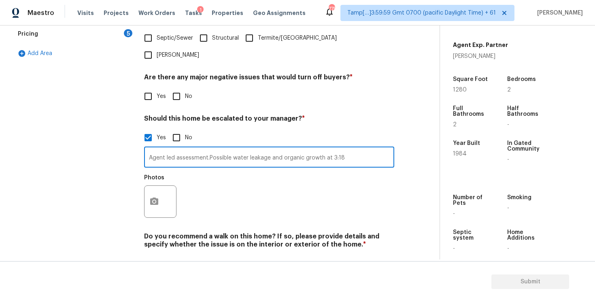
type input "Agent led assessment.Possible water leakage and organic growth at 3:18"
click at [149, 186] on button "button" at bounding box center [153, 202] width 19 height 32
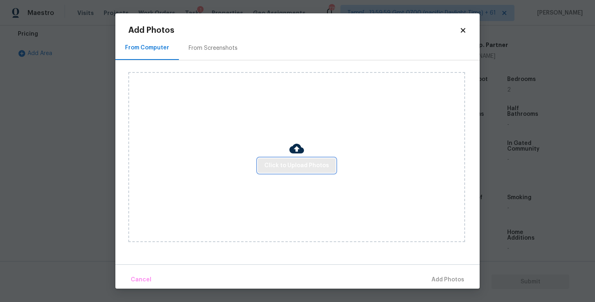
click at [316, 158] on button "Click to Upload Photos" at bounding box center [297, 165] width 78 height 15
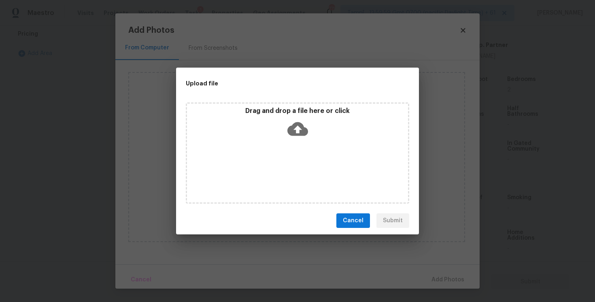
click at [304, 131] on icon at bounding box center [297, 129] width 21 height 14
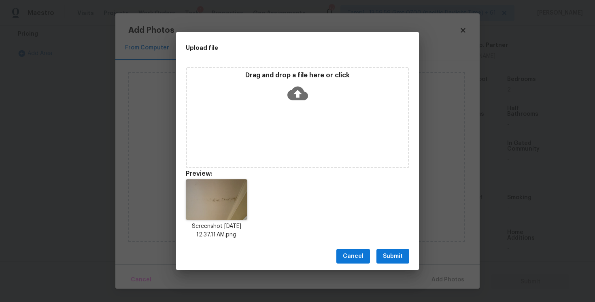
click at [403, 253] on button "Submit" at bounding box center [392, 256] width 33 height 15
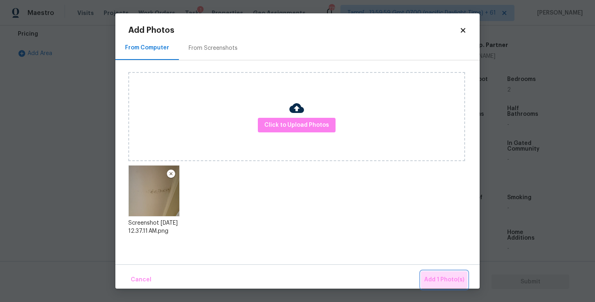
click at [438, 274] on button "Add 1 Photo(s)" at bounding box center [444, 279] width 47 height 17
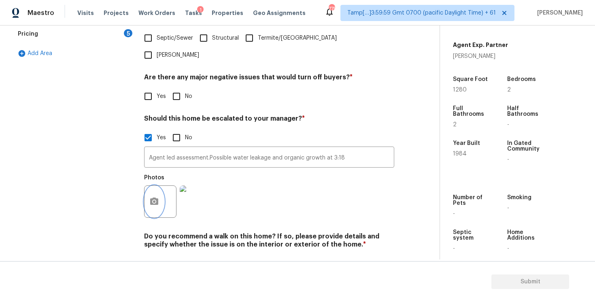
scroll to position [0, 0]
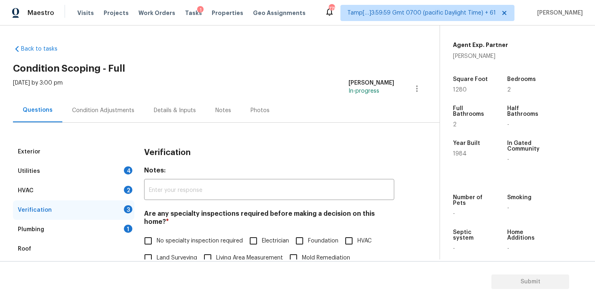
click at [136, 103] on div "Condition Adjustments" at bounding box center [103, 110] width 82 height 24
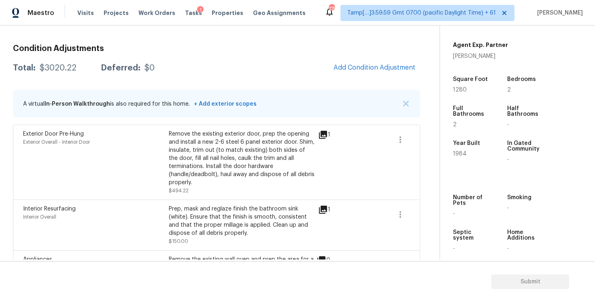
scroll to position [120, 0]
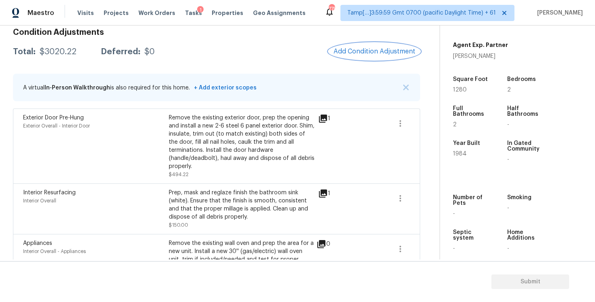
click at [367, 55] on button "Add Condition Adjustment" at bounding box center [374, 51] width 91 height 17
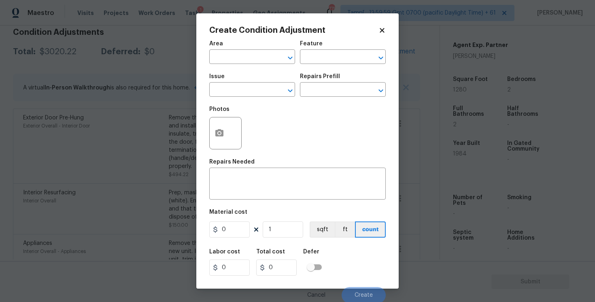
click at [230, 137] on div at bounding box center [225, 133] width 32 height 32
click at [223, 128] on icon "button" at bounding box center [219, 133] width 10 height 10
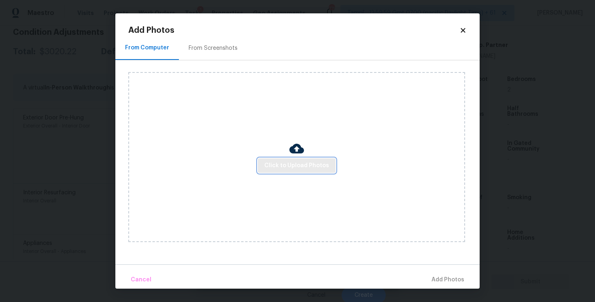
click at [310, 164] on span "Click to Upload Photos" at bounding box center [296, 166] width 65 height 10
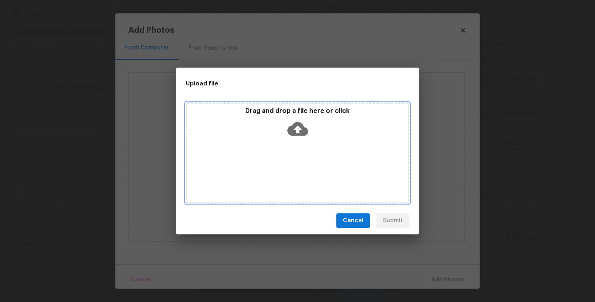
click at [300, 123] on icon at bounding box center [297, 129] width 21 height 14
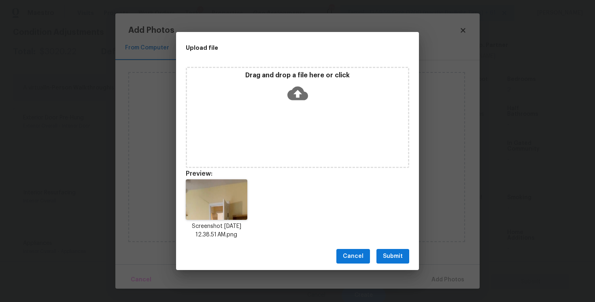
click at [395, 251] on button "Submit" at bounding box center [392, 256] width 33 height 15
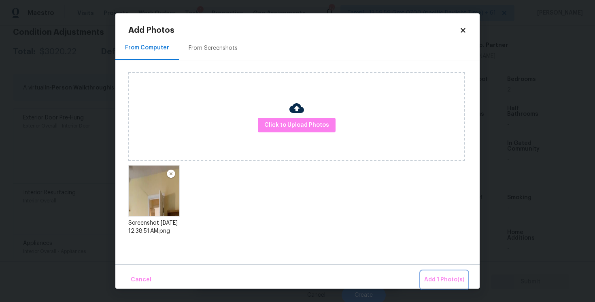
click at [437, 273] on button "Add 1 Photo(s)" at bounding box center [444, 279] width 47 height 17
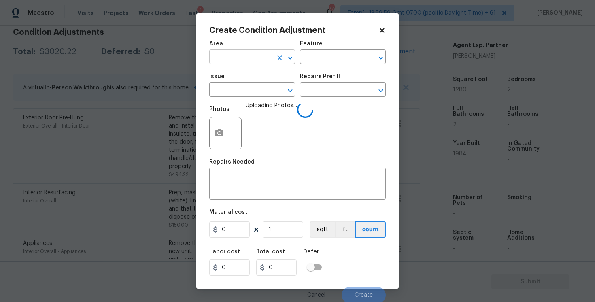
click at [257, 55] on input "text" at bounding box center [240, 57] width 63 height 13
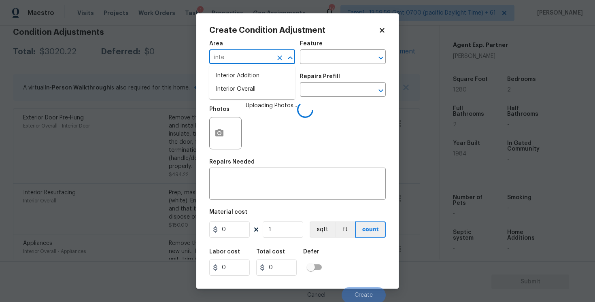
type input "inter"
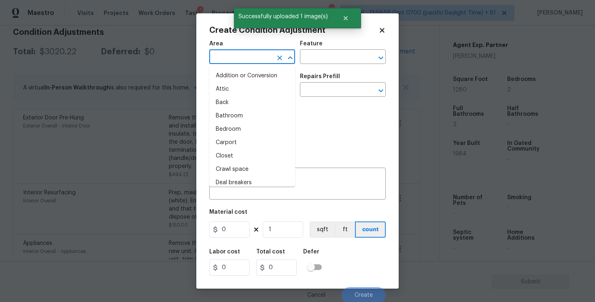
click at [256, 90] on li "Attic" at bounding box center [252, 89] width 86 height 13
type input "Attic"
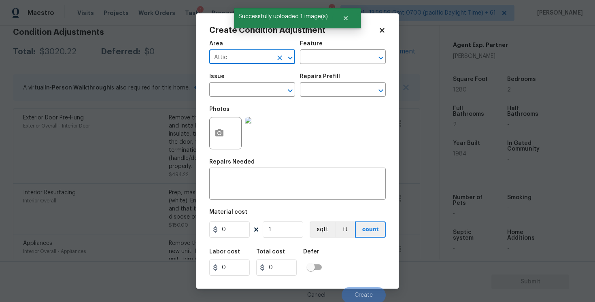
click at [276, 60] on icon "Clear" at bounding box center [280, 58] width 8 height 8
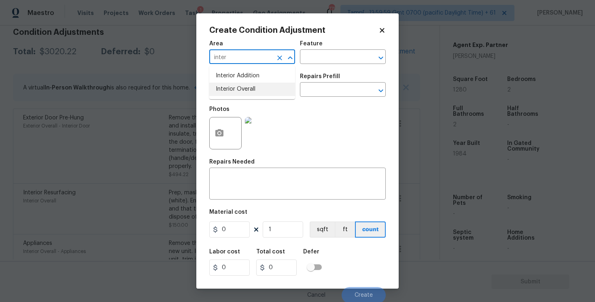
click at [242, 87] on li "Interior Overall" at bounding box center [252, 89] width 86 height 13
type input "Interior Overall"
click at [242, 87] on input "text" at bounding box center [240, 90] width 63 height 13
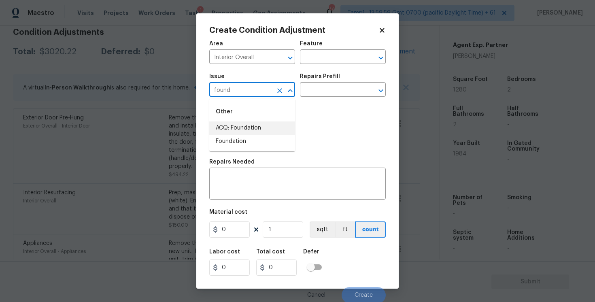
click at [250, 125] on li "ACQ: Foundation" at bounding box center [252, 127] width 86 height 13
type input "ACQ: Foundation"
click at [329, 92] on input "text" at bounding box center [331, 90] width 63 height 13
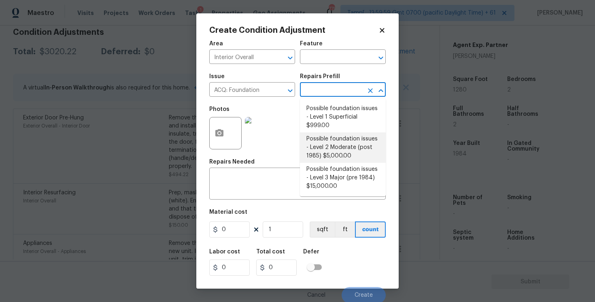
click at [337, 142] on li "Possible foundation issues - Level 2 Moderate (post 1985) $5,000.00" at bounding box center [343, 147] width 86 height 30
type input "Acquisition"
type textarea "Possible foundation issues - Level 2 Moderate: Disclaimer: This is NOT a techni…"
type input "5000"
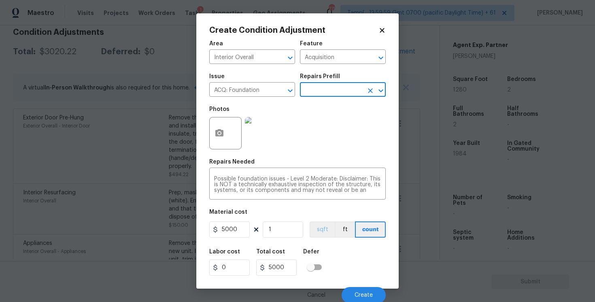
scroll to position [2, 0]
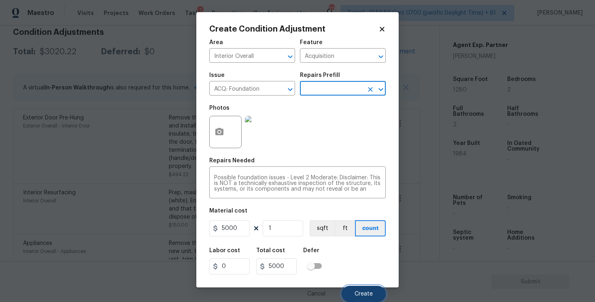
click at [352, 291] on button "Create" at bounding box center [364, 294] width 44 height 16
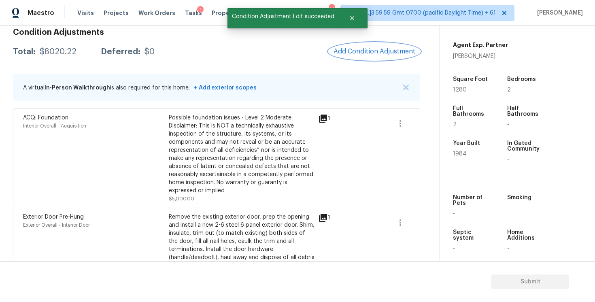
scroll to position [0, 0]
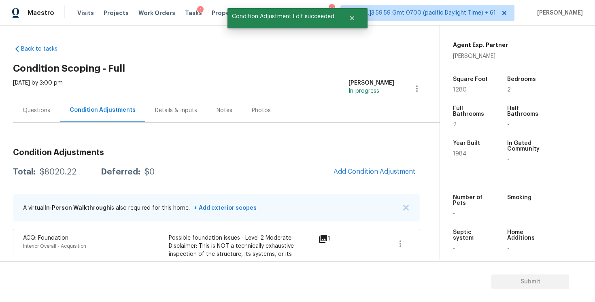
click at [45, 110] on div "Questions" at bounding box center [37, 110] width 28 height 8
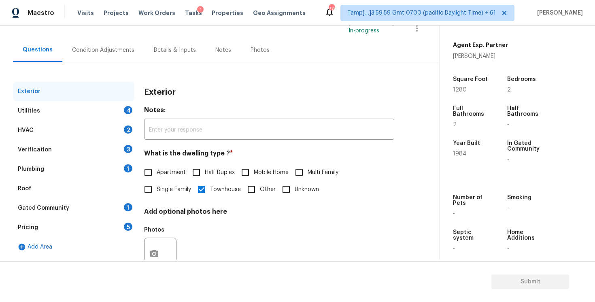
scroll to position [74, 0]
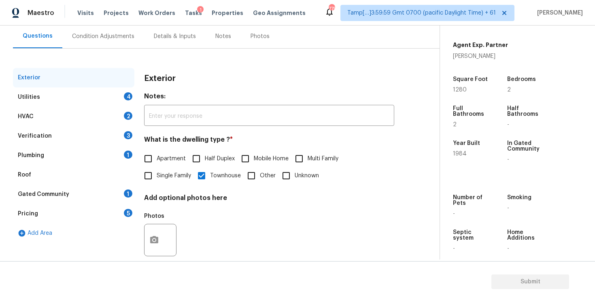
click at [93, 139] on div "Verification 3" at bounding box center [73, 135] width 121 height 19
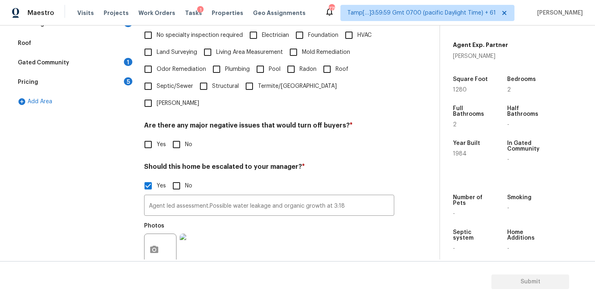
scroll to position [214, 0]
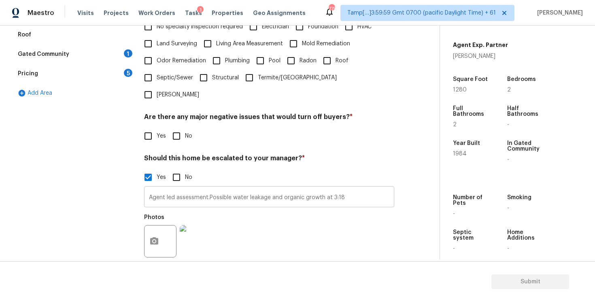
click at [347, 188] on input "Agent led assessment.Possible water leakage and organic growth at 3:18" at bounding box center [269, 197] width 250 height 19
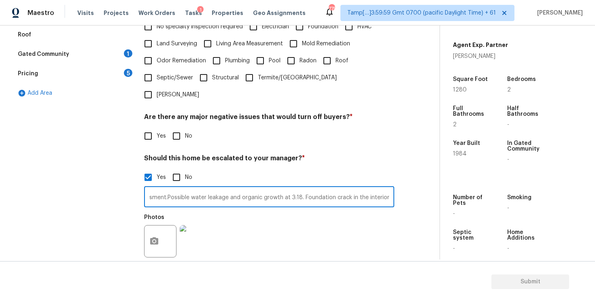
scroll to position [0, 45]
click at [152, 237] on icon "button" at bounding box center [154, 240] width 8 height 7
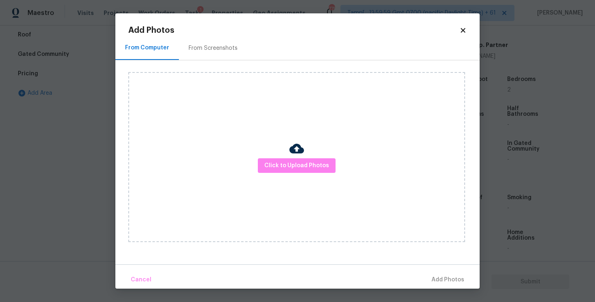
scroll to position [0, 0]
click at [276, 157] on div "Click to Upload Photos" at bounding box center [296, 157] width 337 height 170
click at [275, 166] on span "Click to Upload Photos" at bounding box center [296, 166] width 65 height 10
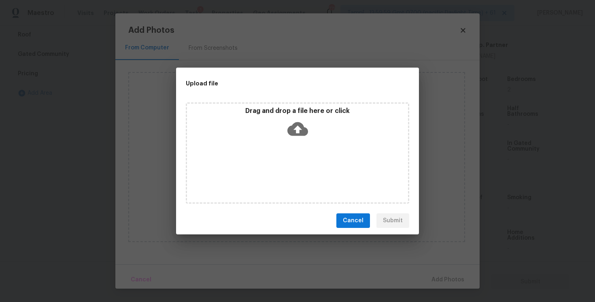
click at [291, 138] on icon at bounding box center [297, 129] width 21 height 21
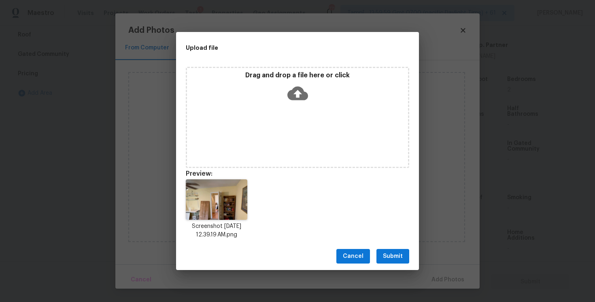
click at [392, 259] on span "Submit" at bounding box center [393, 256] width 20 height 10
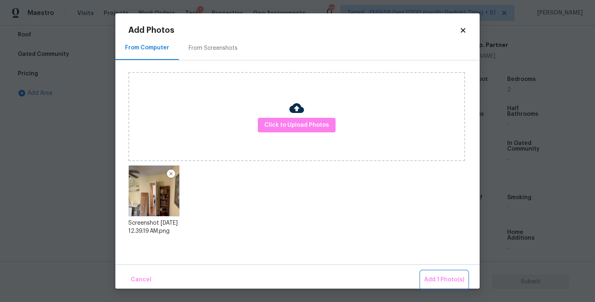
click at [433, 281] on span "Add 1 Photo(s)" at bounding box center [444, 280] width 40 height 10
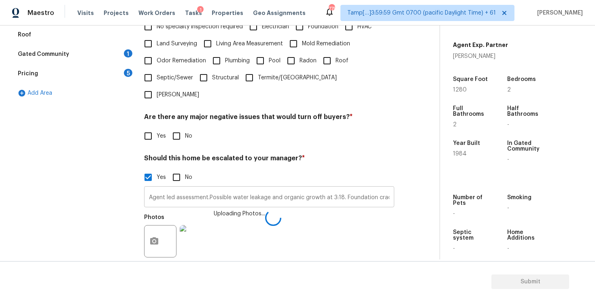
click at [368, 188] on input "Agent led assessment.Possible water leakage and organic growth at 3:18. Foundat…" at bounding box center [269, 197] width 250 height 19
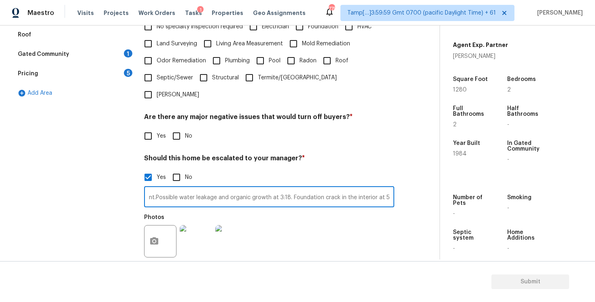
scroll to position [0, 57]
type input "Agent led assessment.Possible water leakage and organic growth at 3:18. Foundat…"
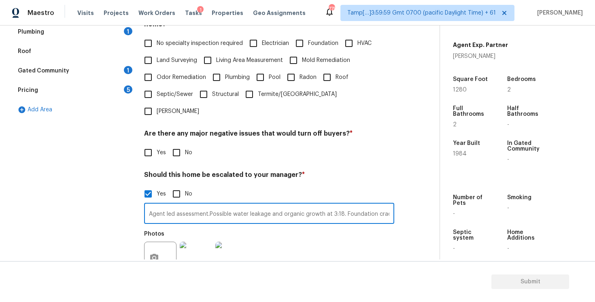
scroll to position [196, 0]
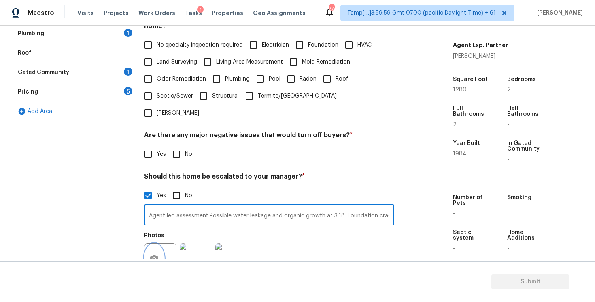
click at [154, 255] on icon "button" at bounding box center [154, 260] width 10 height 10
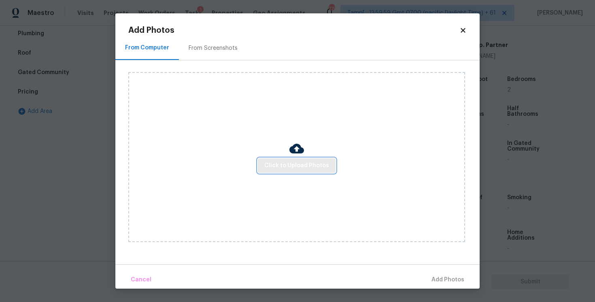
click at [321, 162] on span "Click to Upload Photos" at bounding box center [296, 166] width 65 height 10
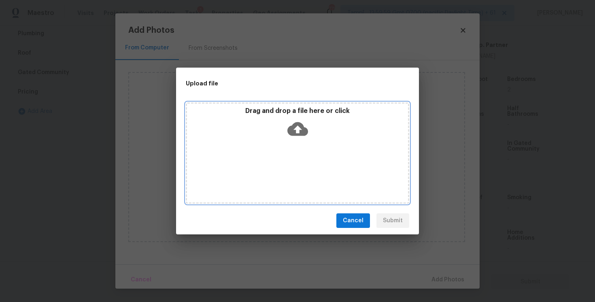
click at [296, 120] on icon at bounding box center [297, 129] width 21 height 21
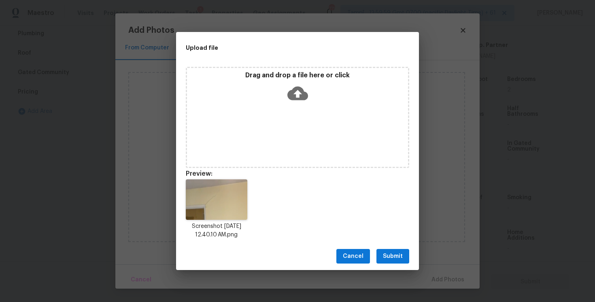
click at [391, 257] on span "Submit" at bounding box center [393, 256] width 20 height 10
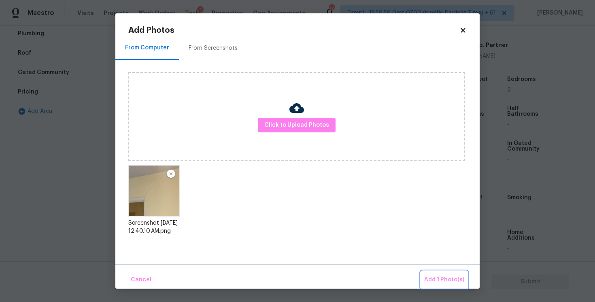
click at [441, 278] on span "Add 1 Photo(s)" at bounding box center [444, 280] width 40 height 10
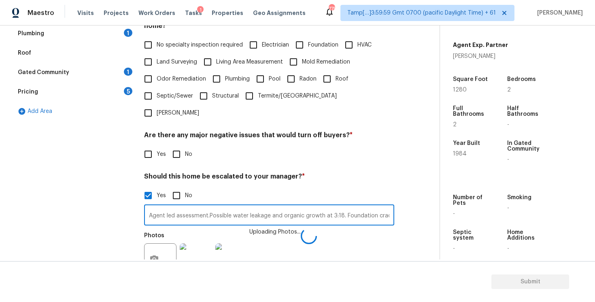
click at [334, 206] on input "Agent led assessment.Possible water leakage and organic growth at 3:18. Foundat…" at bounding box center [269, 215] width 250 height 19
type input "Agent led assessment.Possible water leakage and organic growth at 3:18. Foundat…"
click at [358, 228] on div "Photos" at bounding box center [269, 254] width 250 height 53
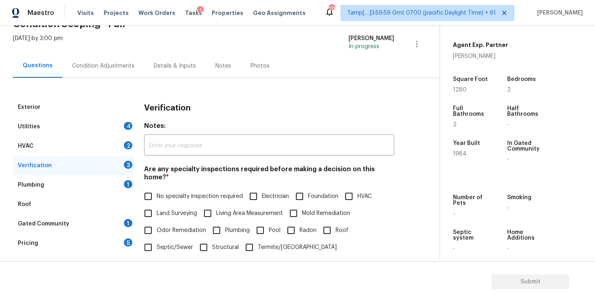
scroll to position [18, 0]
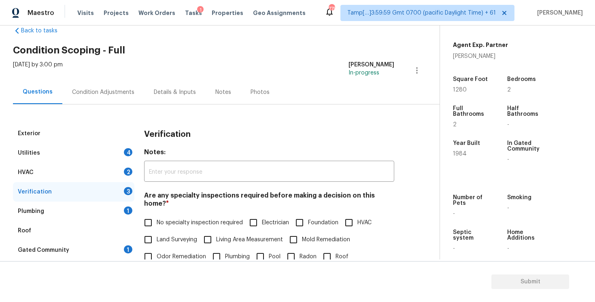
click at [114, 72] on div "Tue, Aug 12 2025 by 3:00 pm Vigneshwaran B In-progress" at bounding box center [226, 70] width 427 height 19
click at [118, 77] on div "Tue, Aug 12 2025 by 3:00 pm Vigneshwaran B In-progress" at bounding box center [226, 70] width 427 height 19
click at [132, 90] on div "Condition Adjustments" at bounding box center [103, 92] width 82 height 24
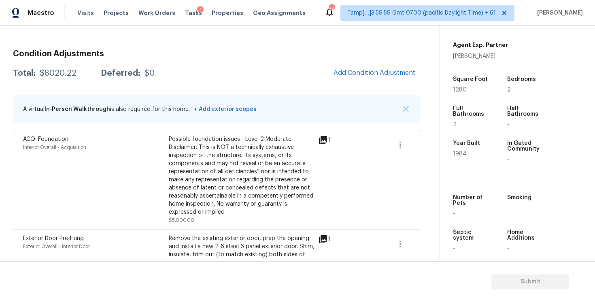
scroll to position [135, 0]
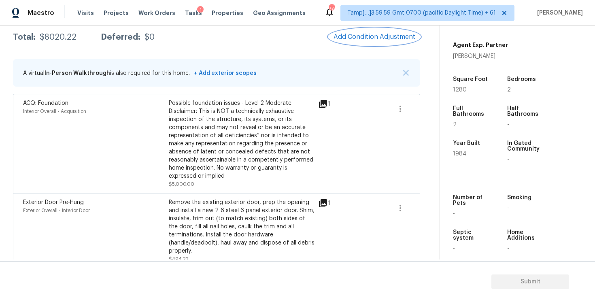
click at [367, 45] on button "Add Condition Adjustment" at bounding box center [374, 36] width 91 height 17
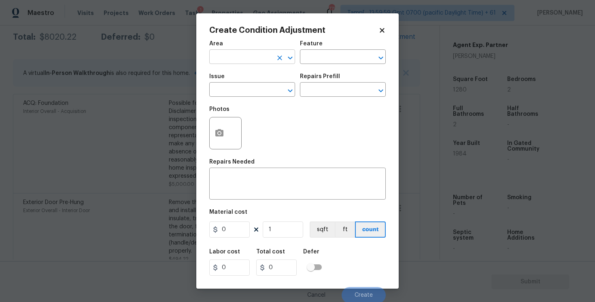
click at [249, 53] on input "text" at bounding box center [240, 57] width 63 height 13
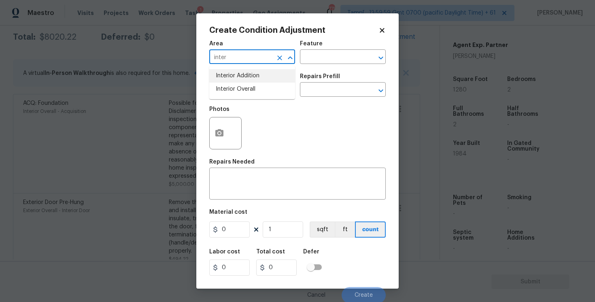
click at [252, 83] on li "Interior Overall" at bounding box center [252, 89] width 86 height 13
type input "Interior Overall"
click at [252, 83] on div "Issue" at bounding box center [252, 79] width 86 height 11
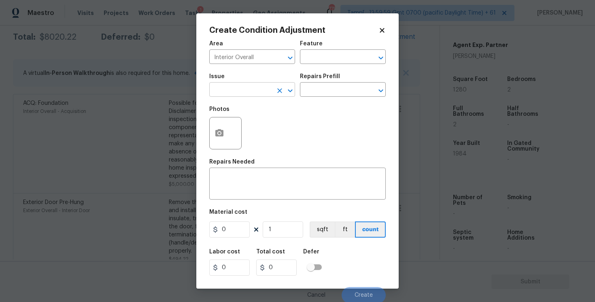
click at [248, 92] on input "text" at bounding box center [240, 90] width 63 height 13
click at [251, 127] on li "ACQ: Water Leak" at bounding box center [252, 127] width 86 height 13
type input "ACQ: Water Leak"
click at [217, 129] on icon "button" at bounding box center [219, 133] width 10 height 10
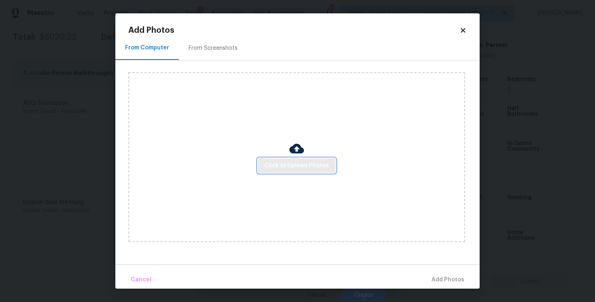
click at [294, 159] on button "Click to Upload Photos" at bounding box center [297, 165] width 78 height 15
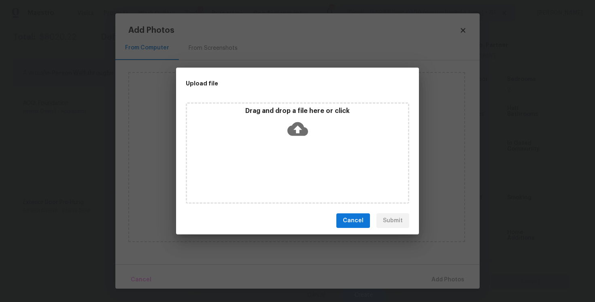
click at [299, 124] on icon at bounding box center [297, 129] width 21 height 14
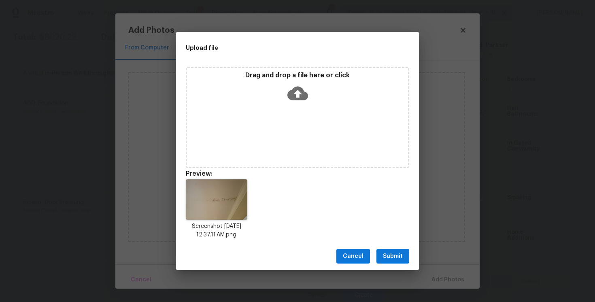
click at [393, 271] on div "Upload file Drag and drop a file here or click Preview: Screenshot 2025-08-12 a…" at bounding box center [297, 151] width 595 height 302
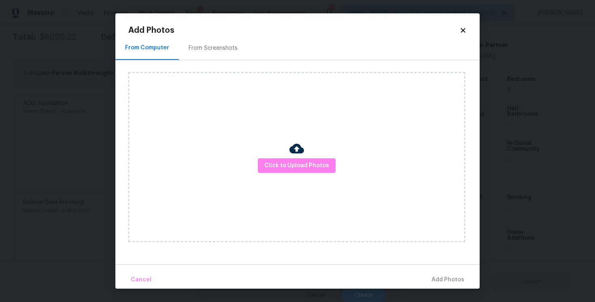
click at [319, 156] on div "Click to Upload Photos" at bounding box center [296, 157] width 337 height 170
click at [312, 162] on span "Click to Upload Photos" at bounding box center [296, 166] width 65 height 10
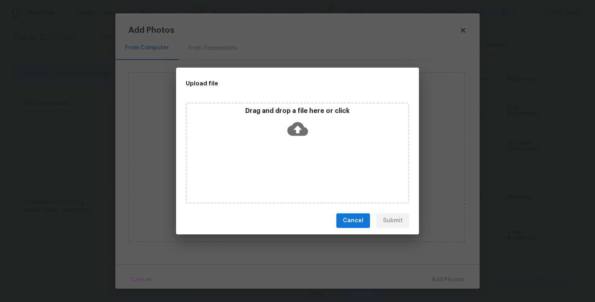
click at [301, 130] on icon at bounding box center [297, 129] width 21 height 14
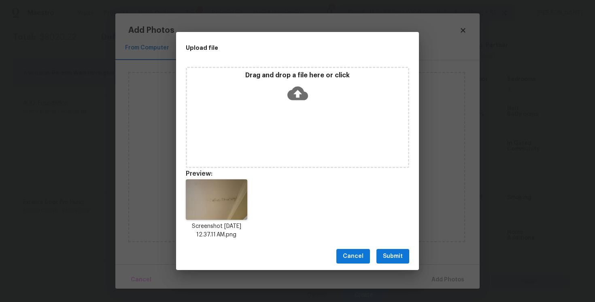
click at [391, 256] on span "Submit" at bounding box center [393, 256] width 20 height 10
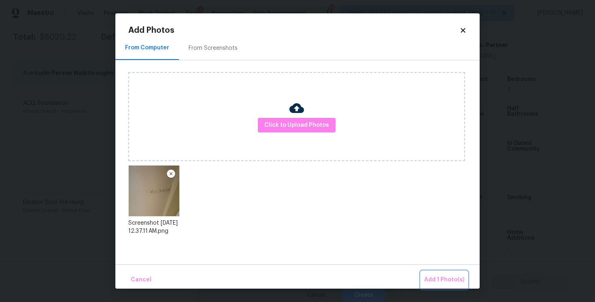
click at [440, 274] on button "Add 1 Photo(s)" at bounding box center [444, 279] width 47 height 17
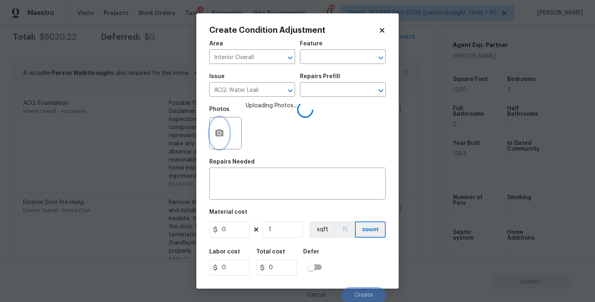
scroll to position [2, 0]
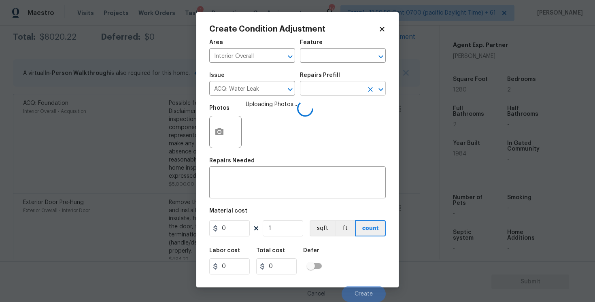
click at [331, 87] on input "text" at bounding box center [331, 89] width 63 height 13
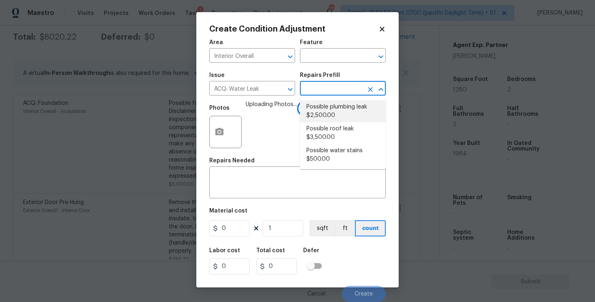
click at [333, 113] on li "Possible plumbing leak $2,500.00" at bounding box center [343, 111] width 86 height 22
type input "Acquisition"
type textarea "Acquisition Scope: Possible plumbing leak"
type input "2500"
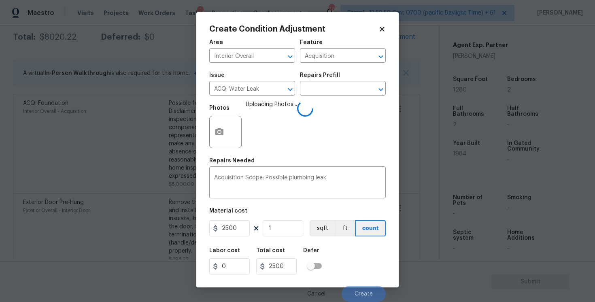
click at [337, 254] on div "Labor cost 0 Total cost 2500 Defer" at bounding box center [297, 261] width 176 height 36
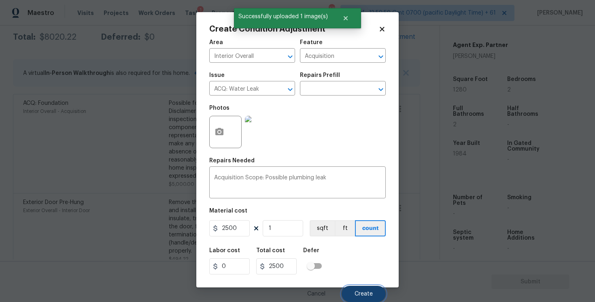
click at [353, 287] on button "Create" at bounding box center [364, 294] width 44 height 16
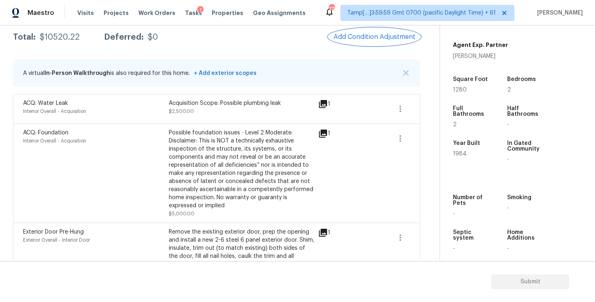
scroll to position [100, 0]
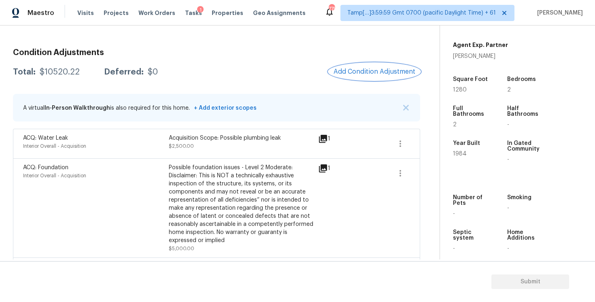
click at [366, 68] on span "Add Condition Adjustment" at bounding box center [374, 71] width 82 height 7
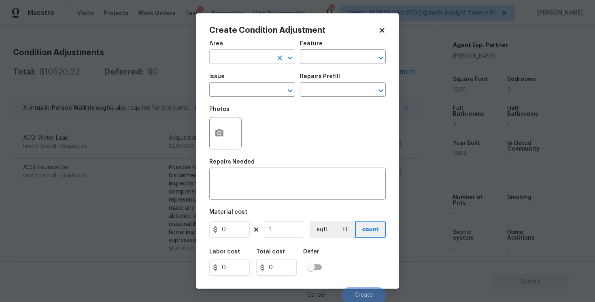
click at [248, 58] on input "text" at bounding box center [240, 57] width 63 height 13
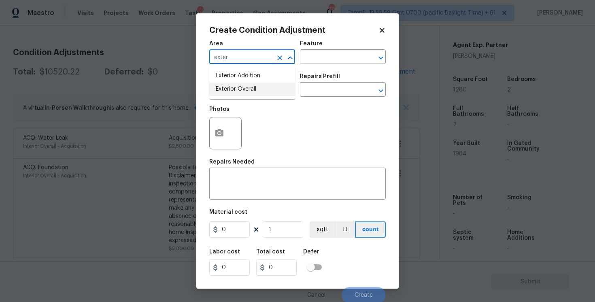
click at [255, 91] on li "Exterior Overall" at bounding box center [252, 89] width 86 height 13
type input "Exterior Overall"
click at [255, 91] on input "text" at bounding box center [240, 90] width 63 height 13
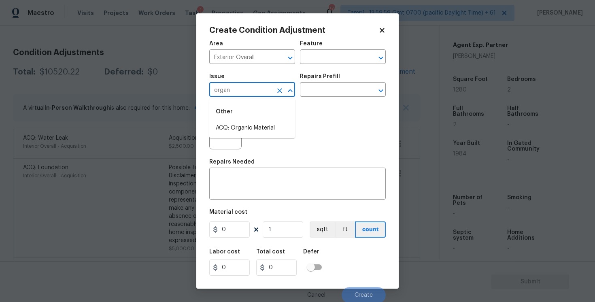
click at [260, 126] on li "ACQ: Organic Material" at bounding box center [252, 127] width 86 height 13
type input "ACQ: Organic Material"
click at [229, 130] on div at bounding box center [225, 133] width 32 height 32
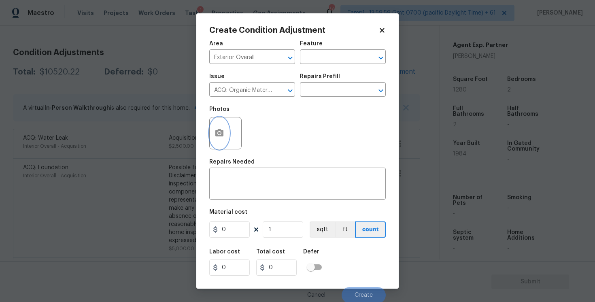
click at [225, 130] on button "button" at bounding box center [219, 133] width 19 height 32
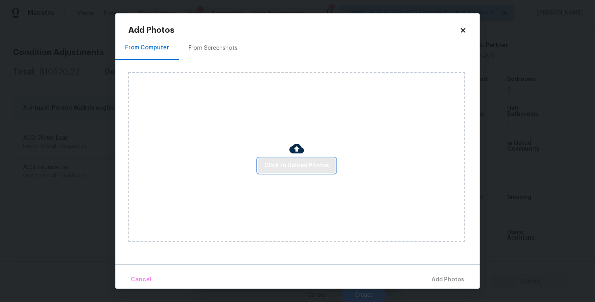
click at [293, 161] on span "Click to Upload Photos" at bounding box center [296, 166] width 65 height 10
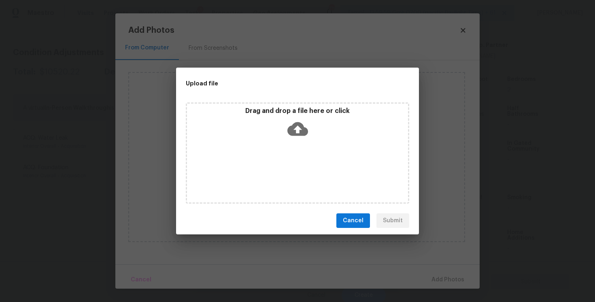
click at [294, 125] on icon at bounding box center [297, 129] width 21 height 14
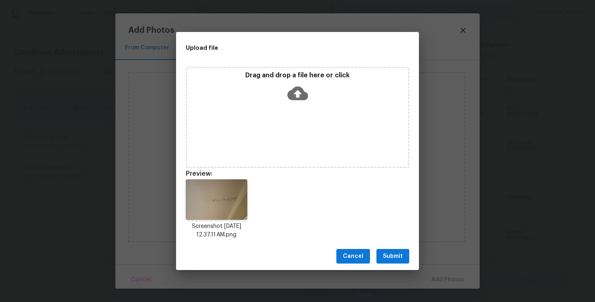
click at [408, 264] on div "Cancel Submit" at bounding box center [297, 256] width 243 height 28
click at [394, 256] on span "Submit" at bounding box center [393, 256] width 20 height 10
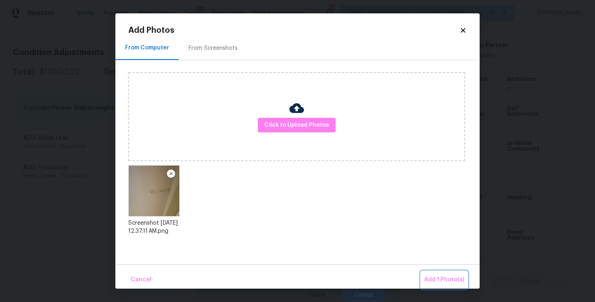
click at [435, 273] on button "Add 1 Photo(s)" at bounding box center [444, 279] width 47 height 17
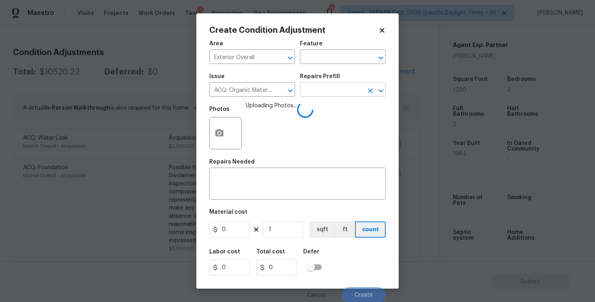
click at [352, 93] on input "text" at bounding box center [331, 90] width 63 height 13
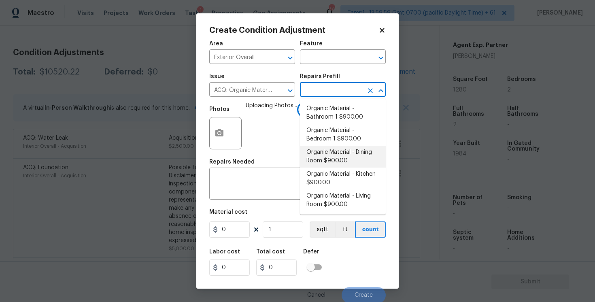
click at [337, 156] on li "Organic Material - Dining Room $900.00" at bounding box center [343, 157] width 86 height 22
type input "Acquisition"
type textarea "Acquisition Scope: Conditions Conducive to Organic Material - Dining Room Discl…"
type input "900"
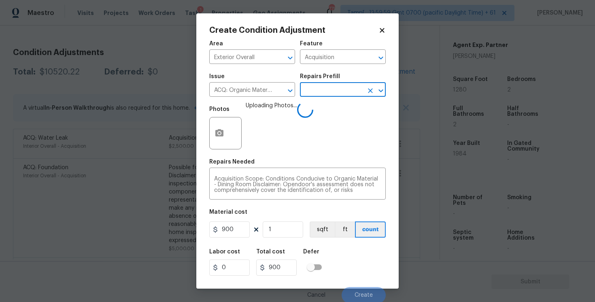
scroll to position [2, 0]
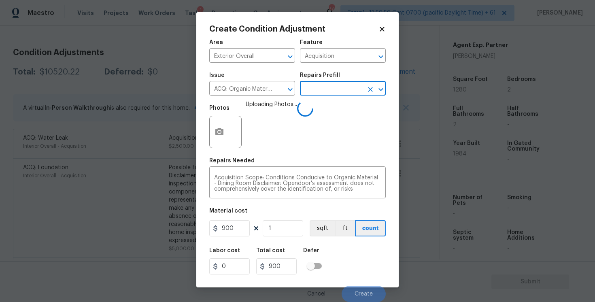
click at [352, 260] on div "Labor cost 0 Total cost 900 Defer" at bounding box center [297, 261] width 176 height 36
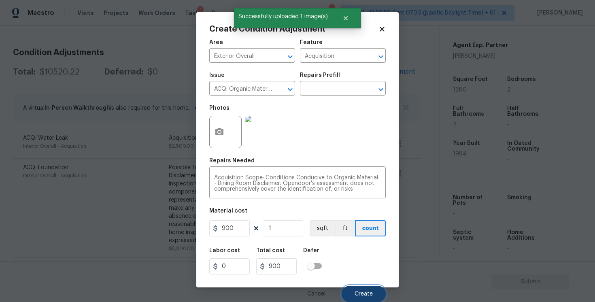
click at [366, 293] on span "Create" at bounding box center [364, 294] width 18 height 6
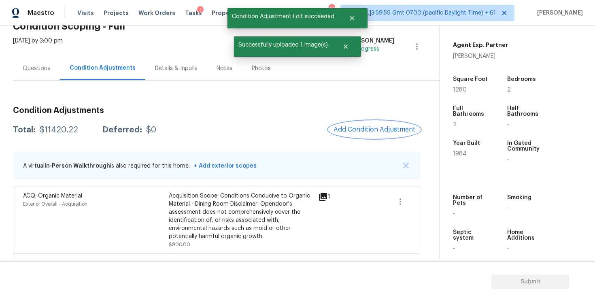
scroll to position [37, 0]
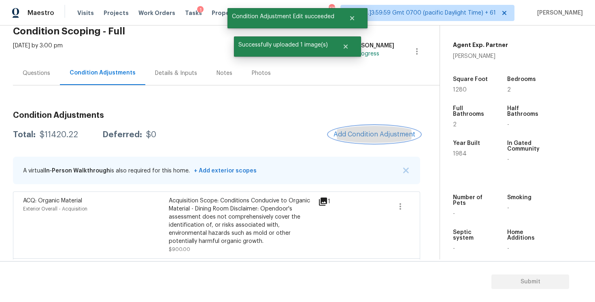
click at [355, 136] on span "Add Condition Adjustment" at bounding box center [374, 134] width 82 height 7
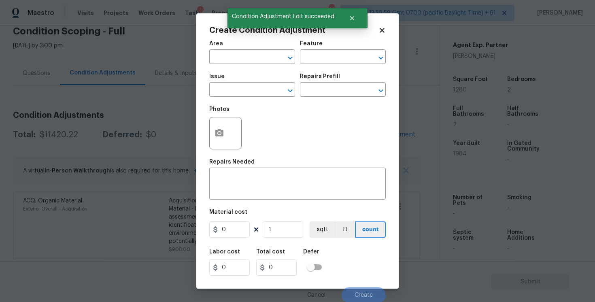
click at [165, 166] on body "Maestro Visits Projects Work Orders Tasks 1 Properties Geo Assignments 775 Tamp…" at bounding box center [297, 151] width 595 height 302
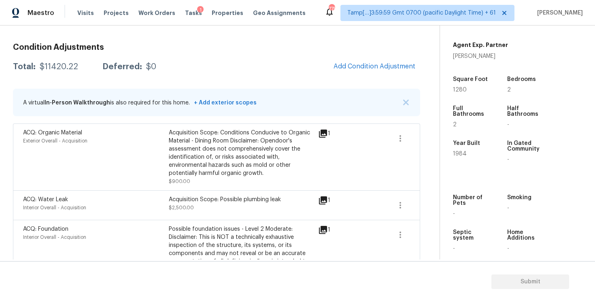
scroll to position [98, 0]
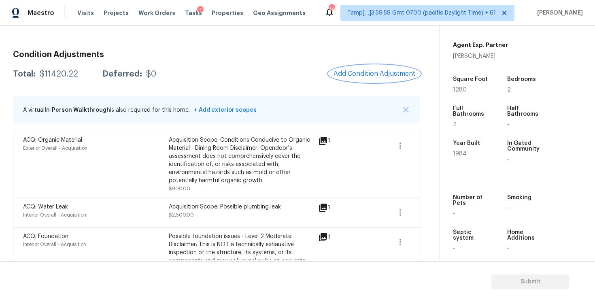
click at [379, 74] on span "Add Condition Adjustment" at bounding box center [374, 73] width 82 height 7
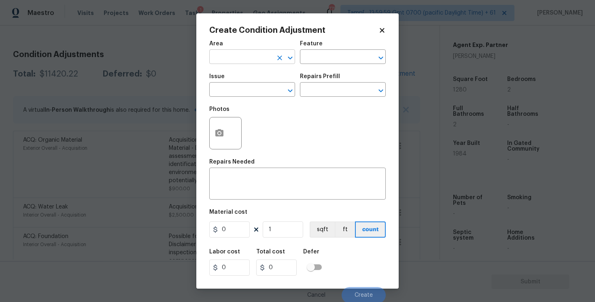
click at [242, 53] on input "text" at bounding box center [240, 57] width 63 height 13
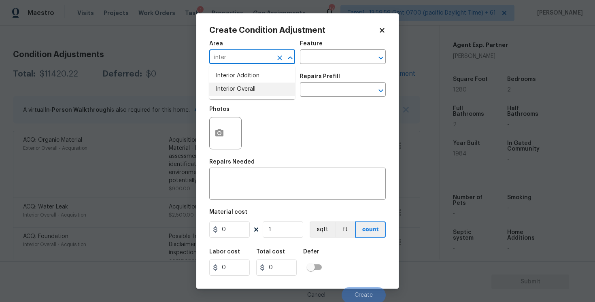
click at [254, 85] on li "Interior Overall" at bounding box center [252, 89] width 86 height 13
type input "Interior Overall"
click at [254, 85] on input "text" at bounding box center [240, 90] width 63 height 13
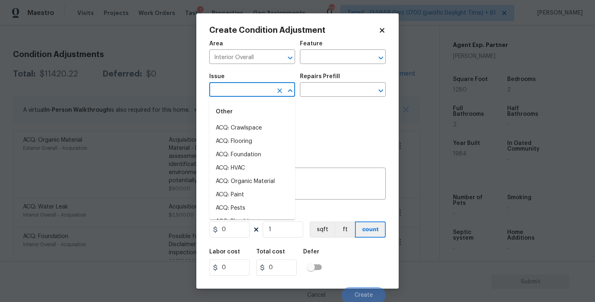
click at [254, 87] on input "text" at bounding box center [240, 90] width 63 height 13
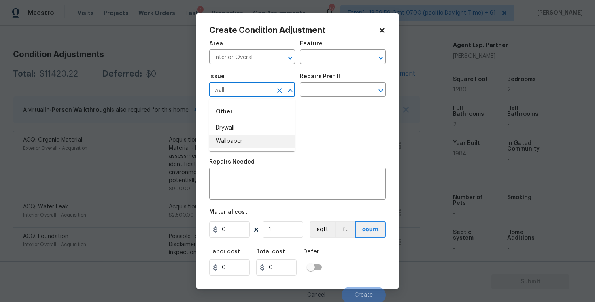
click at [253, 138] on li "Wallpaper" at bounding box center [252, 141] width 86 height 13
type input "Wallpaper"
click at [315, 96] on input "text" at bounding box center [331, 90] width 63 height 13
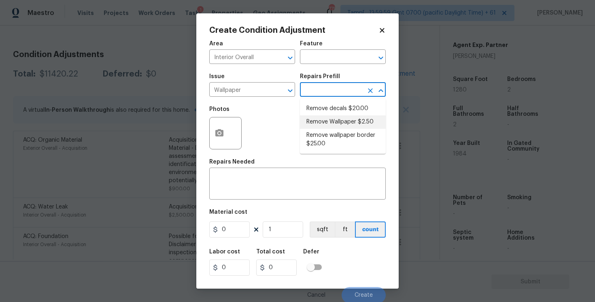
click at [324, 119] on li "Remove Wallpaper $2.50" at bounding box center [343, 121] width 86 height 13
type input "Walls and Ceiling"
type textarea "Remove wallpaper and texture walls to best match existing conditions"
type input "2.5"
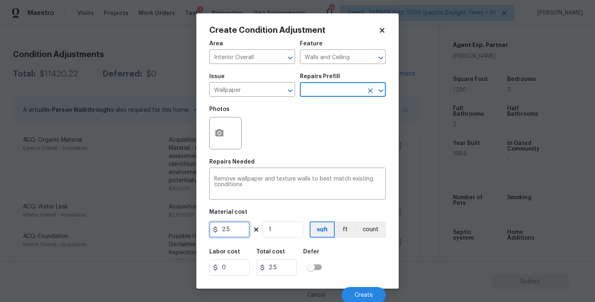
click at [228, 232] on input "2.5" at bounding box center [229, 229] width 40 height 16
type input "400"
click at [234, 127] on div at bounding box center [225, 133] width 32 height 32
type input "400"
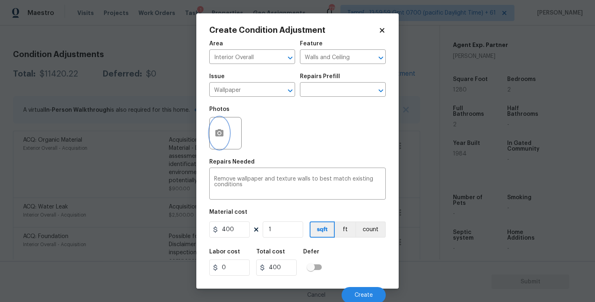
click at [224, 129] on button "button" at bounding box center [219, 133] width 19 height 32
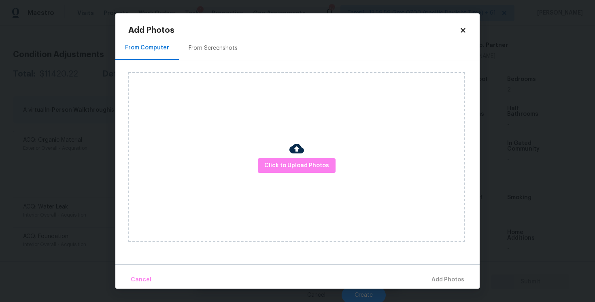
click at [281, 155] on div "Click to Upload Photos" at bounding box center [296, 157] width 337 height 170
click at [282, 160] on button "Click to Upload Photos" at bounding box center [297, 165] width 78 height 15
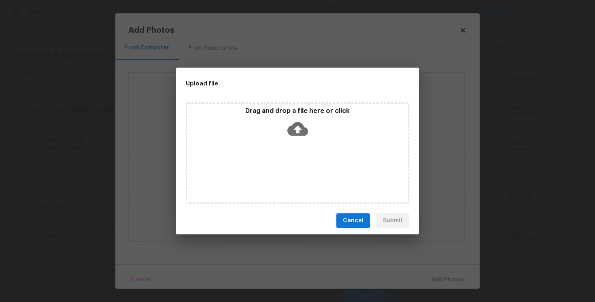
click at [295, 130] on icon at bounding box center [297, 129] width 21 height 14
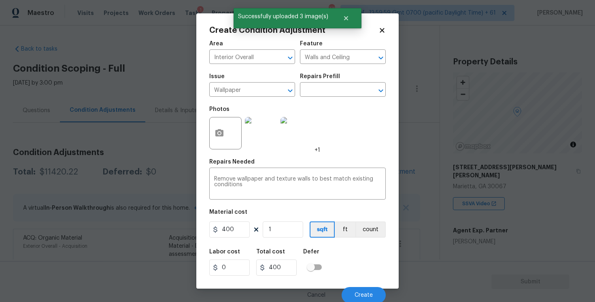
scroll to position [2, 0]
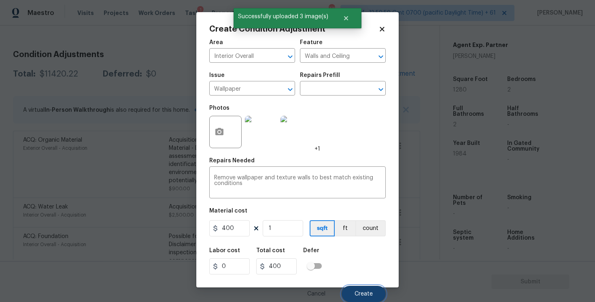
click at [362, 286] on button "Create" at bounding box center [364, 294] width 44 height 16
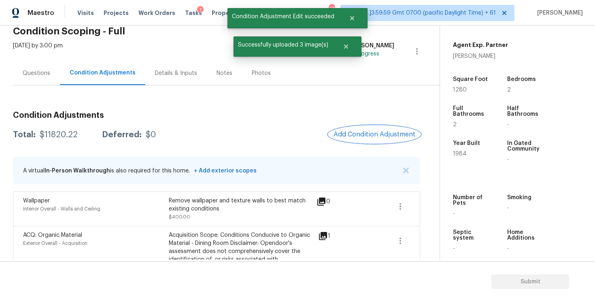
scroll to position [29, 0]
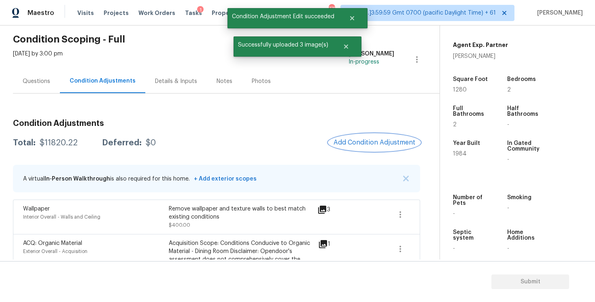
click at [397, 135] on button "Add Condition Adjustment" at bounding box center [374, 142] width 91 height 17
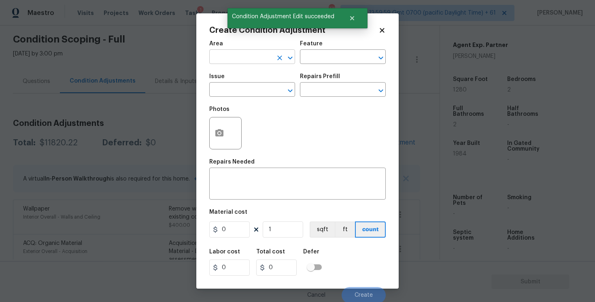
click at [221, 59] on input "text" at bounding box center [240, 57] width 63 height 13
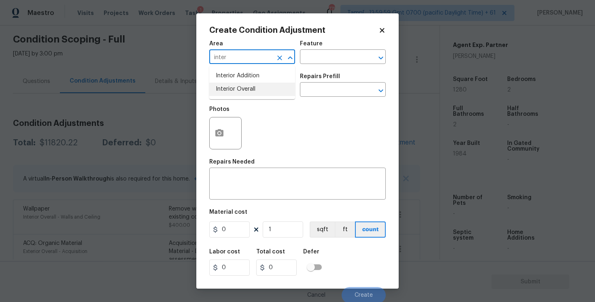
click at [227, 83] on li "Interior Overall" at bounding box center [252, 89] width 86 height 13
type input "Interior Overall"
click at [227, 82] on div "Issue" at bounding box center [252, 79] width 86 height 11
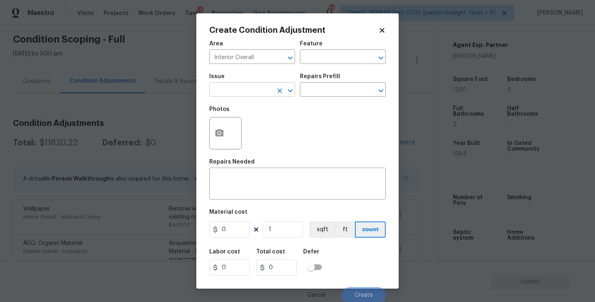
click at [227, 85] on input "text" at bounding box center [240, 90] width 63 height 13
click at [233, 127] on li "Drywall" at bounding box center [252, 127] width 86 height 13
type input "Drywall"
click at [324, 98] on div "Issue Drywall ​ Repairs Prefill ​" at bounding box center [297, 85] width 176 height 33
click at [325, 92] on input "text" at bounding box center [331, 90] width 63 height 13
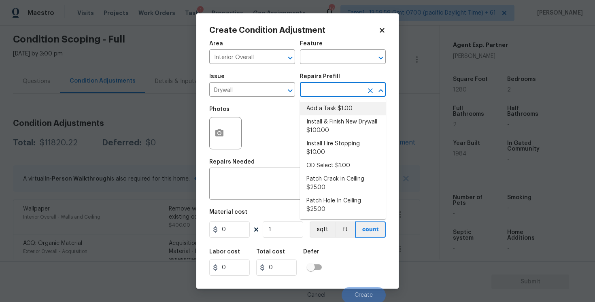
click at [325, 105] on li "Add a Task $1.00" at bounding box center [343, 108] width 86 height 13
type input "Walls and Ceiling"
type textarea "HPM to detail"
type input "1"
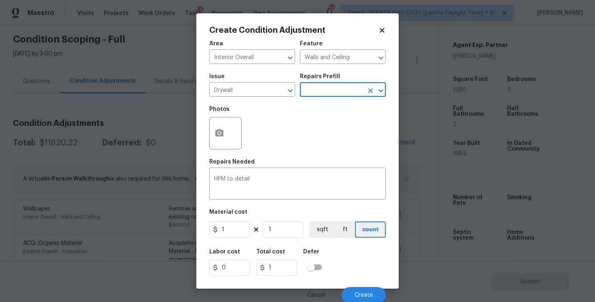
click at [325, 85] on input "text" at bounding box center [331, 90] width 63 height 13
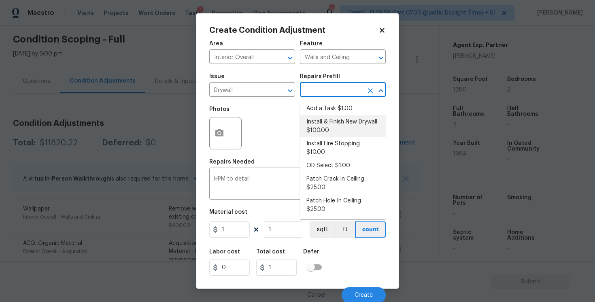
click at [321, 127] on li "Install & Finish New Drywall $100.00" at bounding box center [343, 126] width 86 height 22
type textarea "Remove the existing damaged drywall and replace with new. Ensure that the new d…"
type input "100"
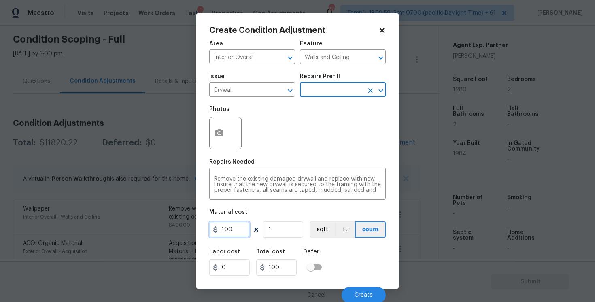
click at [224, 227] on input "100" at bounding box center [229, 229] width 40 height 16
type input "200"
click at [298, 125] on div "Photos" at bounding box center [297, 128] width 176 height 53
type input "200"
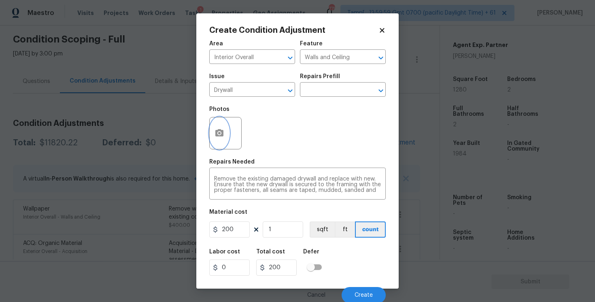
click at [215, 127] on button "button" at bounding box center [219, 133] width 19 height 32
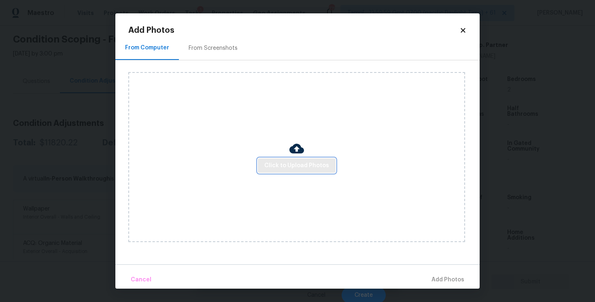
click at [303, 163] on span "Click to Upload Photos" at bounding box center [296, 166] width 65 height 10
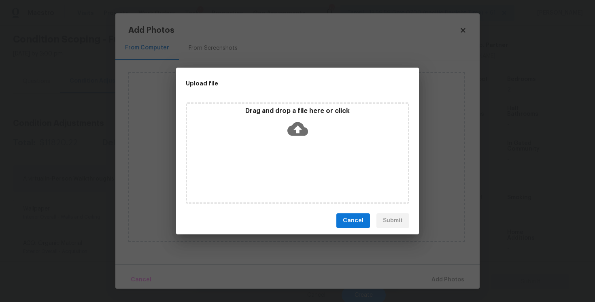
click at [299, 136] on icon at bounding box center [297, 129] width 21 height 21
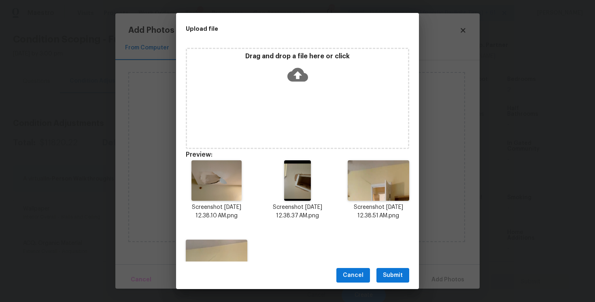
scroll to position [48, 0]
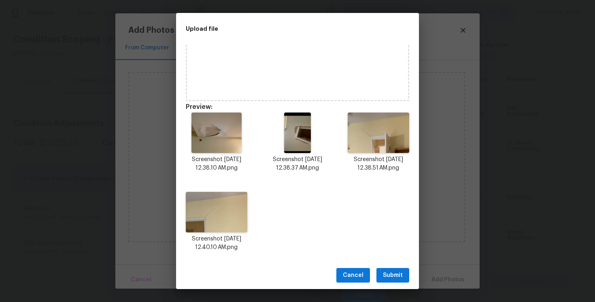
click at [396, 272] on span "Submit" at bounding box center [393, 275] width 20 height 10
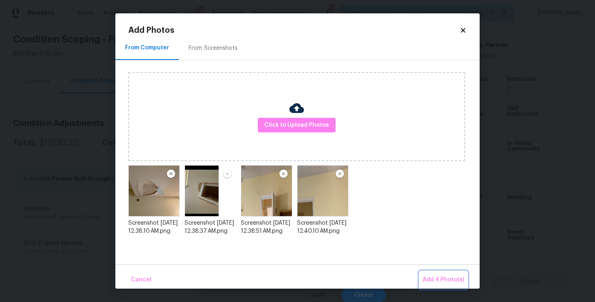
click at [448, 279] on span "Add 4 Photo(s)" at bounding box center [443, 280] width 42 height 10
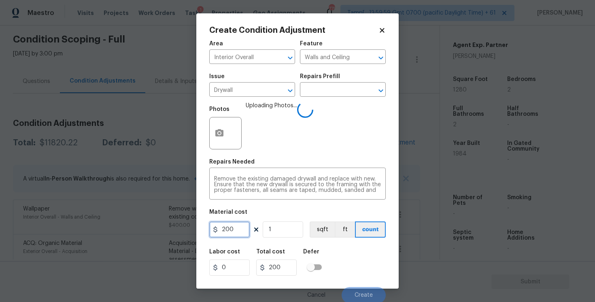
click at [236, 229] on input "200" at bounding box center [229, 229] width 40 height 16
type input "300"
click at [351, 246] on div "Labor cost 0 Total cost 300 Defer" at bounding box center [297, 262] width 176 height 36
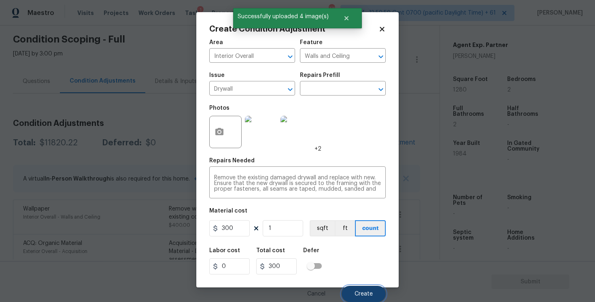
click at [359, 290] on button "Create" at bounding box center [364, 294] width 44 height 16
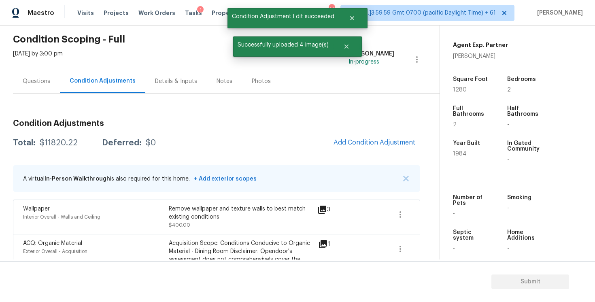
scroll to position [0, 0]
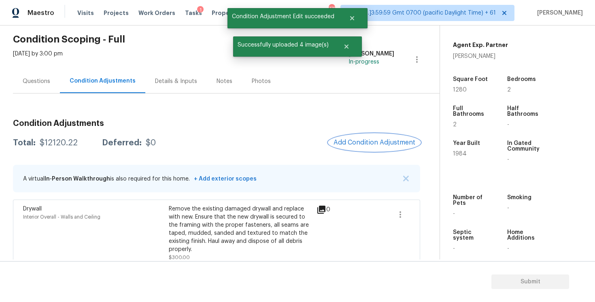
click at [371, 151] on button "Add Condition Adjustment" at bounding box center [374, 142] width 91 height 17
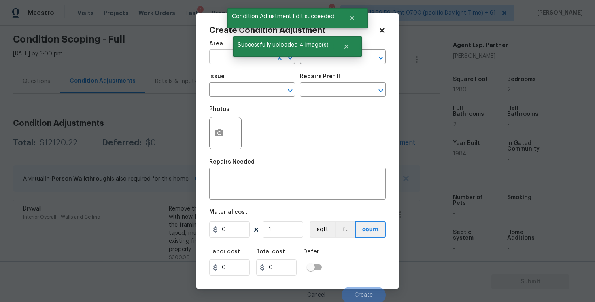
click at [248, 61] on input "text" at bounding box center [240, 57] width 63 height 13
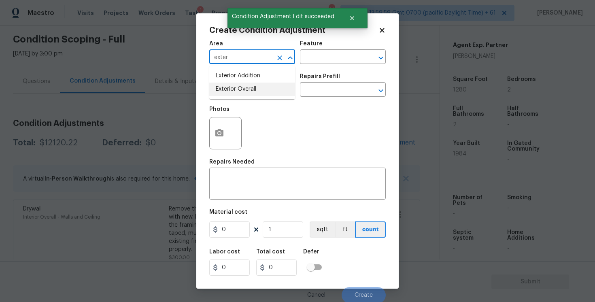
click at [247, 91] on li "Exterior Overall" at bounding box center [252, 89] width 86 height 13
type input "Exterior Overall"
click at [247, 91] on input "text" at bounding box center [240, 90] width 63 height 13
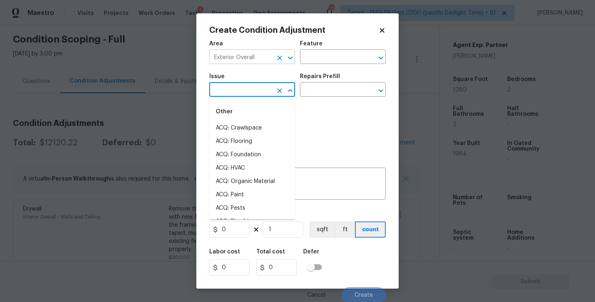
click at [280, 63] on button "Clear" at bounding box center [279, 57] width 11 height 11
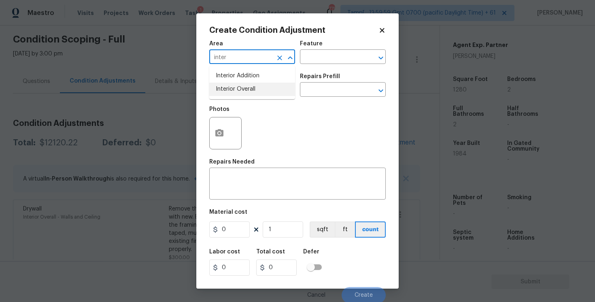
click at [243, 86] on li "Interior Overall" at bounding box center [252, 89] width 86 height 13
type input "Interior Overall"
click at [243, 86] on input "text" at bounding box center [240, 90] width 63 height 13
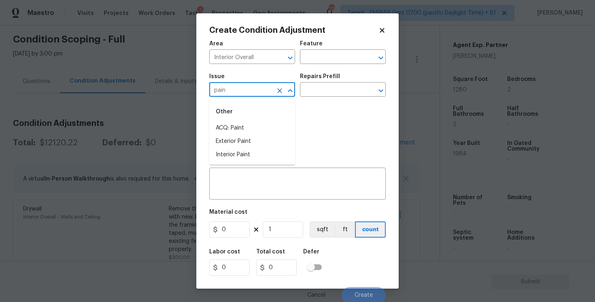
click at [252, 127] on li "ACQ: Paint" at bounding box center [252, 127] width 86 height 13
type input "ACQ: Paint"
click at [324, 92] on input "text" at bounding box center [331, 90] width 63 height 13
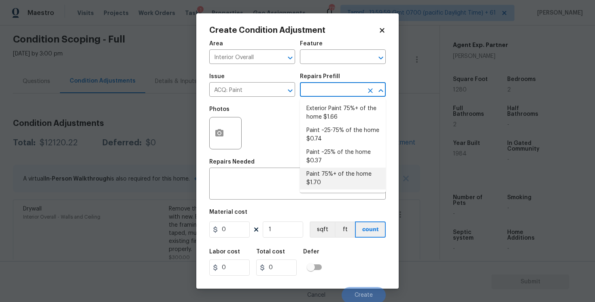
click at [330, 179] on li "Paint 75%+ of the home $1.70" at bounding box center [343, 179] width 86 height 22
type input "Acquisition"
type textarea "Acquisition Scope: 75%+ of the home will likely require interior paint"
type input "1.7"
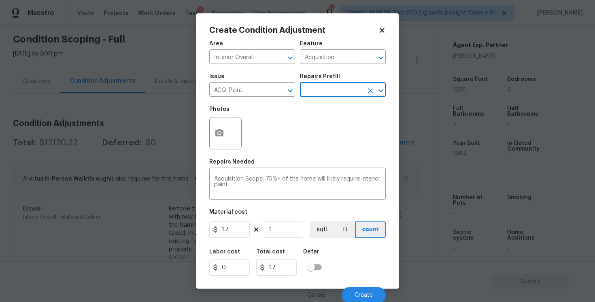
scroll to position [2, 0]
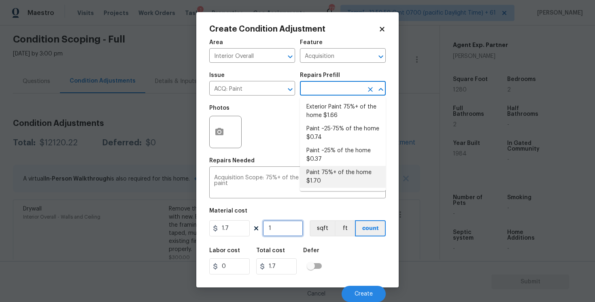
click at [274, 226] on input "1" at bounding box center [283, 228] width 40 height 16
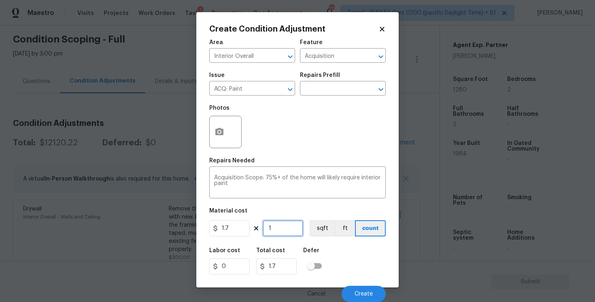
click at [278, 227] on input "1" at bounding box center [283, 228] width 40 height 16
type input "0"
paste input "128"
type input "1280"
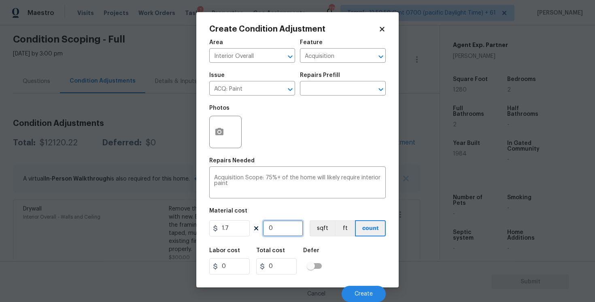
type input "2176"
type input "1280"
click at [316, 234] on button "sqft" at bounding box center [322, 228] width 25 height 16
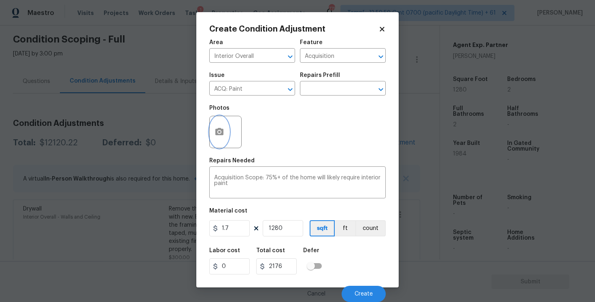
click at [217, 131] on icon "button" at bounding box center [219, 131] width 8 height 7
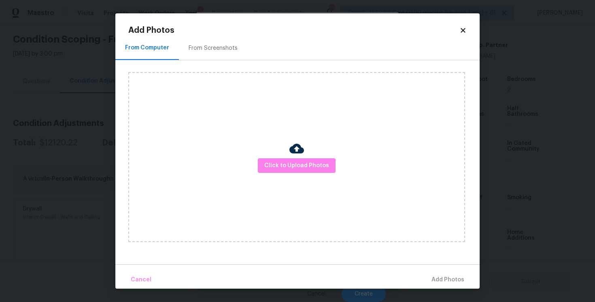
click at [218, 43] on div "From Screenshots" at bounding box center [213, 48] width 68 height 24
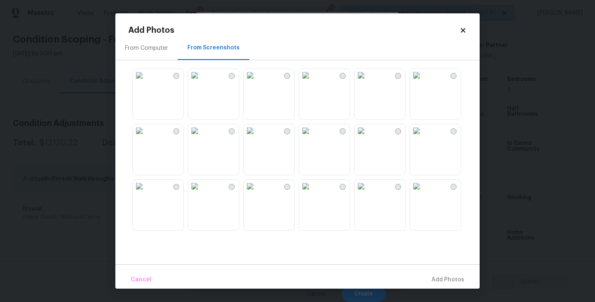
scroll to position [12, 0]
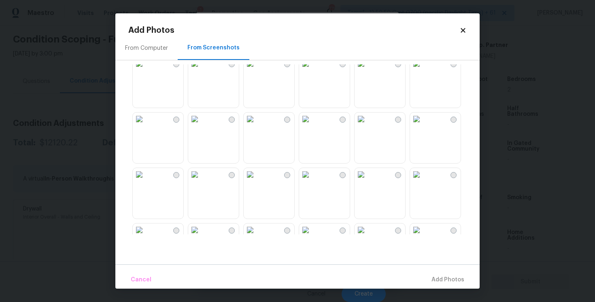
click at [257, 125] on img at bounding box center [250, 119] width 13 height 13
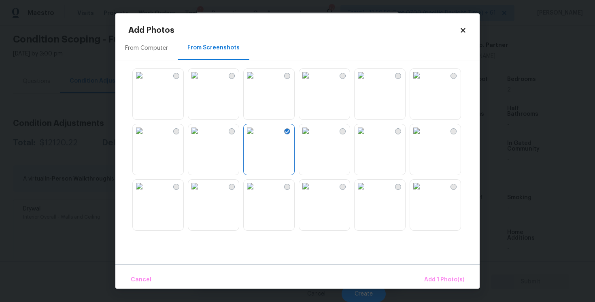
click at [146, 137] on img at bounding box center [139, 130] width 13 height 13
click at [146, 82] on img at bounding box center [139, 75] width 13 height 13
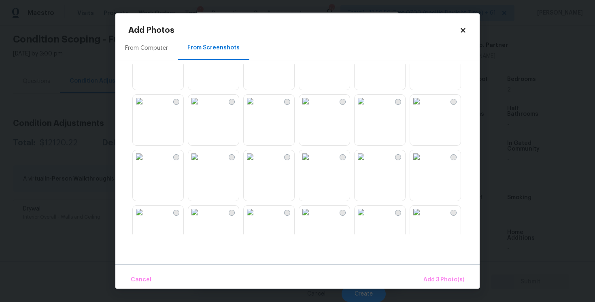
scroll to position [219, 0]
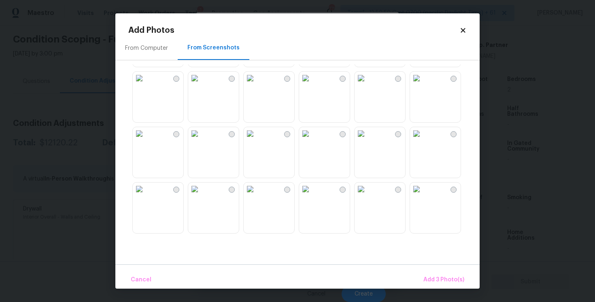
click at [257, 85] on img at bounding box center [250, 78] width 13 height 13
click at [257, 140] on img at bounding box center [250, 133] width 13 height 13
click at [423, 140] on img at bounding box center [416, 133] width 13 height 13
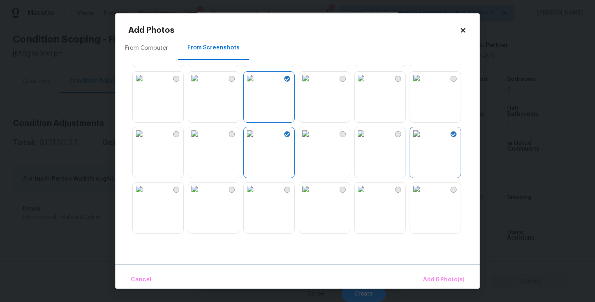
click at [312, 195] on img at bounding box center [305, 189] width 13 height 13
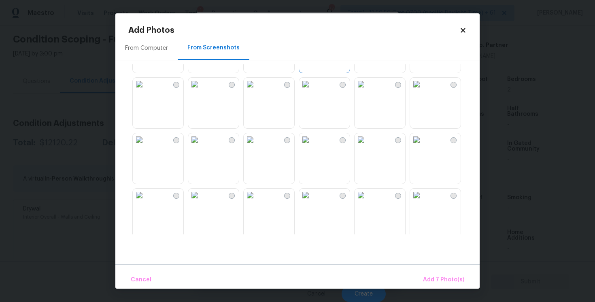
scroll to position [461, 0]
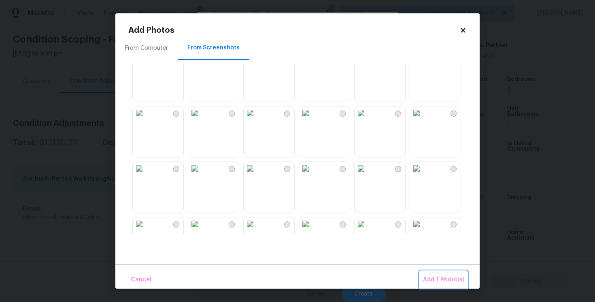
click at [424, 271] on button "Add 7 Photo(s)" at bounding box center [444, 279] width 48 height 17
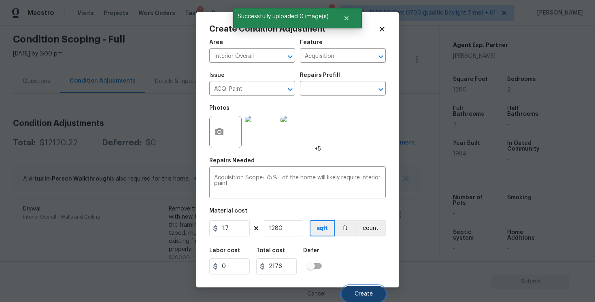
click at [366, 290] on button "Create" at bounding box center [364, 294] width 44 height 16
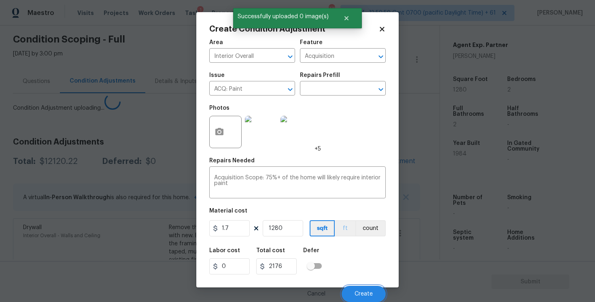
scroll to position [0, 0]
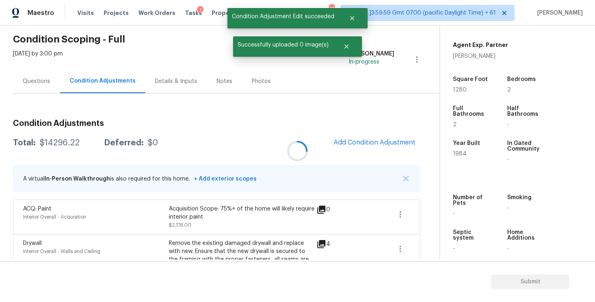
click at [379, 143] on div at bounding box center [297, 151] width 595 height 302
click at [359, 140] on span "Add Condition Adjustment" at bounding box center [374, 142] width 82 height 7
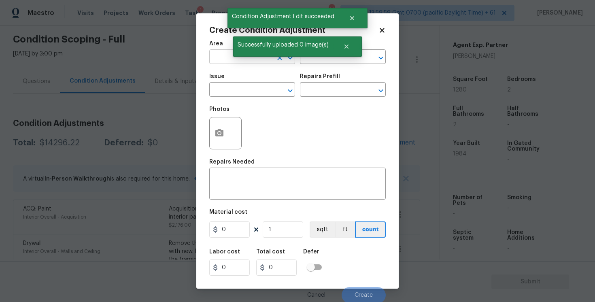
click at [248, 62] on input "text" at bounding box center [240, 57] width 63 height 13
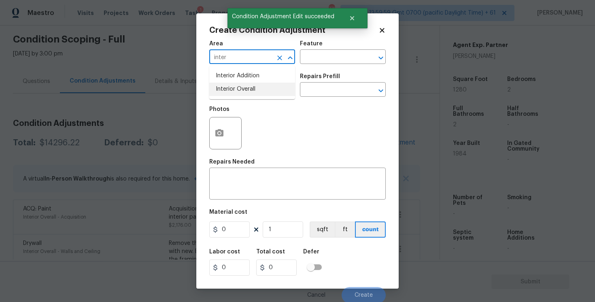
click at [251, 96] on ul "Interior Addition Interior Overall" at bounding box center [252, 82] width 86 height 33
click at [250, 89] on li "Interior Overall" at bounding box center [252, 89] width 86 height 13
type input "Interior Overall"
click at [250, 89] on input "text" at bounding box center [240, 90] width 63 height 13
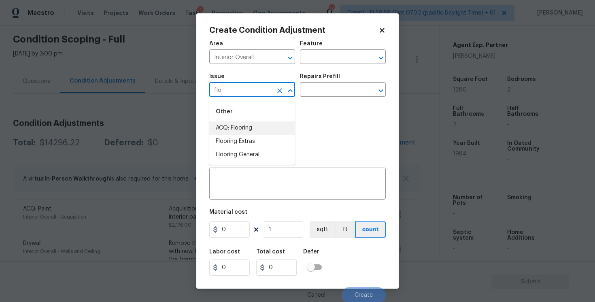
click at [253, 126] on li "ACQ: Flooring" at bounding box center [252, 127] width 86 height 13
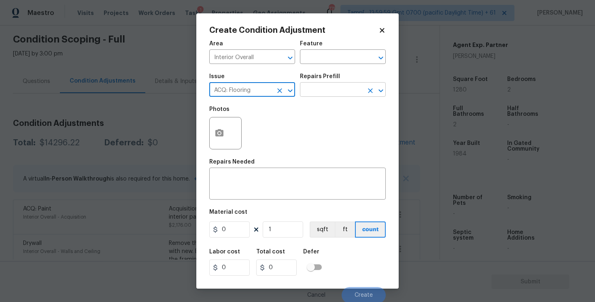
type input "ACQ: Flooring"
click at [339, 84] on input "text" at bounding box center [331, 90] width 63 height 13
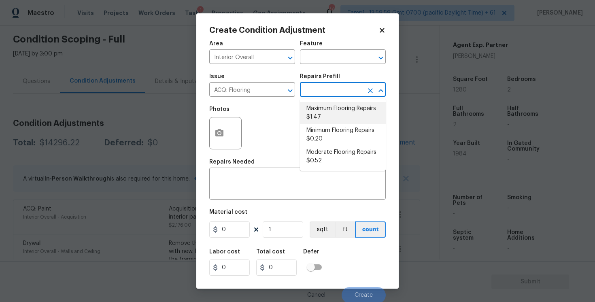
click at [325, 114] on li "Maximum Flooring Repairs $1.47" at bounding box center [343, 113] width 86 height 22
type input "Acquisition"
type textarea "Acquisition Scope: Maximum flooring repairs"
type input "1.47"
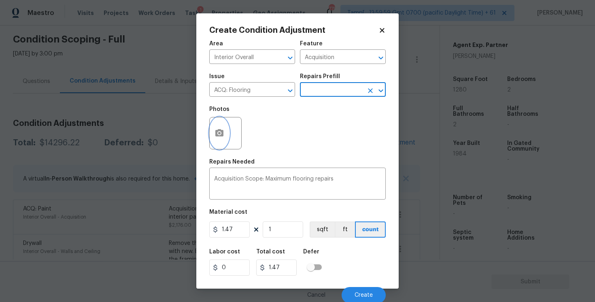
click at [218, 132] on icon "button" at bounding box center [219, 132] width 8 height 7
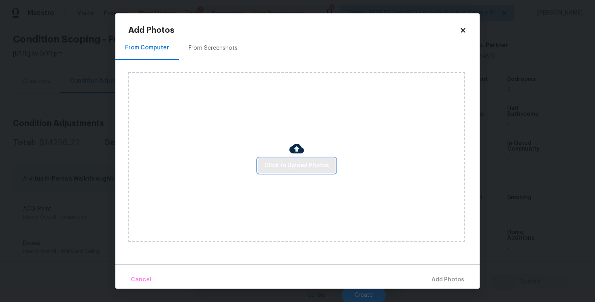
click at [280, 171] on button "Click to Upload Photos" at bounding box center [297, 165] width 78 height 15
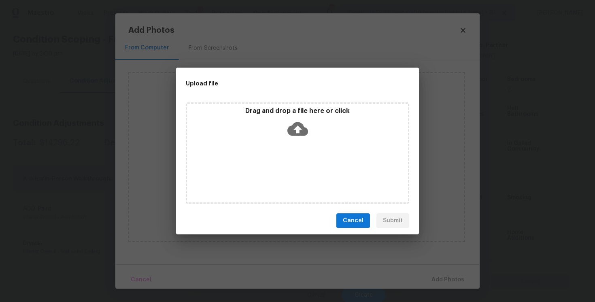
click at [290, 139] on div "Drag and drop a file here or click" at bounding box center [297, 124] width 221 height 35
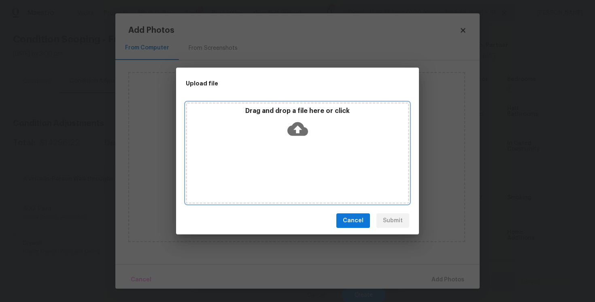
click at [295, 127] on icon at bounding box center [297, 129] width 21 height 21
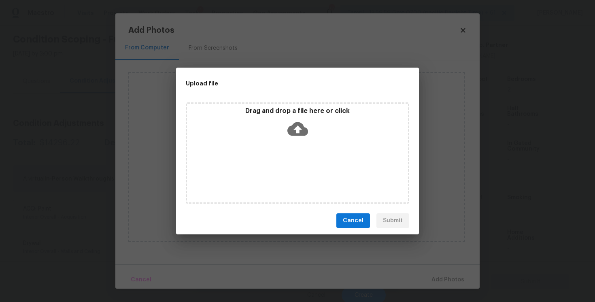
click at [373, 224] on div "Cancel Submit" at bounding box center [297, 221] width 243 height 28
click at [361, 224] on span "Cancel" at bounding box center [353, 221] width 21 height 10
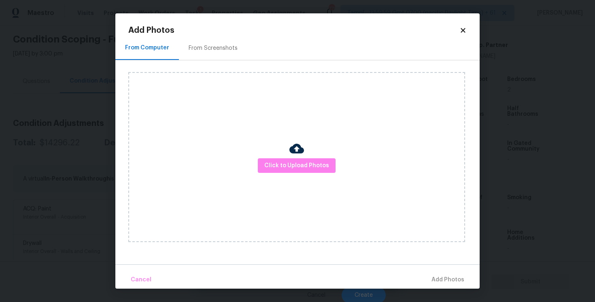
click at [194, 49] on div "From Screenshots" at bounding box center [213, 48] width 49 height 8
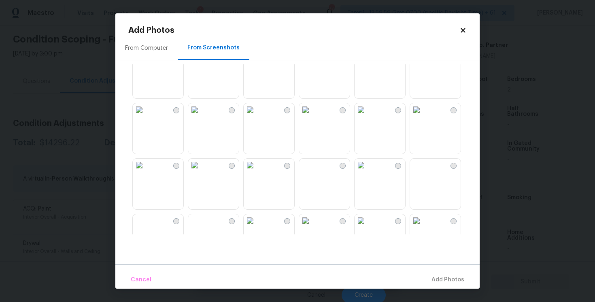
scroll to position [21, 0]
click at [257, 116] on img at bounding box center [250, 109] width 13 height 13
click at [312, 214] on img at bounding box center [305, 220] width 13 height 13
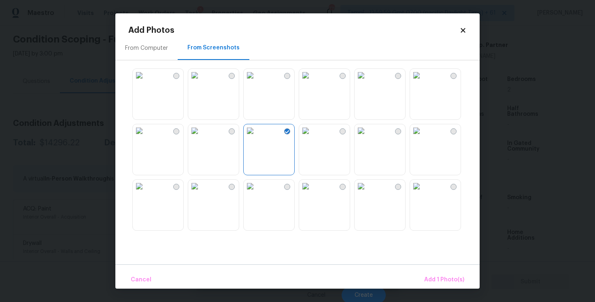
click at [146, 137] on img at bounding box center [139, 130] width 13 height 13
click at [146, 82] on img at bounding box center [139, 75] width 13 height 13
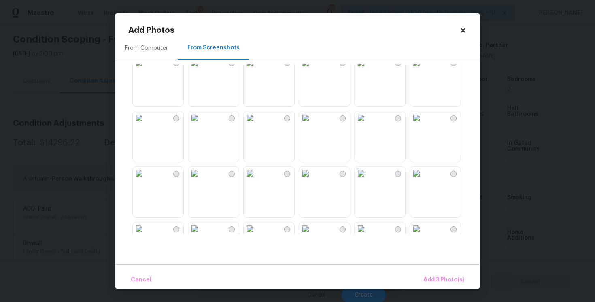
scroll to position [197, 0]
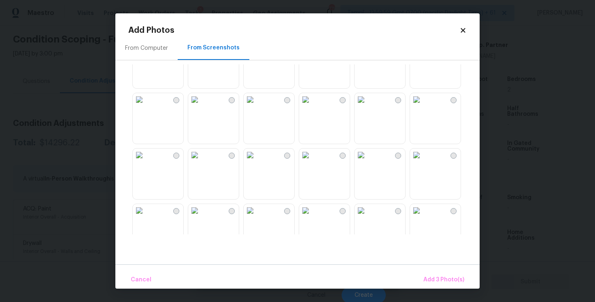
click at [257, 106] on img at bounding box center [250, 99] width 13 height 13
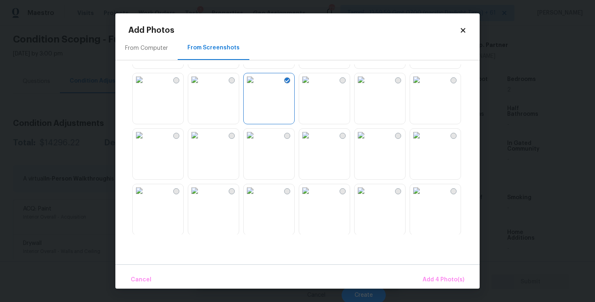
click at [257, 142] on img at bounding box center [250, 135] width 13 height 13
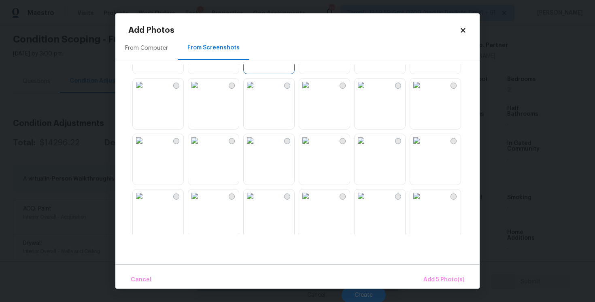
scroll to position [333, 0]
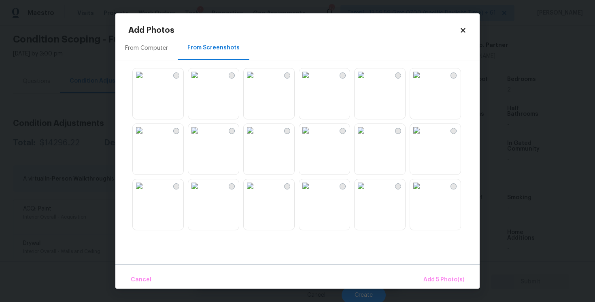
click at [312, 137] on img at bounding box center [305, 130] width 13 height 13
click at [439, 273] on button "Add 6 Photo(s)" at bounding box center [444, 279] width 48 height 17
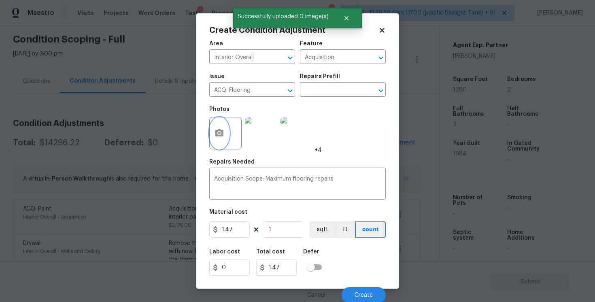
scroll to position [2, 0]
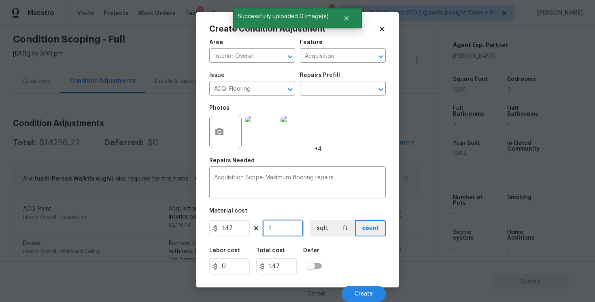
click at [278, 228] on input "1" at bounding box center [283, 228] width 40 height 16
type input "0"
paste input "128"
type input "1280"
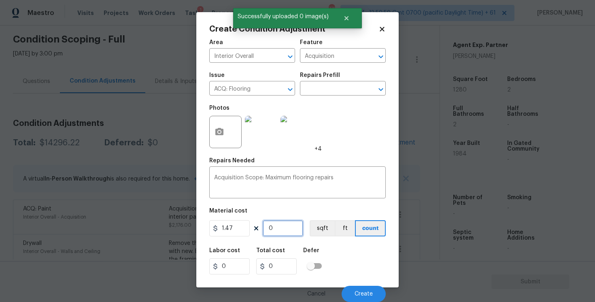
type input "1881.6"
type input "1280"
click at [320, 226] on button "sqft" at bounding box center [322, 228] width 25 height 16
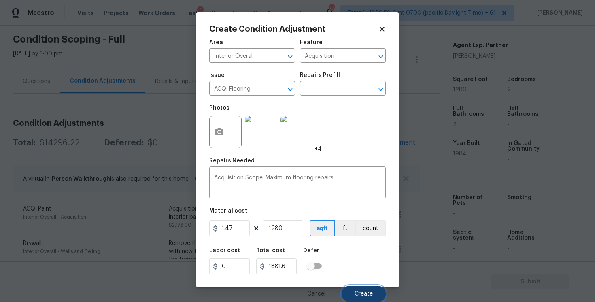
click at [352, 291] on button "Create" at bounding box center [364, 294] width 44 height 16
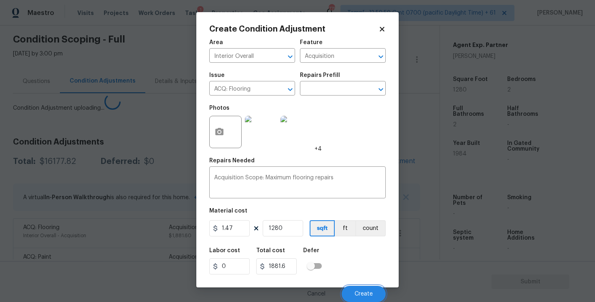
scroll to position [0, 0]
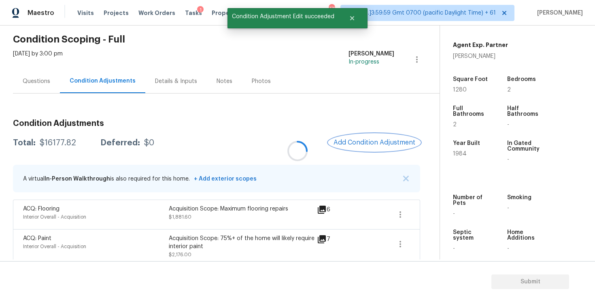
click at [367, 145] on span "Add Condition Adjustment" at bounding box center [374, 142] width 82 height 7
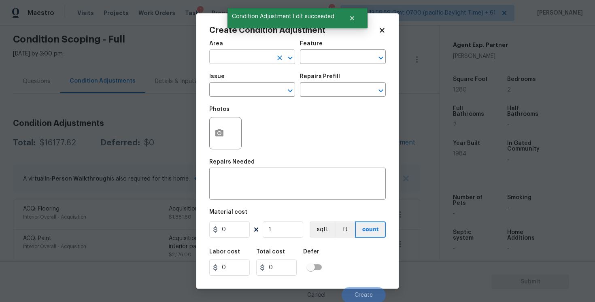
click at [240, 59] on input "text" at bounding box center [240, 57] width 63 height 13
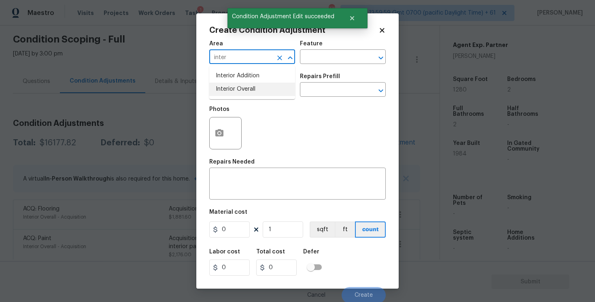
click at [238, 96] on li "Interior Overall" at bounding box center [252, 89] width 86 height 13
type input "Interior Overall"
click at [238, 96] on input "text" at bounding box center [240, 90] width 63 height 13
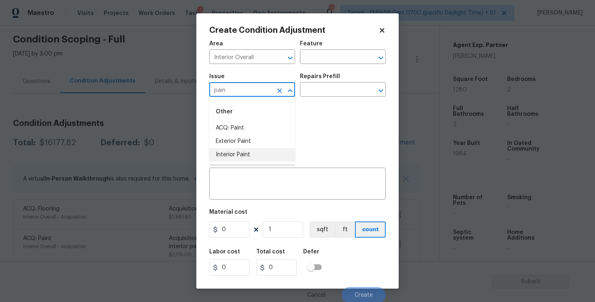
click at [244, 157] on li "Interior Paint" at bounding box center [252, 154] width 86 height 13
type input "Interior Paint"
click at [314, 90] on input "text" at bounding box center [331, 90] width 63 height 13
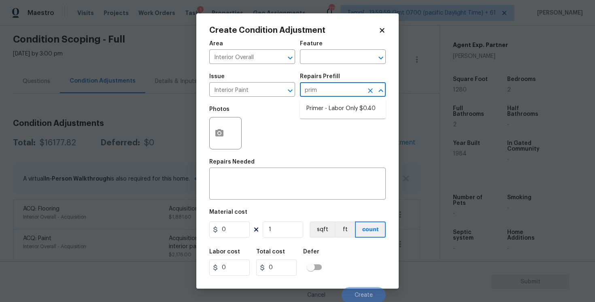
type input "prime"
click at [331, 106] on li "Primer - Labor Only $0.40" at bounding box center [343, 108] width 86 height 13
type input "Overall Paint"
type textarea "Interior primer - PRIMER PROVIDED BY OPENDOOR - All nails, screws, drywall anch…"
type input "0.4"
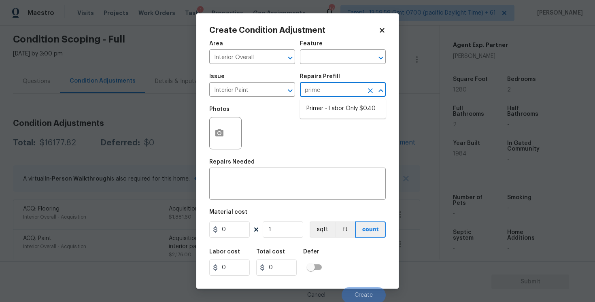
type input "0.4"
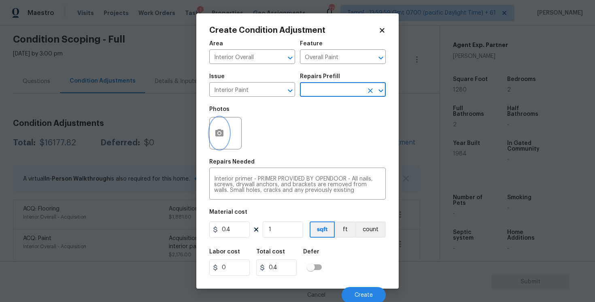
click at [219, 141] on button "button" at bounding box center [219, 133] width 19 height 32
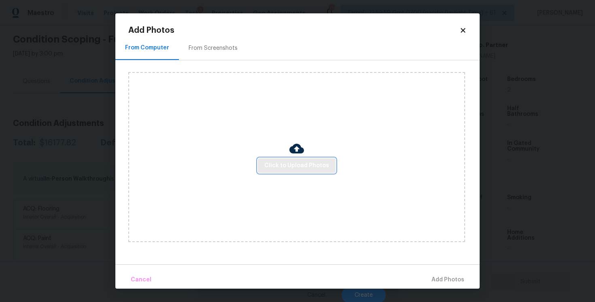
click at [271, 160] on button "Click to Upload Photos" at bounding box center [297, 165] width 78 height 15
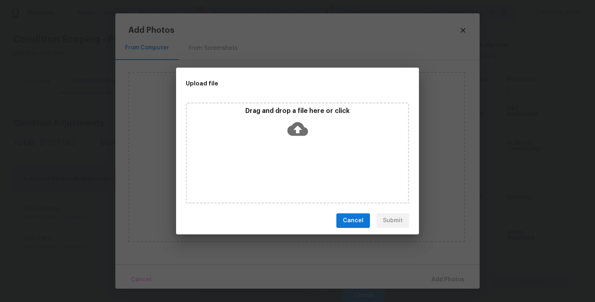
click at [294, 127] on icon at bounding box center [297, 129] width 21 height 14
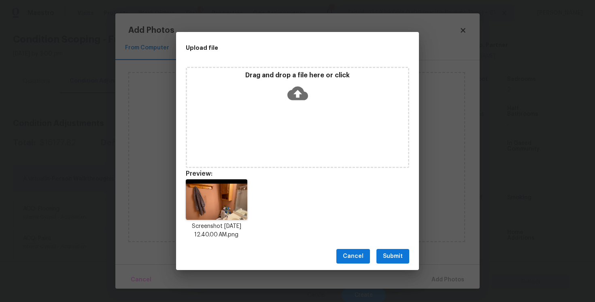
click at [405, 254] on button "Submit" at bounding box center [392, 256] width 33 height 15
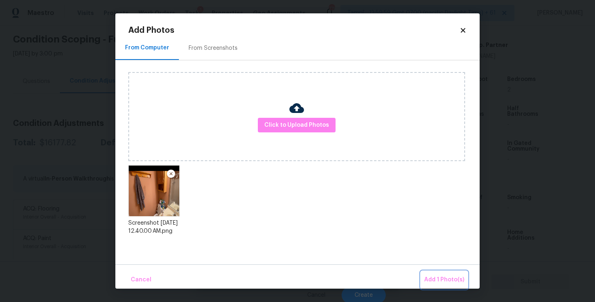
click at [455, 278] on span "Add 1 Photo(s)" at bounding box center [444, 280] width 40 height 10
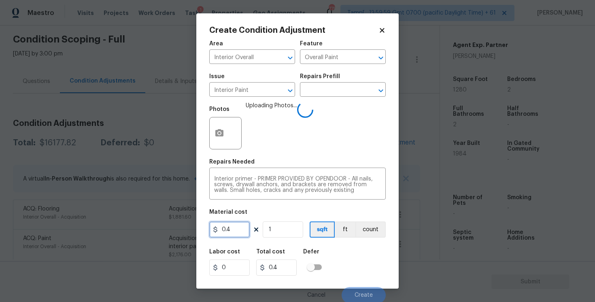
click at [240, 226] on input "0.4" at bounding box center [229, 229] width 40 height 16
type input "100"
click at [364, 267] on div "Labor cost 0 Total cost 100 Defer" at bounding box center [297, 262] width 176 height 36
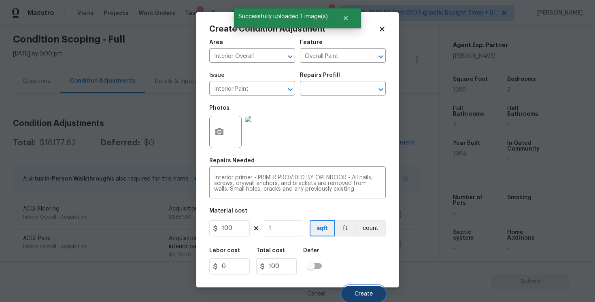
click at [373, 298] on button "Create" at bounding box center [364, 294] width 44 height 16
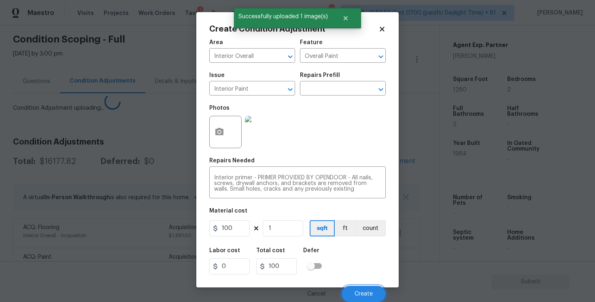
scroll to position [0, 0]
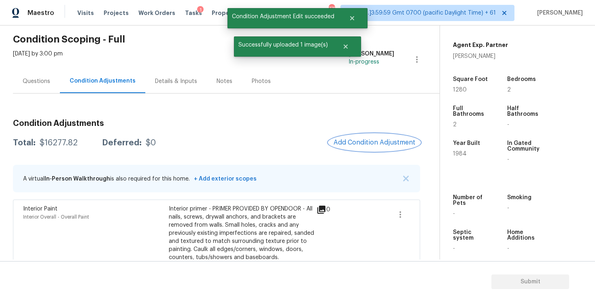
click at [369, 146] on span "Add Condition Adjustment" at bounding box center [374, 142] width 82 height 7
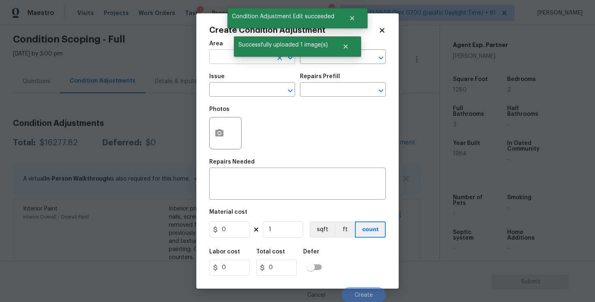
click at [211, 59] on input "text" at bounding box center [240, 57] width 63 height 13
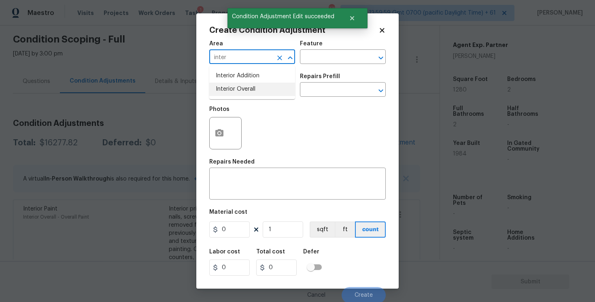
click at [227, 94] on li "Interior Overall" at bounding box center [252, 89] width 86 height 13
type input "Interior Overall"
click at [227, 94] on input "text" at bounding box center [240, 90] width 63 height 13
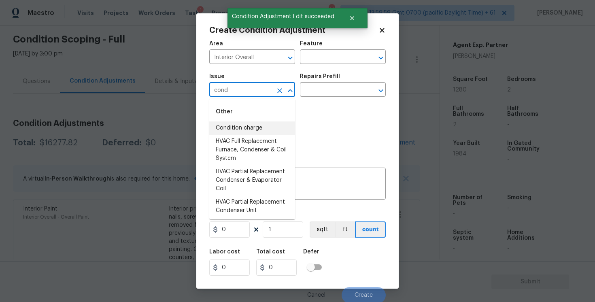
click at [242, 128] on li "Condition charge" at bounding box center [252, 127] width 86 height 13
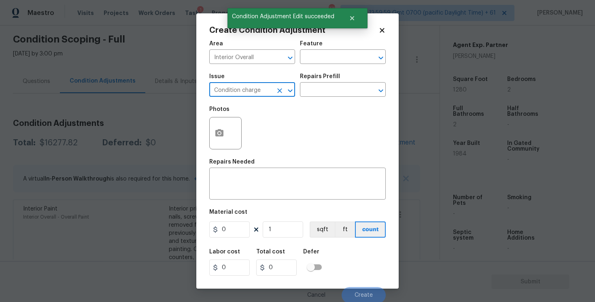
type input "Condition charge"
click at [308, 98] on div "Issue Condition charge ​ Repairs Prefill ​" at bounding box center [297, 85] width 176 height 33
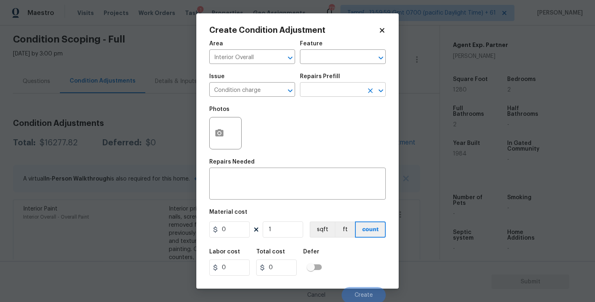
click at [316, 87] on input "text" at bounding box center [331, 90] width 63 height 13
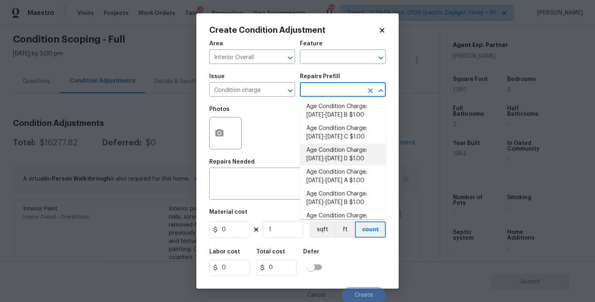
scroll to position [112, 0]
click at [334, 151] on li "Age Condition Charge: 1979-1992 D $1.00" at bounding box center [343, 154] width 86 height 22
type input "Home Readiness Packages"
type textarea "Age Condition Charge: 1979-1992 D"
type input "1"
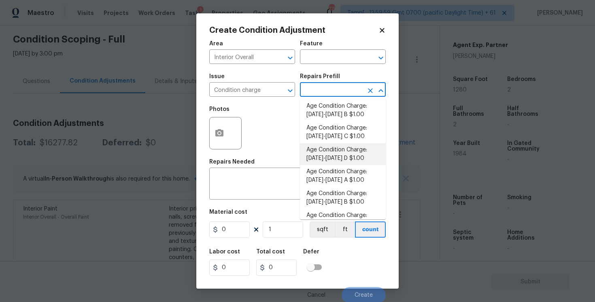
type input "1"
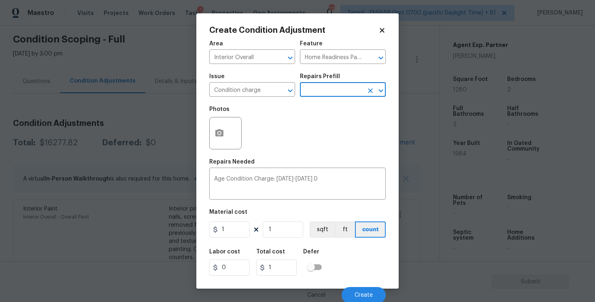
click at [236, 221] on figure "Material cost 1 1 sqft ft count" at bounding box center [297, 224] width 176 height 30
click at [236, 224] on input "1" at bounding box center [229, 229] width 40 height 16
type input "2000"
click at [323, 247] on div "Labor cost 0 Total cost 2000 Defer" at bounding box center [297, 262] width 176 height 36
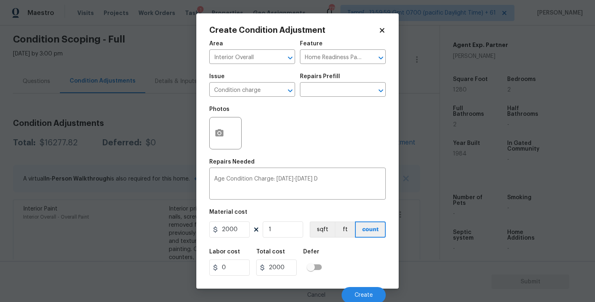
scroll to position [2, 0]
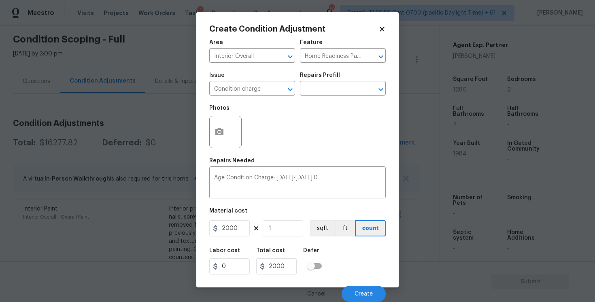
click at [355, 280] on div "Cancel Create" at bounding box center [297, 290] width 176 height 23
click at [353, 286] on button "Create" at bounding box center [364, 294] width 44 height 16
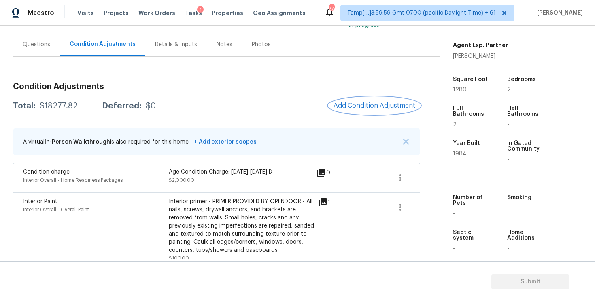
scroll to position [55, 0]
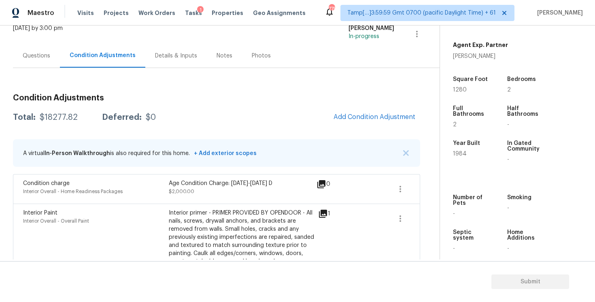
click at [46, 59] on div "Questions" at bounding box center [36, 56] width 47 height 24
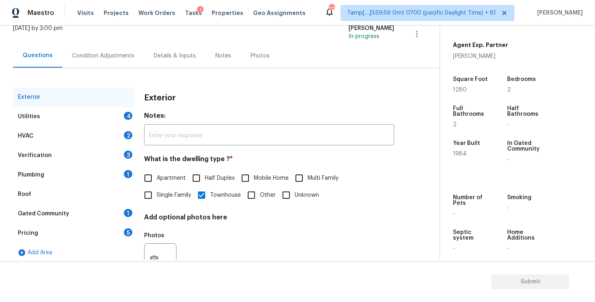
scroll to position [88, 0]
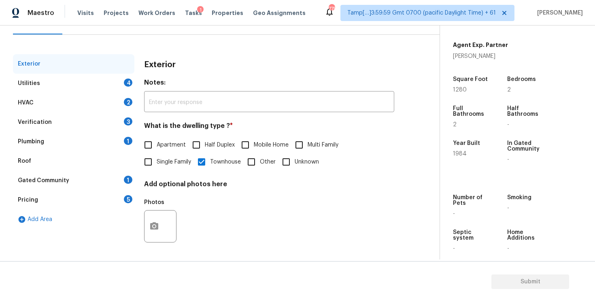
click at [96, 83] on div "Utilities 4" at bounding box center [73, 83] width 121 height 19
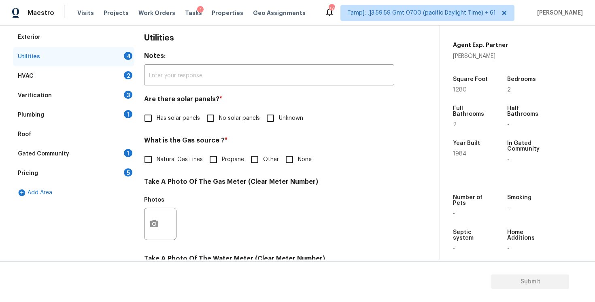
scroll to position [116, 0]
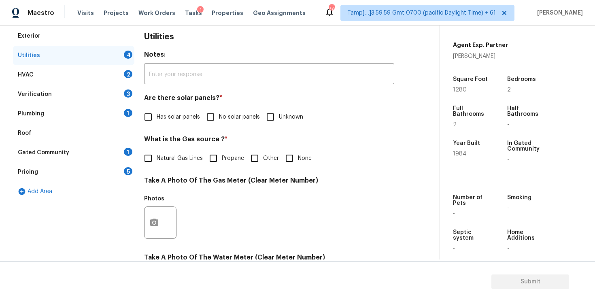
click at [217, 115] on input "No solar panels" at bounding box center [210, 116] width 17 height 17
checkbox input "true"
click at [187, 160] on span "Natural Gas Lines" at bounding box center [180, 159] width 46 height 8
click at [157, 160] on input "Natural Gas Lines" at bounding box center [148, 159] width 17 height 17
checkbox input "true"
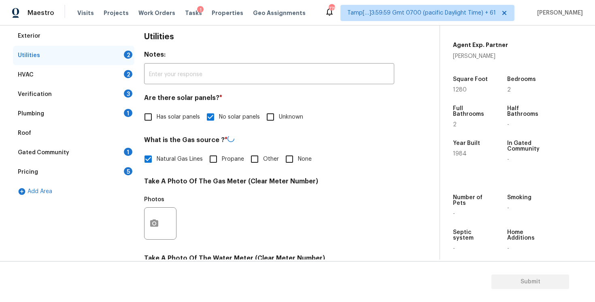
scroll to position [307, 0]
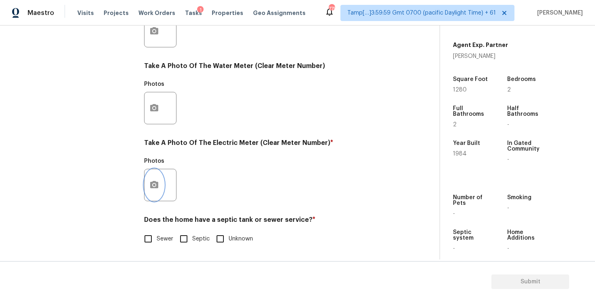
click at [146, 180] on button "button" at bounding box center [153, 185] width 19 height 32
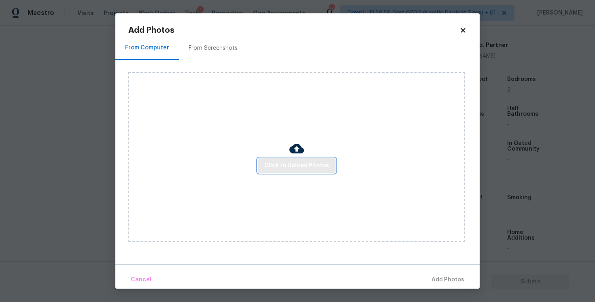
click at [293, 168] on span "Click to Upload Photos" at bounding box center [296, 166] width 65 height 10
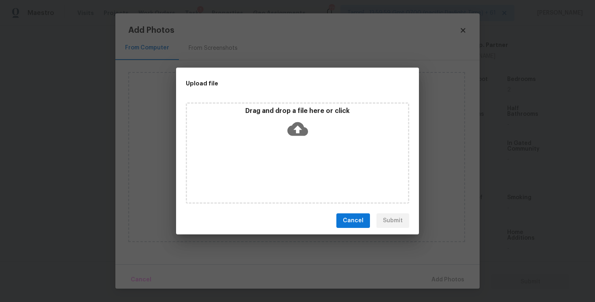
click at [297, 122] on icon at bounding box center [297, 129] width 21 height 14
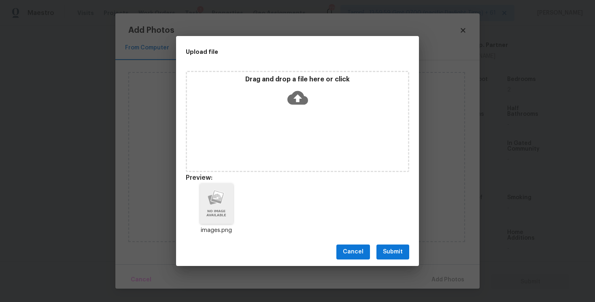
click at [402, 245] on button "Submit" at bounding box center [392, 251] width 33 height 15
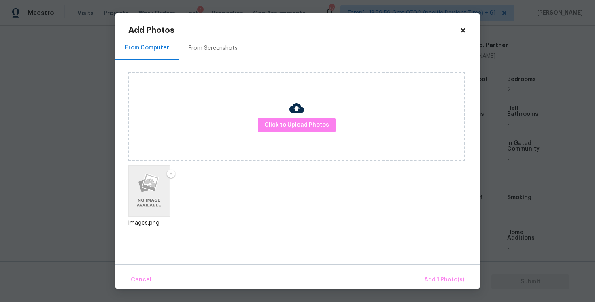
click at [421, 270] on div "Cancel Add 1 Photo(s)" at bounding box center [297, 276] width 364 height 24
click at [435, 284] on span "Add 1 Photo(s)" at bounding box center [444, 280] width 40 height 10
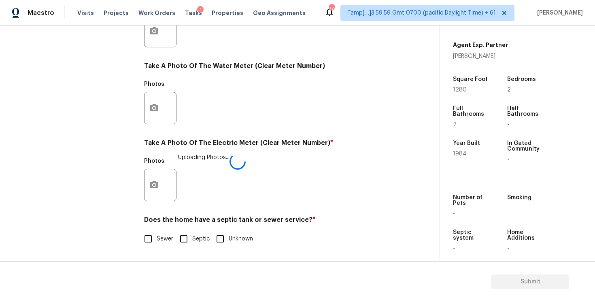
click at [147, 244] on input "Sewer" at bounding box center [148, 238] width 17 height 17
checkbox input "true"
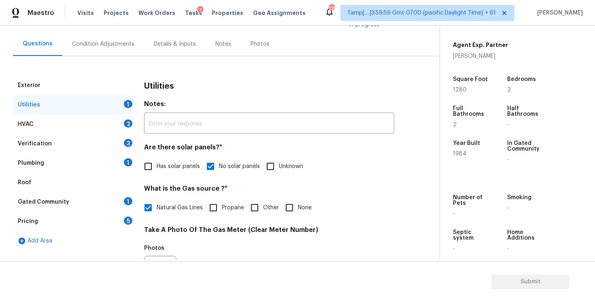
scroll to position [66, 0]
click at [114, 119] on div "HVAC 2" at bounding box center [73, 124] width 121 height 19
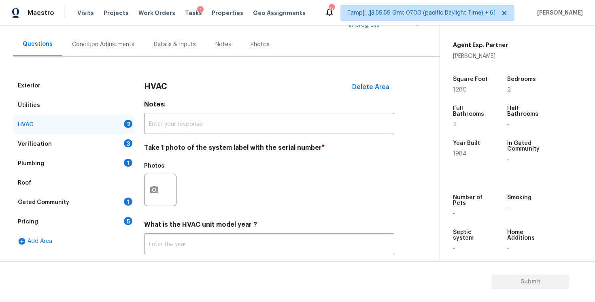
scroll to position [115, 0]
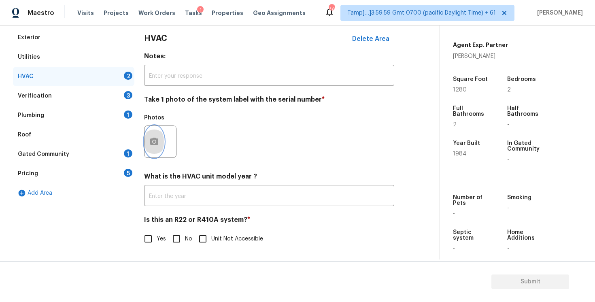
click at [161, 133] on button "button" at bounding box center [153, 142] width 19 height 32
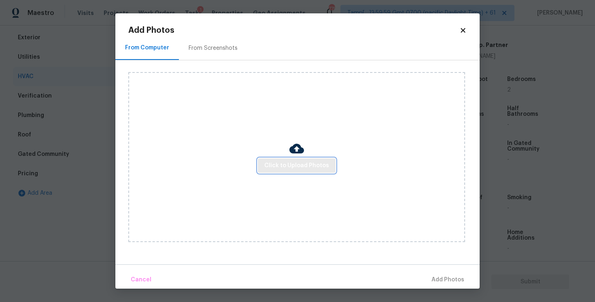
click at [287, 161] on span "Click to Upload Photos" at bounding box center [296, 166] width 65 height 10
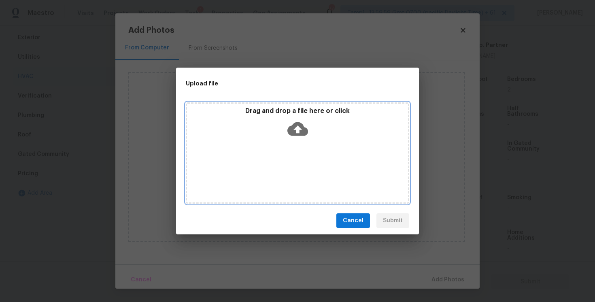
click at [295, 119] on icon at bounding box center [297, 129] width 21 height 21
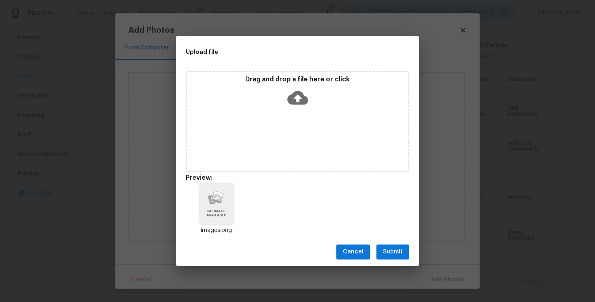
click at [397, 236] on div "images.png" at bounding box center [297, 209] width 243 height 71
click at [396, 248] on span "Submit" at bounding box center [393, 252] width 20 height 10
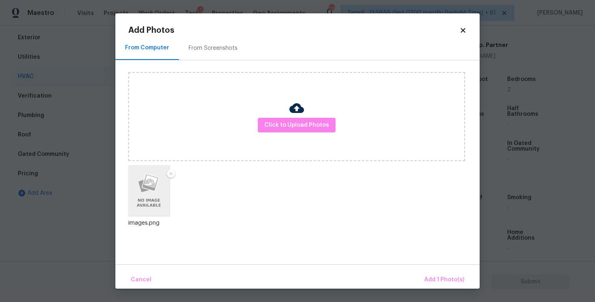
click at [431, 268] on div "Cancel Add 1 Photo(s)" at bounding box center [297, 276] width 364 height 24
click at [425, 275] on span "Add 1 Photo(s)" at bounding box center [444, 280] width 40 height 10
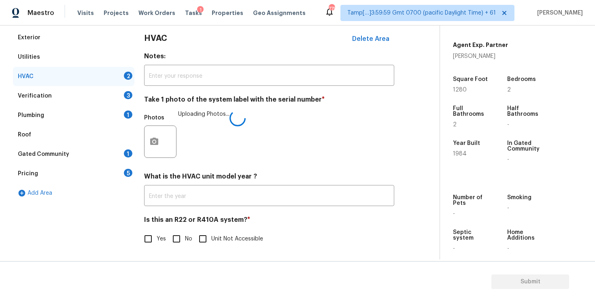
click at [180, 232] on input "No" at bounding box center [176, 238] width 17 height 17
checkbox input "true"
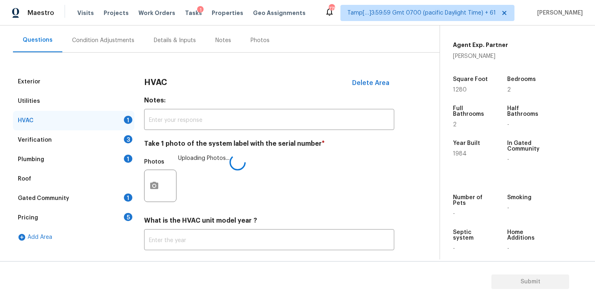
scroll to position [56, 0]
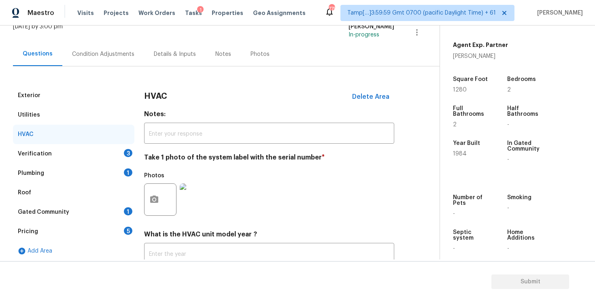
click at [127, 150] on div "3" at bounding box center [128, 153] width 8 height 8
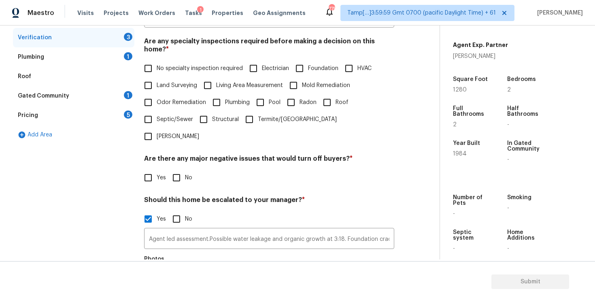
scroll to position [172, 0]
click at [313, 64] on span "Foundation" at bounding box center [323, 68] width 30 height 8
click at [308, 60] on input "Foundation" at bounding box center [299, 68] width 17 height 17
checkbox input "true"
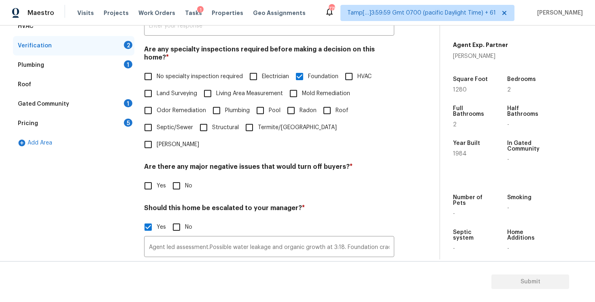
scroll to position [156, 0]
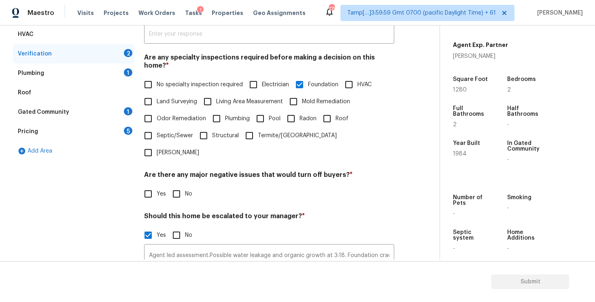
click at [306, 98] on label "Mold Remediation" at bounding box center [317, 101] width 65 height 17
click at [302, 98] on input "Mold Remediation" at bounding box center [293, 101] width 17 height 17
checkbox input "true"
click at [218, 117] on input "Plumbing" at bounding box center [216, 119] width 17 height 17
checkbox input "true"
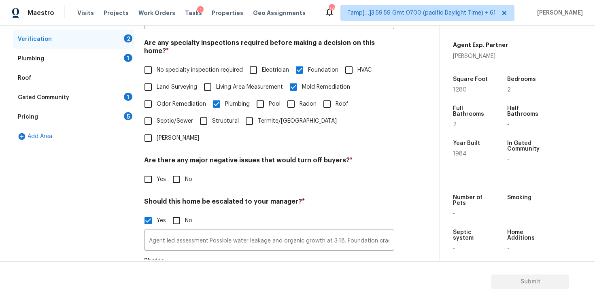
scroll to position [171, 0]
click at [325, 97] on input "Roof" at bounding box center [326, 103] width 17 height 17
checkbox input "true"
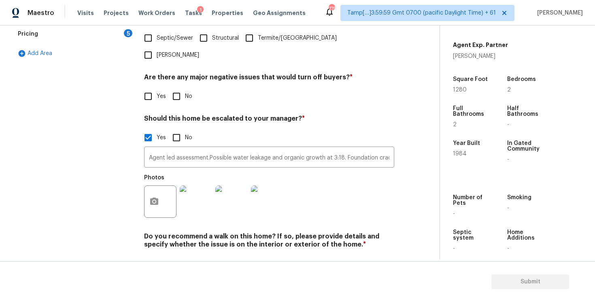
click at [185, 92] on span "No" at bounding box center [188, 96] width 7 height 8
click at [185, 88] on input "No" at bounding box center [176, 96] width 17 height 17
checkbox input "true"
click at [176, 255] on input "No" at bounding box center [176, 263] width 17 height 17
checkbox input "true"
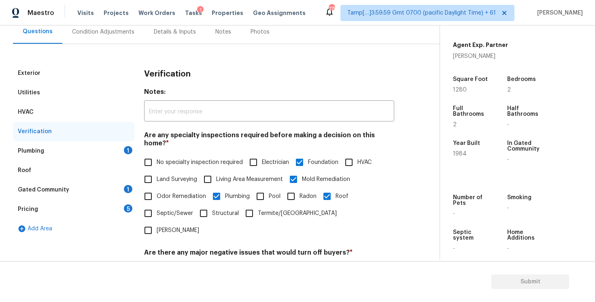
click at [116, 146] on div "Plumbing 1" at bounding box center [73, 150] width 121 height 19
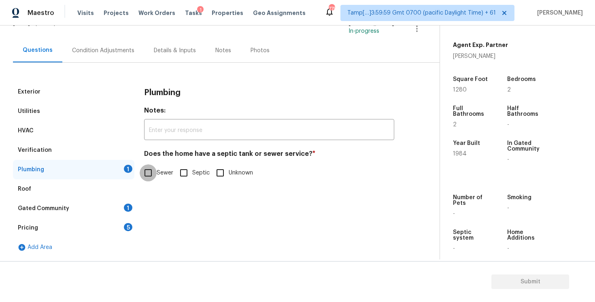
click at [153, 165] on input "Sewer" at bounding box center [148, 172] width 17 height 17
checkbox input "true"
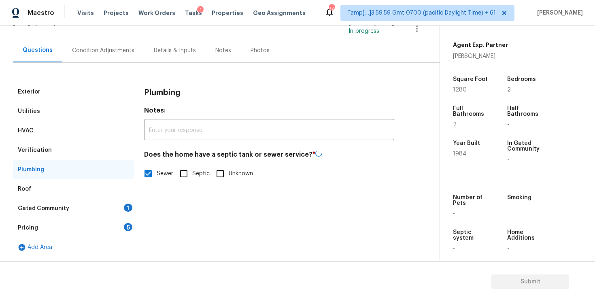
click at [125, 206] on div "1" at bounding box center [128, 208] width 8 height 8
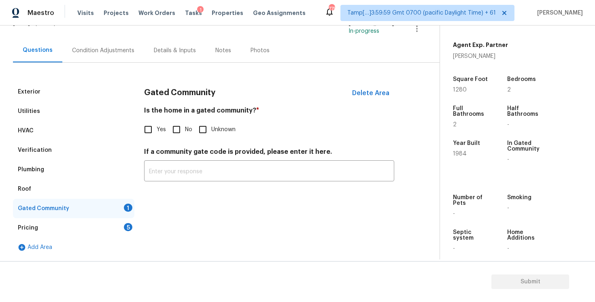
click at [181, 121] on input "No" at bounding box center [176, 129] width 17 height 17
checkbox input "true"
click at [124, 227] on div "5" at bounding box center [128, 227] width 8 height 8
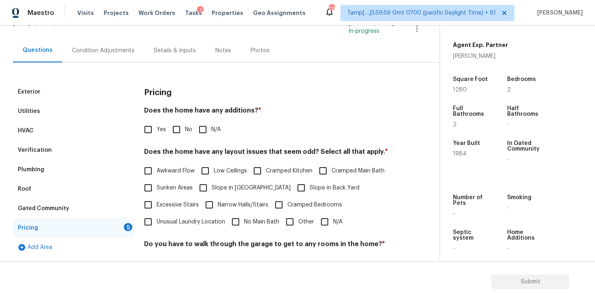
click at [182, 123] on input "No" at bounding box center [176, 129] width 17 height 17
checkbox input "true"
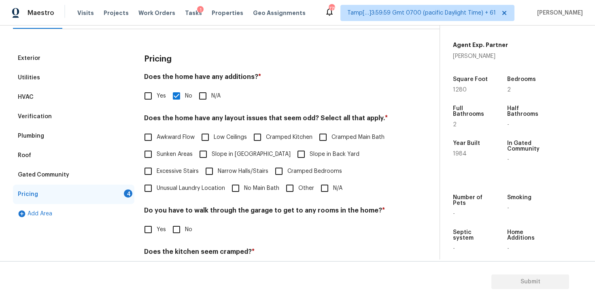
scroll to position [132, 0]
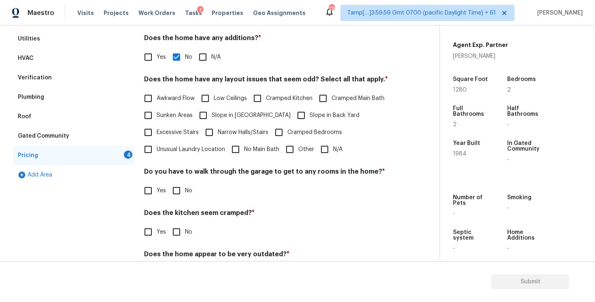
click at [324, 154] on input "N/A" at bounding box center [324, 149] width 17 height 17
checkbox input "true"
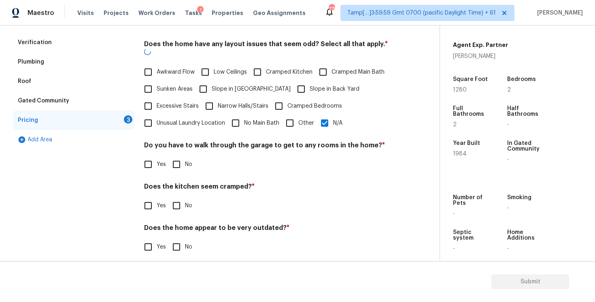
scroll to position [167, 0]
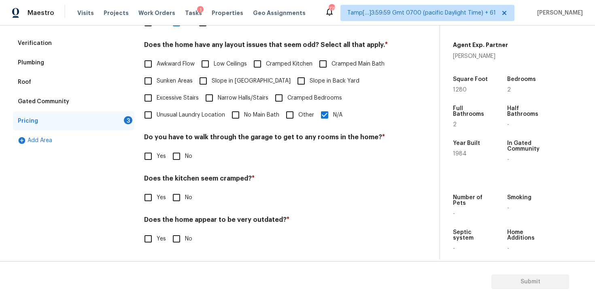
click at [179, 157] on input "No" at bounding box center [176, 156] width 17 height 17
checkbox input "true"
click at [175, 204] on input "No" at bounding box center [176, 198] width 17 height 17
checkbox input "true"
click at [174, 242] on input "No" at bounding box center [176, 239] width 17 height 17
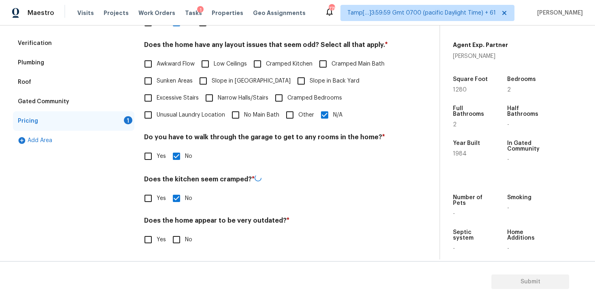
checkbox input "true"
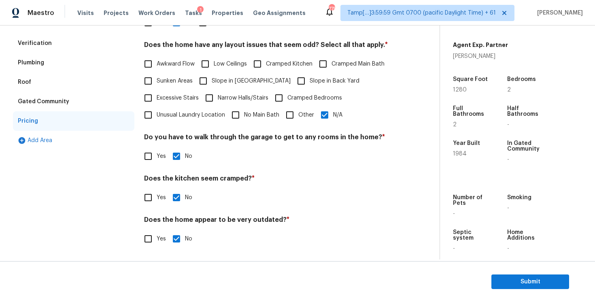
scroll to position [0, 0]
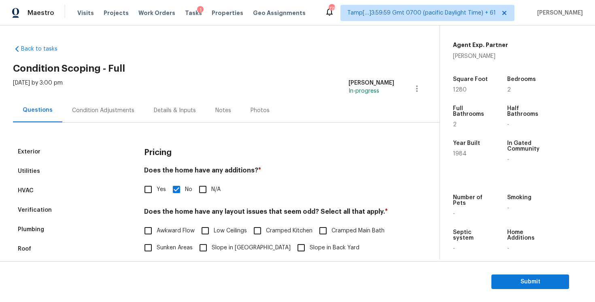
click at [98, 103] on div "Condition Adjustments" at bounding box center [103, 110] width 82 height 24
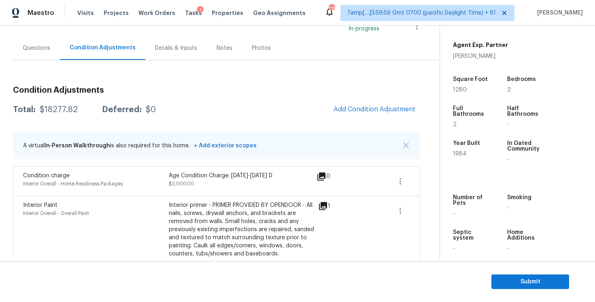
scroll to position [79, 0]
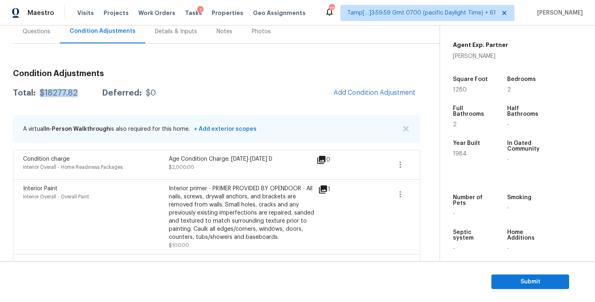
drag, startPoint x: 37, startPoint y: 93, endPoint x: 83, endPoint y: 91, distance: 46.6
click at [83, 92] on div "Total: $18277.82 Deferred: $0" at bounding box center [84, 93] width 143 height 8
copy div "$18277.82"
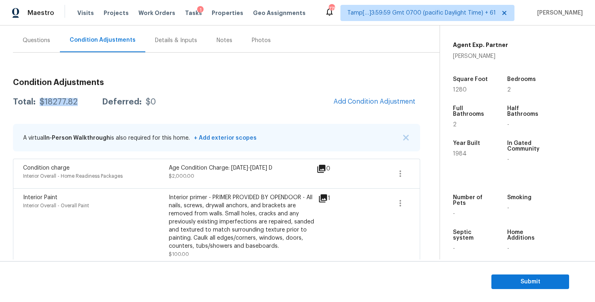
click at [48, 48] on div "Questions" at bounding box center [36, 40] width 47 height 24
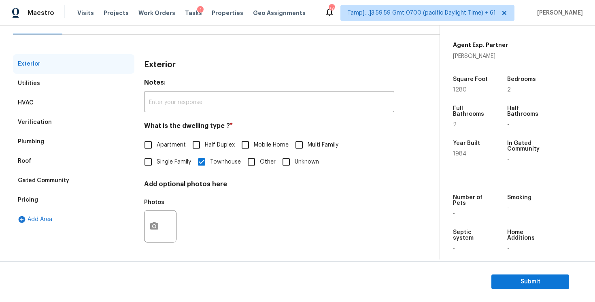
click at [74, 118] on div "Verification" at bounding box center [73, 122] width 121 height 19
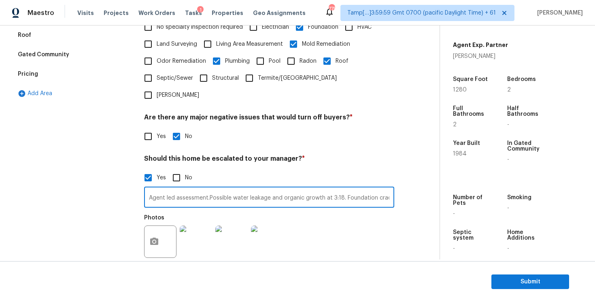
scroll to position [0, 84]
drag, startPoint x: 209, startPoint y: 172, endPoint x: 425, endPoint y: 172, distance: 215.7
click at [425, 172] on div "Back to tasks Condition Scoping - Full Tue, Aug 12 2025 by 3:00 pm Vigneshwaran…" at bounding box center [226, 74] width 427 height 499
click at [114, 180] on div "Exterior Utilities HVAC Verification Plumbing Roof Gated Community Pricing Add …" at bounding box center [73, 124] width 121 height 393
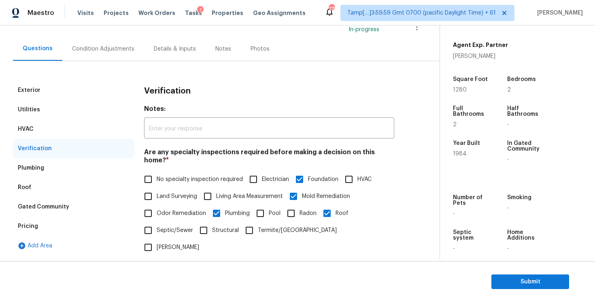
click at [108, 49] on div "Condition Adjustments" at bounding box center [103, 49] width 62 height 8
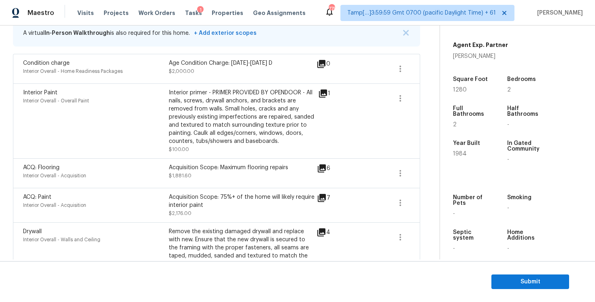
scroll to position [206, 0]
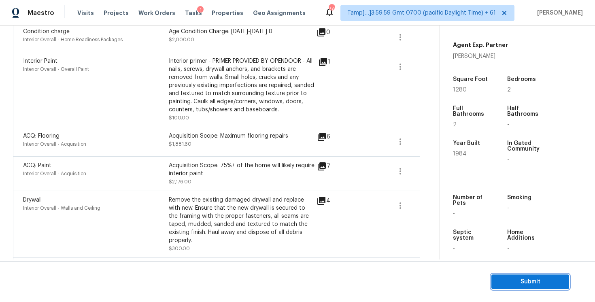
click at [520, 280] on span "Submit" at bounding box center [530, 282] width 65 height 10
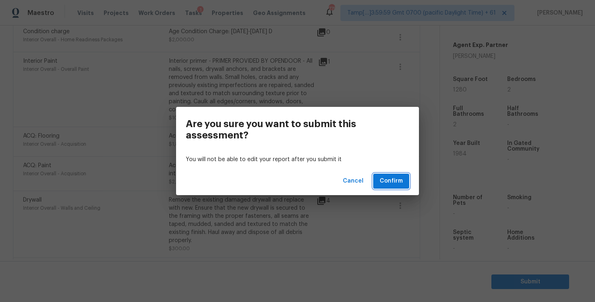
click at [403, 176] on button "Confirm" at bounding box center [391, 181] width 36 height 15
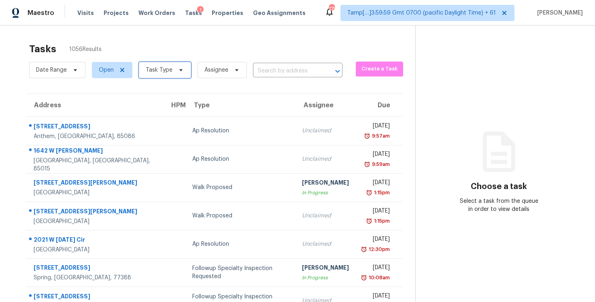
click at [170, 70] on span "Task Type" at bounding box center [159, 70] width 27 height 8
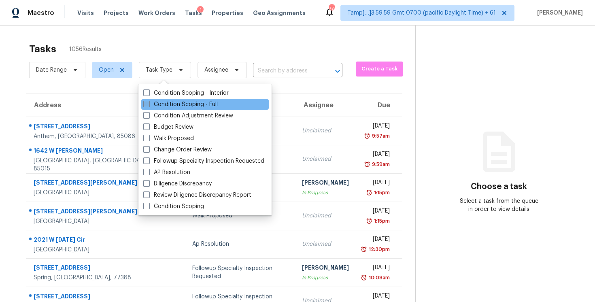
click at [184, 102] on label "Condition Scoping - Full" at bounding box center [180, 104] width 74 height 8
click at [149, 102] on input "Condition Scoping - Full" at bounding box center [145, 102] width 5 height 5
checkbox input "true"
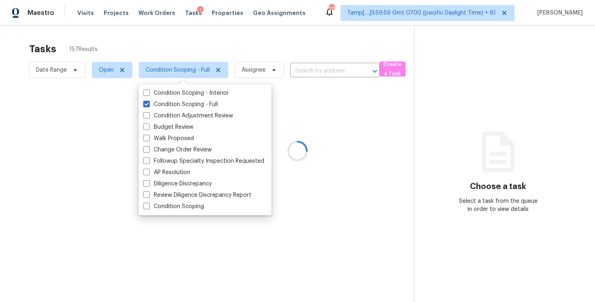
click at [154, 49] on div at bounding box center [297, 151] width 595 height 302
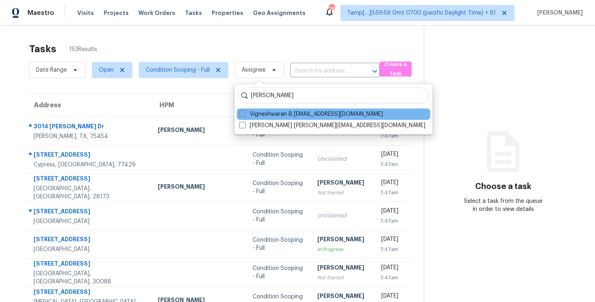
type input "[PERSON_NAME]"
click at [280, 113] on label "Vigneshwaran B [EMAIL_ADDRESS][DOMAIN_NAME]" at bounding box center [311, 114] width 144 height 8
click at [244, 113] on input "Vigneshwaran B [EMAIL_ADDRESS][DOMAIN_NAME]" at bounding box center [241, 112] width 5 height 5
checkbox input "true"
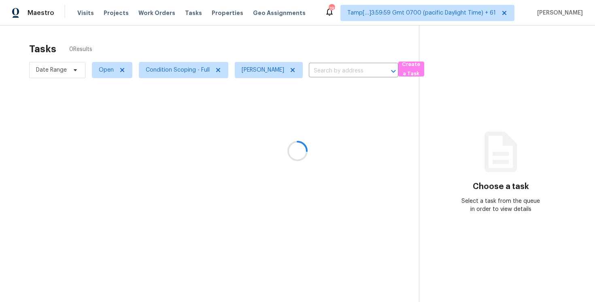
click at [262, 51] on div at bounding box center [297, 151] width 595 height 302
click at [168, 73] on span "Condition Scoping - Full" at bounding box center [178, 70] width 64 height 8
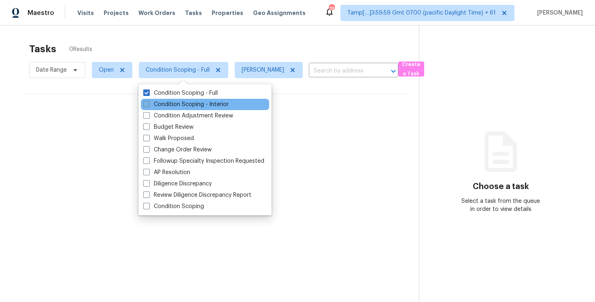
click at [166, 103] on label "Condition Scoping - Interior" at bounding box center [185, 104] width 85 height 8
click at [149, 103] on input "Condition Scoping - Interior" at bounding box center [145, 102] width 5 height 5
checkbox input "true"
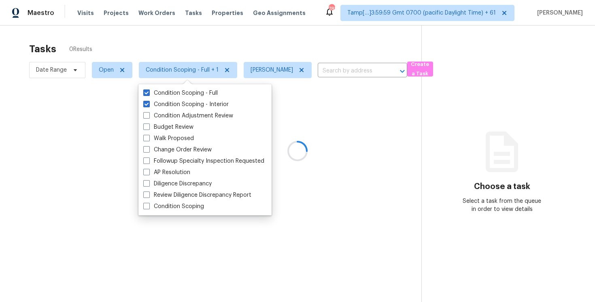
click at [165, 55] on div "Tasks 0 Results" at bounding box center [225, 48] width 392 height 21
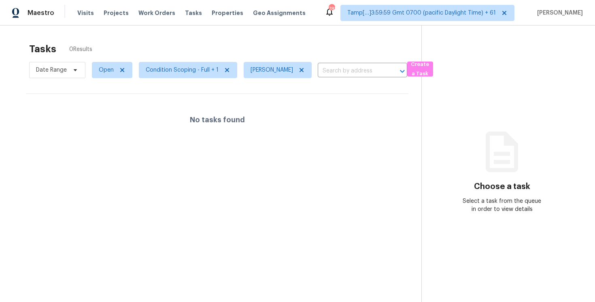
click at [189, 38] on div "Tasks 0 Results Date Range Open Condition Scoping - Full + 1 [PERSON_NAME] B ​ …" at bounding box center [297, 176] width 595 height 302
click at [250, 47] on div "Tasks 0 Results" at bounding box center [225, 48] width 392 height 21
click at [195, 76] on span "Condition Scoping - Full + 1" at bounding box center [188, 70] width 98 height 16
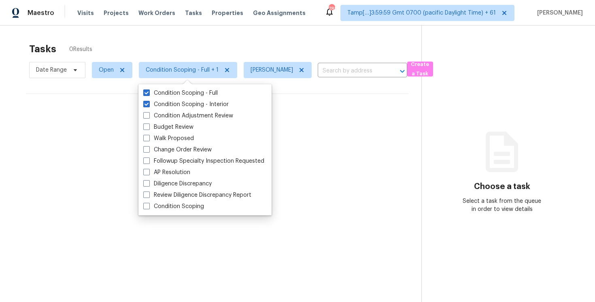
click at [189, 44] on div "Tasks 0 Results" at bounding box center [225, 48] width 392 height 21
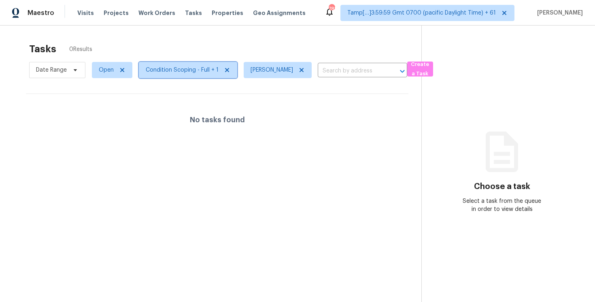
click at [200, 68] on span "Condition Scoping - Full + 1" at bounding box center [182, 70] width 73 height 8
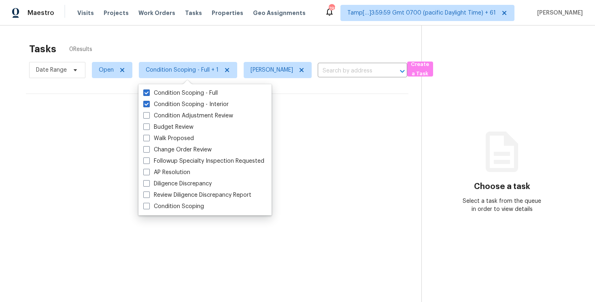
click at [194, 44] on div "Tasks 0 Results" at bounding box center [225, 48] width 392 height 21
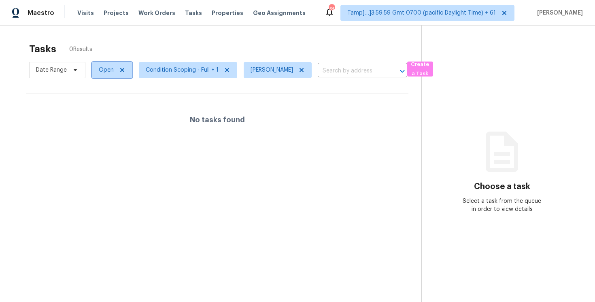
click at [101, 71] on span "Open" at bounding box center [106, 70] width 15 height 8
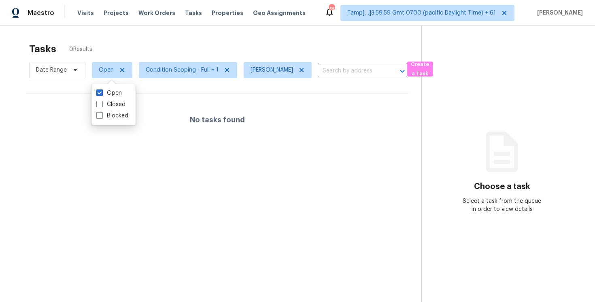
click at [106, 121] on div "Open Closed Blocked" at bounding box center [113, 104] width 44 height 40
click at [106, 116] on label "Blocked" at bounding box center [112, 116] width 32 height 8
click at [102, 116] on input "Blocked" at bounding box center [98, 114] width 5 height 5
checkbox input "true"
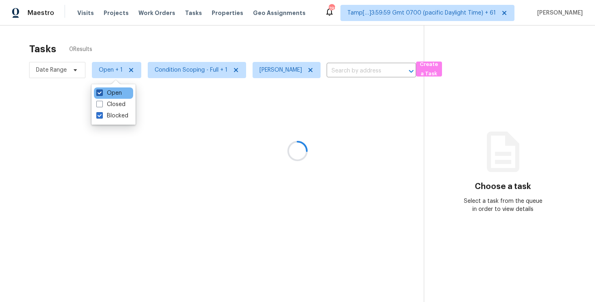
click at [107, 91] on label "Open" at bounding box center [108, 93] width 25 height 8
click at [102, 91] on input "Open" at bounding box center [98, 91] width 5 height 5
checkbox input "false"
click at [123, 40] on div at bounding box center [297, 151] width 595 height 302
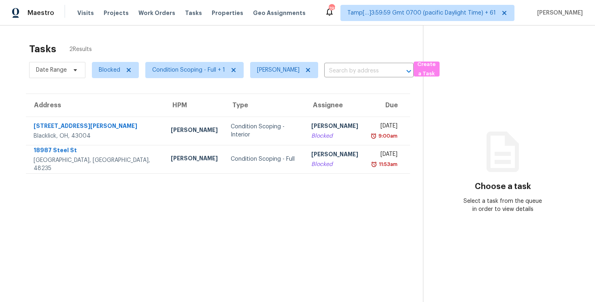
scroll to position [25, 0]
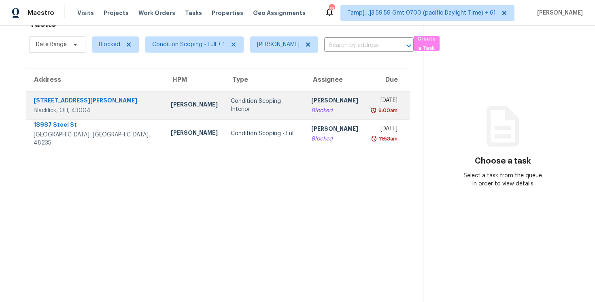
click at [231, 106] on div "Condition Scoping - Interior" at bounding box center [265, 105] width 68 height 16
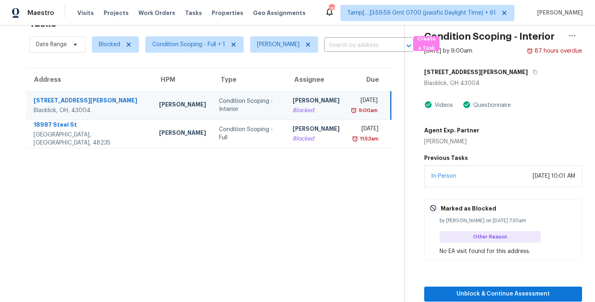
click at [293, 112] on div "Blocked" at bounding box center [316, 110] width 47 height 8
click at [295, 105] on div "[PERSON_NAME]" at bounding box center [316, 101] width 47 height 10
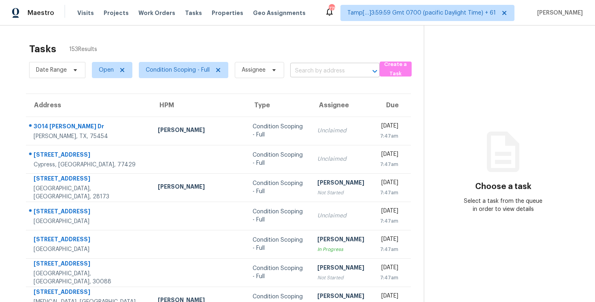
click at [301, 72] on input "text" at bounding box center [323, 71] width 67 height 13
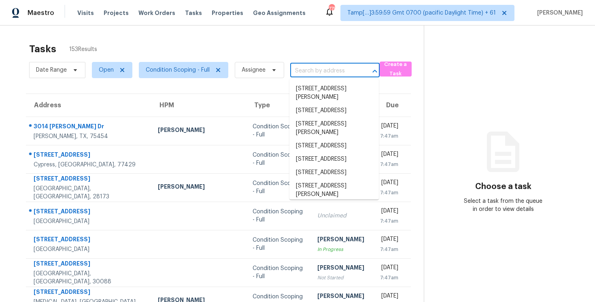
paste input "[STREET_ADDRESS][PERSON_NAME]"
type input "[STREET_ADDRESS][PERSON_NAME]"
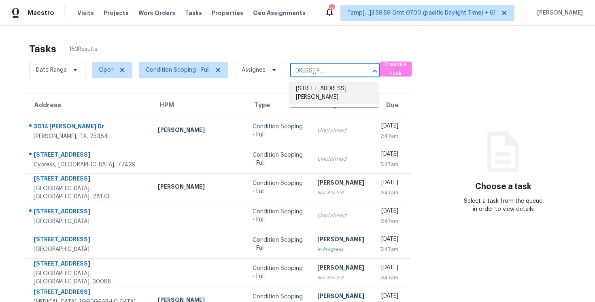
click at [323, 92] on li "[STREET_ADDRESS][PERSON_NAME]" at bounding box center [333, 93] width 89 height 22
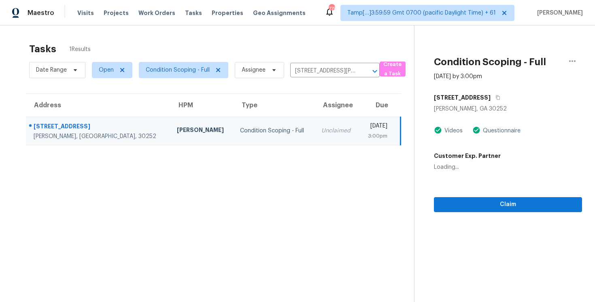
click at [505, 225] on section "Condition Scoping - Full [DATE] by 3:00pm [STREET_ADDRESS][PERSON_NAME] Videos …" at bounding box center [498, 176] width 168 height 302
click at [504, 202] on span "Claim" at bounding box center [507, 205] width 135 height 10
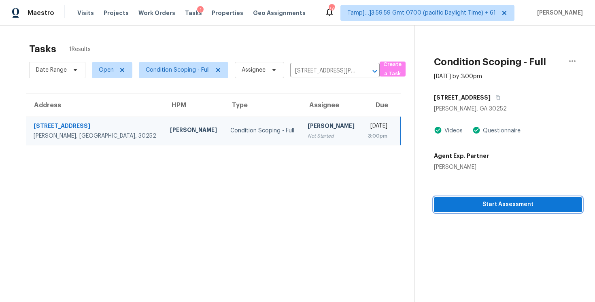
click at [504, 202] on span "Start Assessment" at bounding box center [507, 205] width 135 height 10
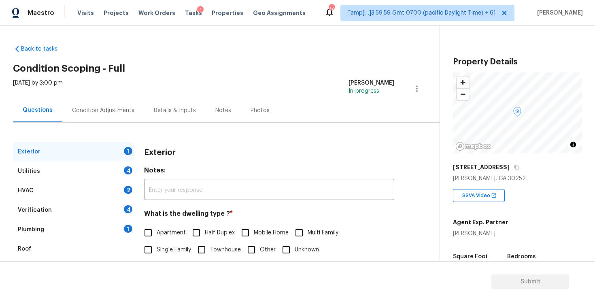
click at [107, 116] on div "Condition Adjustments" at bounding box center [103, 110] width 82 height 24
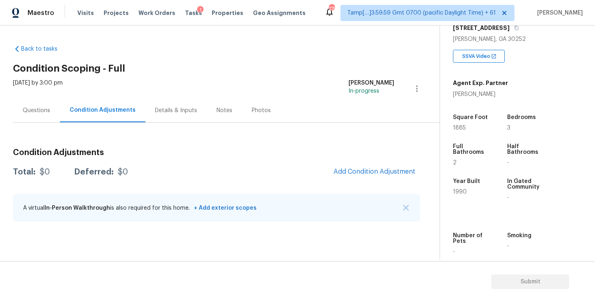
scroll to position [140, 0]
click at [357, 181] on div "Condition Adjustments Total: $0 Deferred: $0 Add Condition Adjustment A virtual…" at bounding box center [216, 185] width 407 height 87
click at [354, 166] on button "Add Condition Adjustment" at bounding box center [374, 171] width 91 height 17
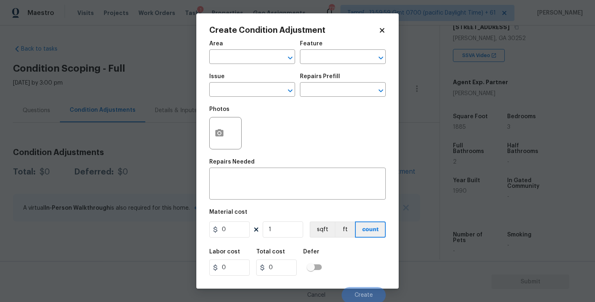
click at [247, 67] on span "Area ​" at bounding box center [252, 52] width 86 height 33
click at [246, 61] on input "text" at bounding box center [240, 57] width 63 height 13
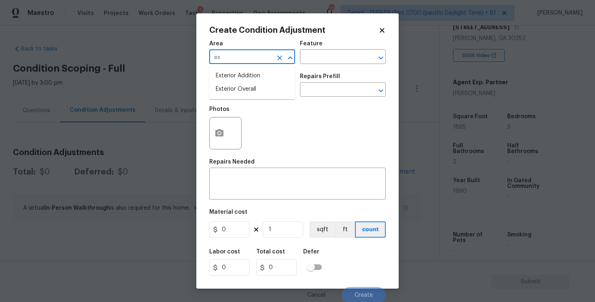
type input "ext"
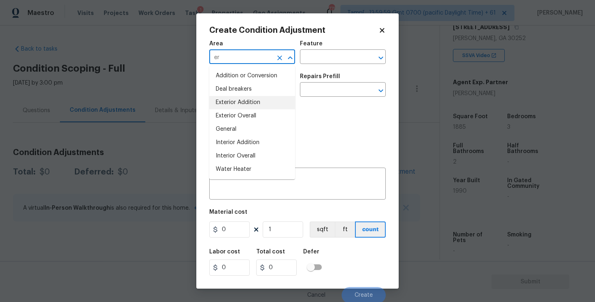
type input "e"
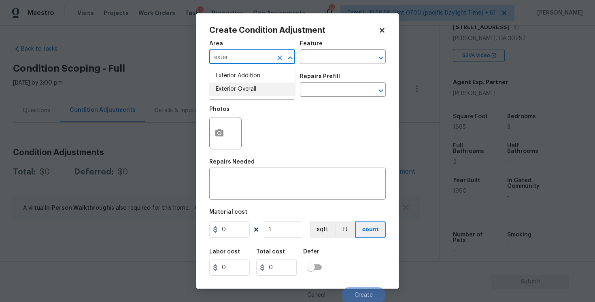
click at [236, 95] on li "Exterior Overall" at bounding box center [252, 89] width 86 height 13
type input "Exterior Overall"
click at [236, 95] on input "text" at bounding box center [240, 90] width 63 height 13
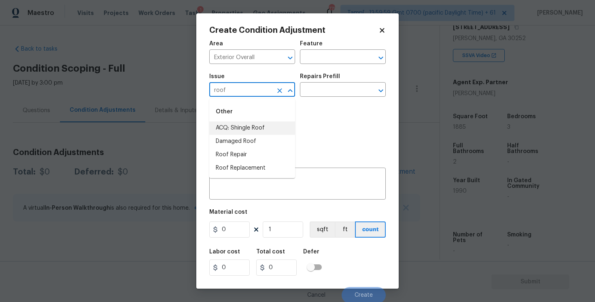
click at [247, 125] on li "ACQ: Shingle Roof" at bounding box center [252, 127] width 86 height 13
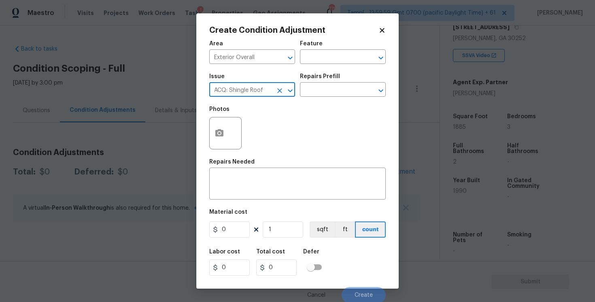
type input "ACQ: Shingle Roof"
click at [301, 101] on div "Issue ACQ: Shingle Roof ​ Repairs Prefill ​" at bounding box center [297, 85] width 176 height 33
click at [306, 96] on input "text" at bounding box center [331, 90] width 63 height 13
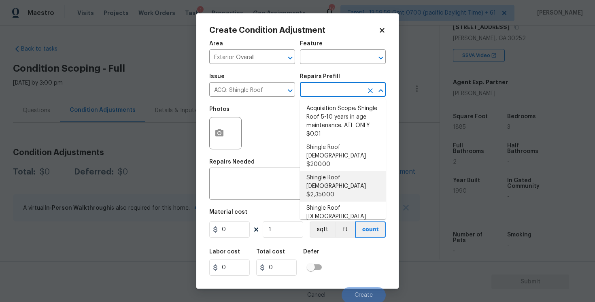
scroll to position [12, 0]
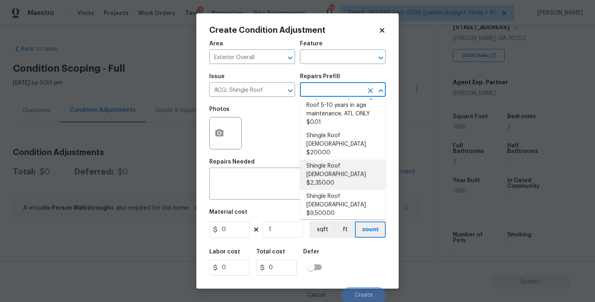
click at [333, 166] on li "Shingle Roof [DEMOGRAPHIC_DATA] $2,350.00" at bounding box center [343, 174] width 86 height 30
type input "Acquisition"
type textarea "Acquisition Scope: Shingle Roof 11-15 years in age maintenance."
type input "2350"
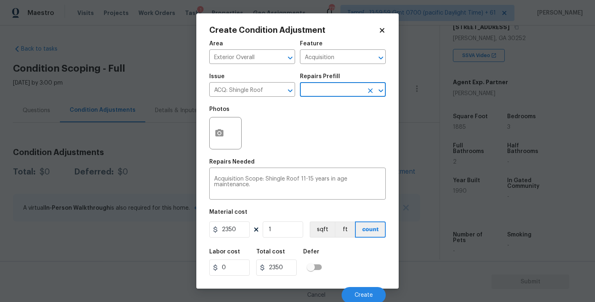
scroll to position [2, 0]
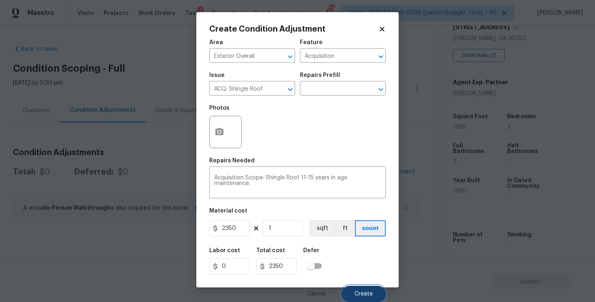
click at [357, 287] on button "Create" at bounding box center [364, 294] width 44 height 16
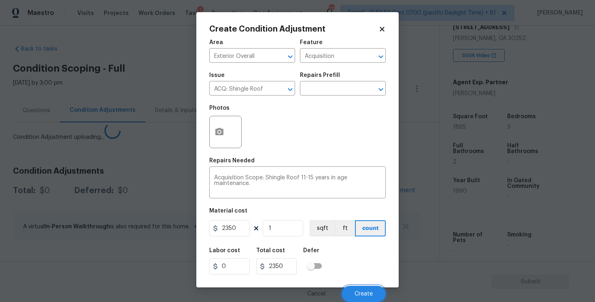
scroll to position [0, 0]
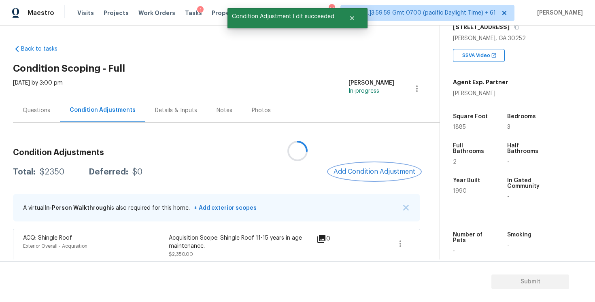
click at [368, 167] on button "Add Condition Adjustment" at bounding box center [374, 171] width 91 height 17
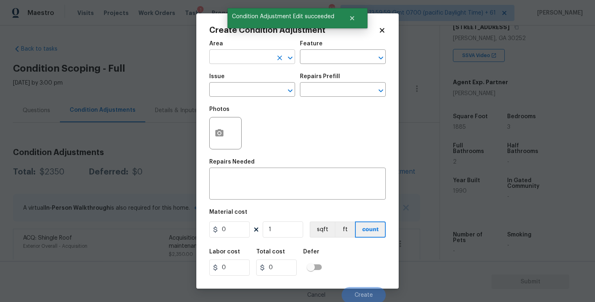
click at [274, 55] on button "Clear" at bounding box center [279, 57] width 11 height 11
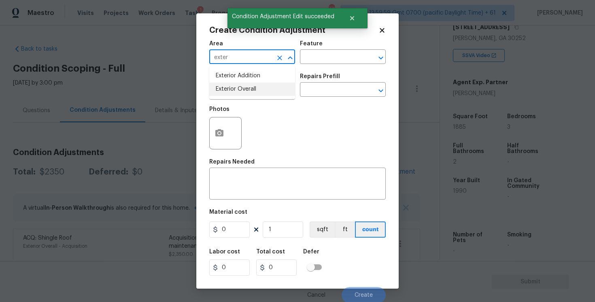
click at [222, 94] on li "Exterior Overall" at bounding box center [252, 89] width 86 height 13
type input "Exterior Overall"
click at [222, 94] on input "text" at bounding box center [240, 90] width 63 height 13
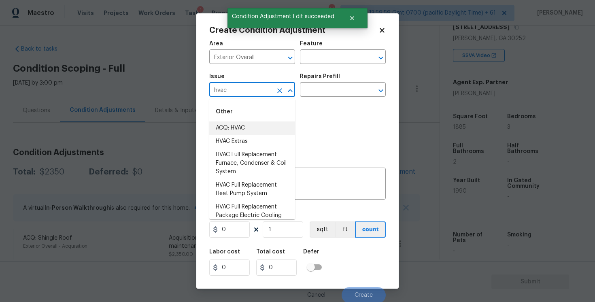
click at [234, 132] on li "ACQ: HVAC" at bounding box center [252, 127] width 86 height 13
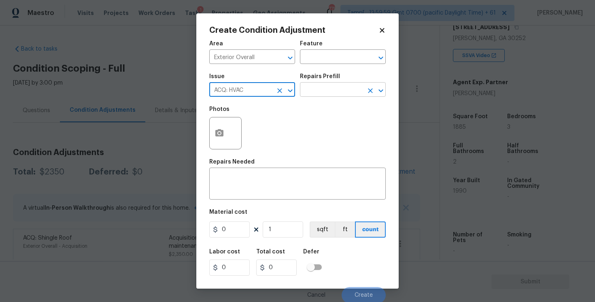
type input "ACQ: HVAC"
click at [329, 85] on input "text" at bounding box center [331, 90] width 63 height 13
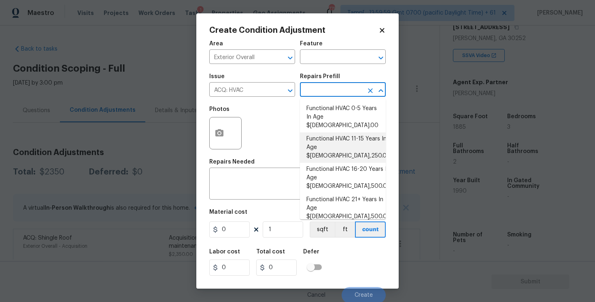
click at [329, 136] on li "Functional HVAC 11-15 Years In Age $[DEMOGRAPHIC_DATA],250.00" at bounding box center [343, 147] width 86 height 30
type input "Acquisition"
type textarea "Acquisition Scope: Functional HVAC 11-15"
type input "3250"
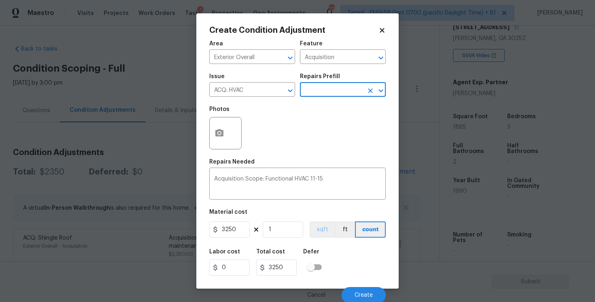
scroll to position [2, 0]
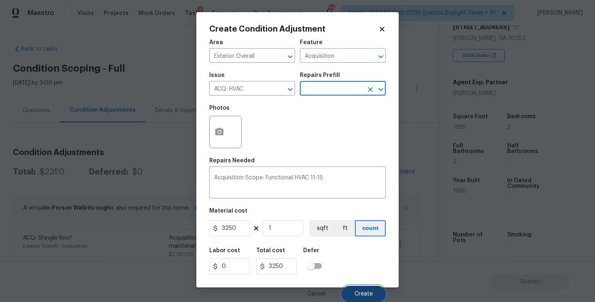
click at [365, 292] on span "Create" at bounding box center [364, 294] width 18 height 6
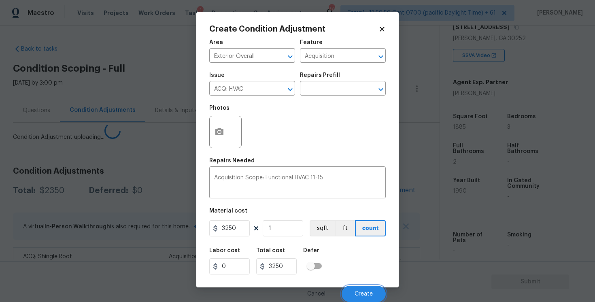
scroll to position [0, 0]
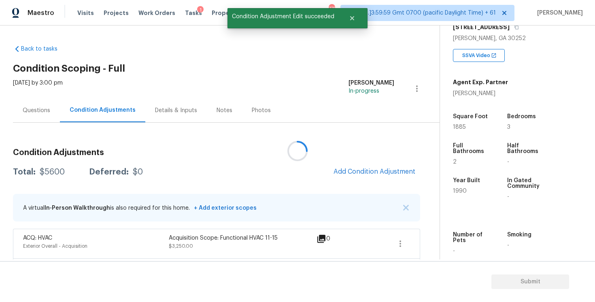
click at [376, 161] on div at bounding box center [297, 151] width 595 height 302
click at [355, 170] on span "Add Condition Adjustment" at bounding box center [374, 171] width 82 height 7
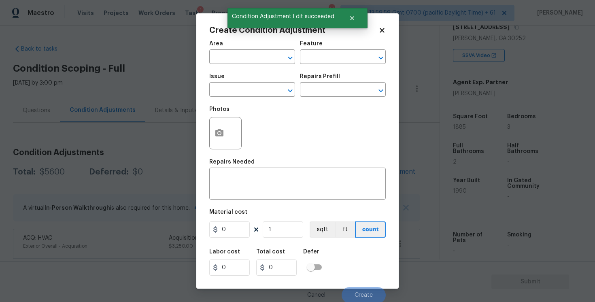
click at [355, 170] on div "x ​" at bounding box center [297, 185] width 176 height 30
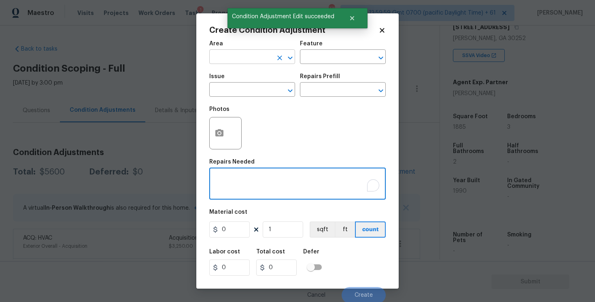
click at [239, 53] on input "text" at bounding box center [240, 57] width 63 height 13
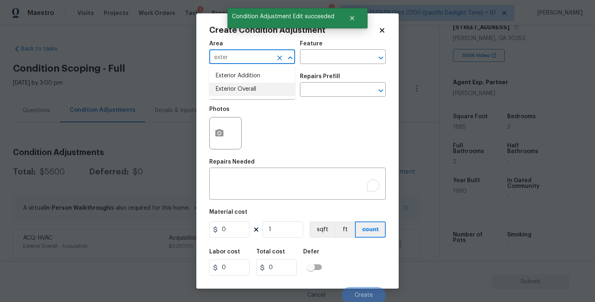
click at [230, 89] on li "Exterior Overall" at bounding box center [252, 89] width 86 height 13
type input "Exterior Overall"
click at [230, 89] on input "text" at bounding box center [240, 90] width 63 height 13
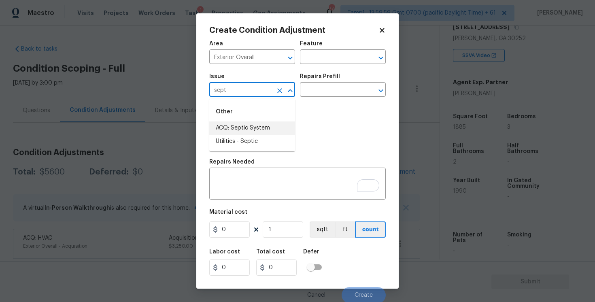
click at [245, 127] on li "ACQ: Septic System" at bounding box center [252, 127] width 86 height 13
type input "ACQ: Septic System"
click at [340, 94] on input "text" at bounding box center [331, 90] width 63 height 13
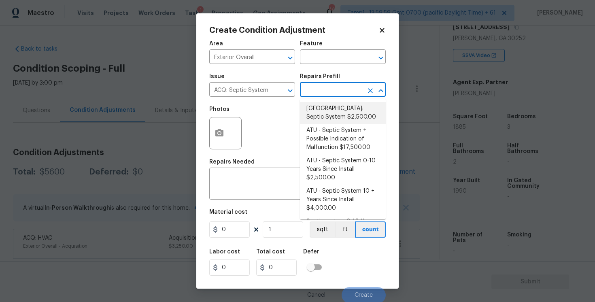
click at [331, 113] on li "[GEOGRAPHIC_DATA]: Septic System $2,500.00" at bounding box center [343, 113] width 86 height 22
type input "Acquisition"
type textarea "Septic system repairs and certification charge. **Charge can be reviewed if sel…"
type input "2500"
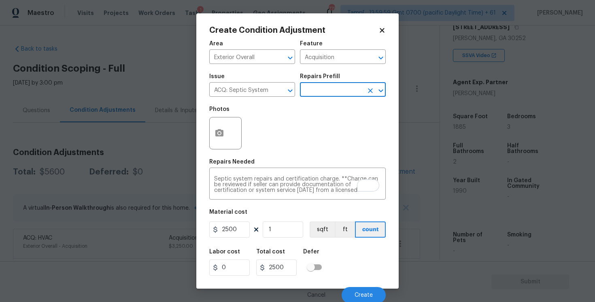
scroll to position [2, 0]
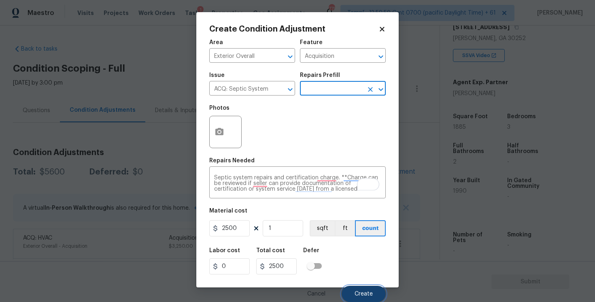
click at [357, 287] on button "Create" at bounding box center [364, 294] width 44 height 16
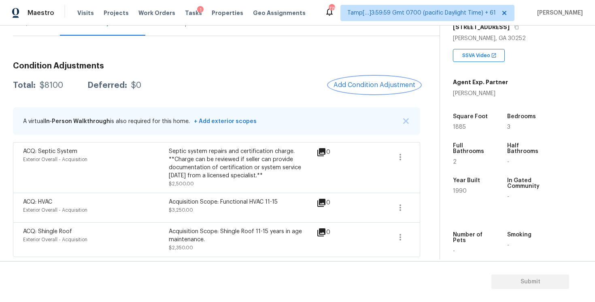
scroll to position [59, 0]
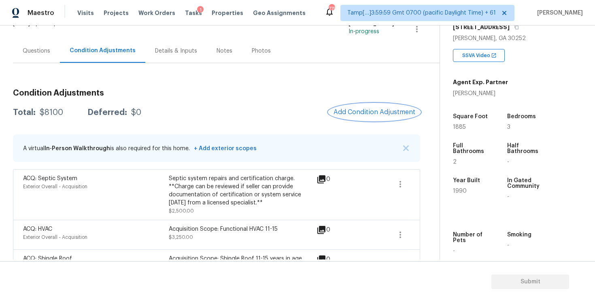
click at [372, 120] on button "Add Condition Adjustment" at bounding box center [374, 112] width 91 height 17
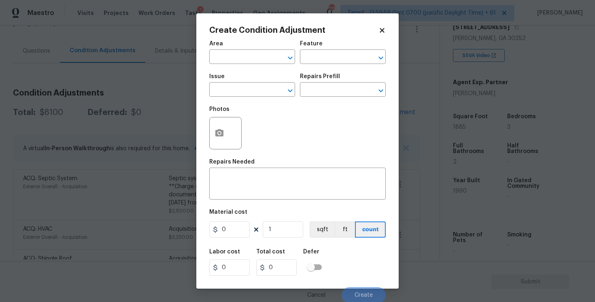
click at [160, 117] on body "Maestro Visits Projects Work Orders Tasks 1 Properties Geo Assignments 775 Tamp…" at bounding box center [297, 151] width 595 height 302
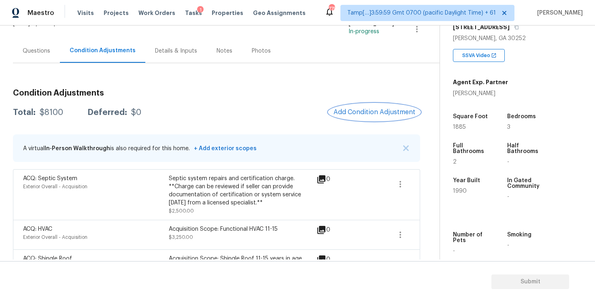
scroll to position [87, 0]
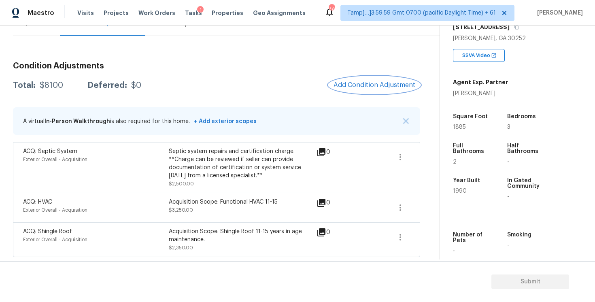
click at [364, 83] on span "Add Condition Adjustment" at bounding box center [374, 84] width 82 height 7
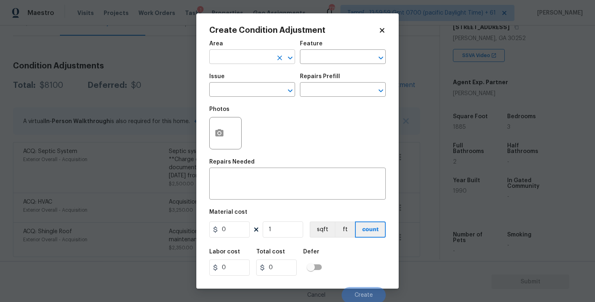
click at [252, 55] on input "text" at bounding box center [240, 57] width 63 height 13
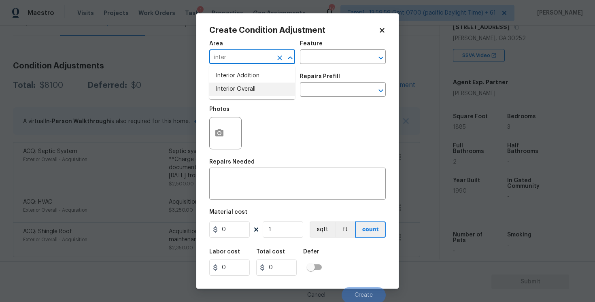
click at [239, 88] on li "Interior Overall" at bounding box center [252, 89] width 86 height 13
type input "Interior Overall"
click at [239, 88] on input "text" at bounding box center [240, 90] width 63 height 13
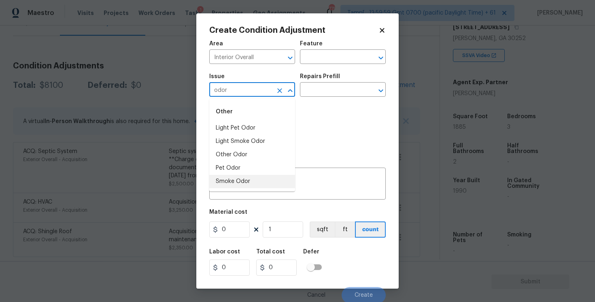
click at [246, 179] on li "Smoke Odor" at bounding box center [252, 181] width 86 height 13
type input "Smoke Odor"
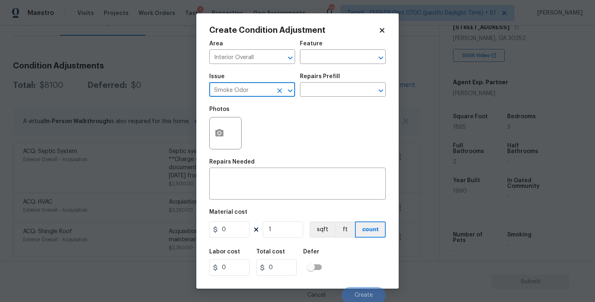
click at [281, 87] on icon "Clear" at bounding box center [280, 91] width 8 height 8
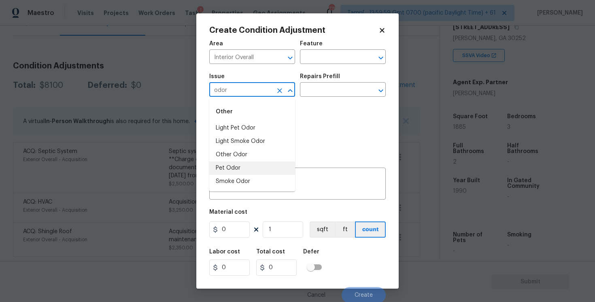
click at [233, 171] on li "Pet Odor" at bounding box center [252, 167] width 86 height 13
type input "Pet Odor"
click at [320, 99] on div "Issue Pet Odor ​ Repairs Prefill ​" at bounding box center [297, 85] width 176 height 33
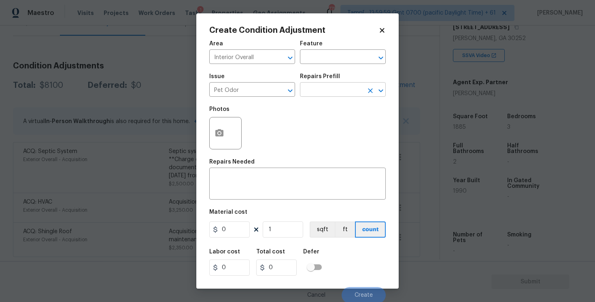
click at [324, 92] on input "text" at bounding box center [331, 90] width 63 height 13
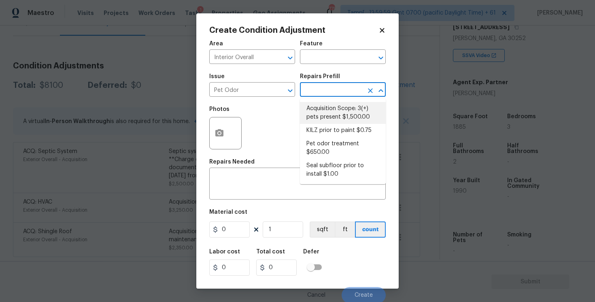
click at [324, 112] on li "Acquisition Scope: 3(+) pets present $1,500.00" at bounding box center [343, 113] width 86 height 22
type textarea "Acquisition Scope: 3(+) pets present"
type input "1500"
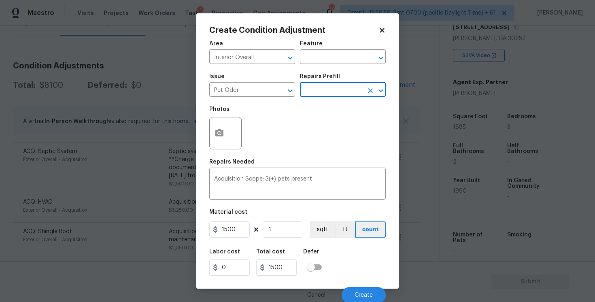
scroll to position [2, 0]
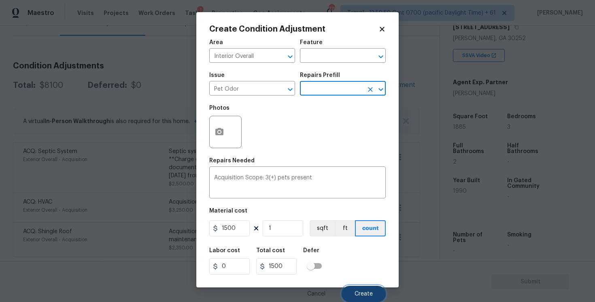
click at [368, 293] on span "Create" at bounding box center [364, 294] width 18 height 6
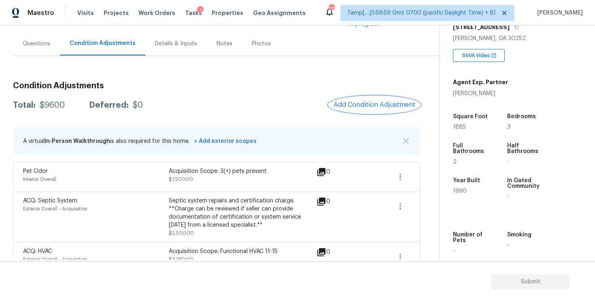
scroll to position [57, 0]
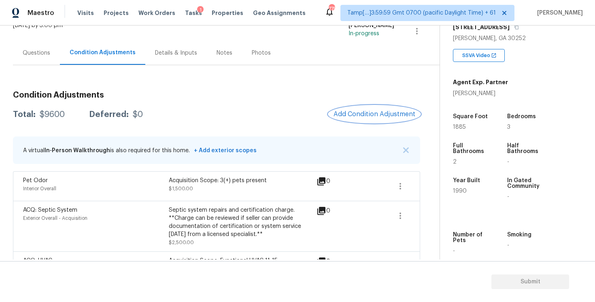
click at [351, 115] on span "Add Condition Adjustment" at bounding box center [374, 113] width 82 height 7
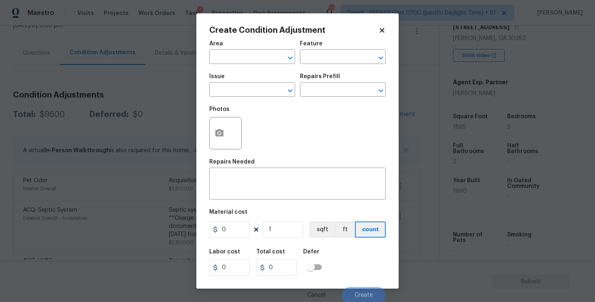
click at [247, 70] on span "Issue ​" at bounding box center [252, 85] width 86 height 33
click at [246, 62] on input "text" at bounding box center [240, 57] width 63 height 13
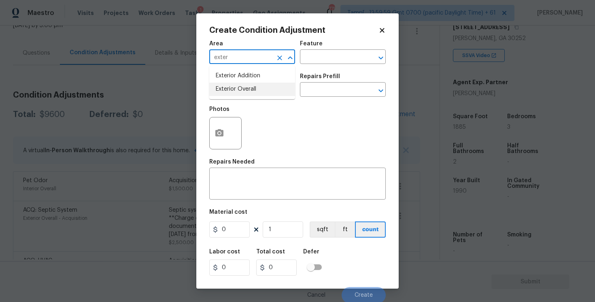
click at [242, 94] on li "Exterior Overall" at bounding box center [252, 89] width 86 height 13
type input "Exterior Overall"
click at [242, 94] on input "text" at bounding box center [240, 90] width 63 height 13
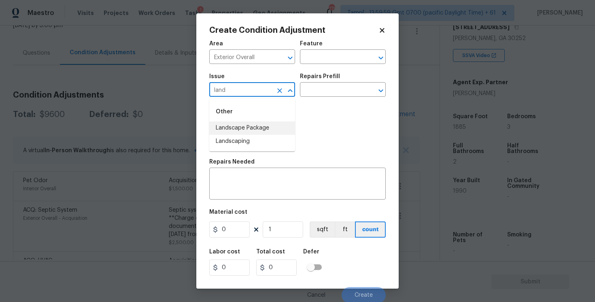
click at [239, 132] on li "Landscape Package" at bounding box center [252, 127] width 86 height 13
type input "Landscape Package"
click at [320, 88] on input "text" at bounding box center [331, 90] width 63 height 13
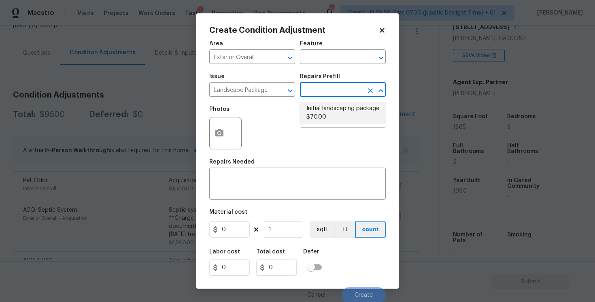
click at [322, 113] on li "Initial landscaping package $70.00" at bounding box center [343, 113] width 86 height 22
type input "Home Readiness Packages"
type textarea "Mowing of grass up to 6" in height. Mow, edge along driveways & sidewalks, trim…"
type input "70"
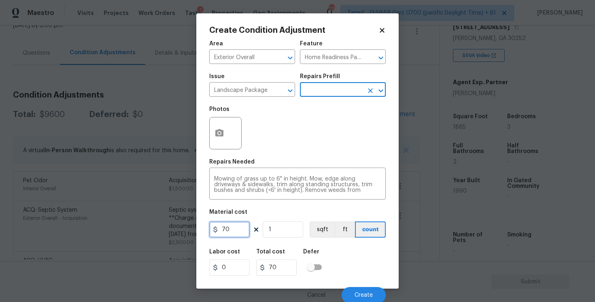
click at [236, 228] on input "70" at bounding box center [229, 229] width 40 height 16
type input "2000"
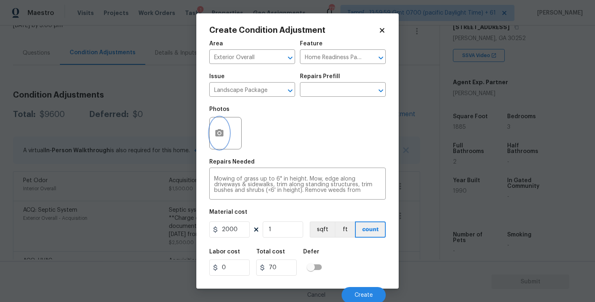
click at [223, 130] on icon "button" at bounding box center [219, 133] width 10 height 10
type input "2000"
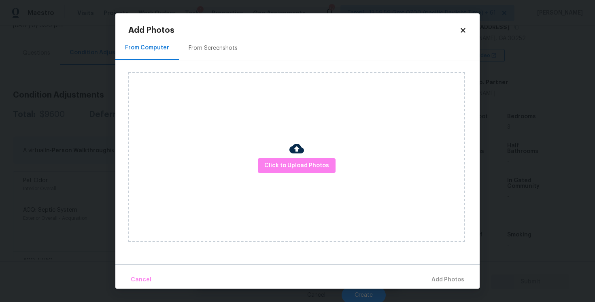
click at [280, 155] on div "Click to Upload Photos" at bounding box center [296, 157] width 337 height 170
click at [282, 159] on button "Click to Upload Photos" at bounding box center [297, 165] width 78 height 15
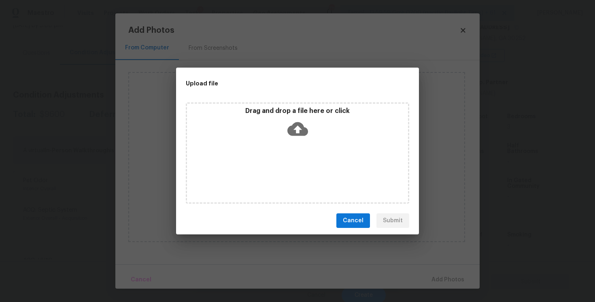
click at [287, 136] on icon at bounding box center [297, 129] width 21 height 21
